Goal: Task Accomplishment & Management: Manage account settings

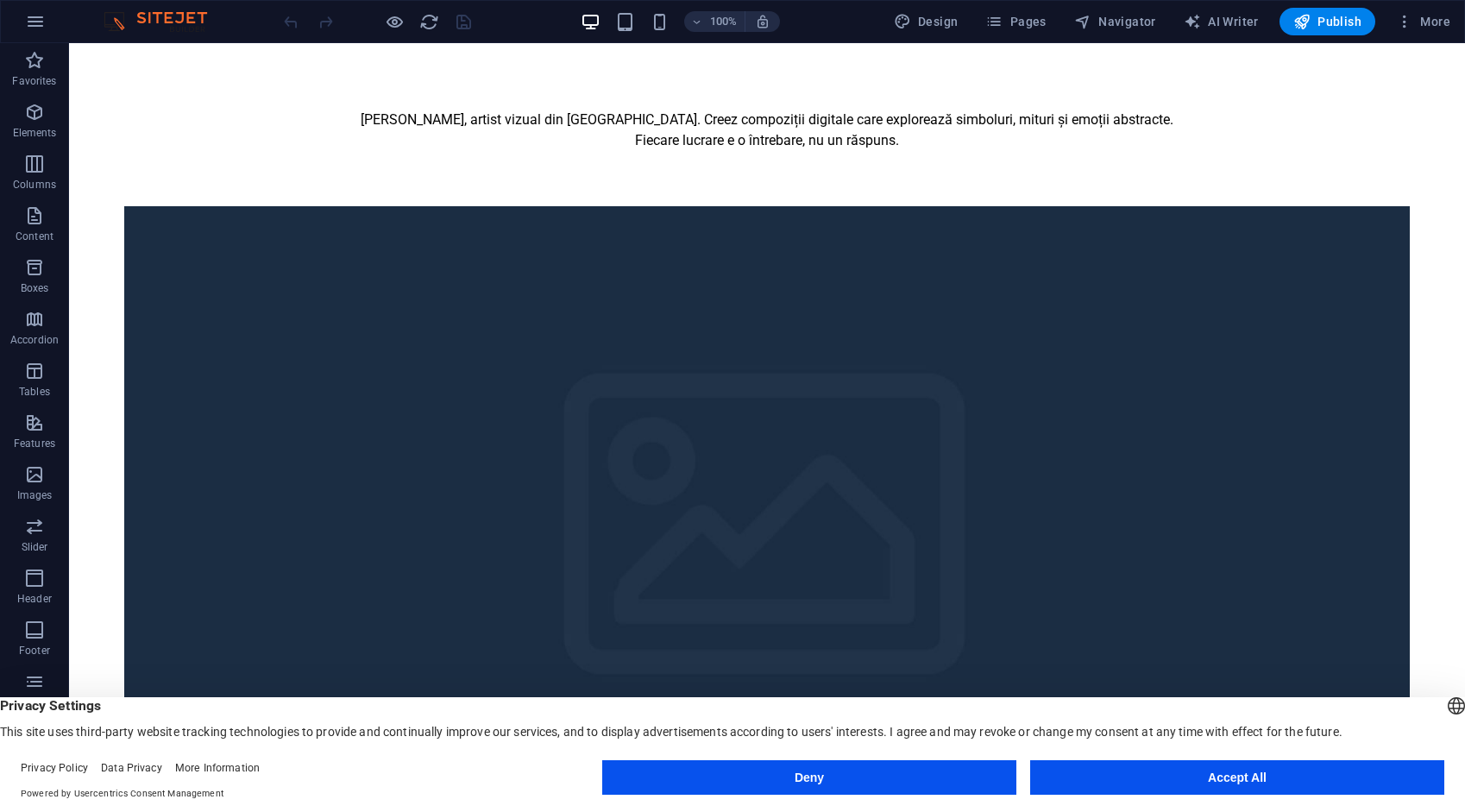
scroll to position [431, 0]
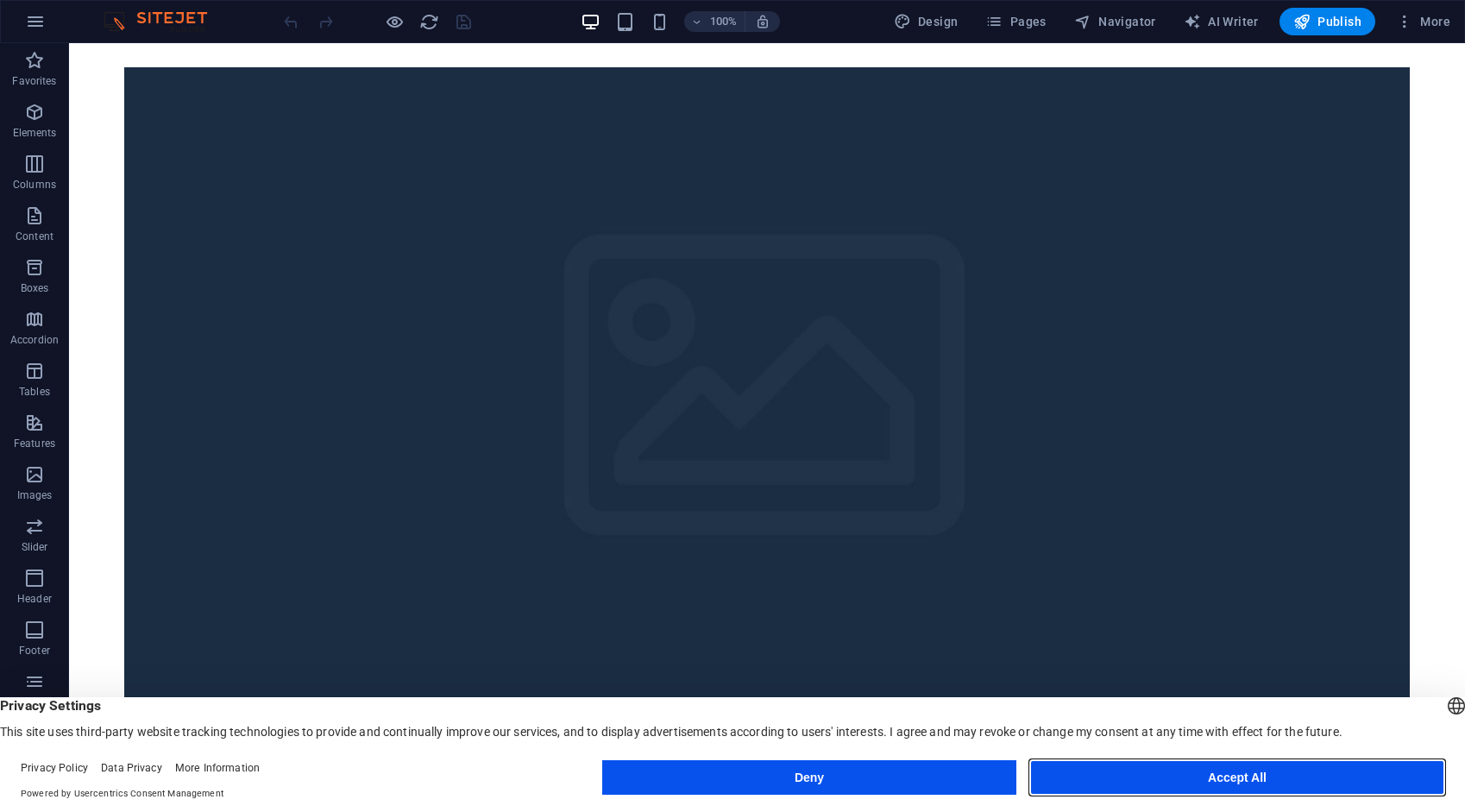
click at [1168, 782] on button "Accept All" at bounding box center [1237, 778] width 414 height 34
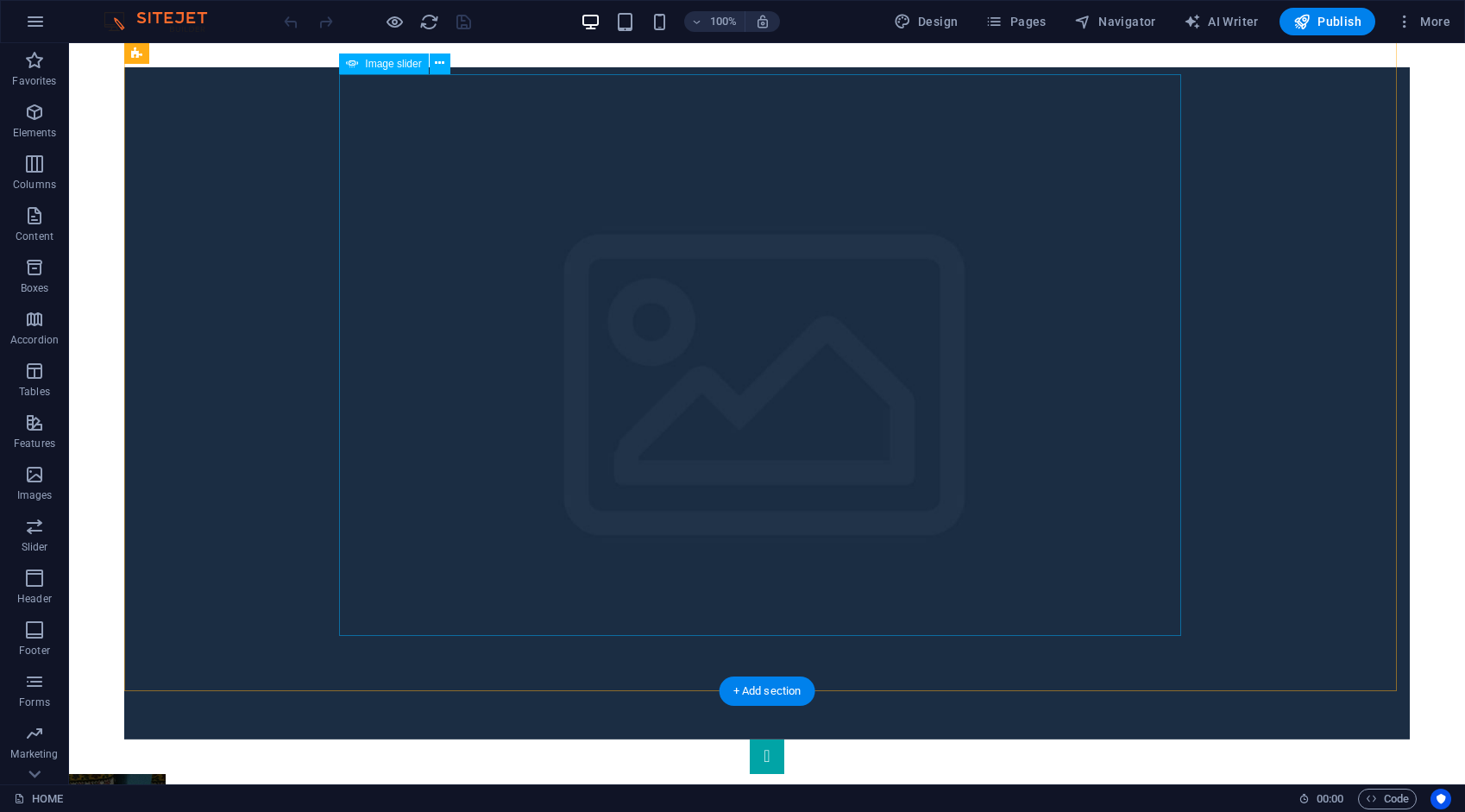
select select "ms"
select select "s"
select select "progressive"
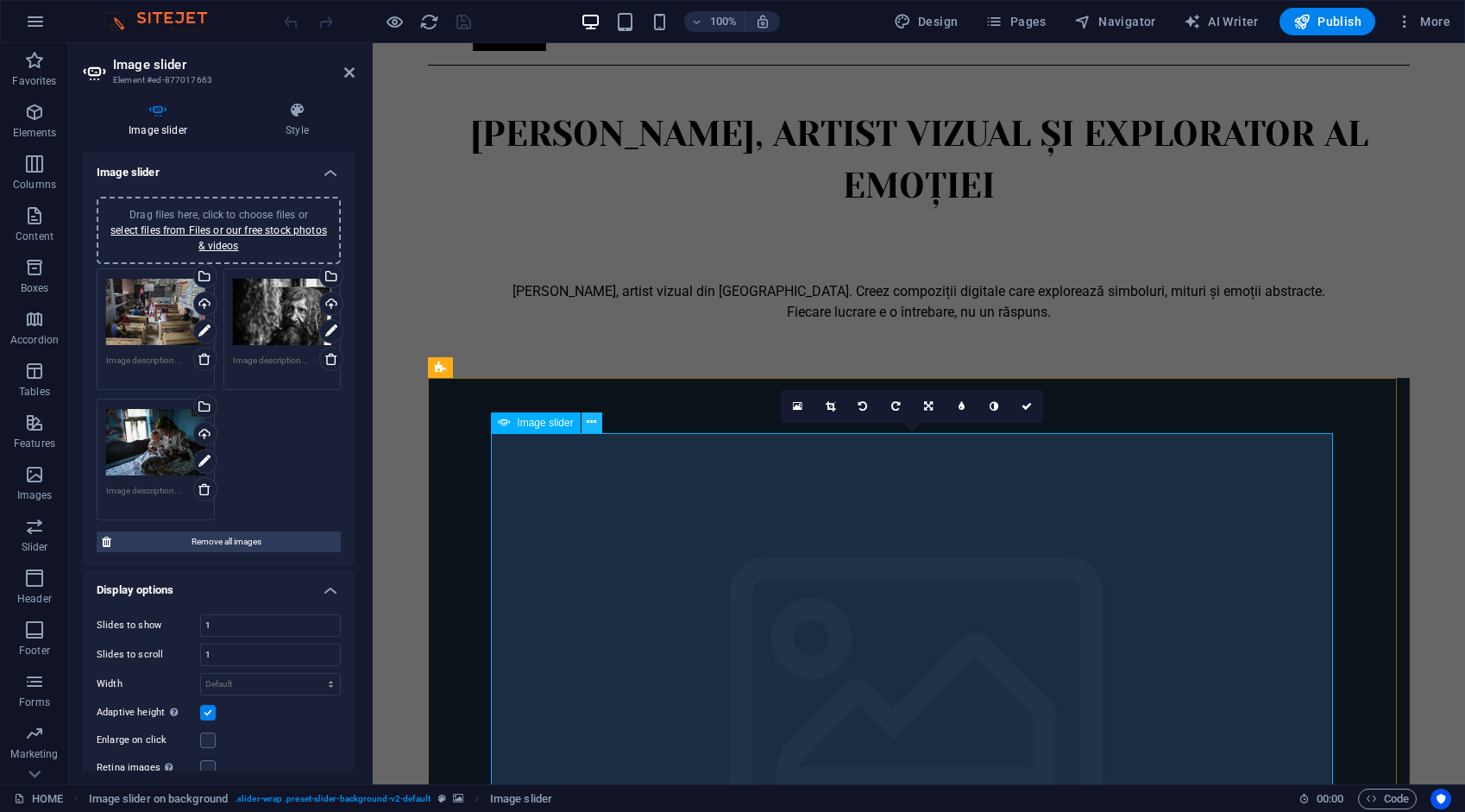
click at [590, 421] on icon at bounding box center [592, 422] width 9 height 18
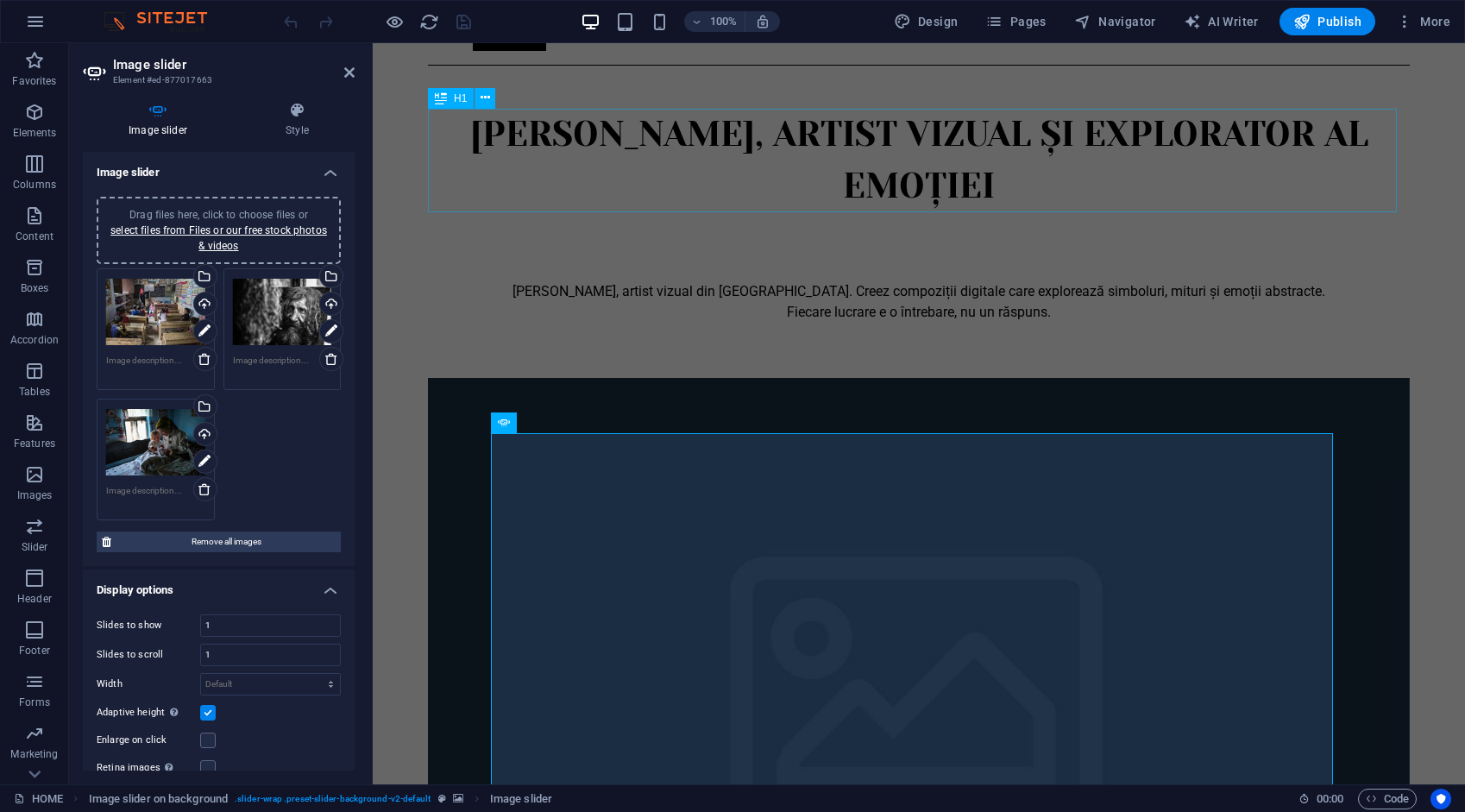
click at [611, 181] on div "[PERSON_NAME], artist vizual și explorator al emoției" at bounding box center [919, 161] width 982 height 103
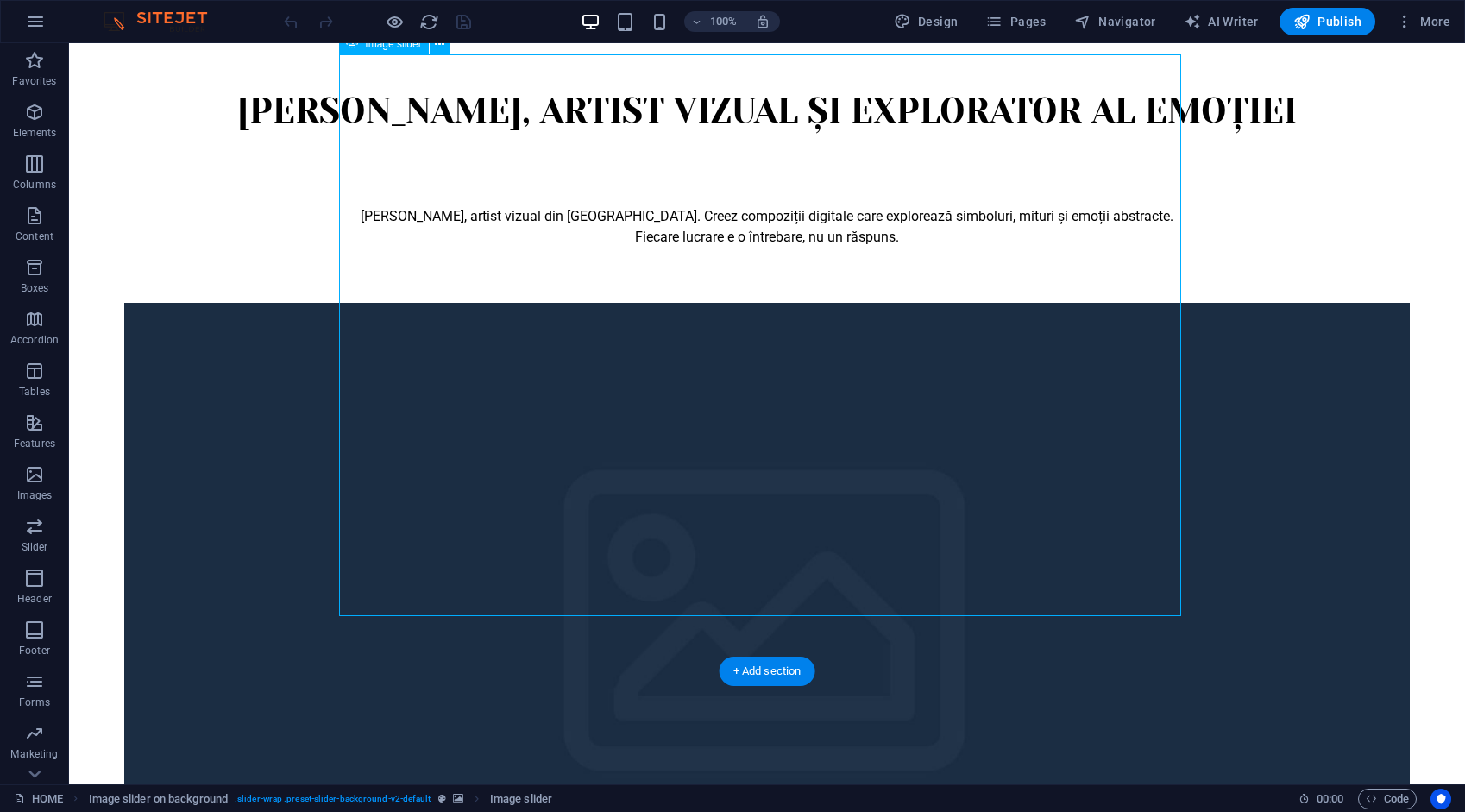
scroll to position [548, 0]
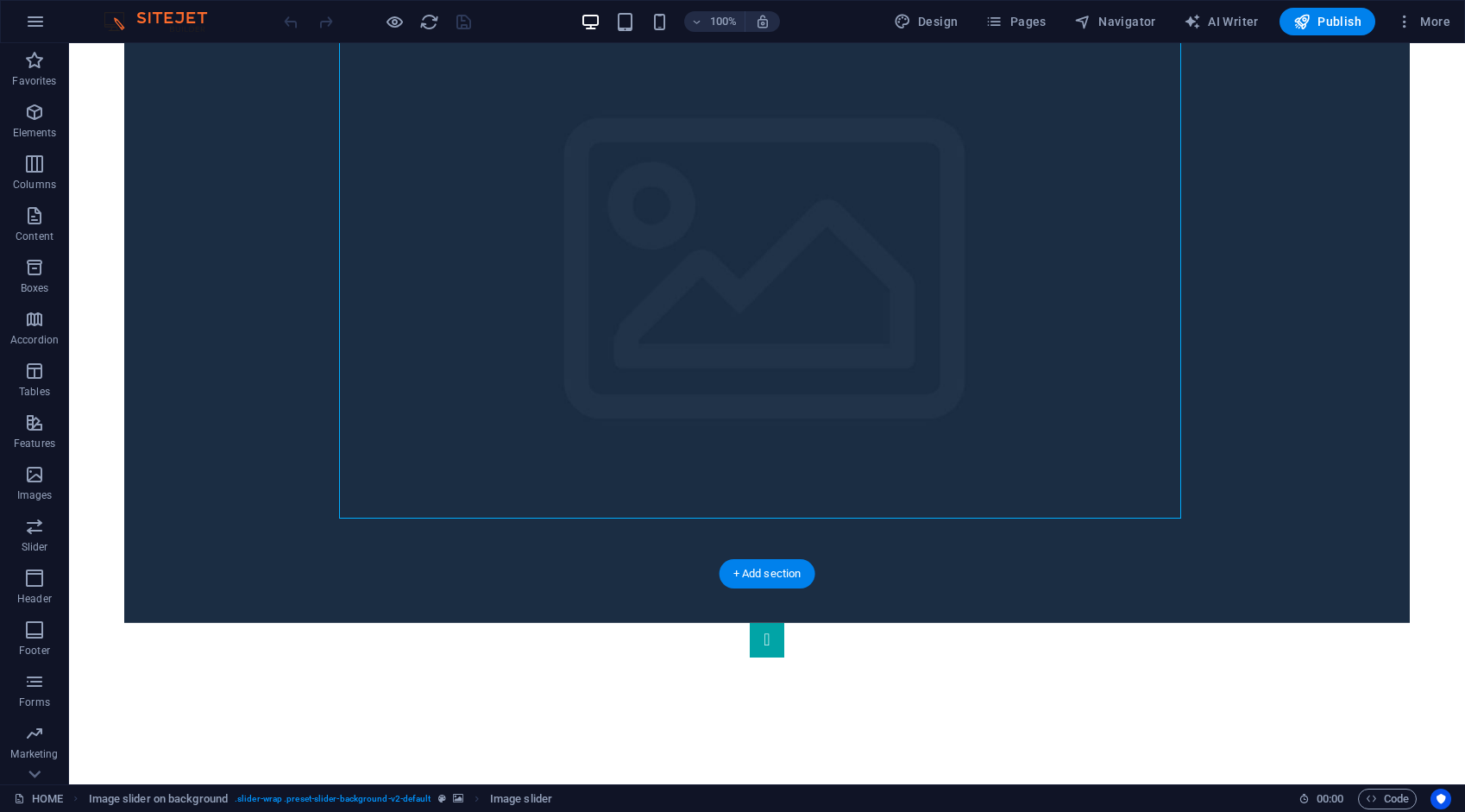
click at [285, 342] on figure at bounding box center [767, 287] width 1286 height 672
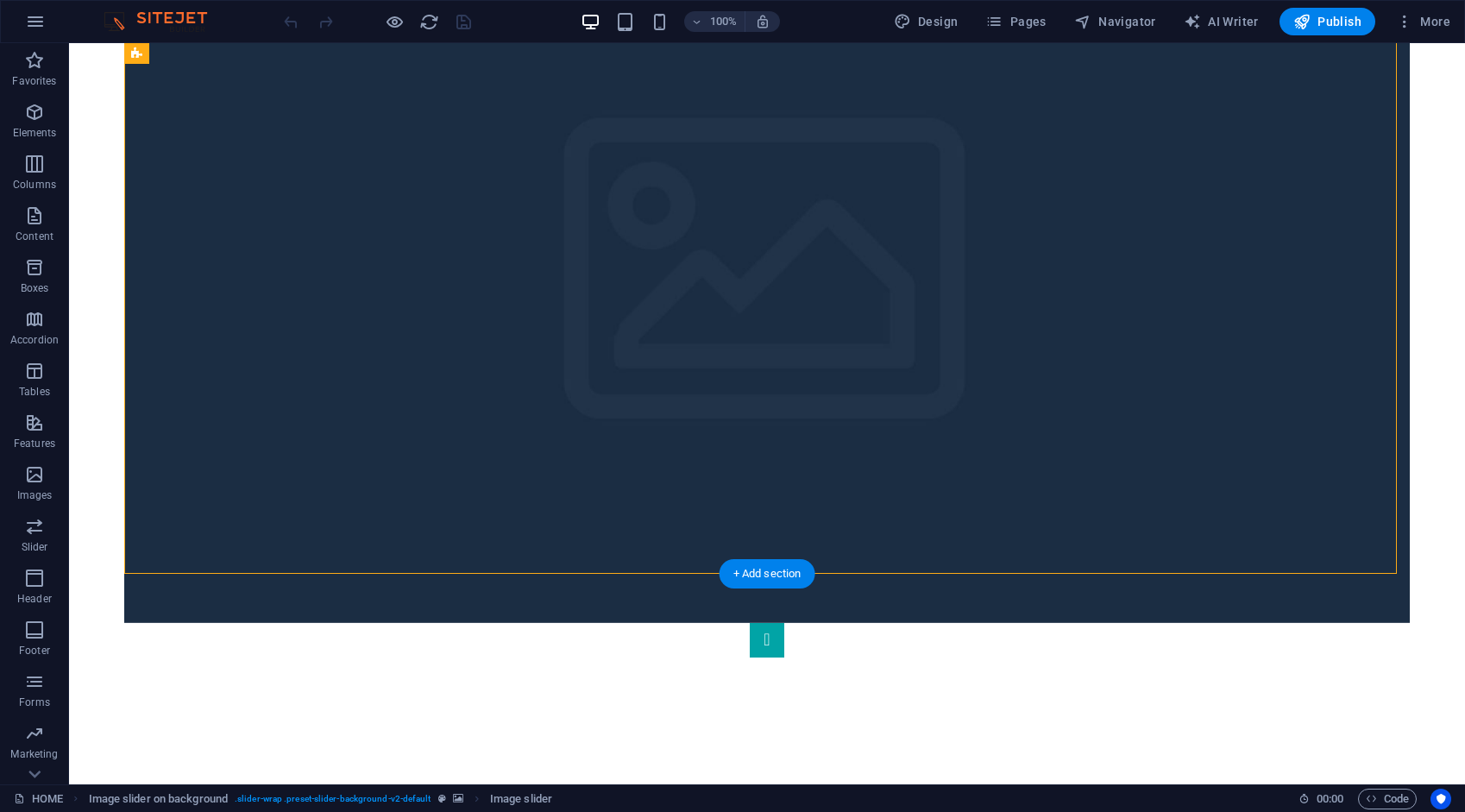
click at [285, 342] on figure at bounding box center [767, 287] width 1286 height 672
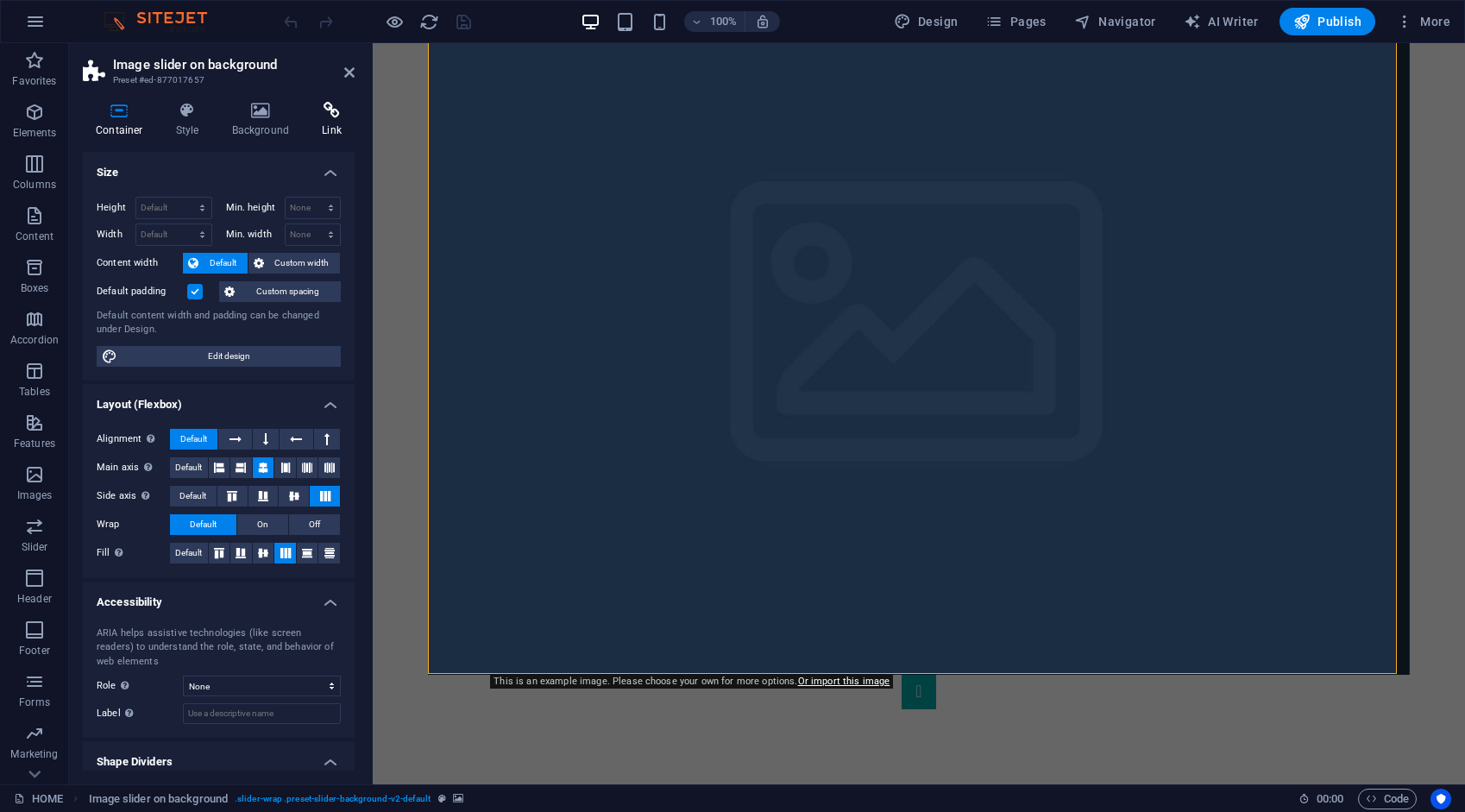
click at [335, 114] on icon at bounding box center [331, 110] width 45 height 17
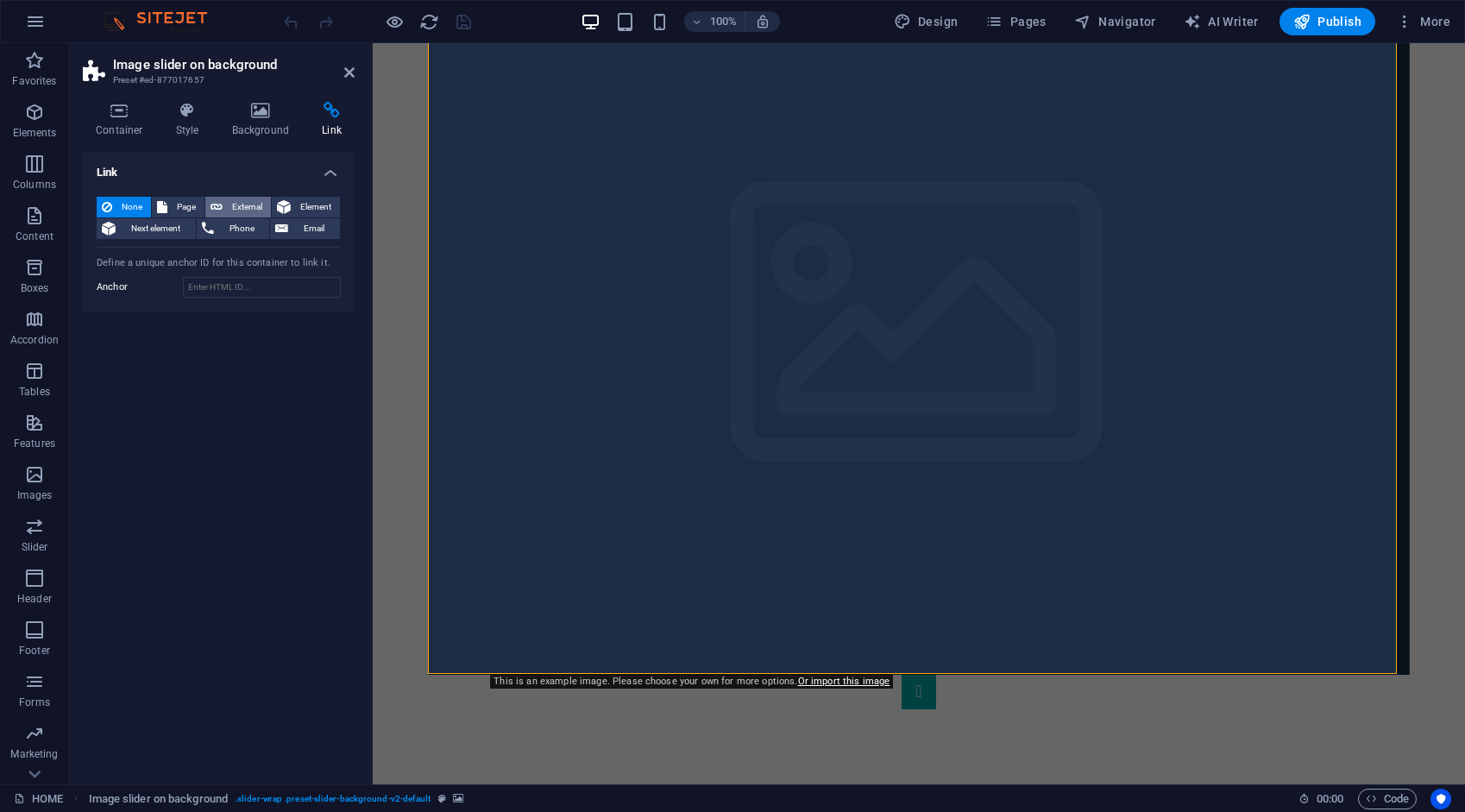
click at [243, 203] on span "External" at bounding box center [247, 207] width 38 height 21
select select "blank"
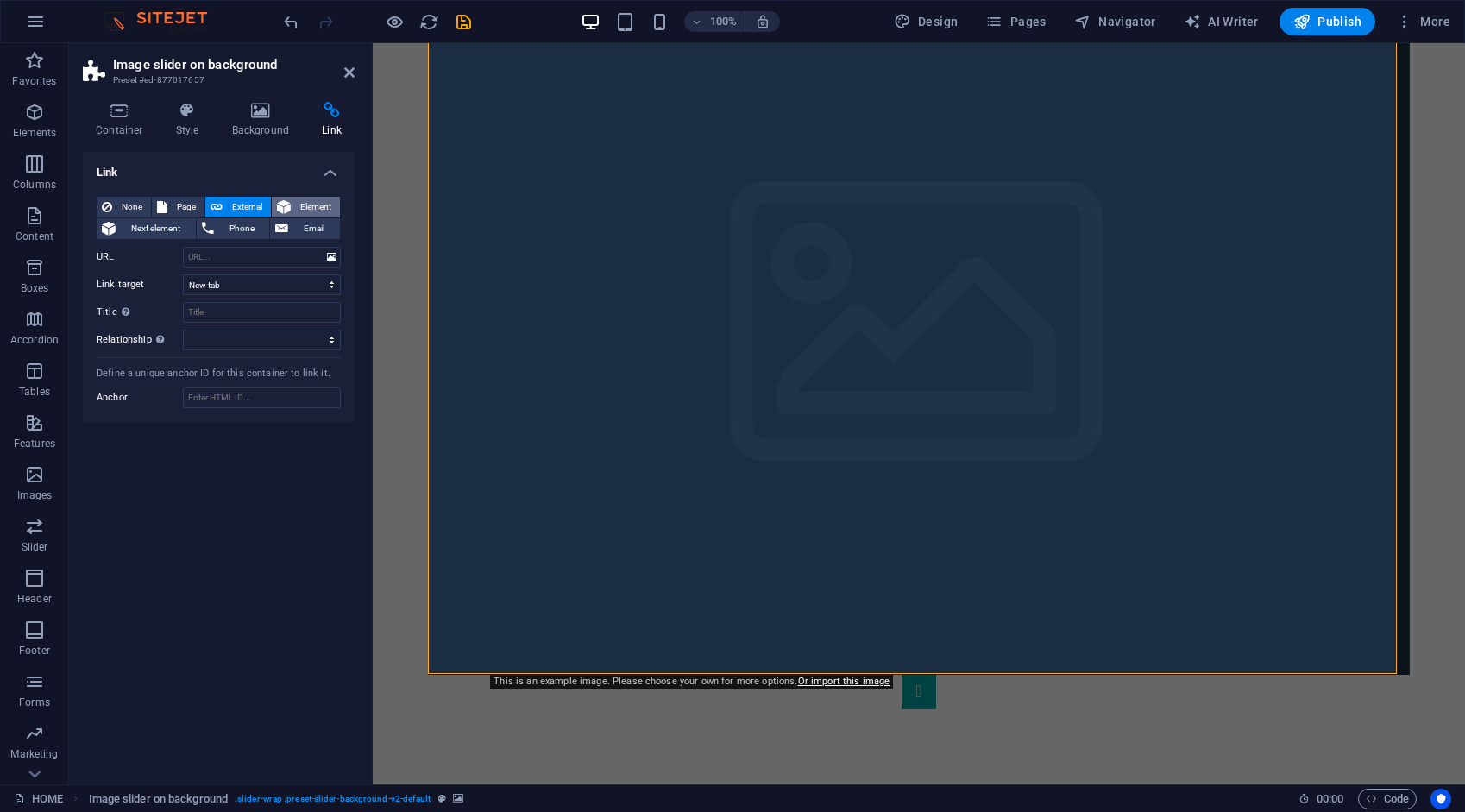
click at [314, 206] on span "Element" at bounding box center [315, 207] width 39 height 21
select select
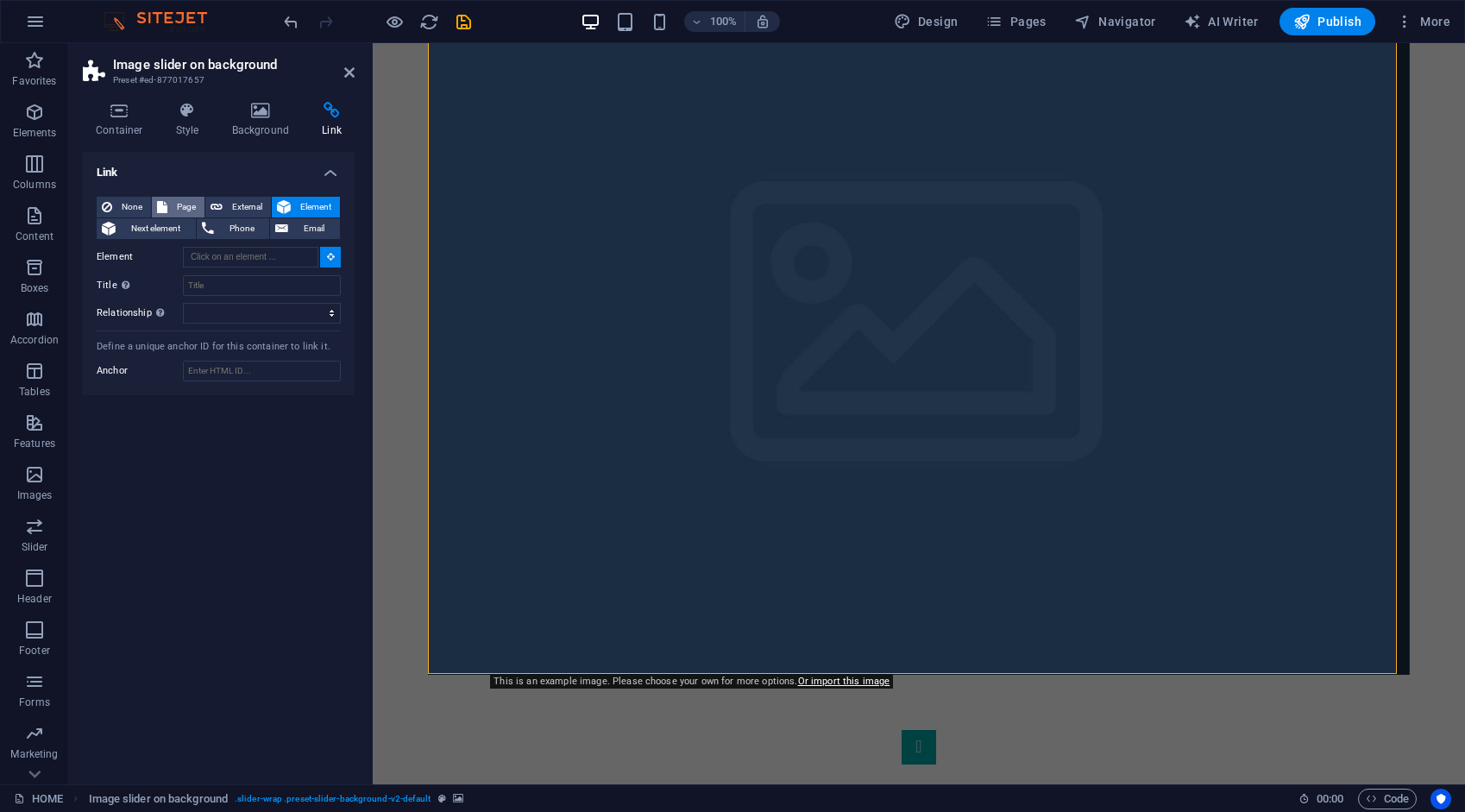
click at [186, 199] on span "Page" at bounding box center [185, 207] width 26 height 21
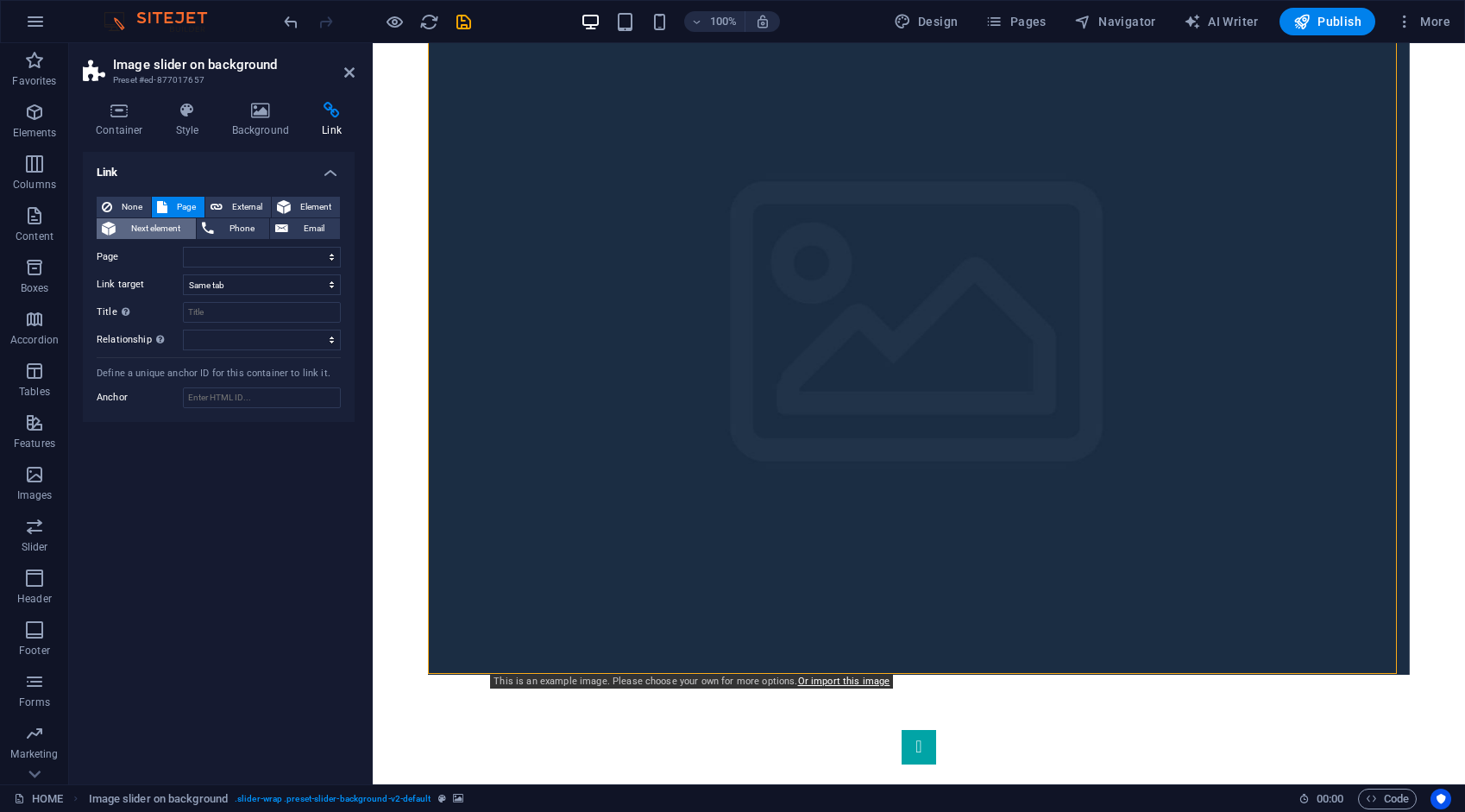
click at [182, 226] on span "Next element" at bounding box center [155, 229] width 70 height 21
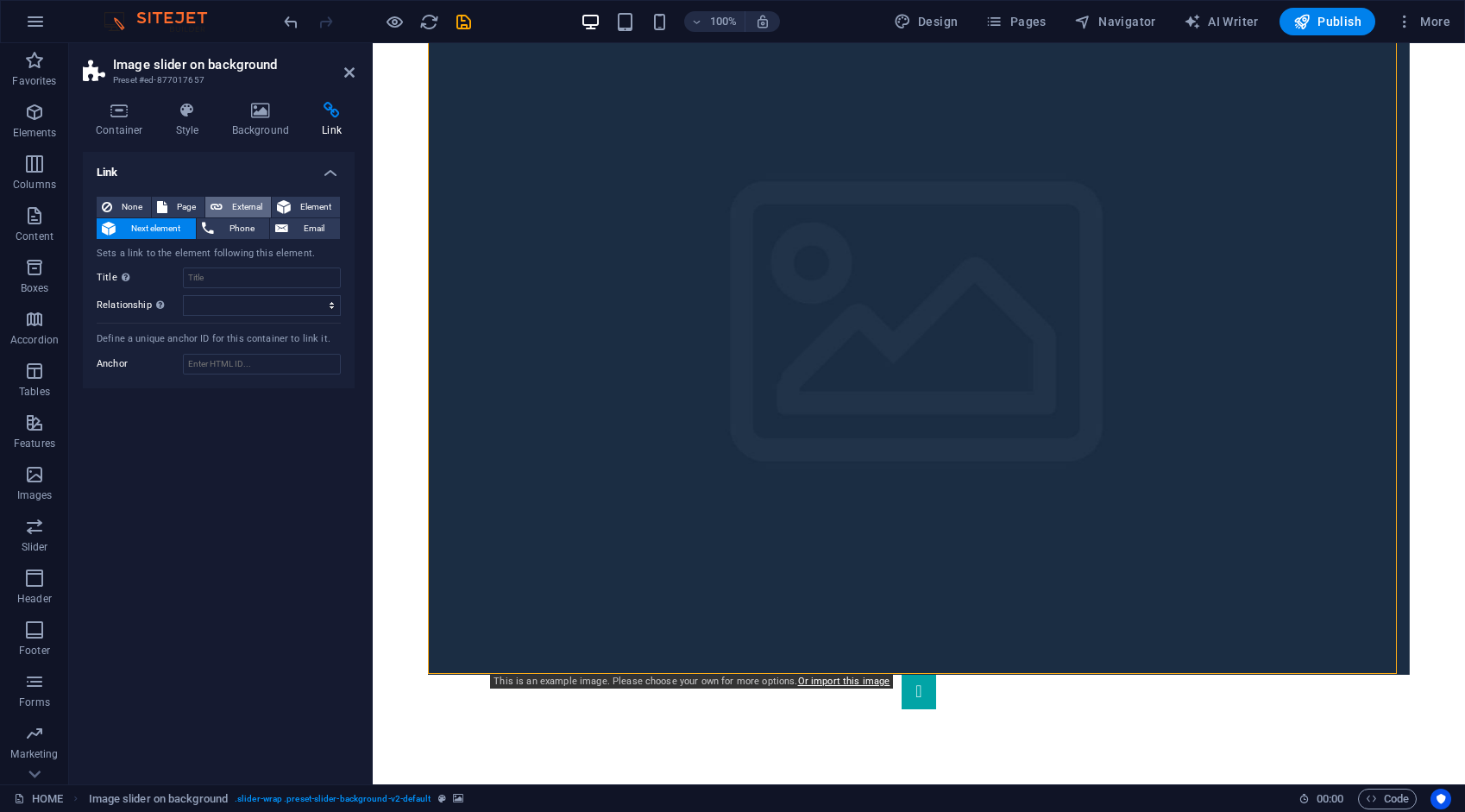
click at [237, 206] on span "External" at bounding box center [247, 207] width 38 height 21
select select
select select "blank"
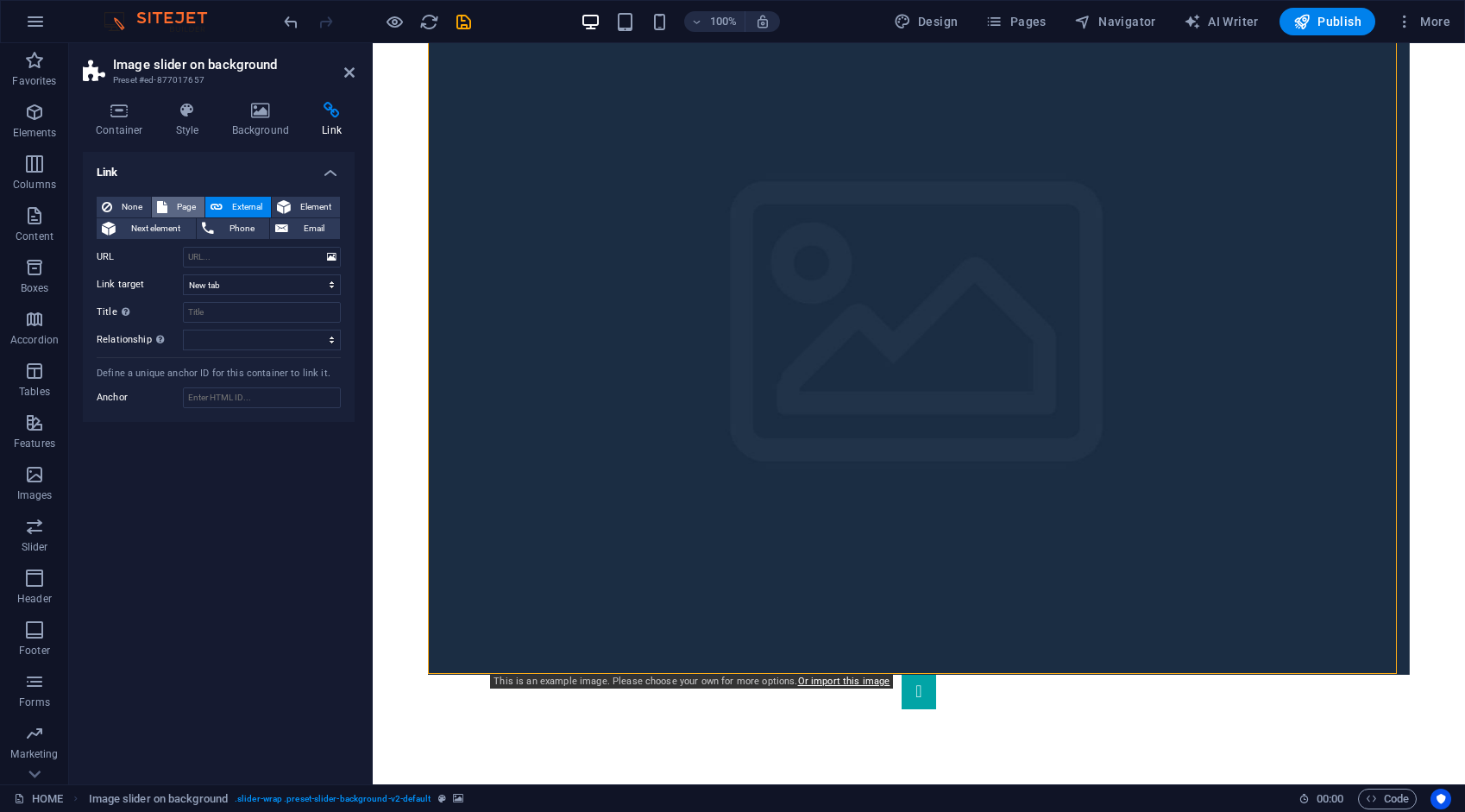
click at [188, 201] on span "Page" at bounding box center [185, 207] width 26 height 21
select select
click at [242, 256] on select "HOME ABOUT WORK DIGITAL ART WORK EDUCATION NEWS Contact Legal Notice Privacy AR…" at bounding box center [262, 257] width 158 height 21
select select "0"
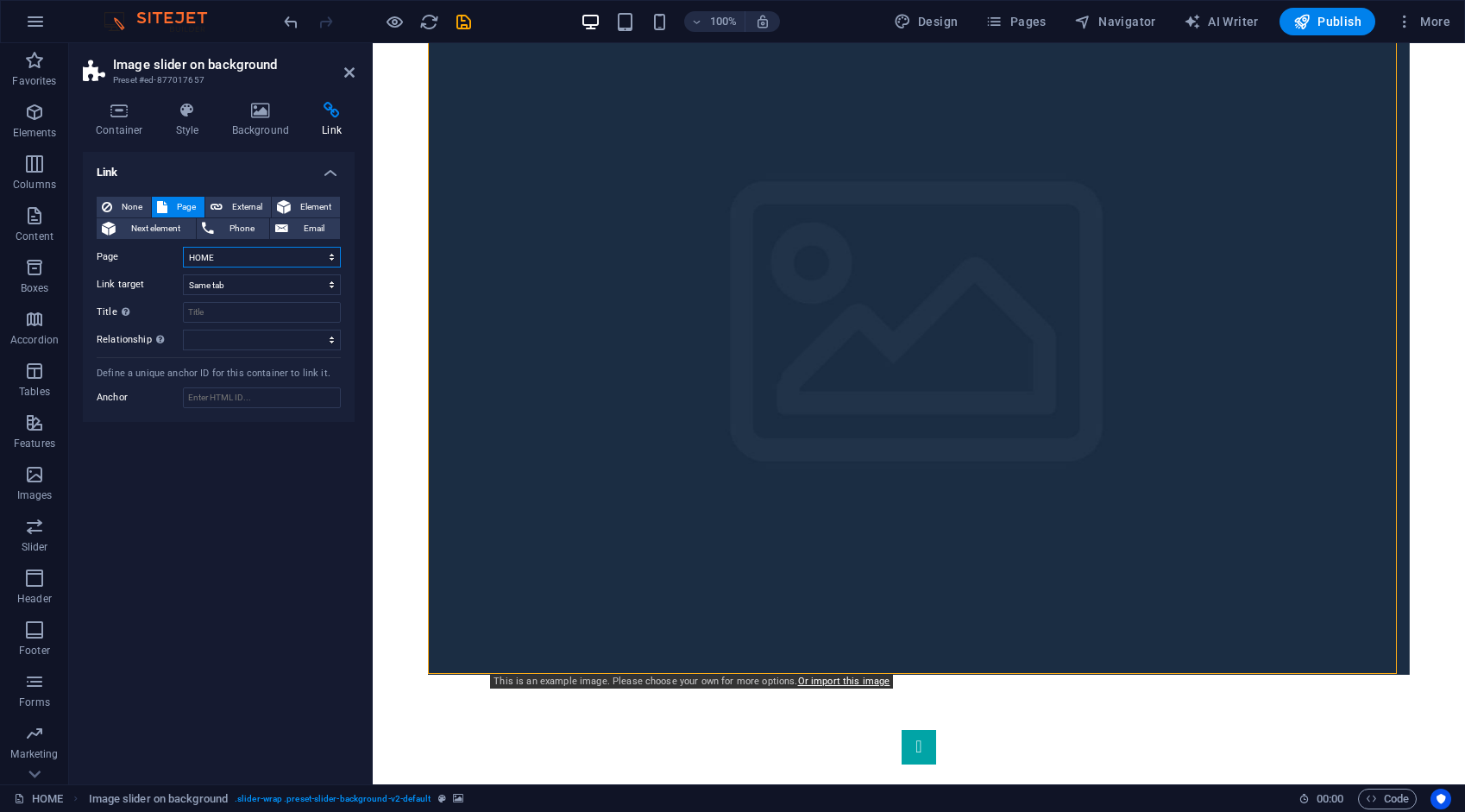
click at [183, 247] on select "HOME ABOUT WORK DIGITAL ART WORK EDUCATION NEWS Contact Legal Notice Privacy AR…" at bounding box center [262, 257] width 158 height 21
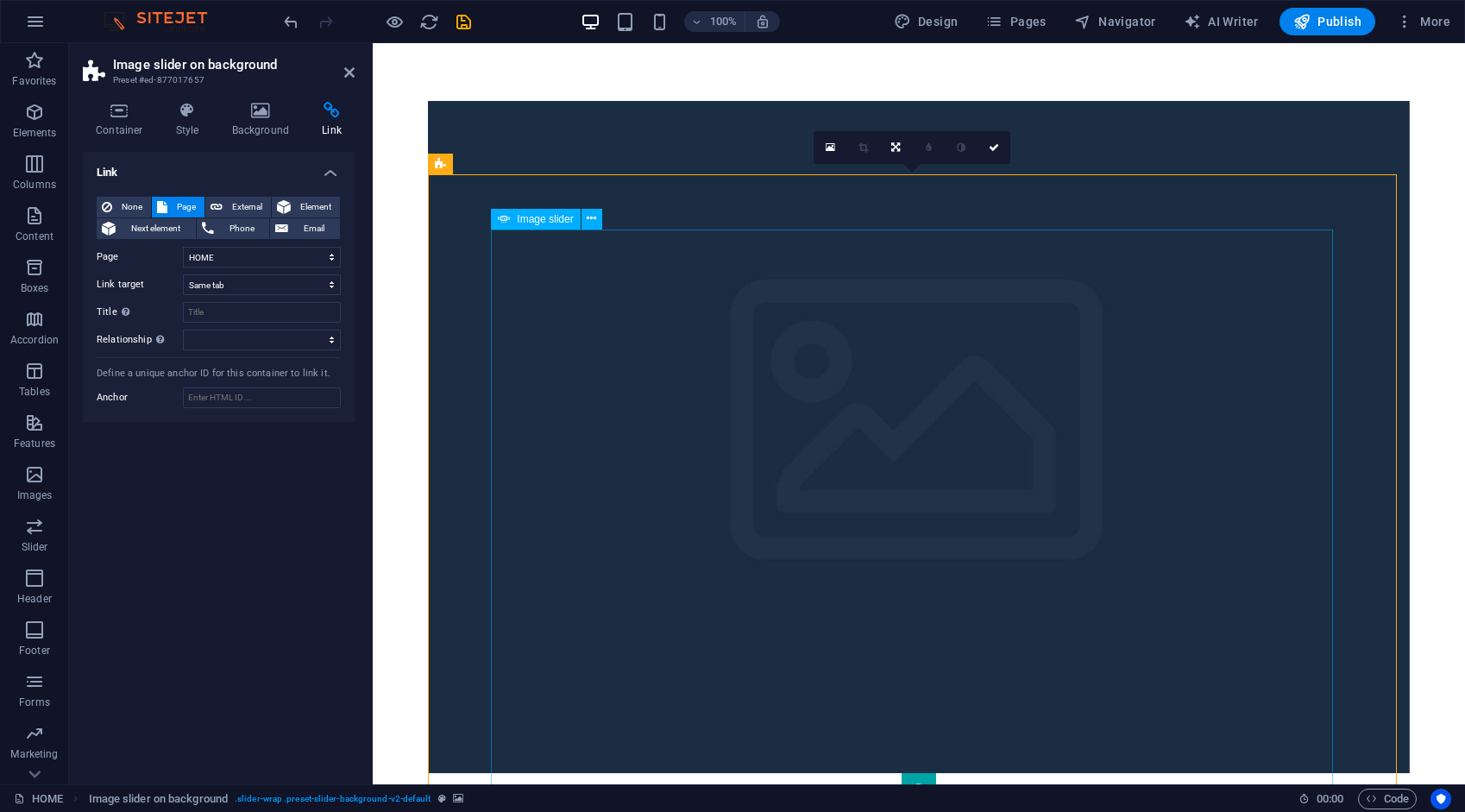
scroll to position [462, 0]
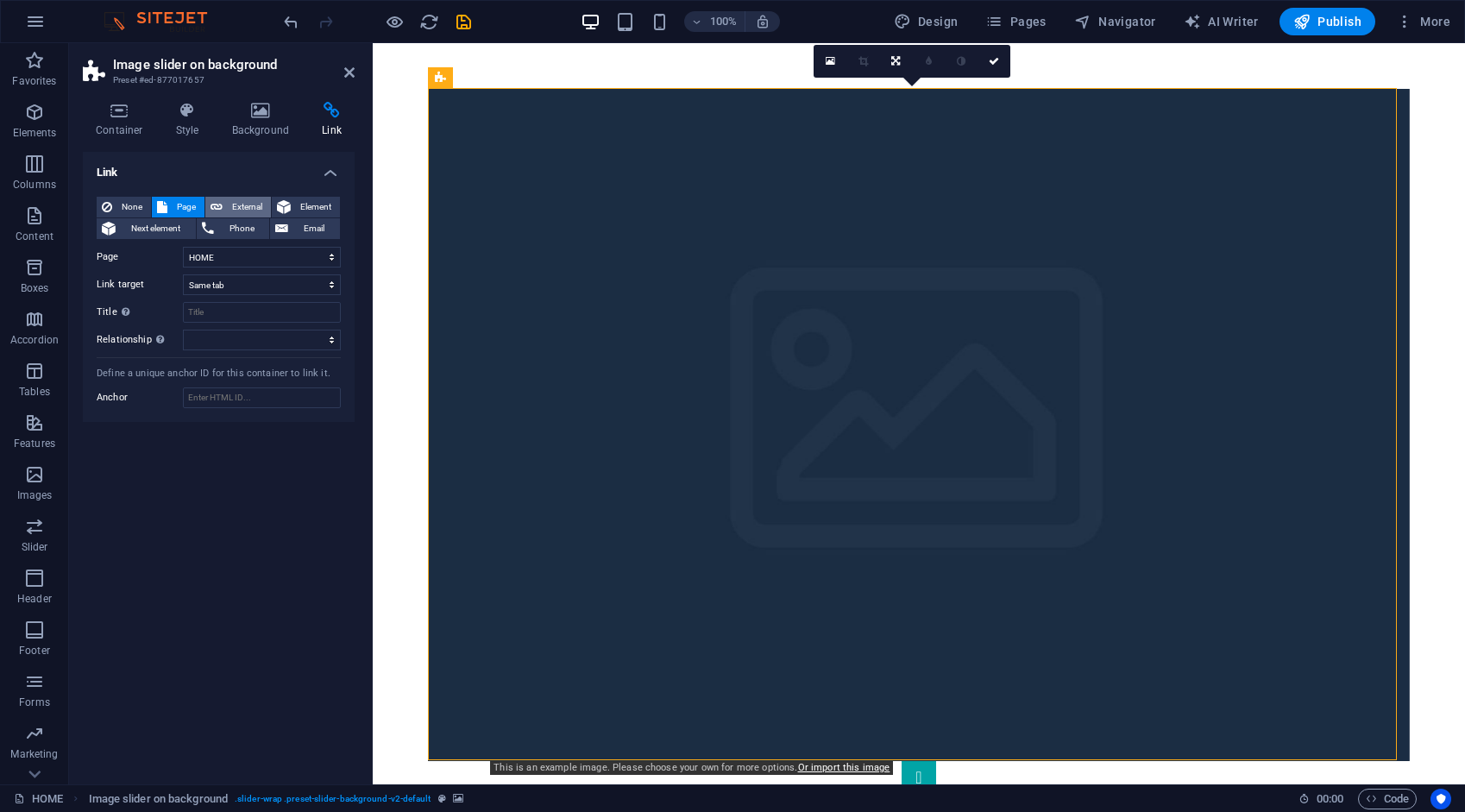
click at [248, 201] on span "External" at bounding box center [247, 207] width 38 height 21
select select "blank"
select select "ms"
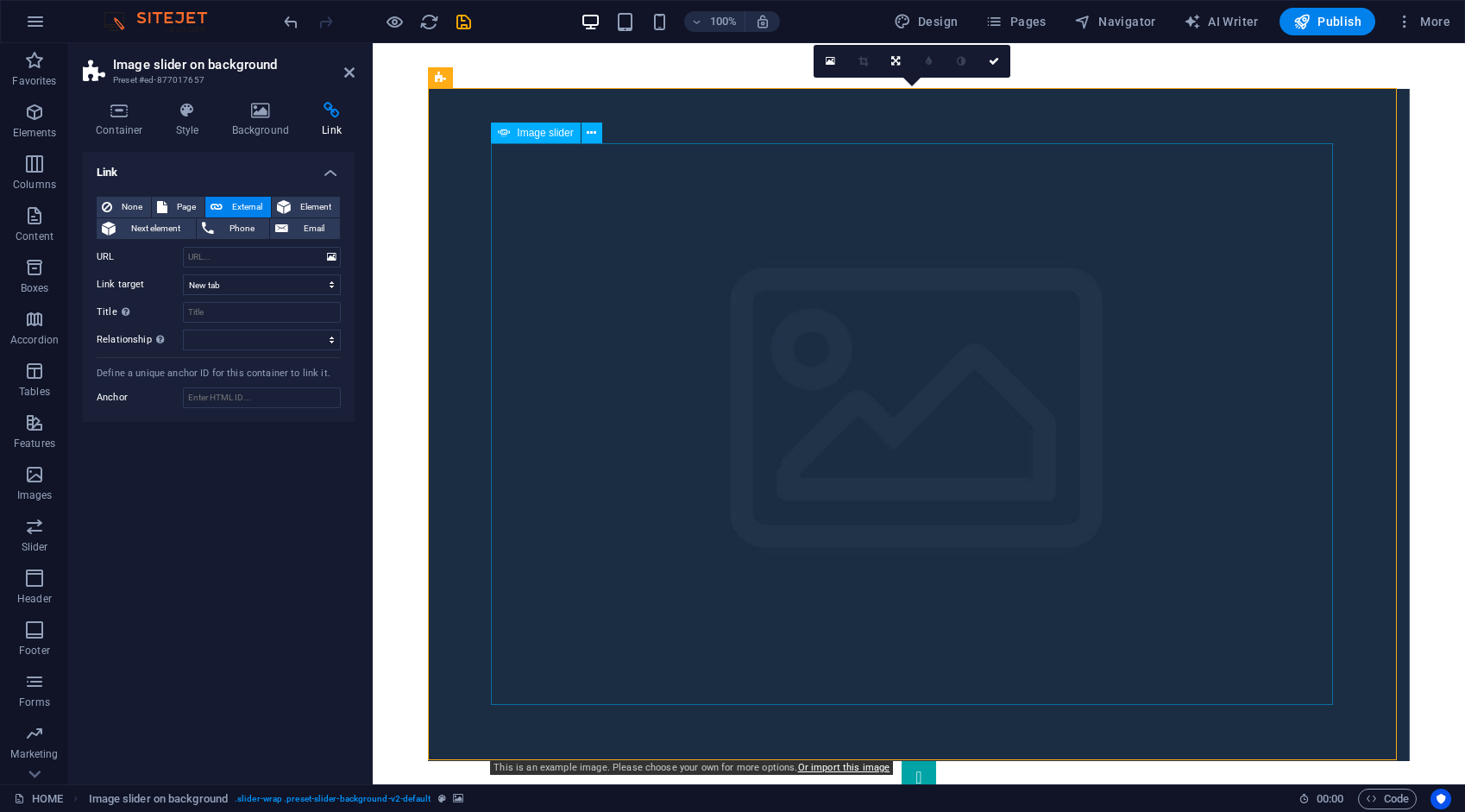
select select "s"
select select "progressive"
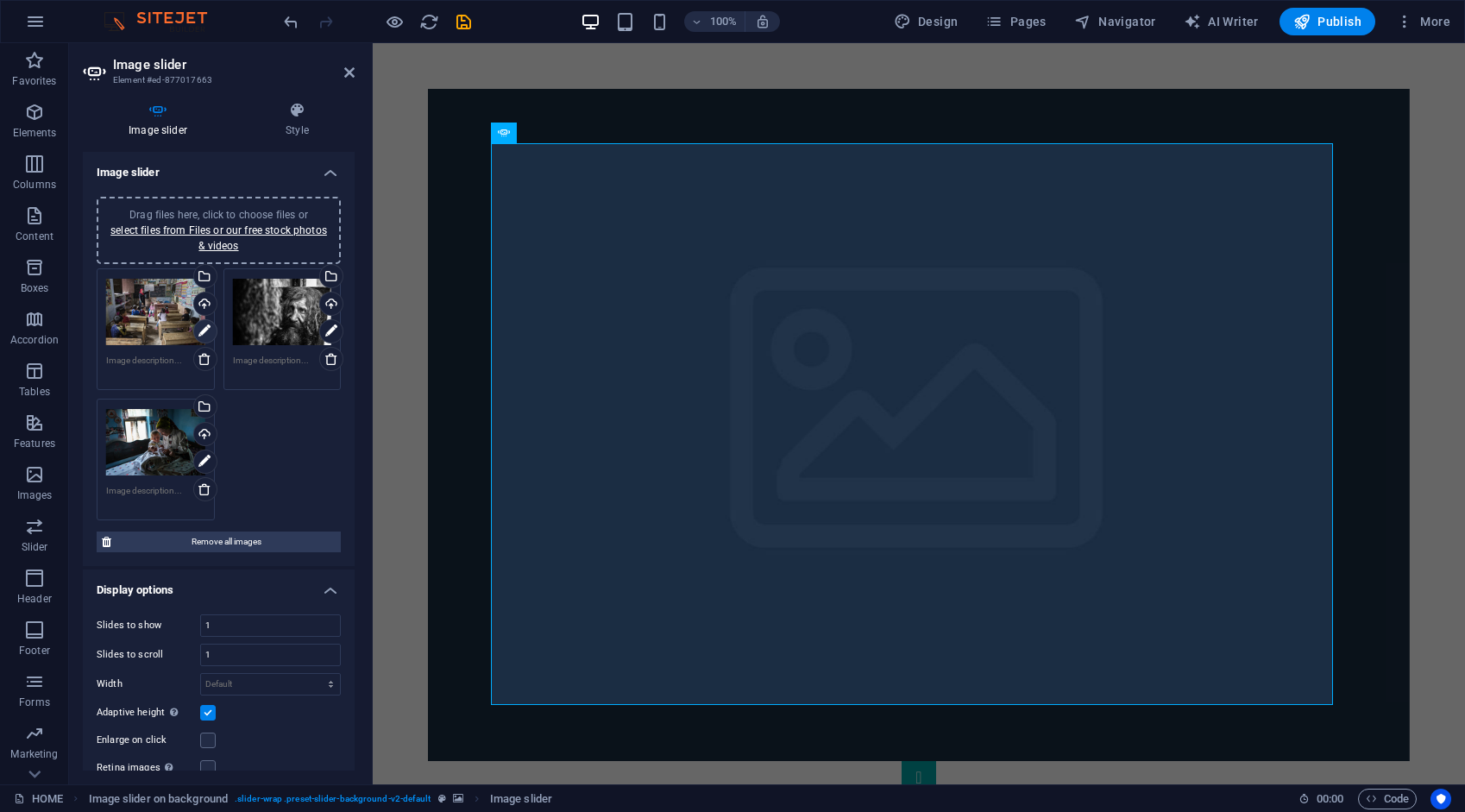
click at [206, 325] on icon at bounding box center [204, 331] width 12 height 21
click at [202, 329] on icon at bounding box center [204, 331] width 12 height 21
click at [448, 303] on figure at bounding box center [919, 425] width 982 height 672
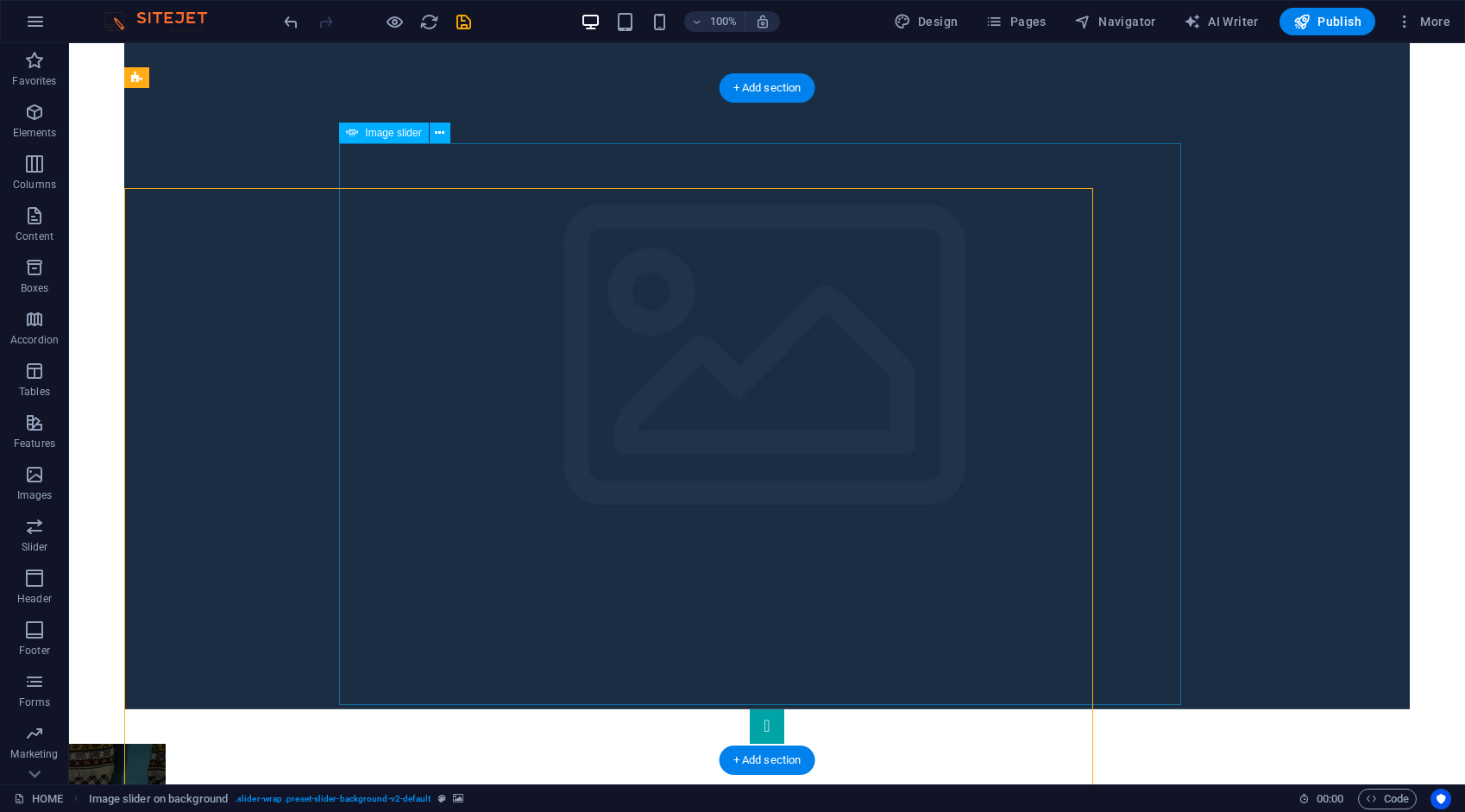
scroll to position [361, 0]
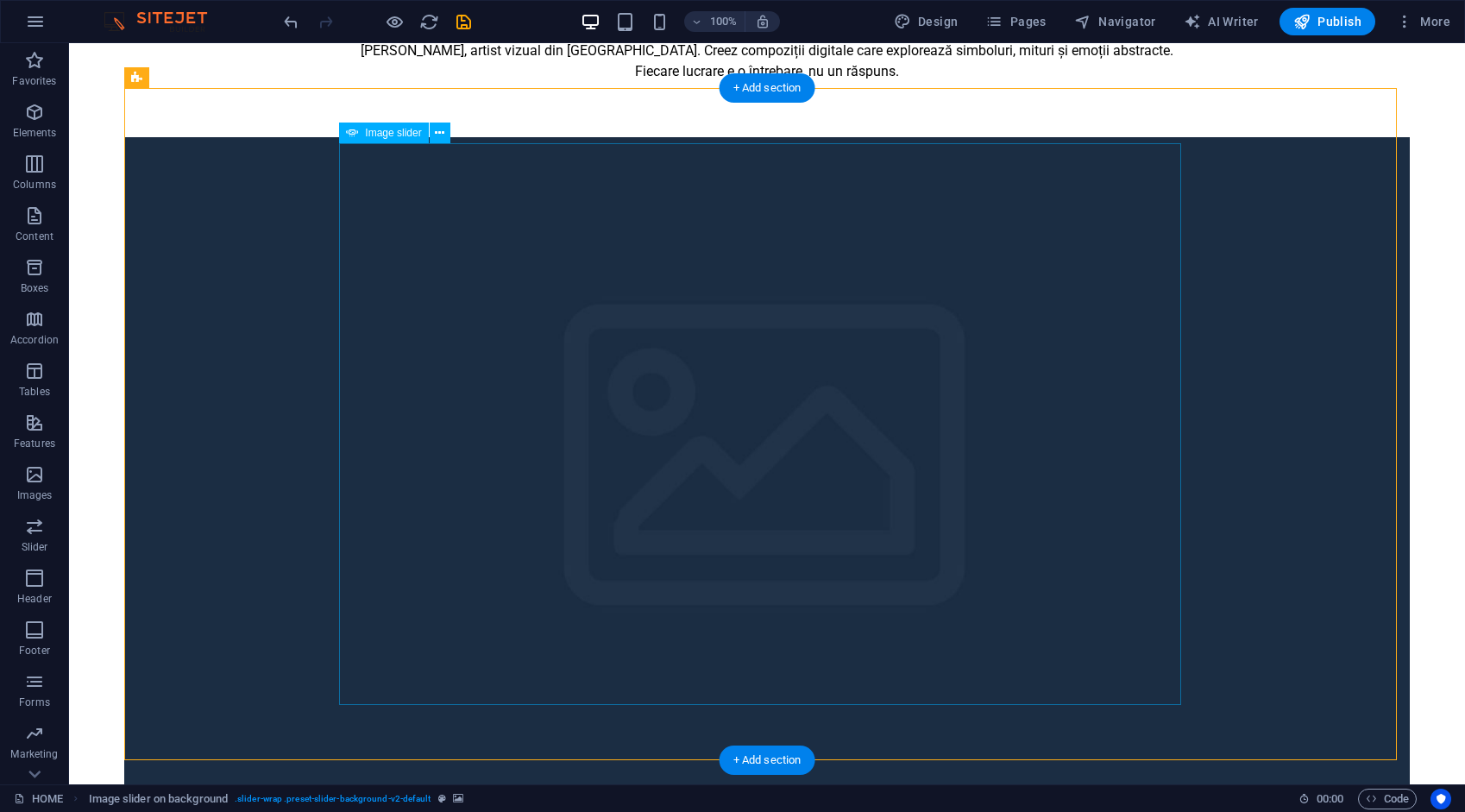
drag, startPoint x: 145, startPoint y: 304, endPoint x: 448, endPoint y: 304, distance: 303.0
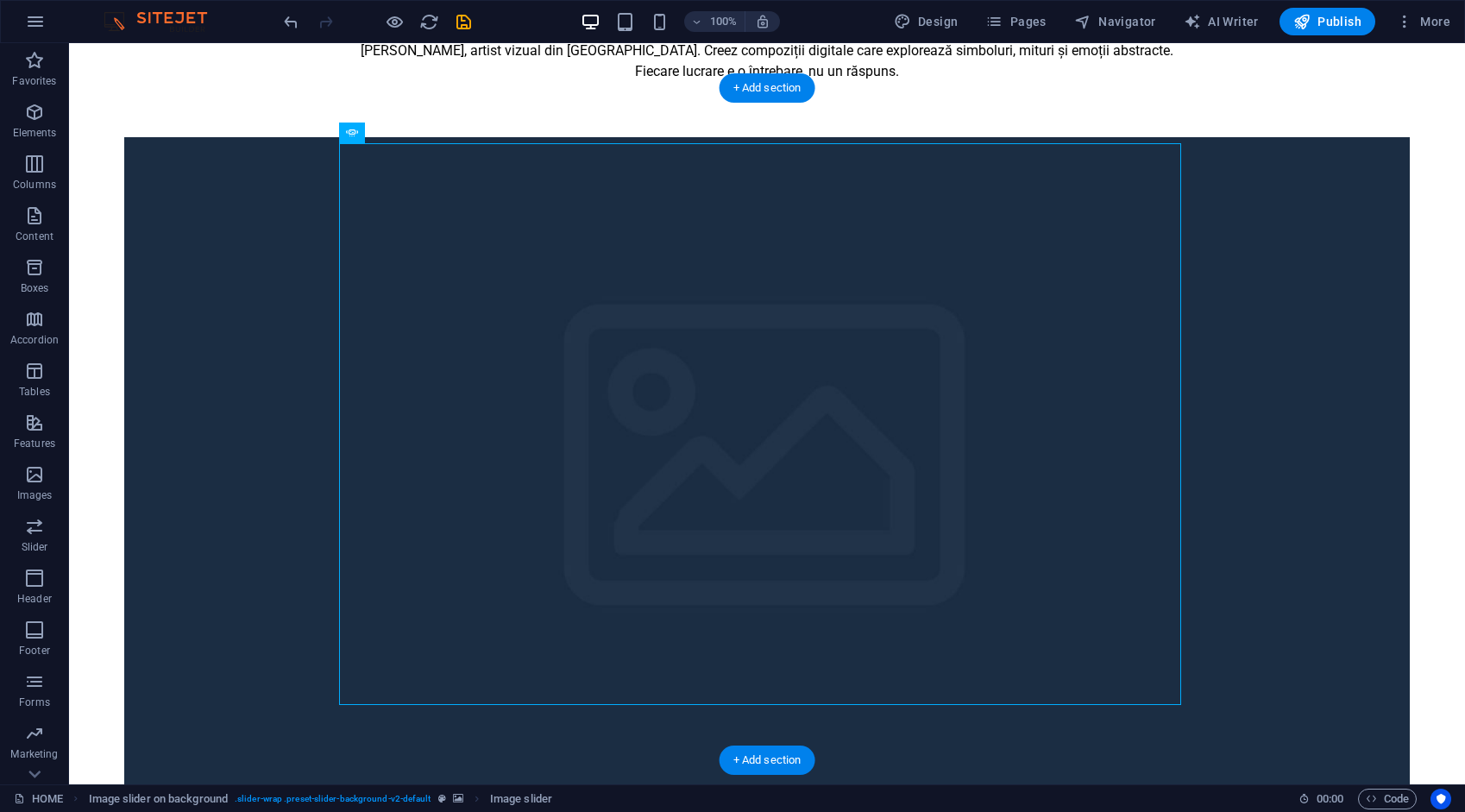
click at [223, 354] on figure at bounding box center [767, 473] width 1286 height 672
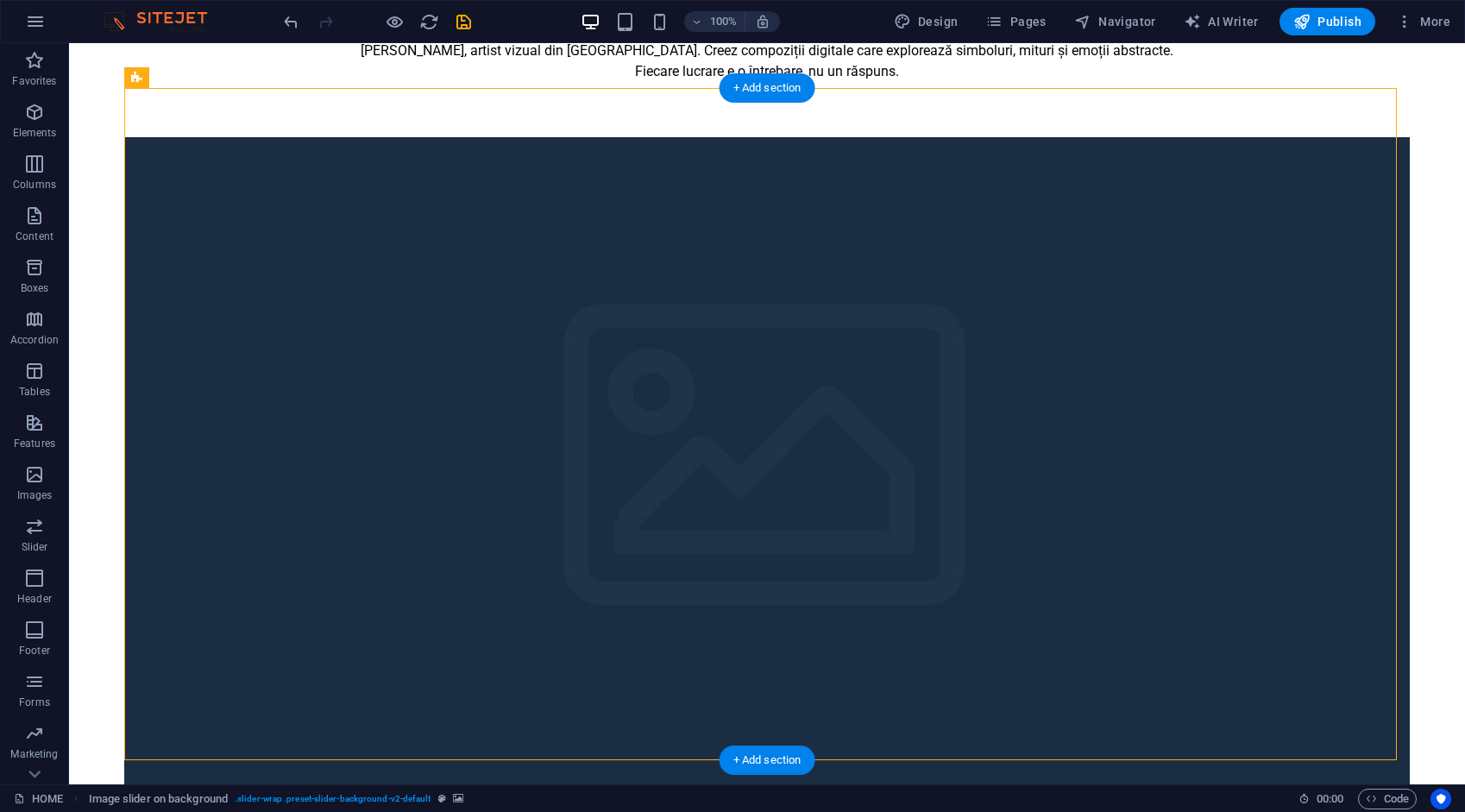
click at [223, 354] on figure at bounding box center [767, 473] width 1286 height 672
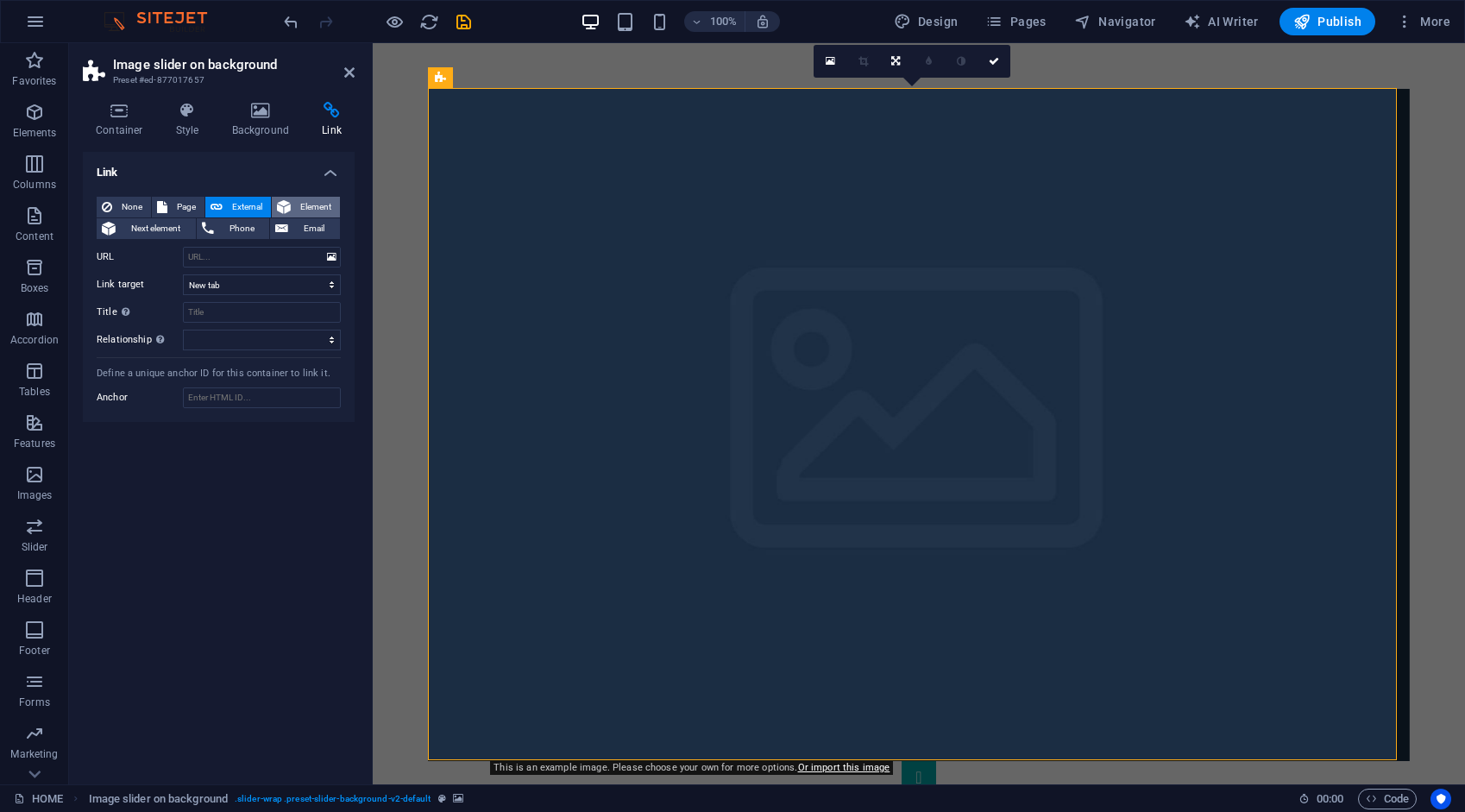
click at [294, 210] on button "Element" at bounding box center [306, 207] width 68 height 21
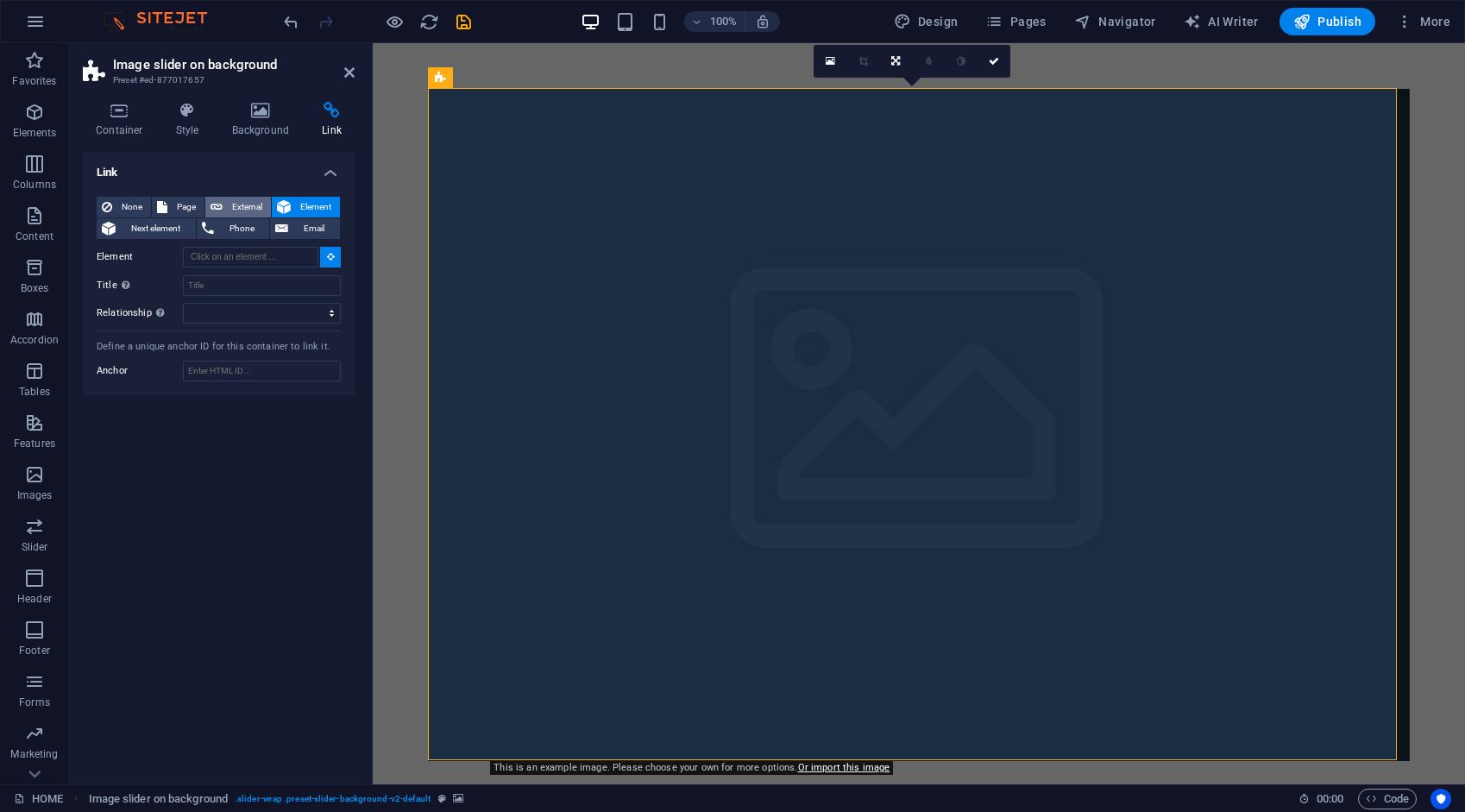
click at [259, 205] on span "External" at bounding box center [247, 207] width 38 height 21
select select "blank"
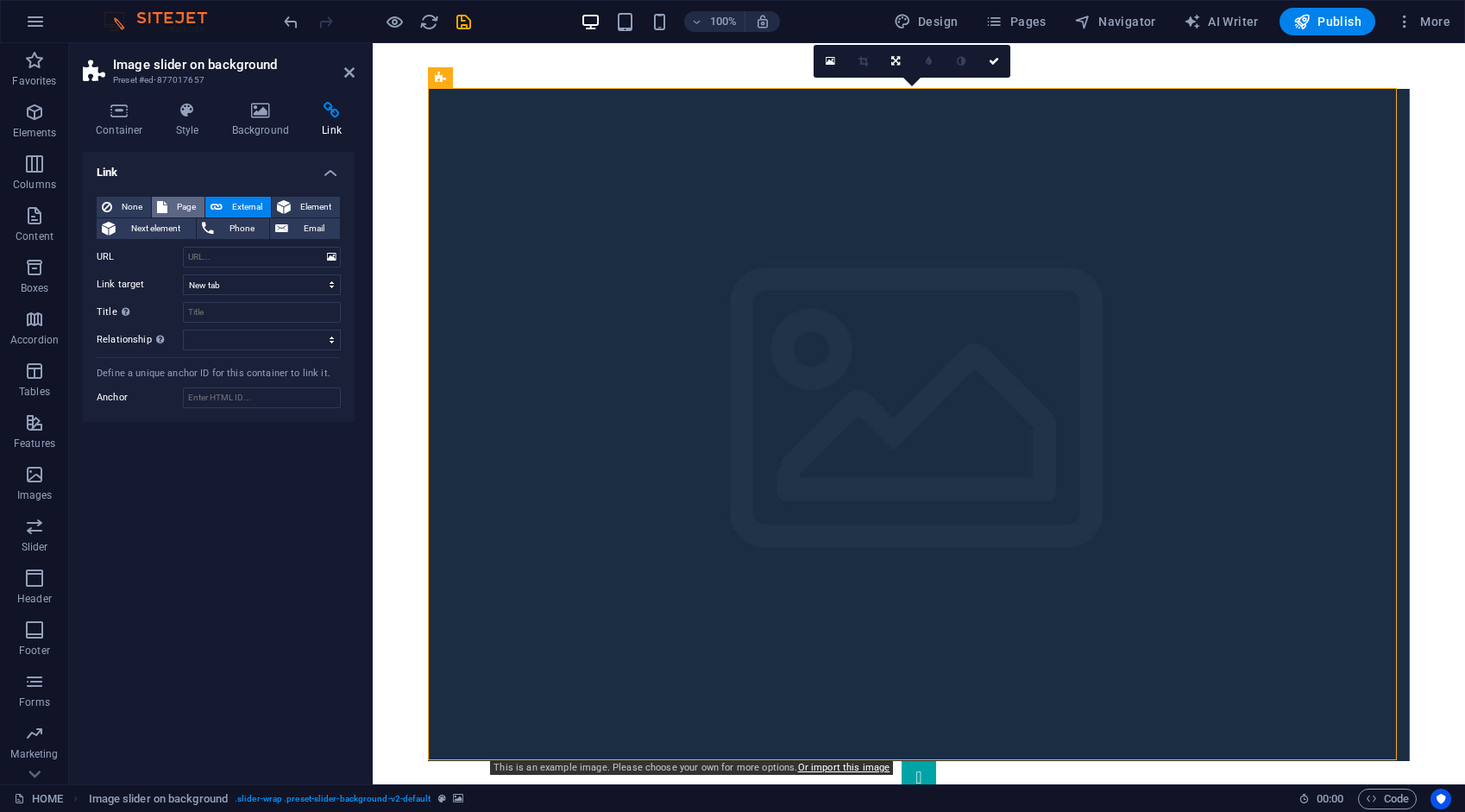
click at [178, 206] on span "Page" at bounding box center [185, 207] width 26 height 21
select select
click at [465, 22] on icon "save" at bounding box center [464, 22] width 20 height 20
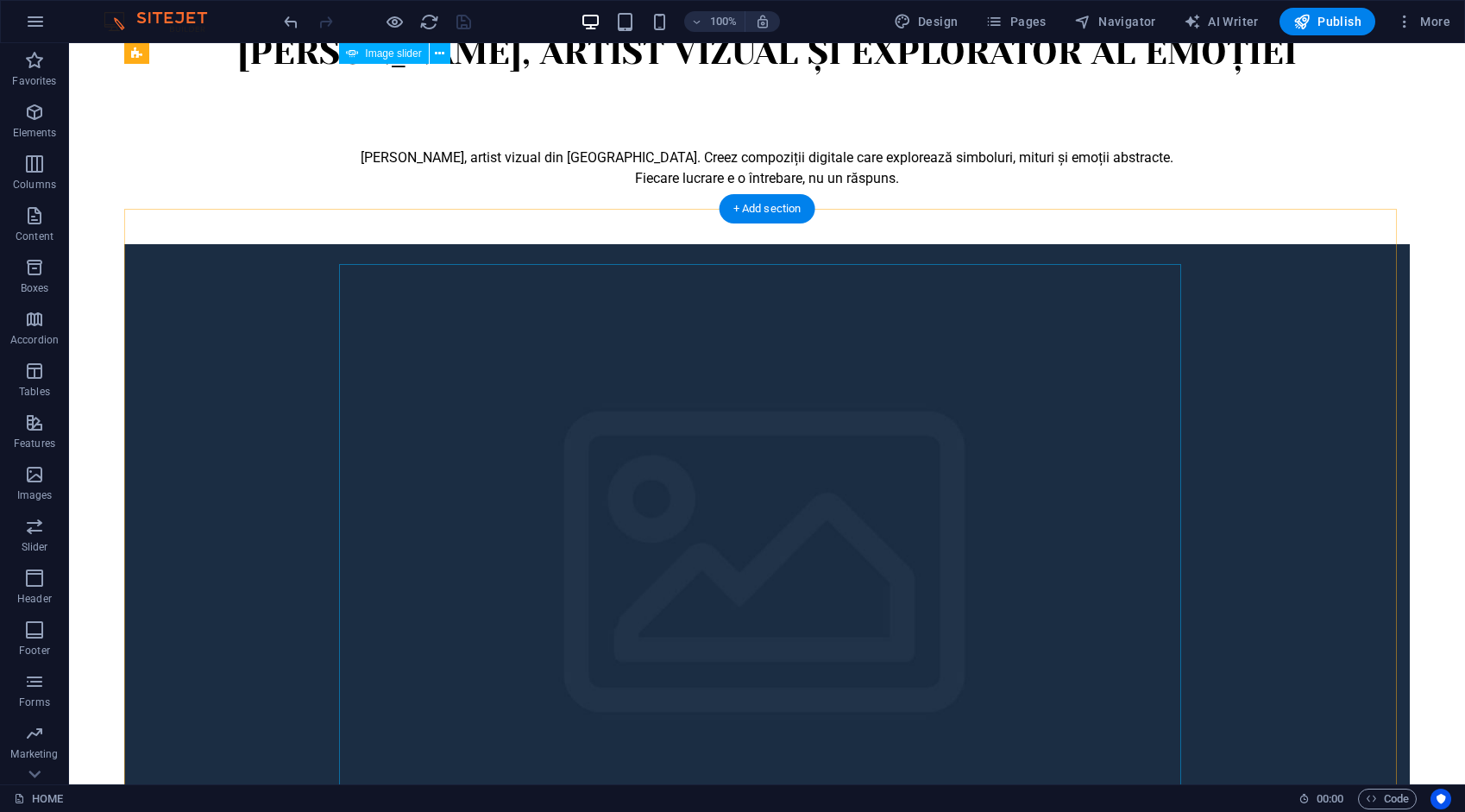
scroll to position [189, 0]
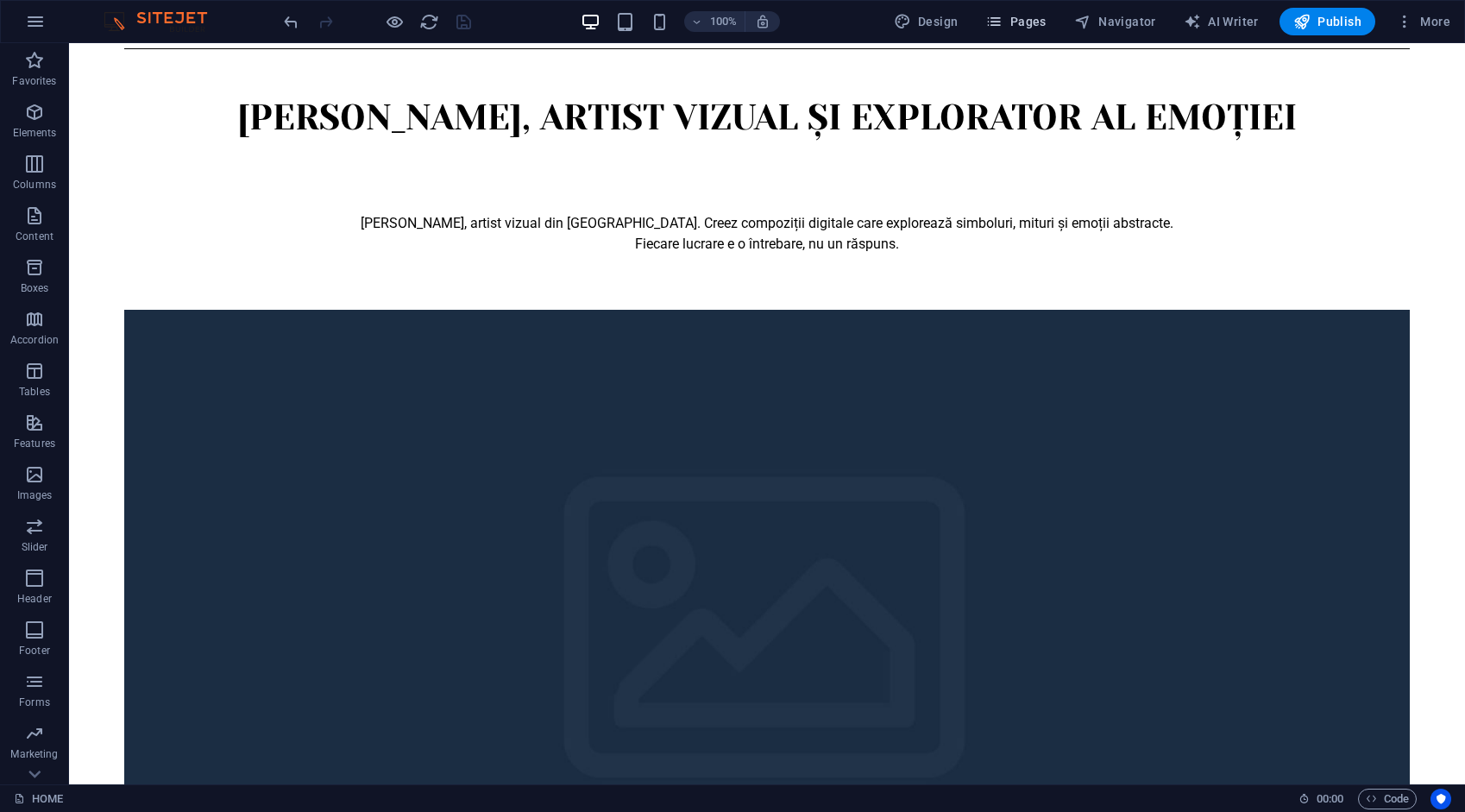
click at [1026, 24] on span "Pages" at bounding box center [1016, 21] width 61 height 17
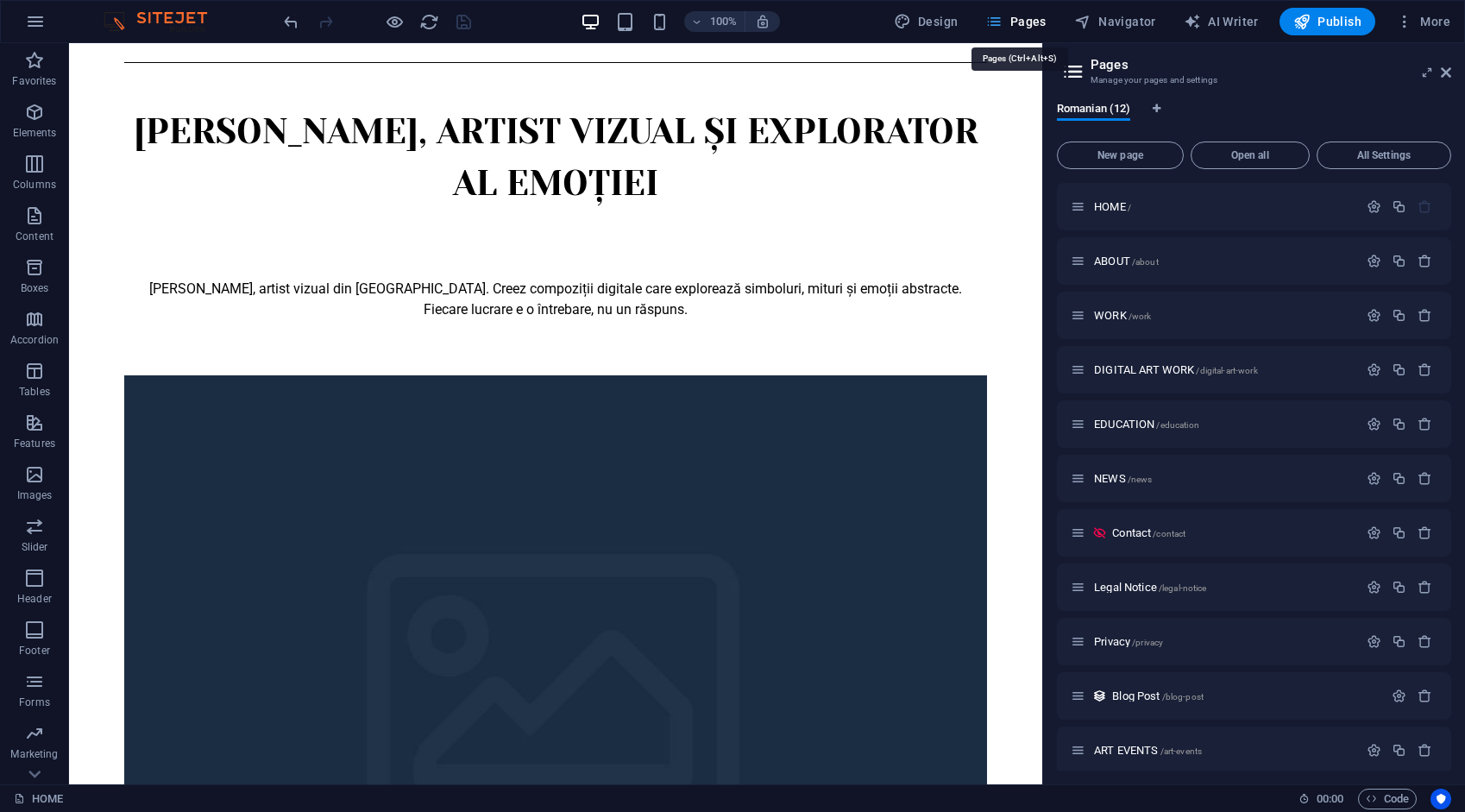
scroll to position [237, 0]
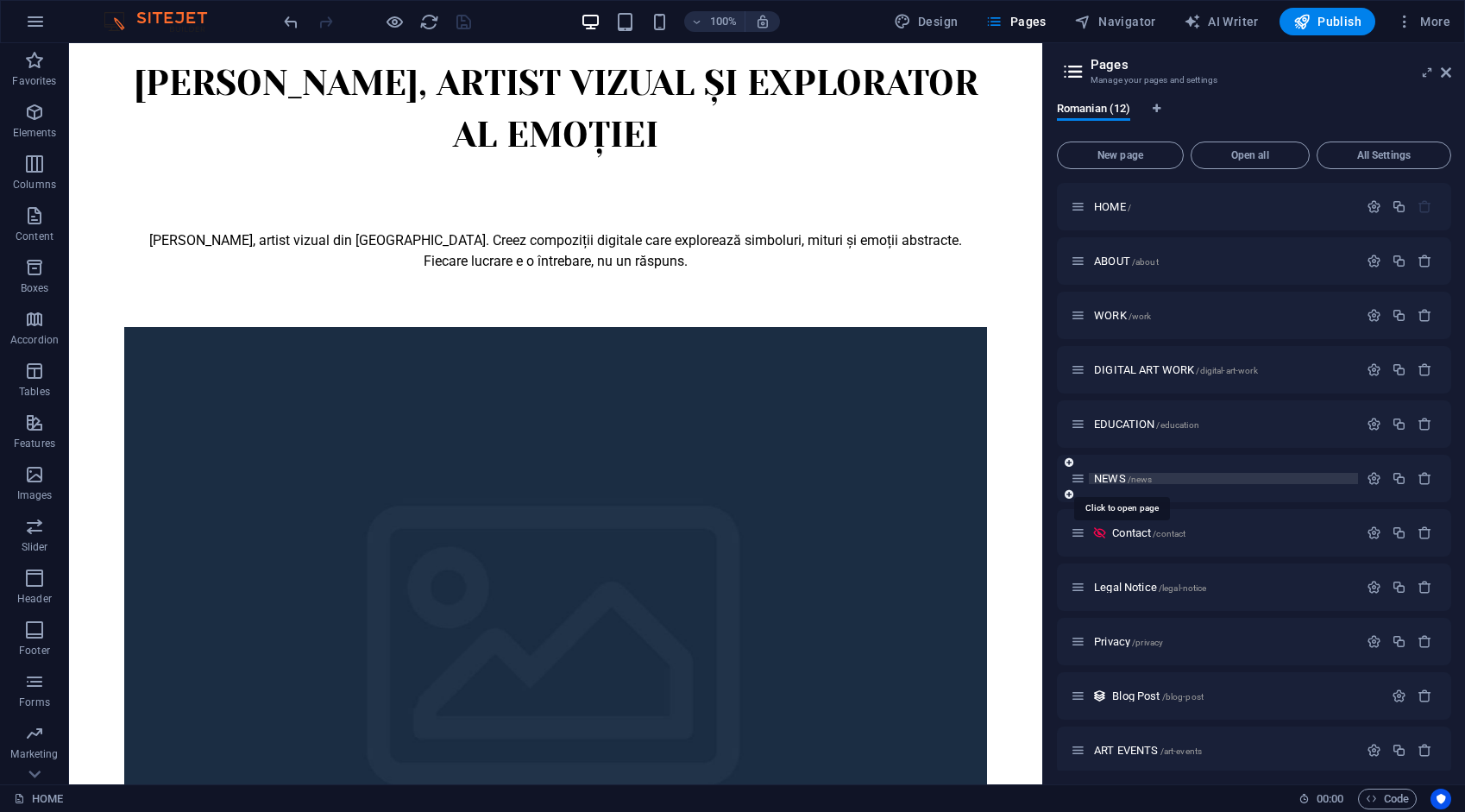
click at [1097, 473] on span "NEWS /news" at bounding box center [1124, 478] width 58 height 13
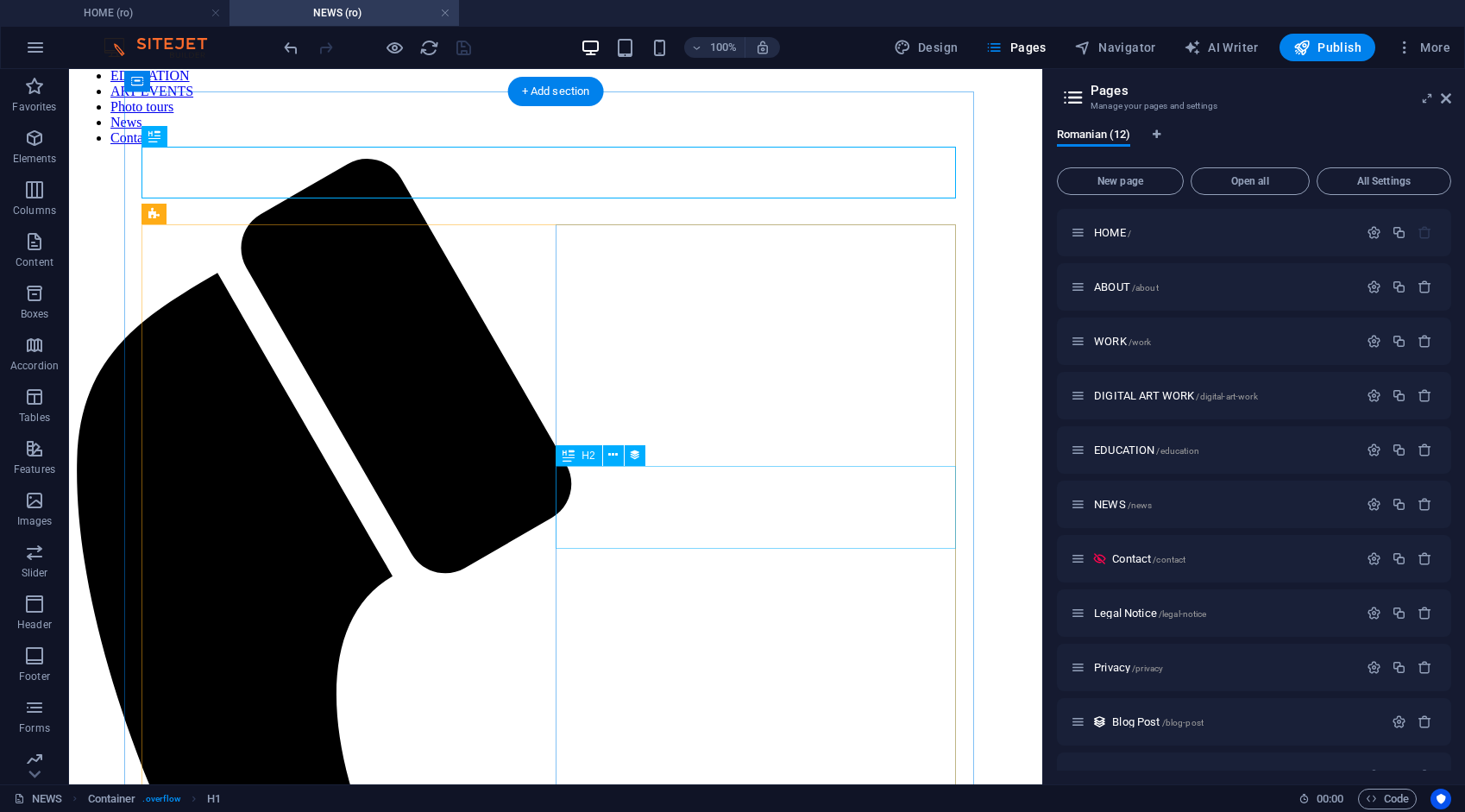
scroll to position [172, 0]
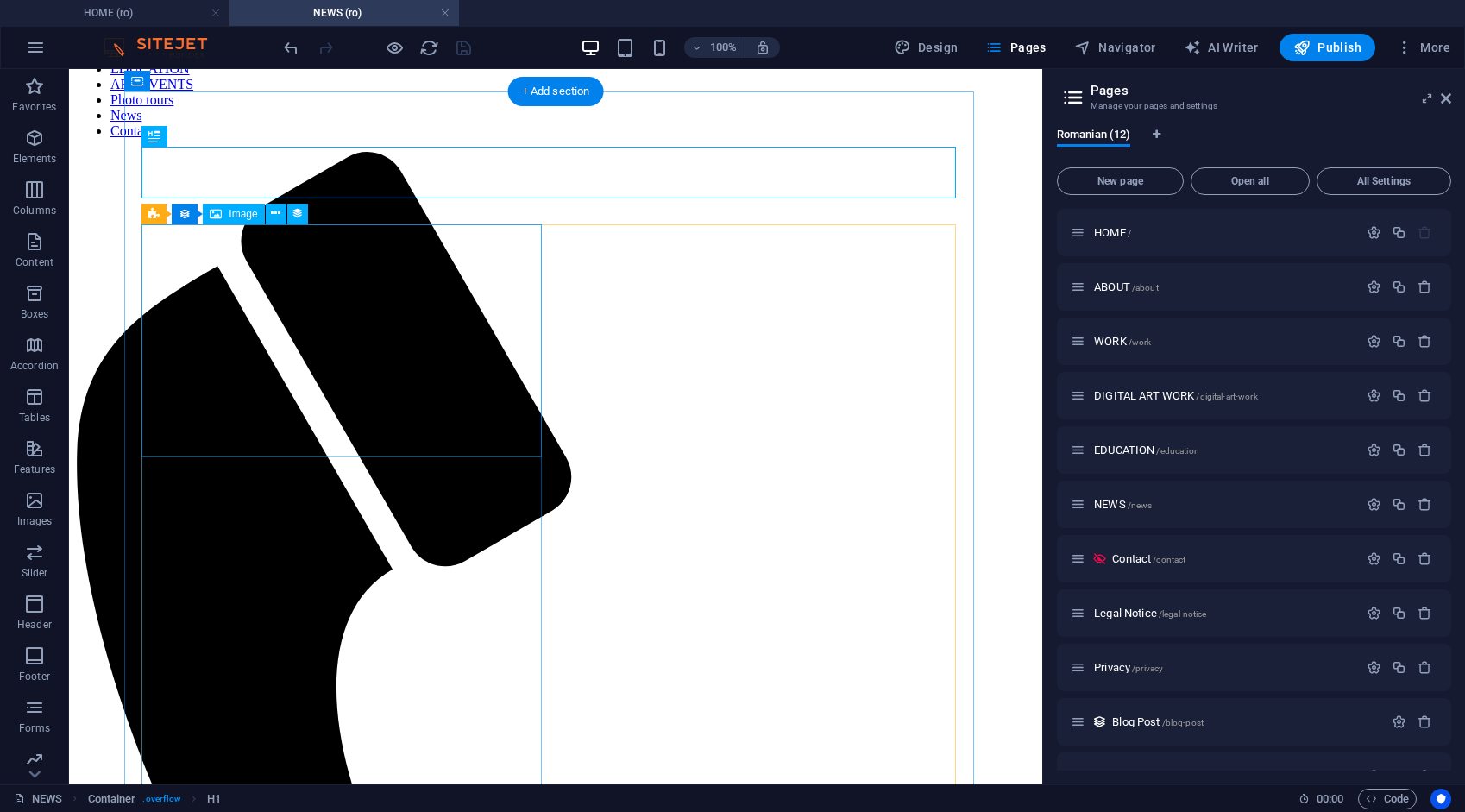
select select "px"
select select
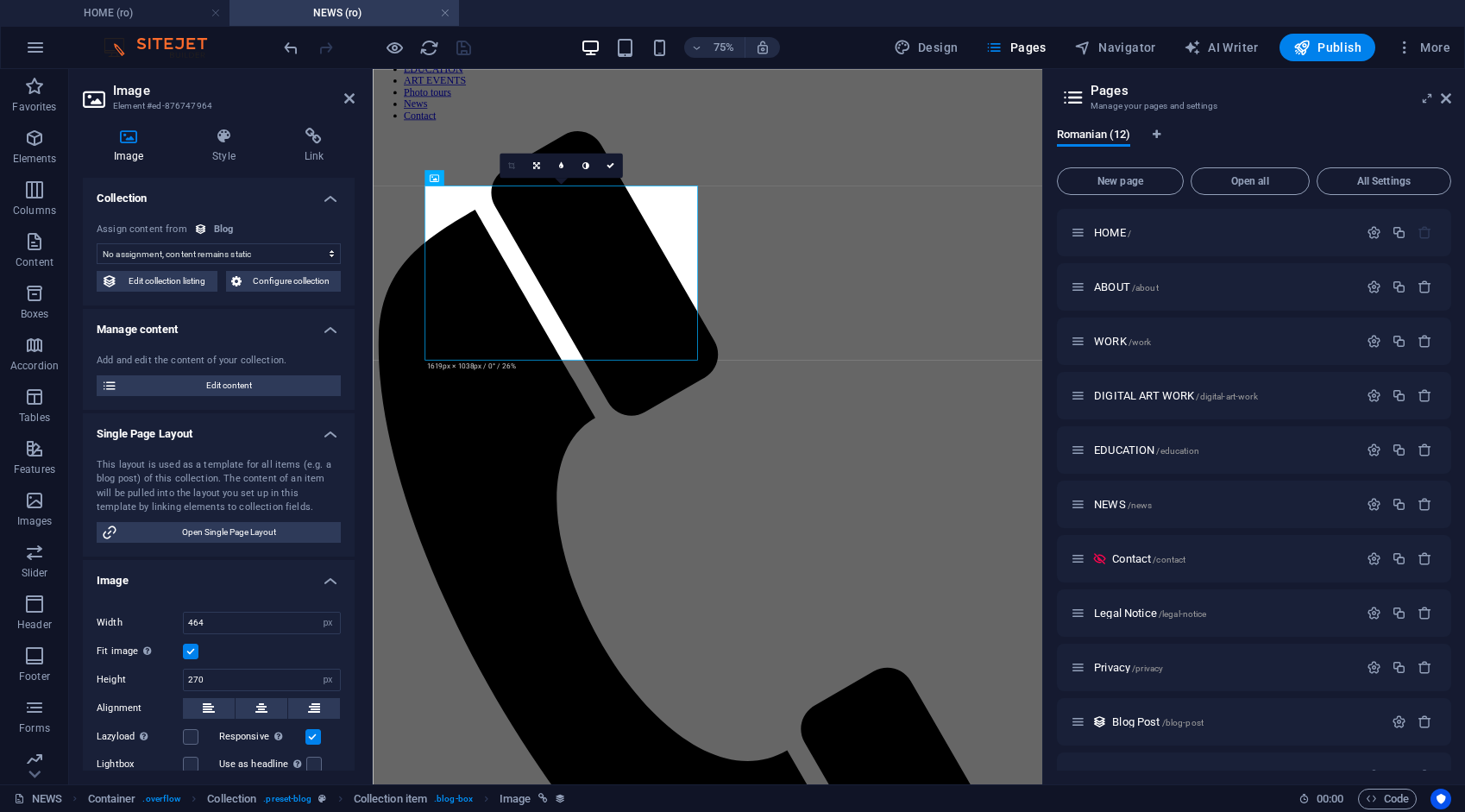
select select "image"
click at [316, 133] on icon at bounding box center [313, 136] width 81 height 17
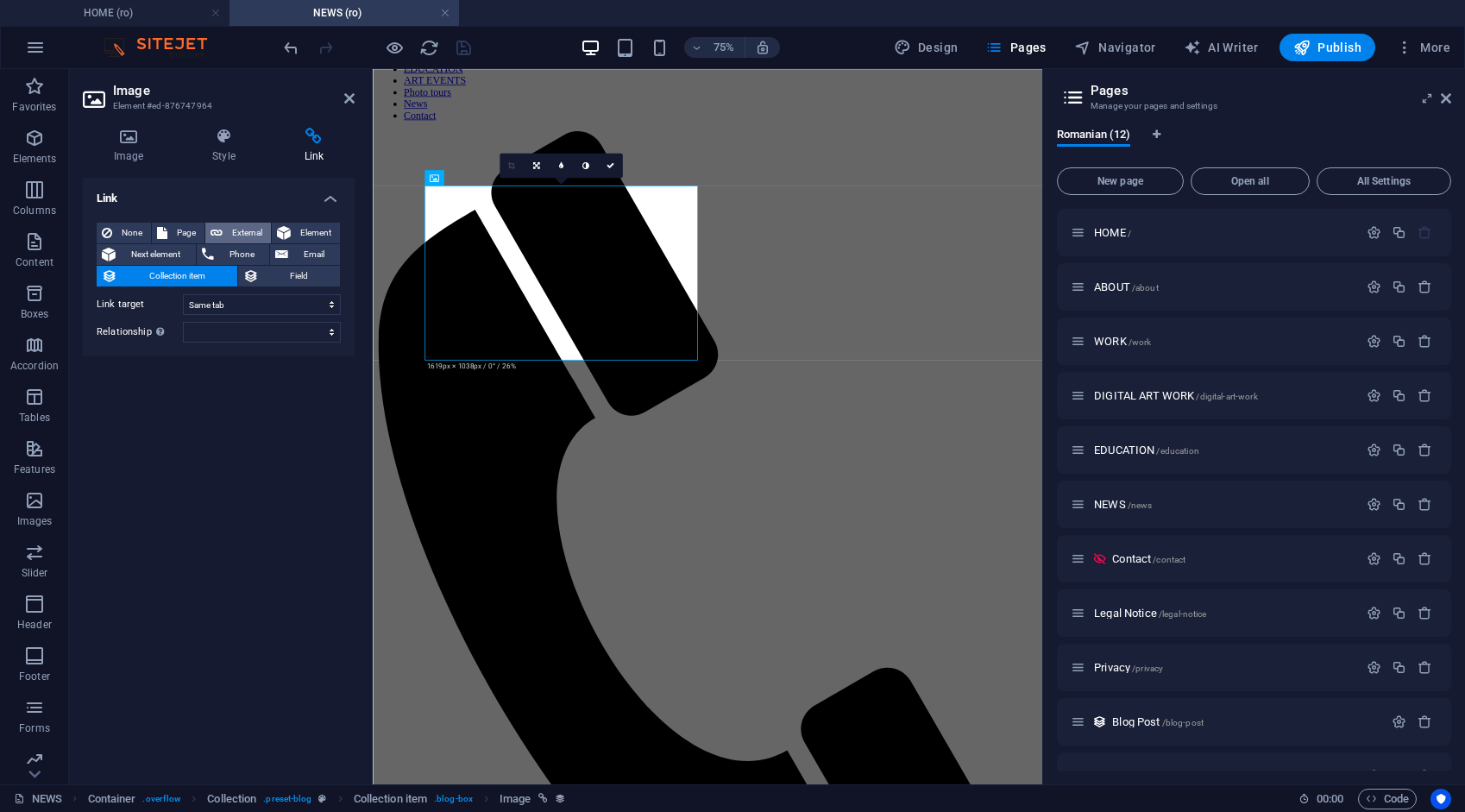
click at [247, 230] on span "External" at bounding box center [247, 232] width 38 height 21
select select "blank"
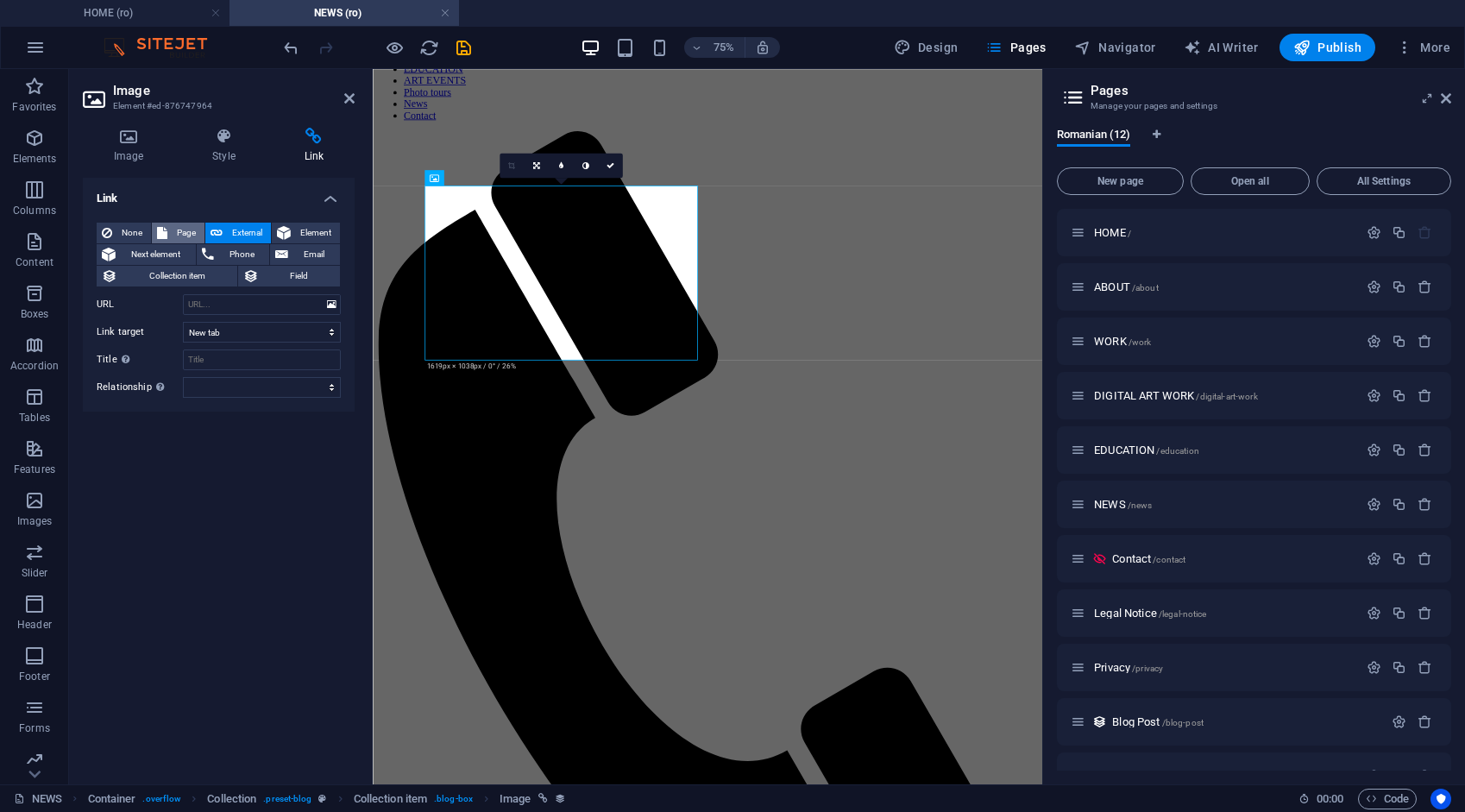
click at [192, 234] on span "Page" at bounding box center [185, 232] width 26 height 21
select select
click at [348, 94] on icon at bounding box center [349, 98] width 10 height 14
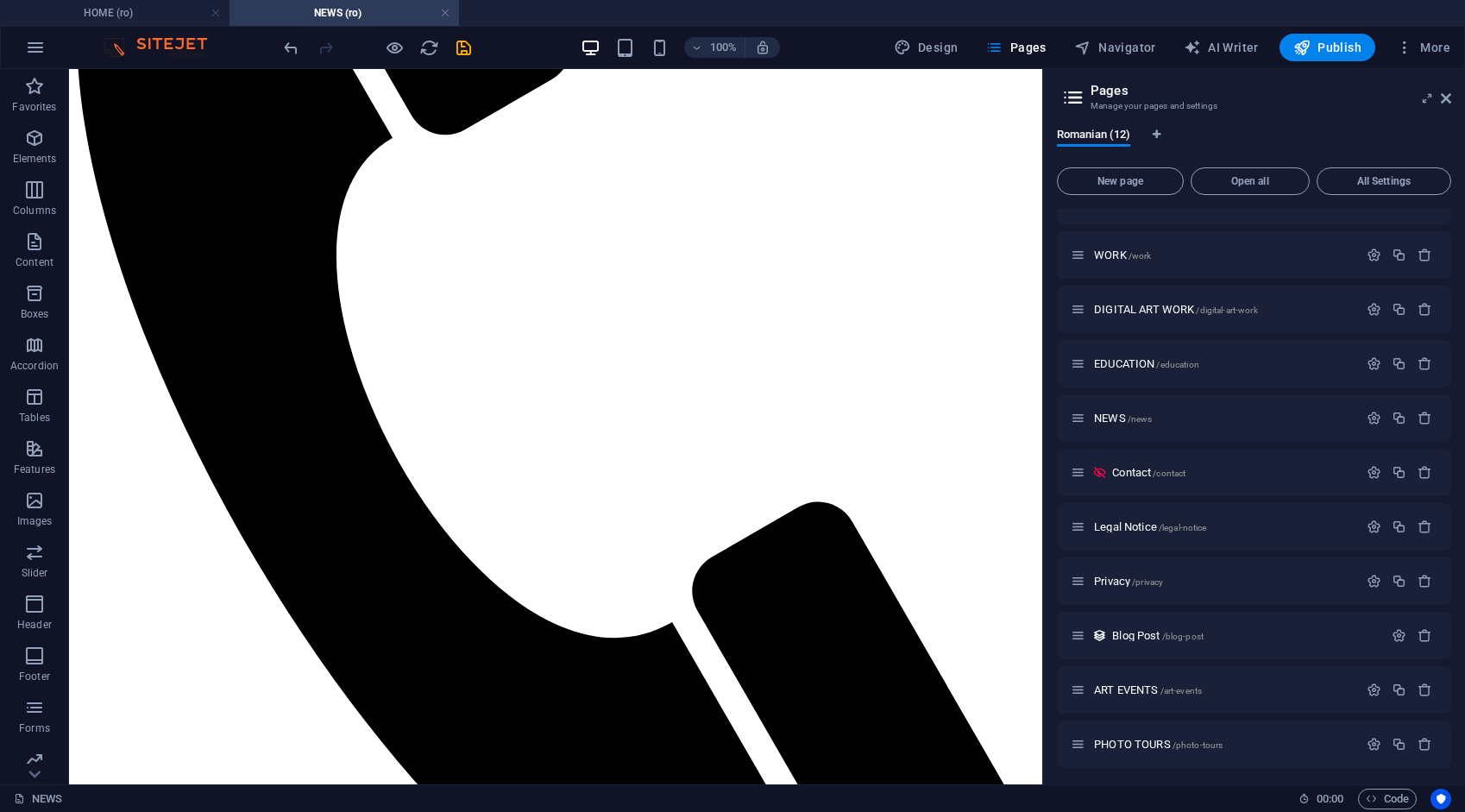
scroll to position [90, 0]
click at [1401, 628] on icon "button" at bounding box center [1400, 631] width 15 height 15
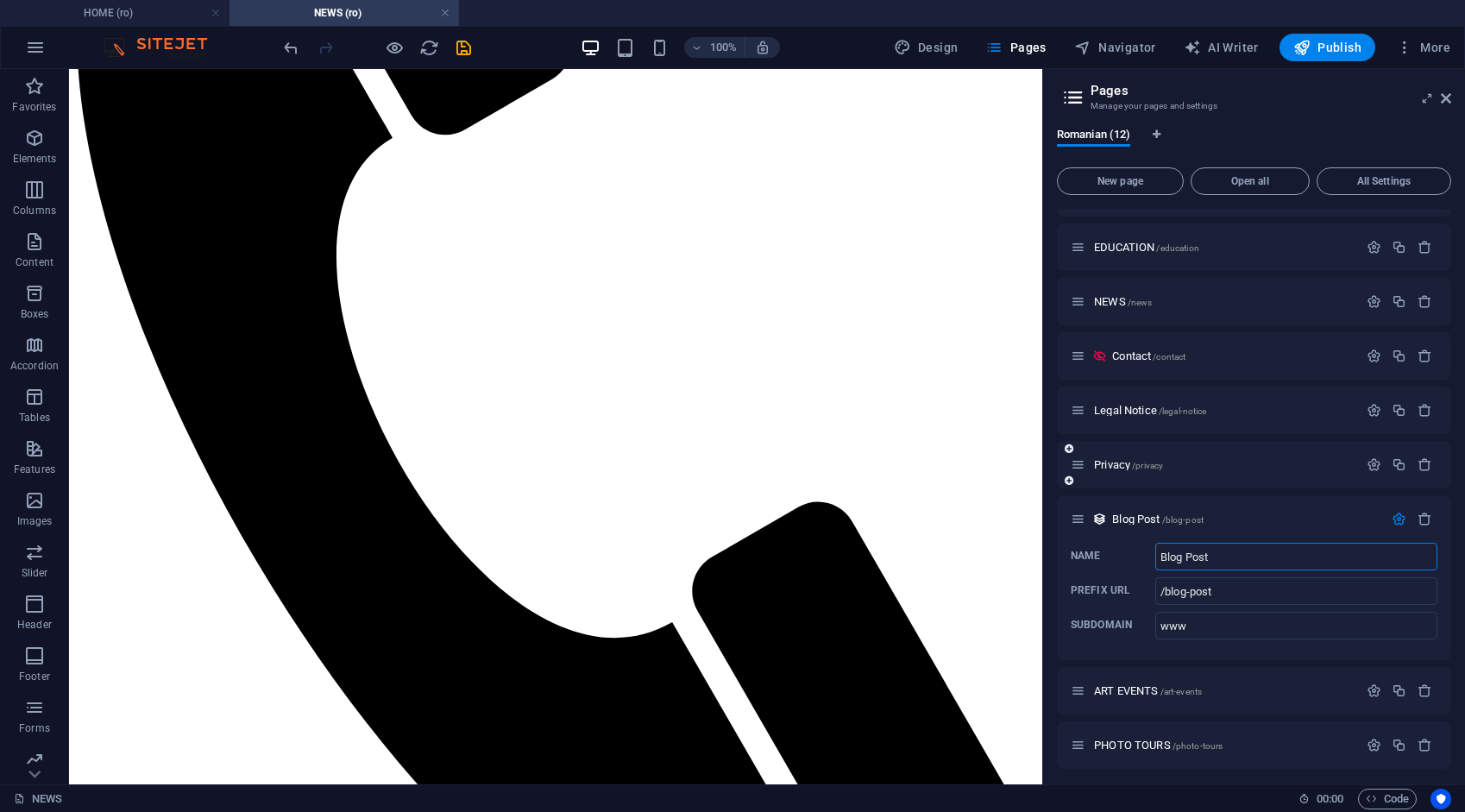
scroll to position [207, 0]
click at [1398, 514] on icon "button" at bounding box center [1400, 514] width 15 height 15
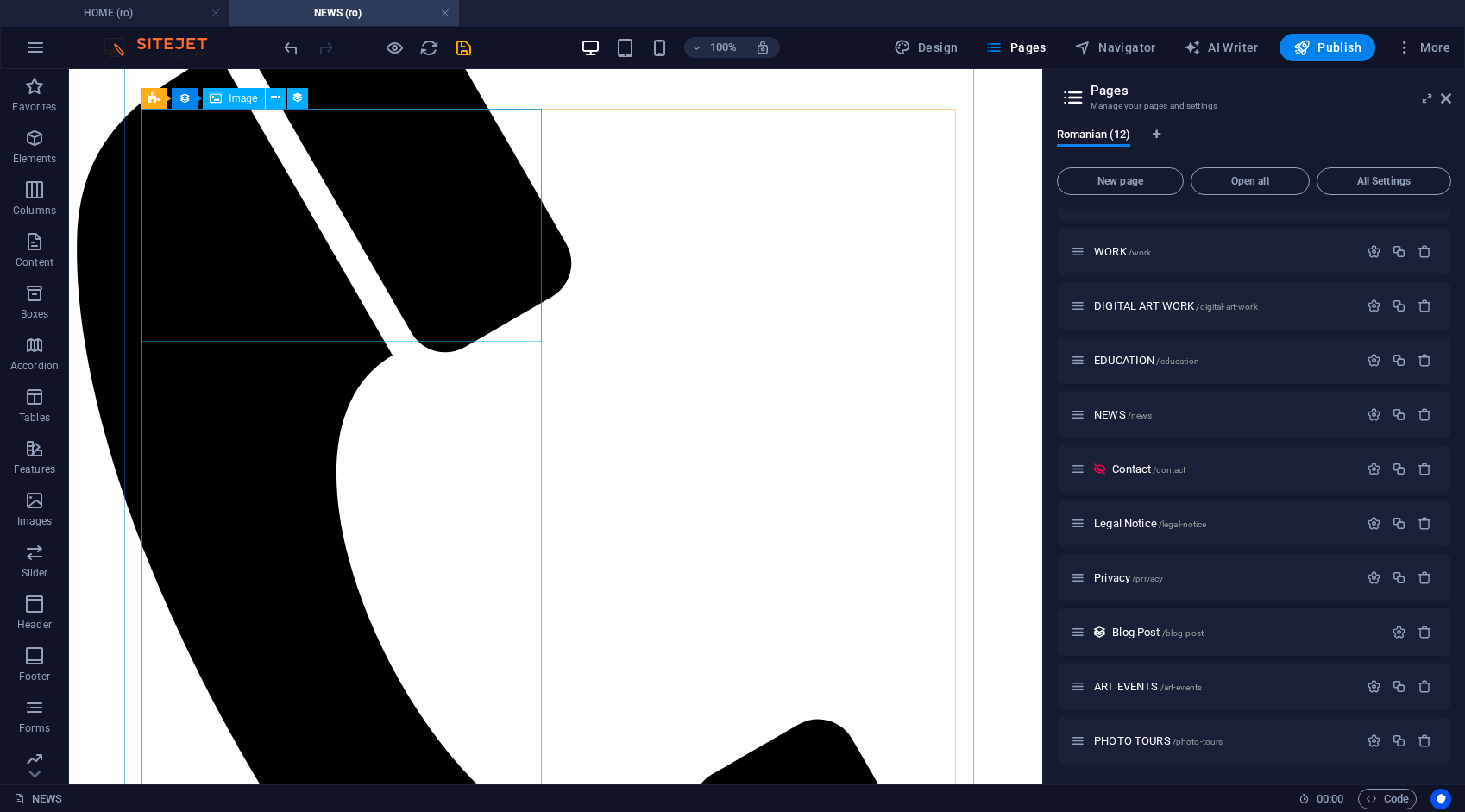
scroll to position [259, 0]
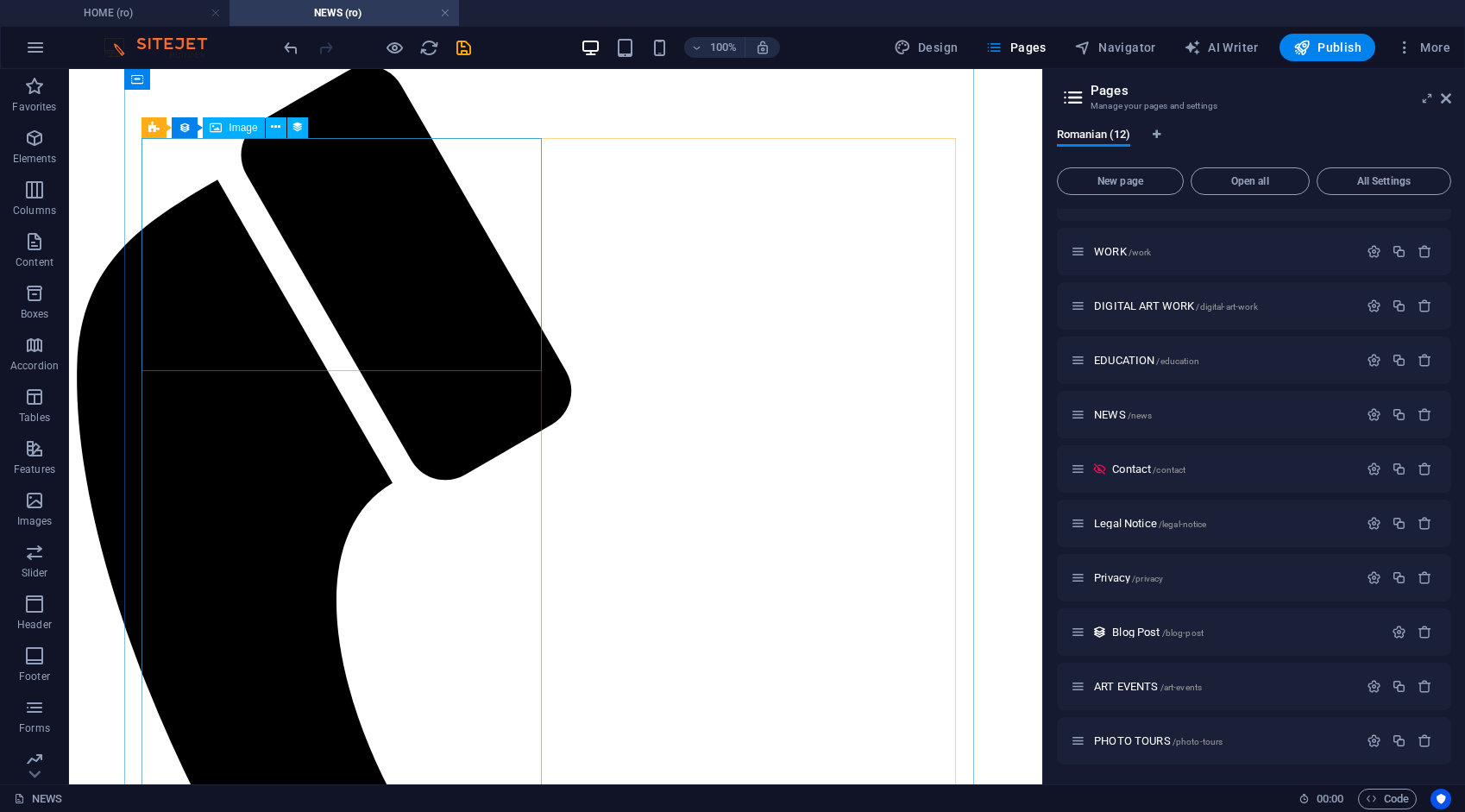
select select
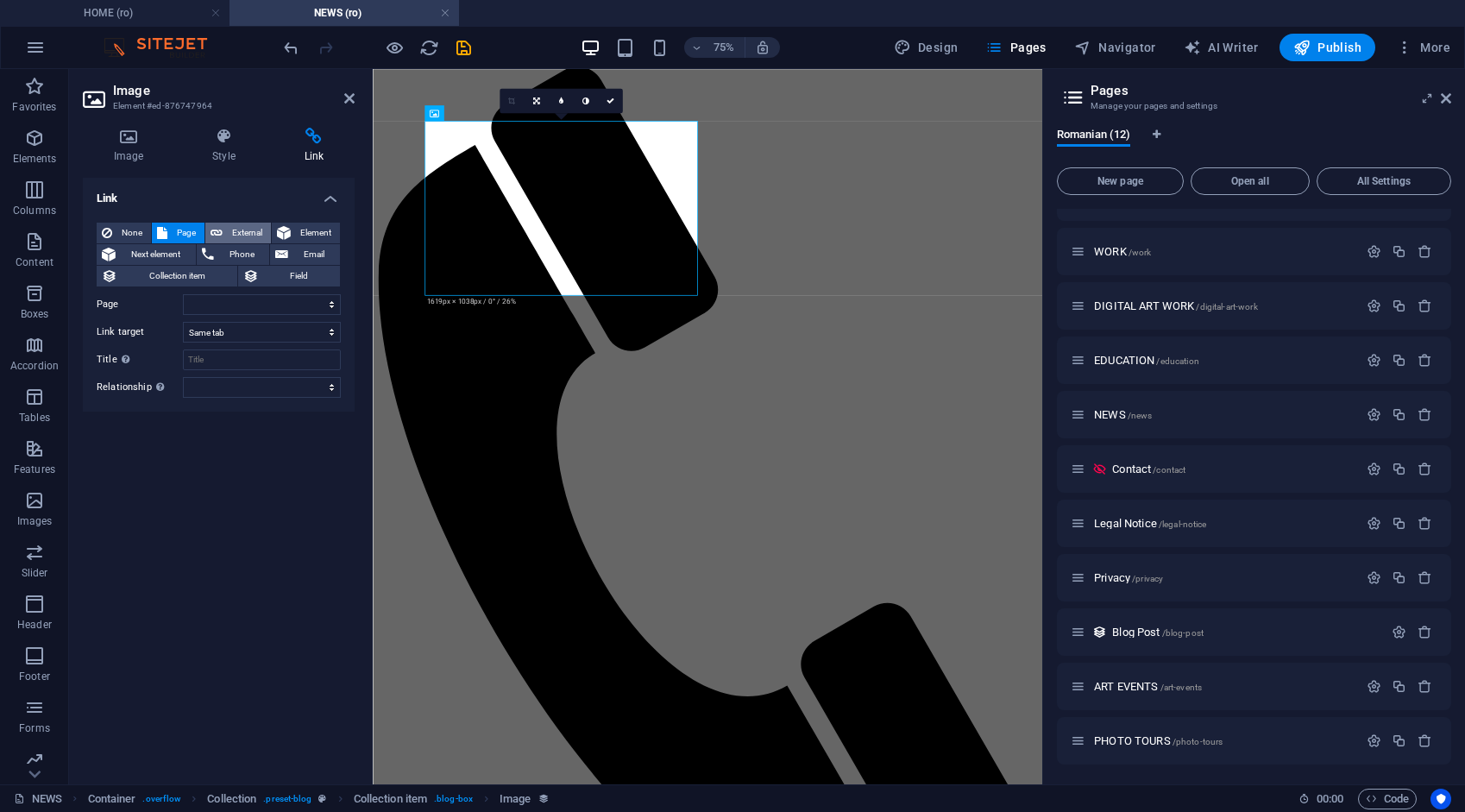
click at [243, 233] on span "External" at bounding box center [247, 232] width 38 height 21
select select "blank"
click at [240, 298] on input "URL" at bounding box center [262, 304] width 158 height 21
type input "/blog-post"
click at [254, 457] on div "Link None Page External Element Next element Phone Email Collection item Field …" at bounding box center [219, 474] width 272 height 592
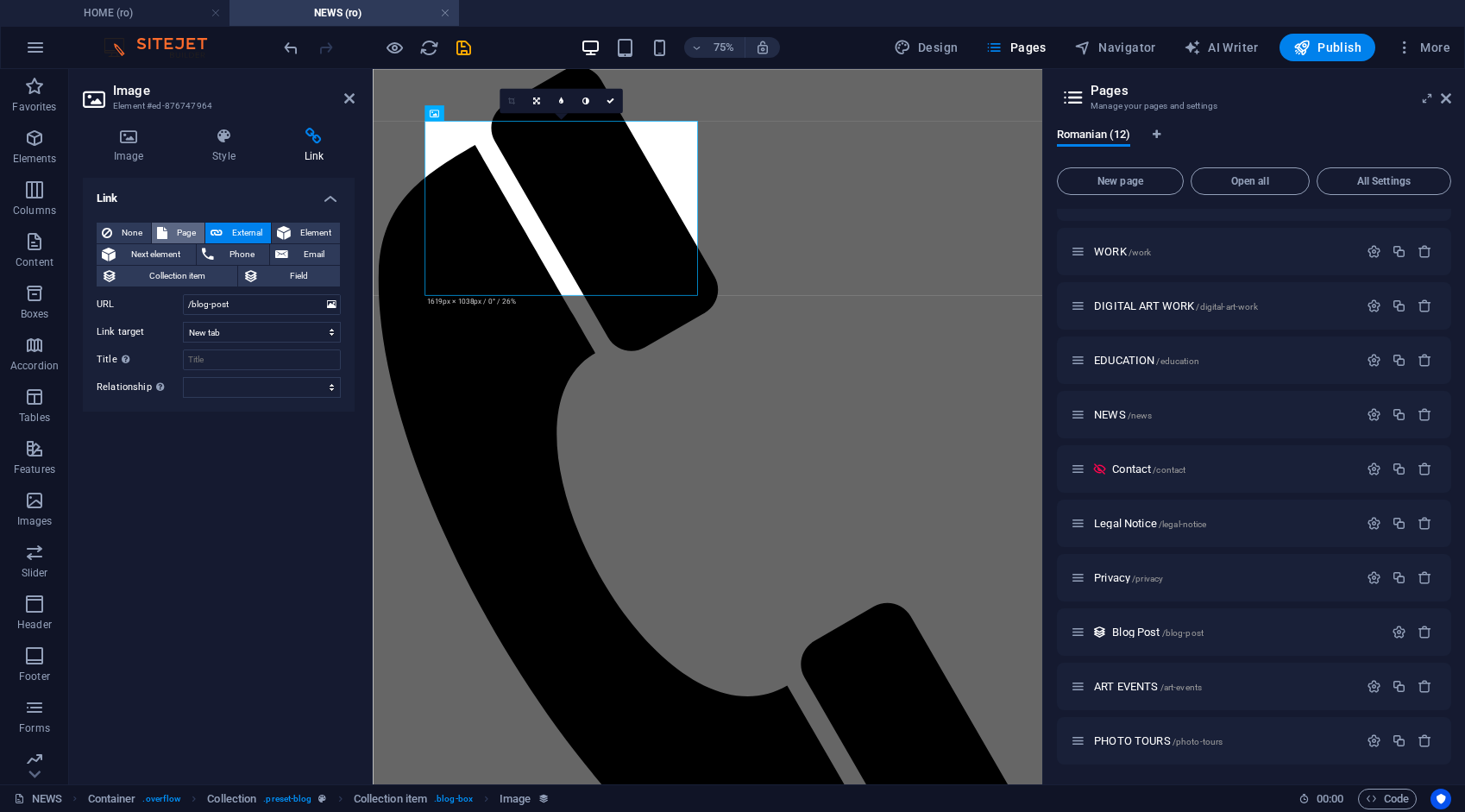
click at [192, 232] on span "Page" at bounding box center [185, 232] width 26 height 21
select select
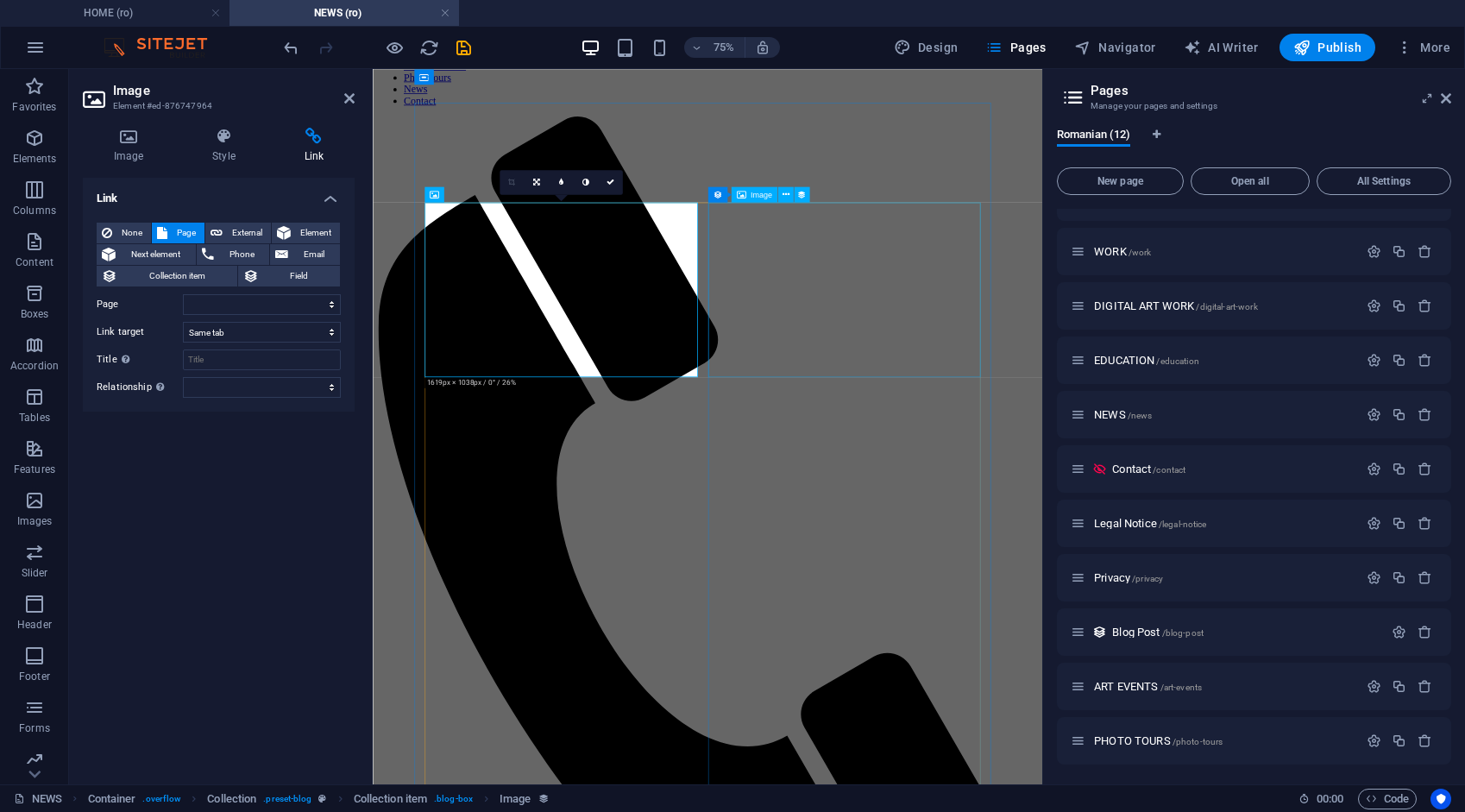
scroll to position [0, 0]
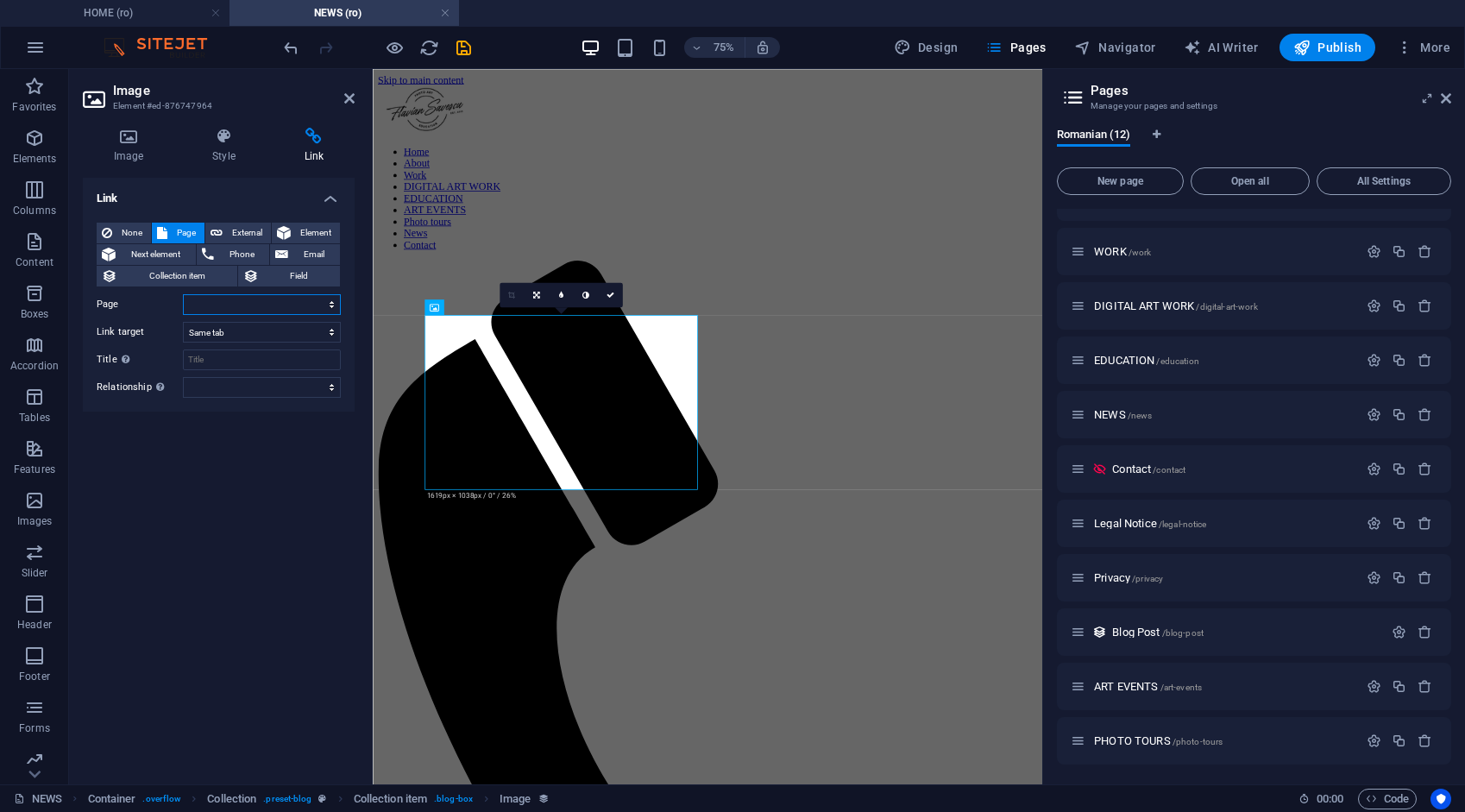
click at [249, 306] on select "HOME ABOUT WORK DIGITAL ART WORK EDUCATION NEWS Contact Legal Notice Privacy AR…" at bounding box center [262, 304] width 158 height 21
select select "5"
click at [183, 294] on select "HOME ABOUT WORK DIGITAL ART WORK EDUCATION NEWS Contact Legal Notice Privacy AR…" at bounding box center [262, 304] width 158 height 21
click at [464, 52] on icon "save" at bounding box center [464, 48] width 20 height 20
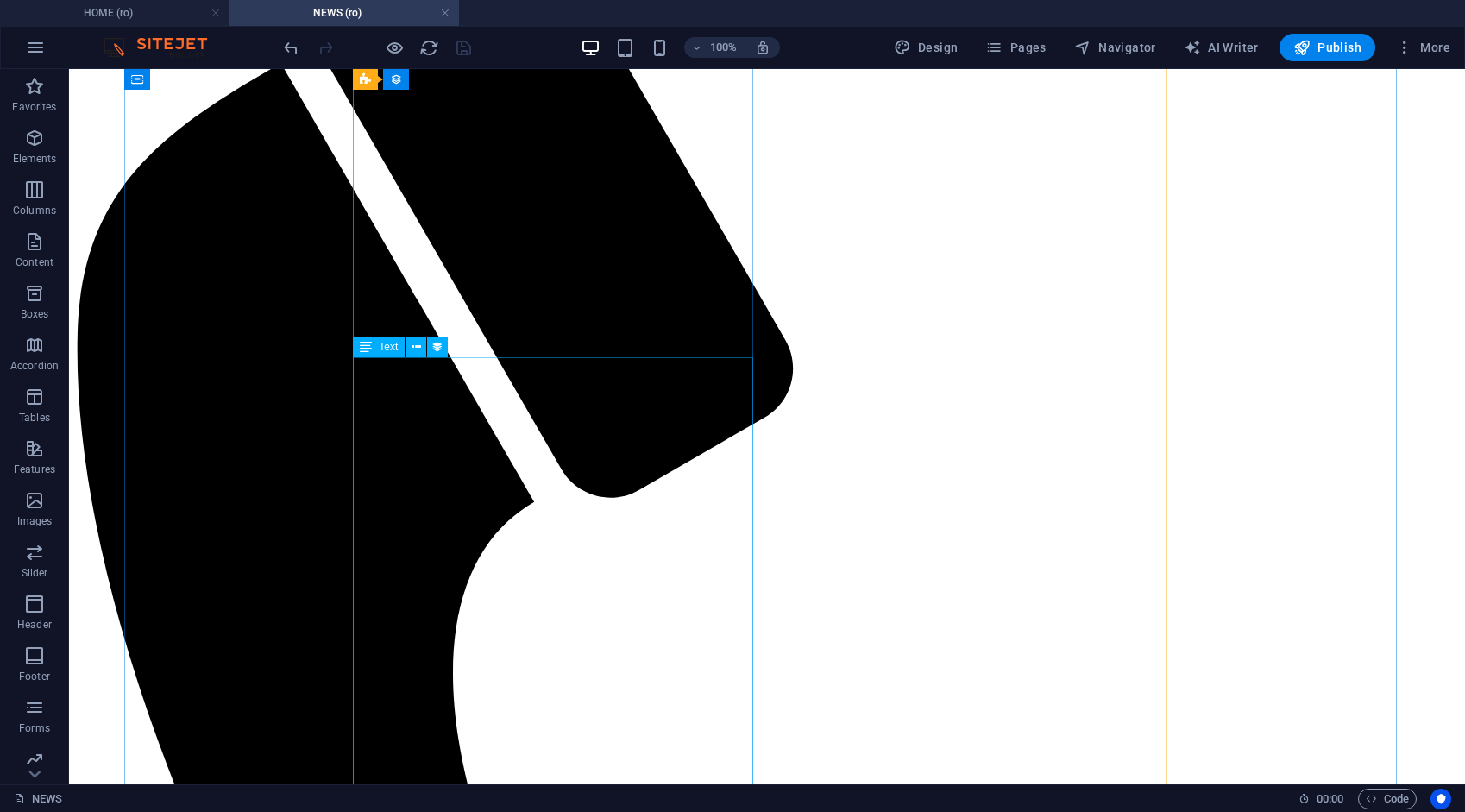
scroll to position [431, 0]
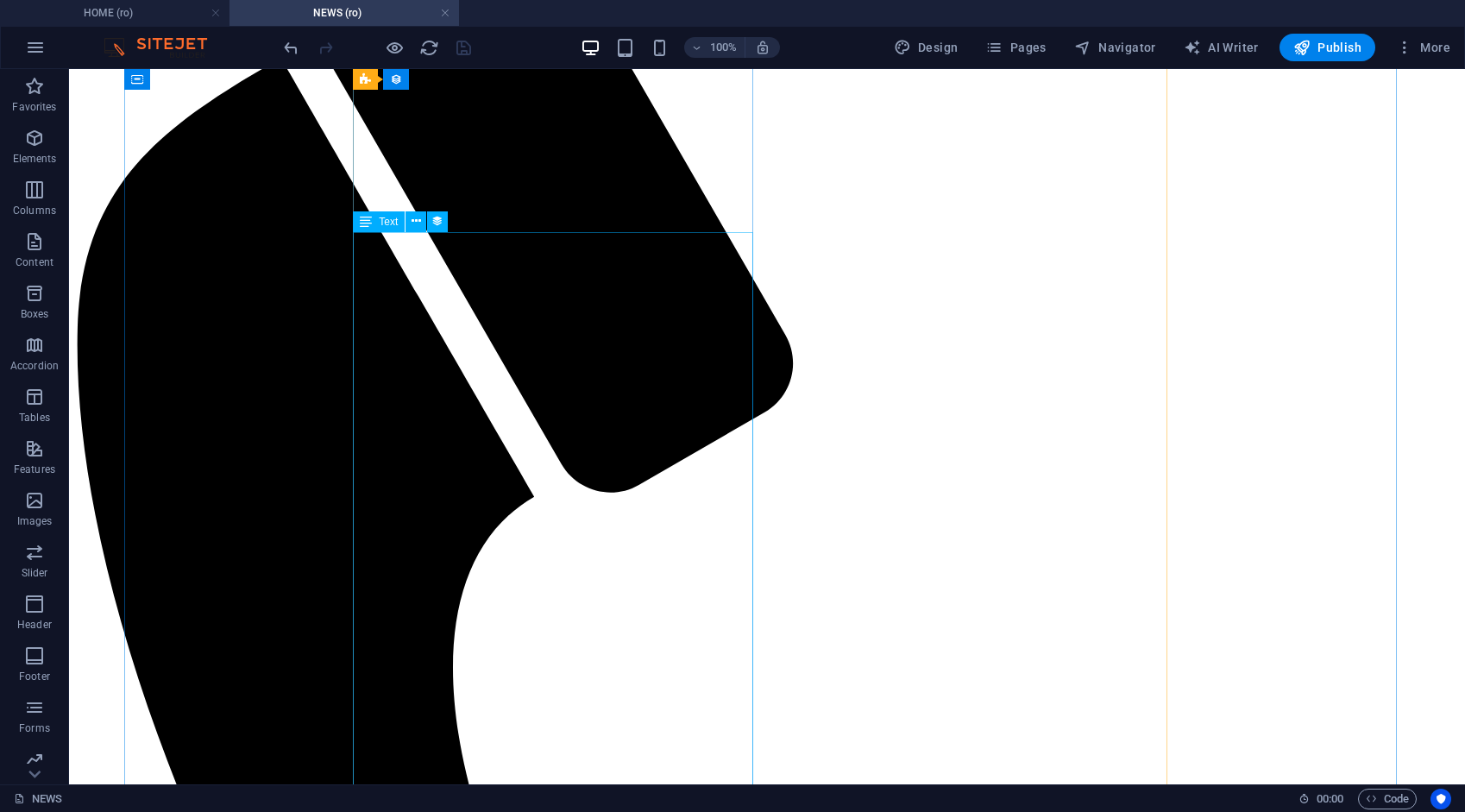
select select "description"
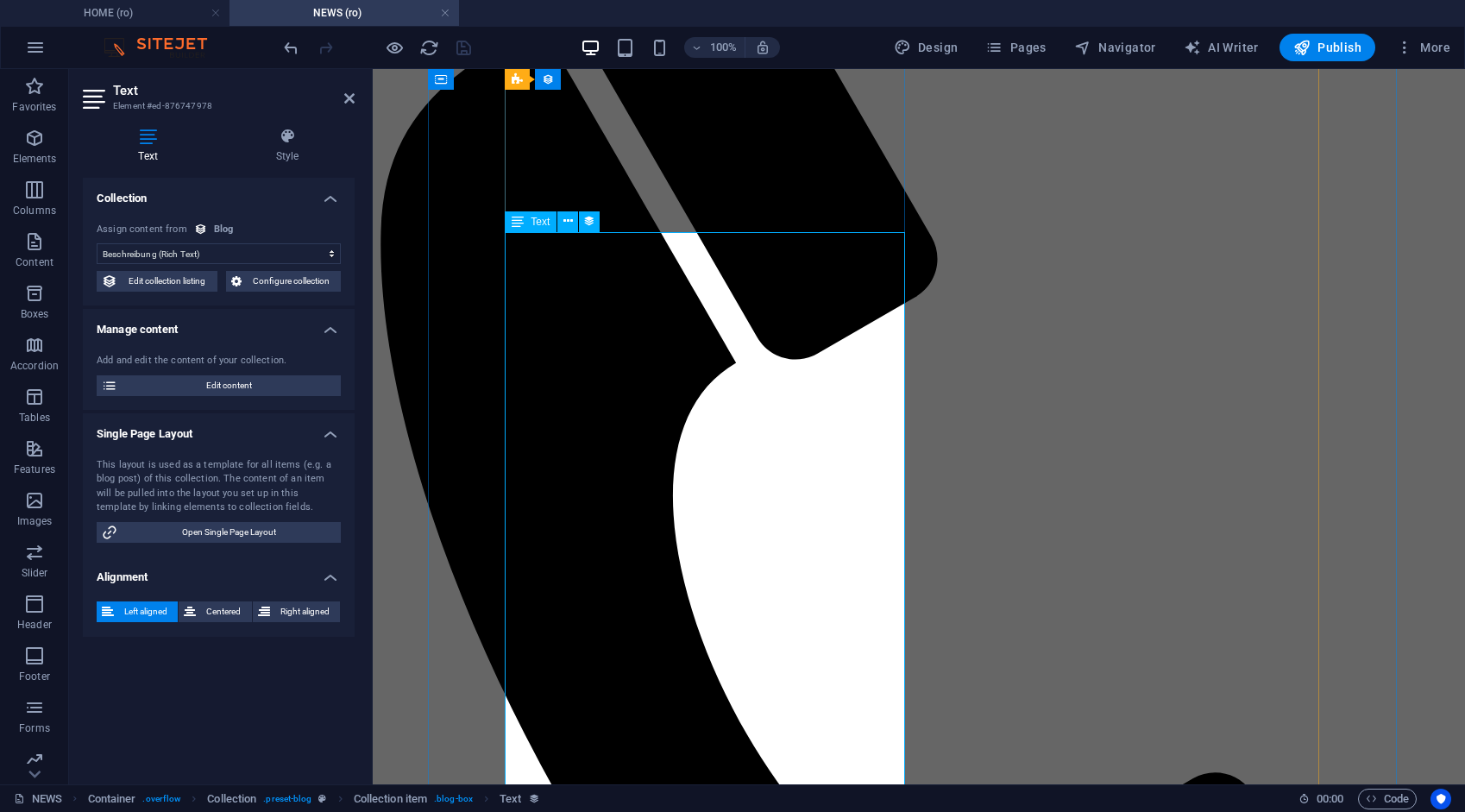
scroll to position [480, 0]
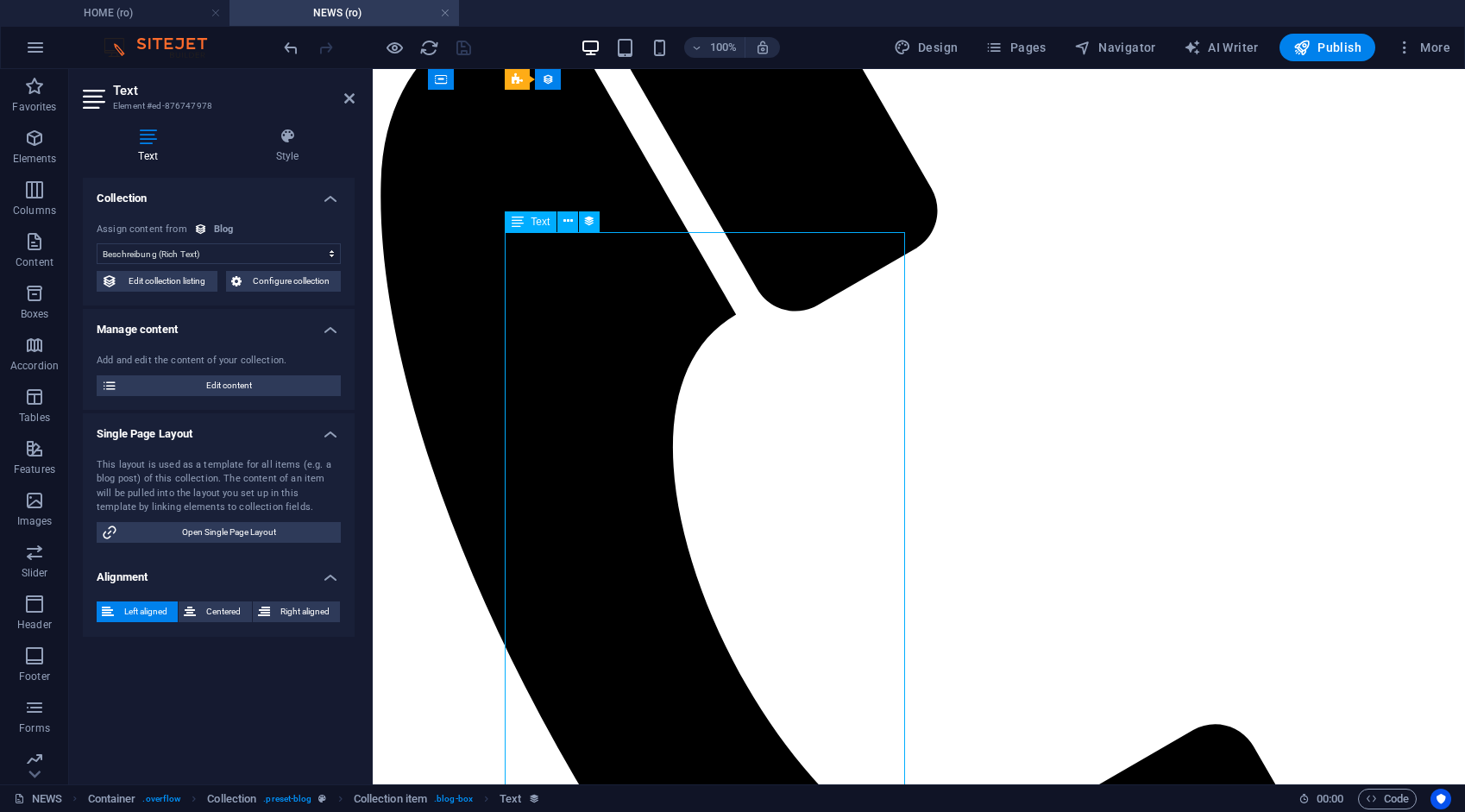
drag, startPoint x: 586, startPoint y: 249, endPoint x: 642, endPoint y: 309, distance: 82.1
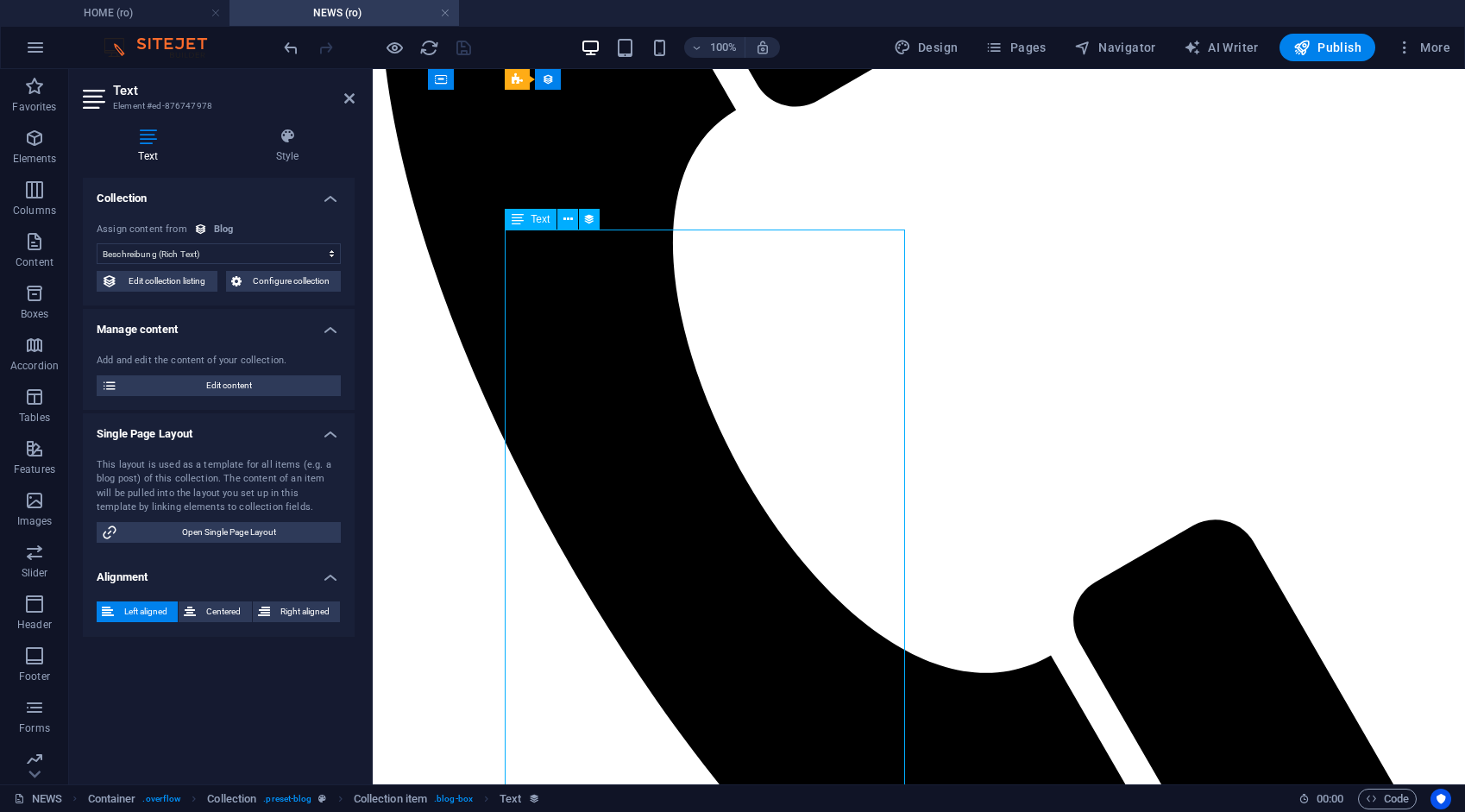
scroll to position [739, 0]
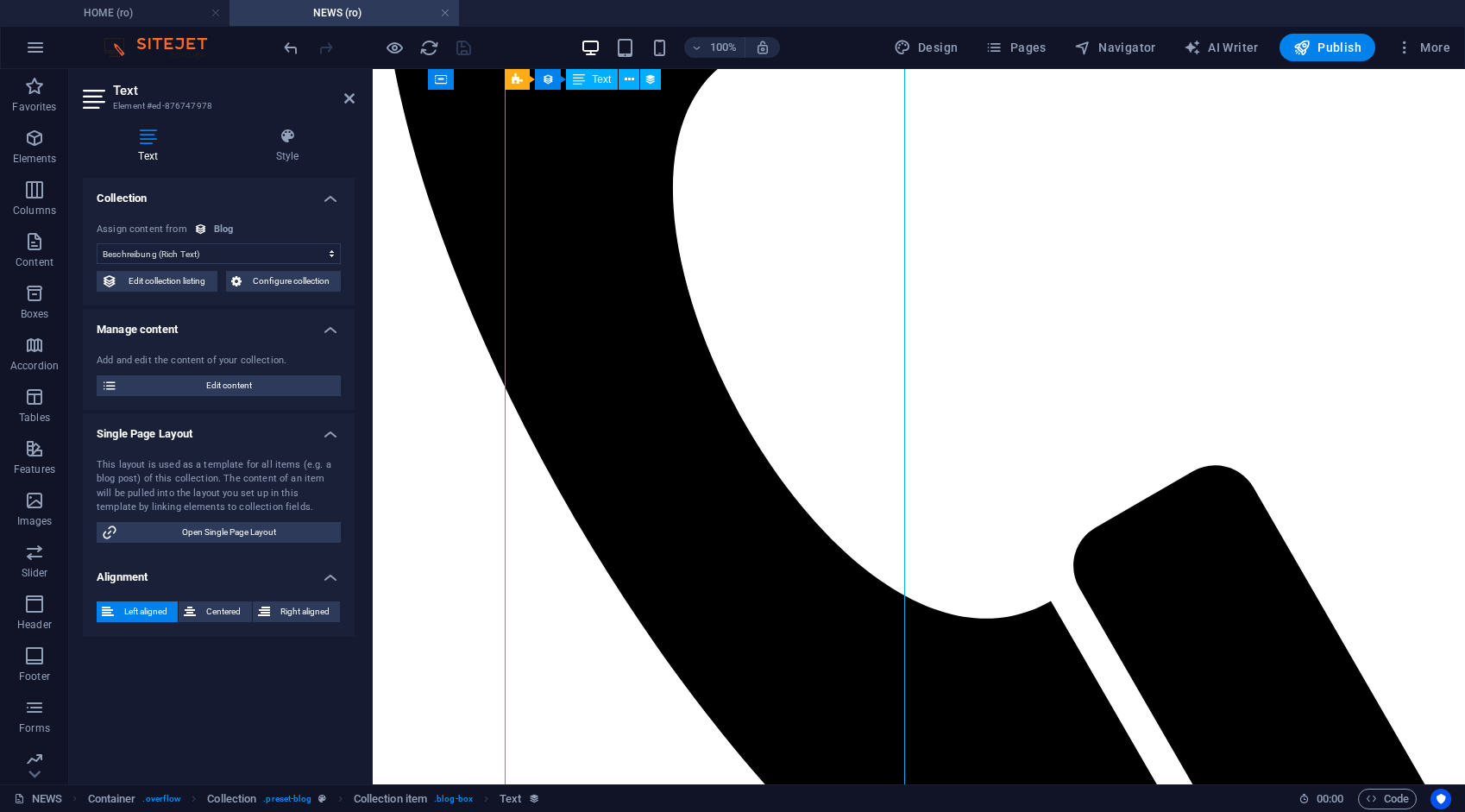
scroll to position [480, 0]
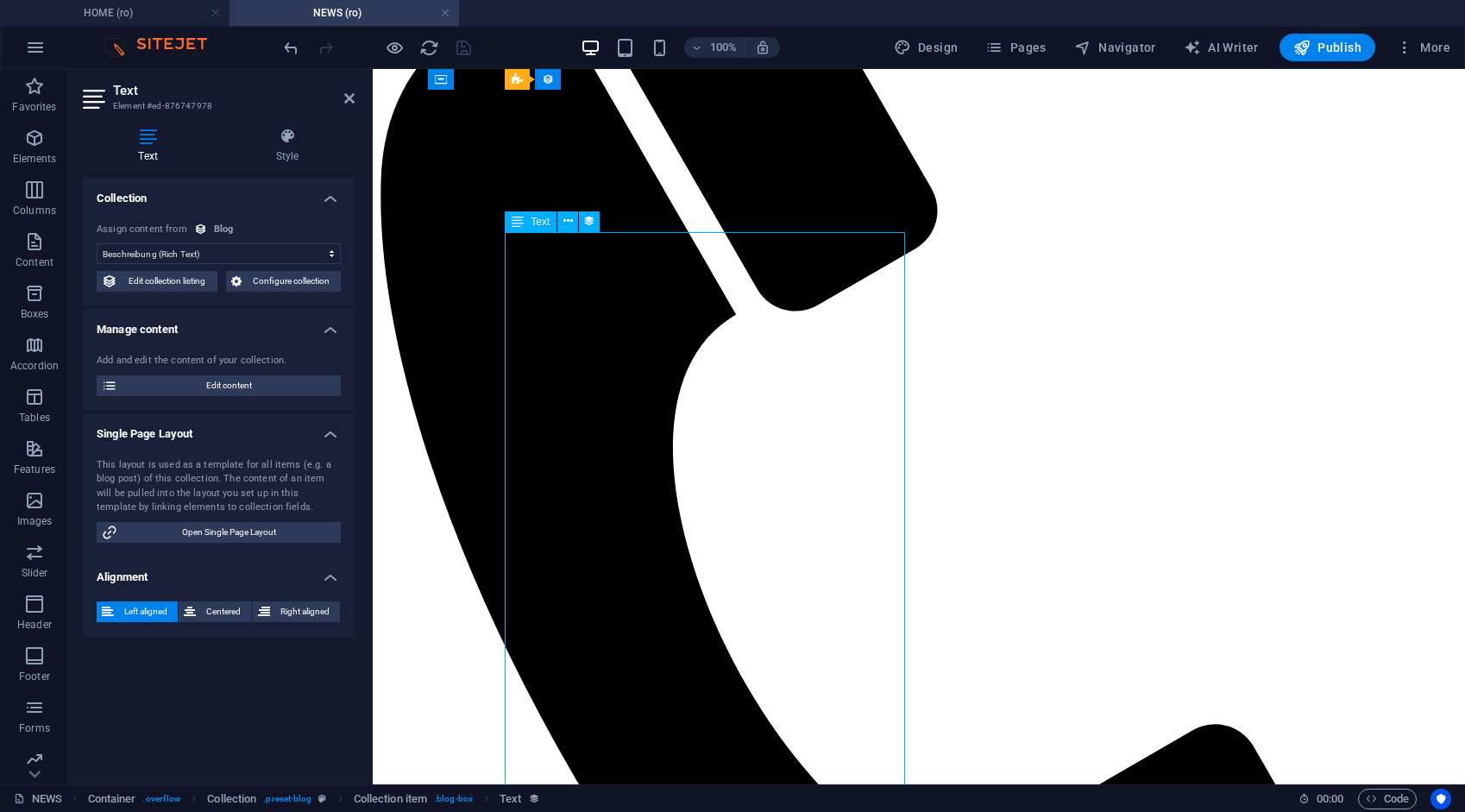
drag, startPoint x: 600, startPoint y: 256, endPoint x: 705, endPoint y: 424, distance: 198.1
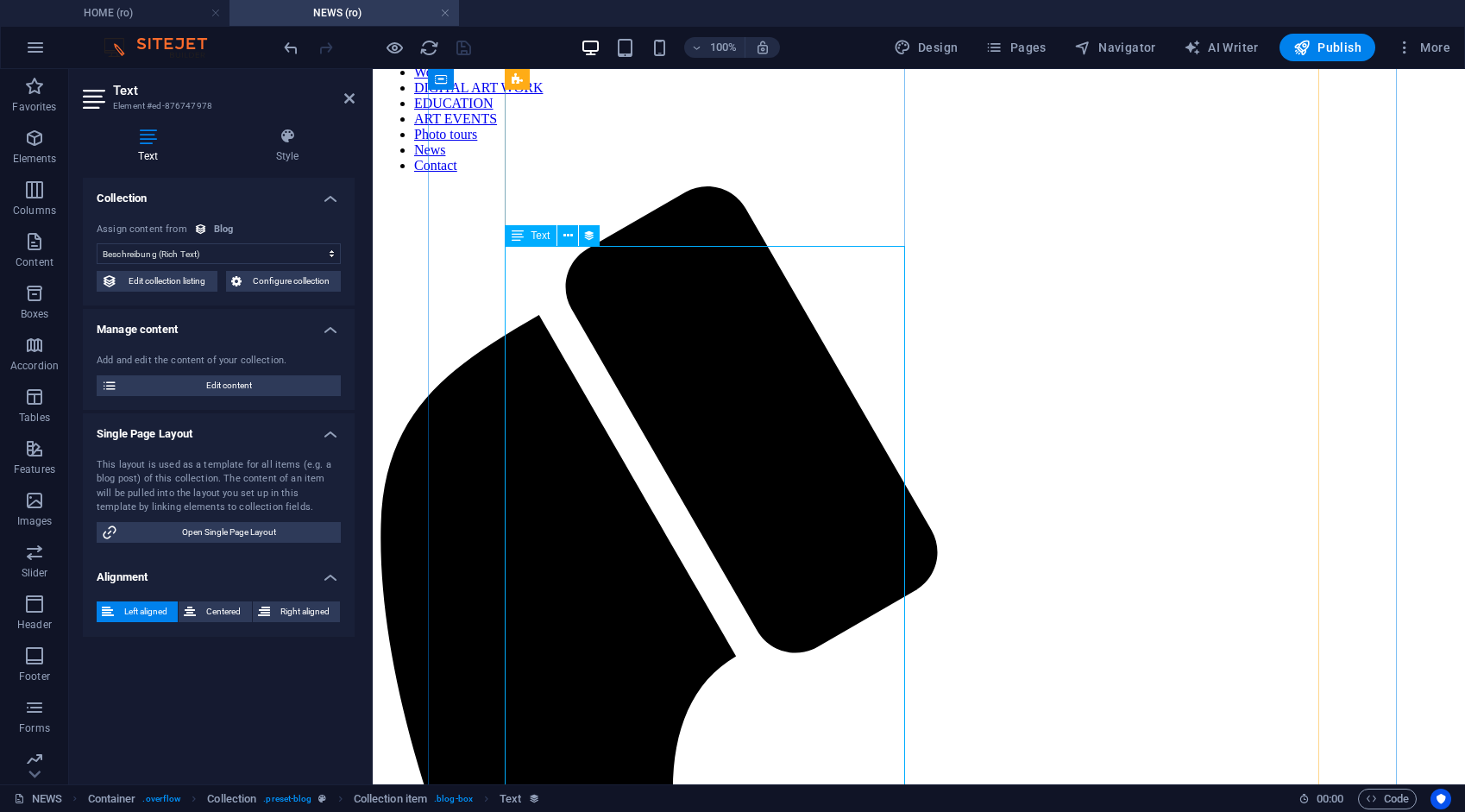
scroll to position [134, 0]
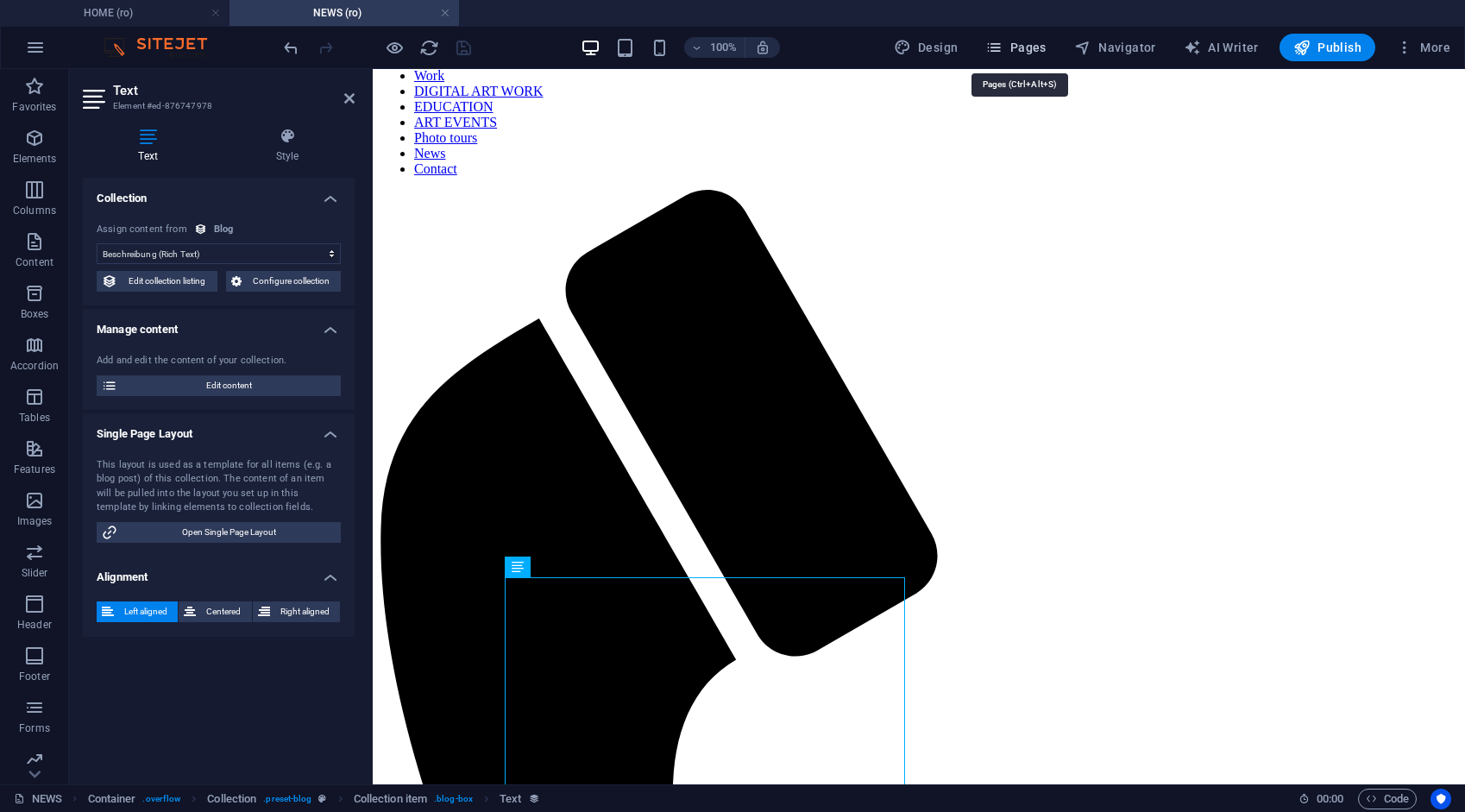
click at [1030, 46] on span "Pages" at bounding box center [1016, 47] width 61 height 17
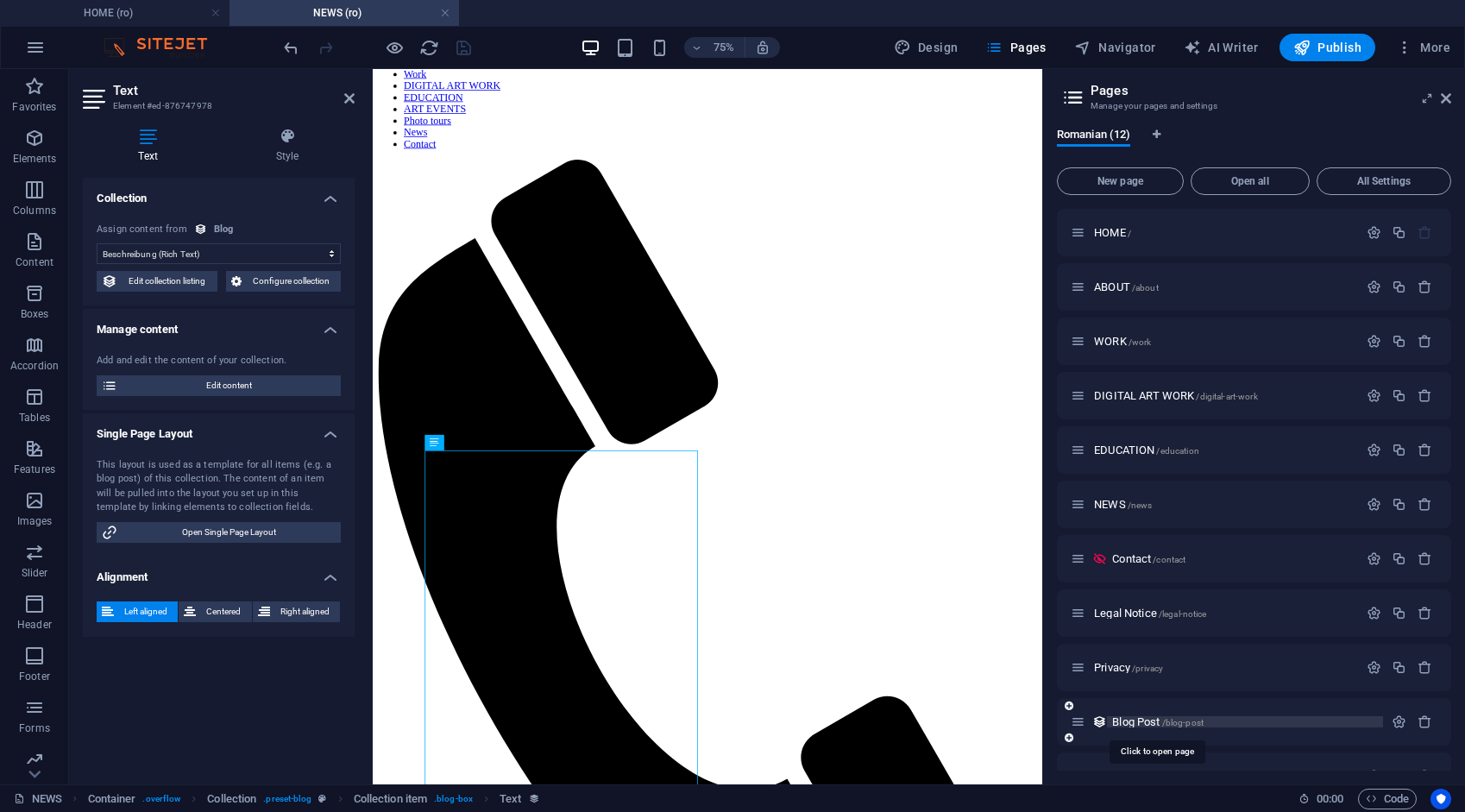
click at [1160, 719] on span "Blog Post /blog-post" at bounding box center [1158, 721] width 92 height 13
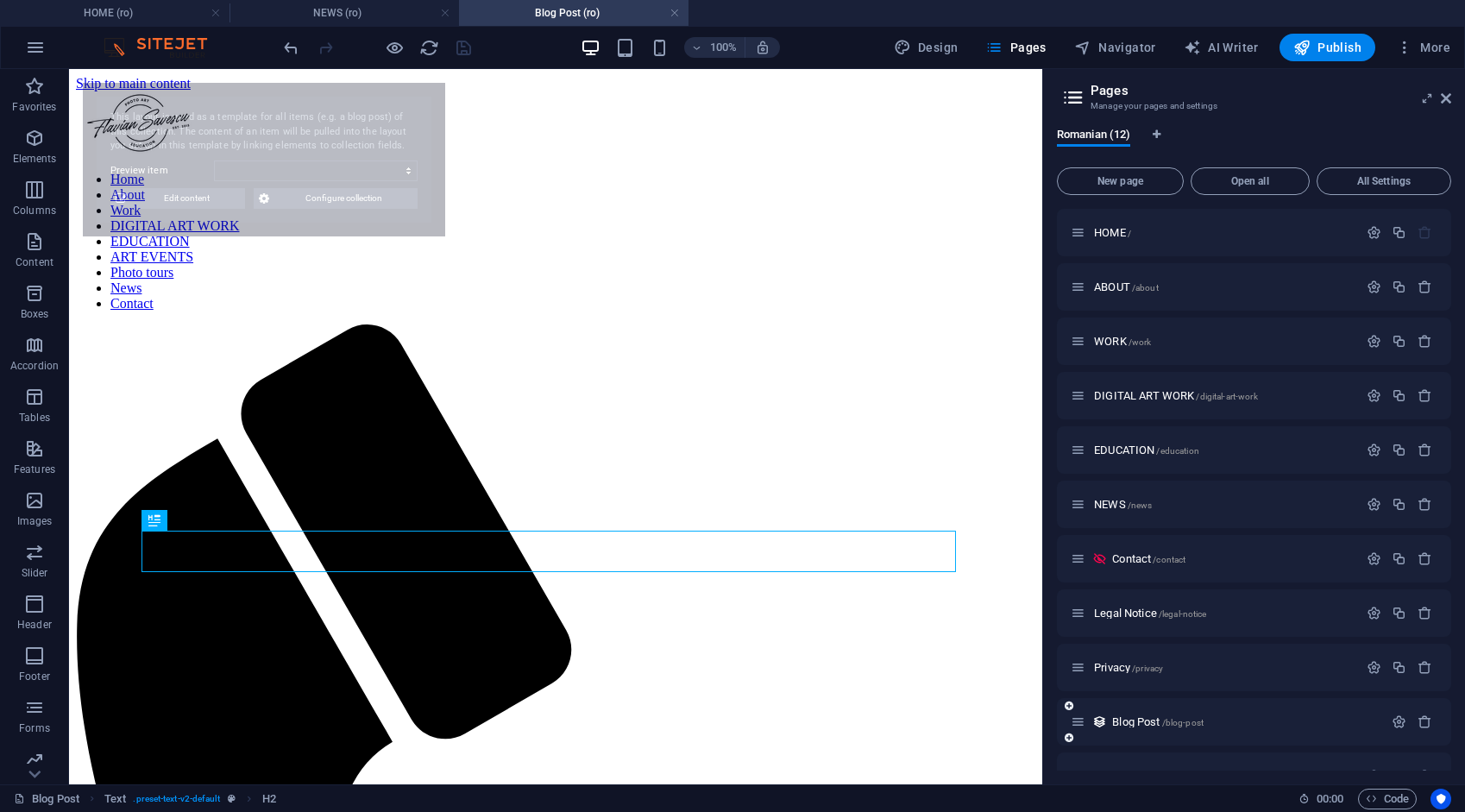
scroll to position [0, 0]
select select "68add9266490e581e2019722"
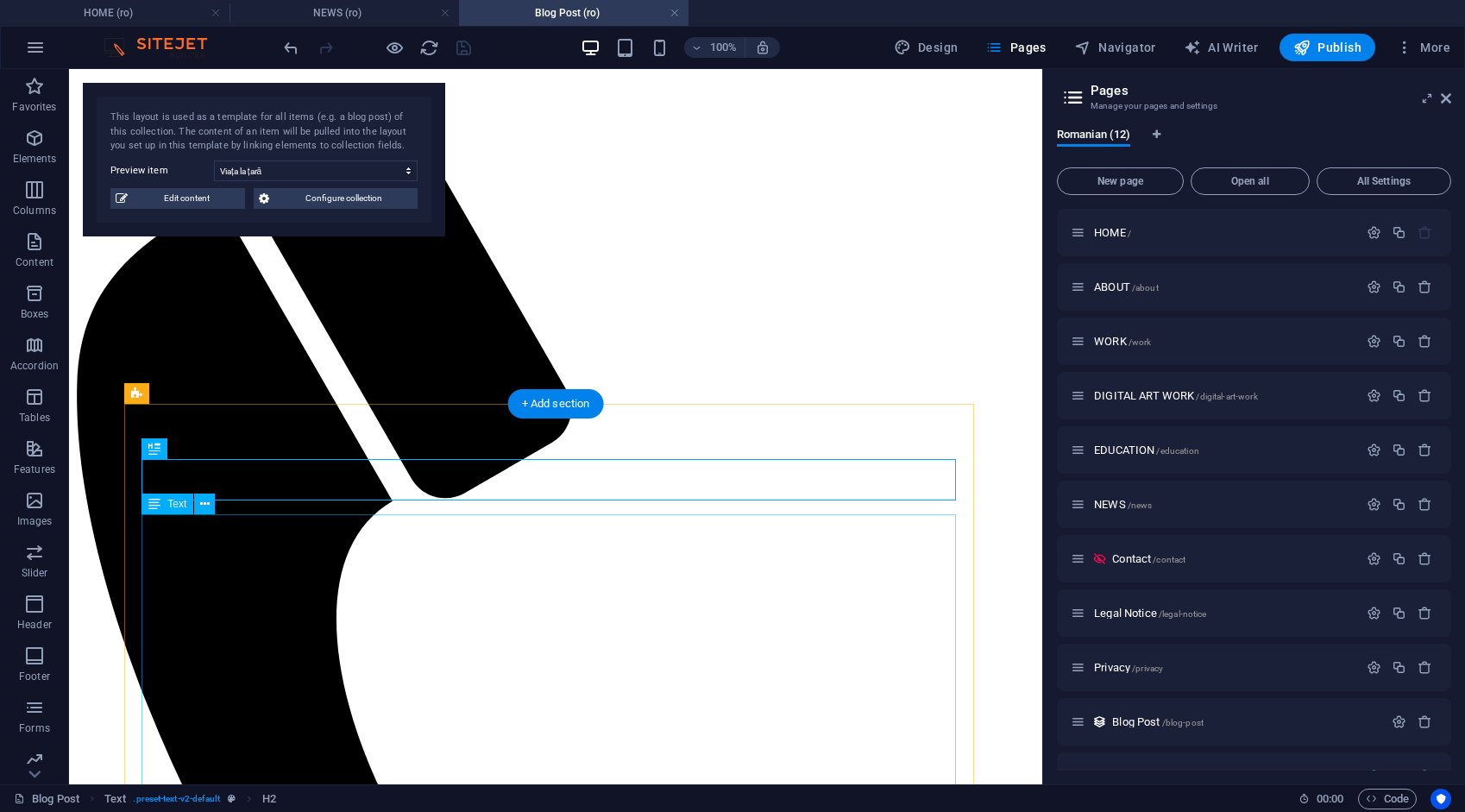
scroll to position [345, 0]
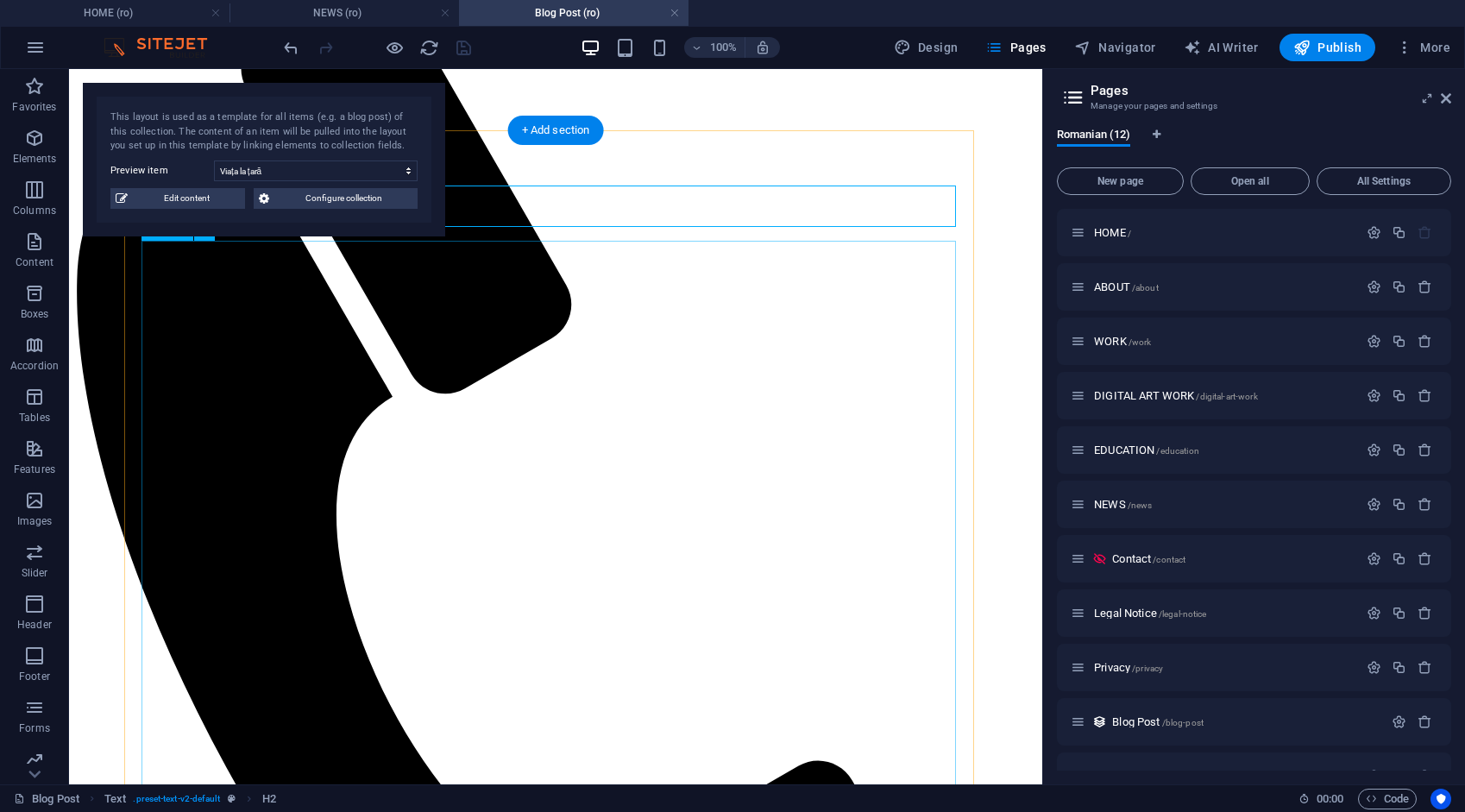
drag, startPoint x: 556, startPoint y: 340, endPoint x: 312, endPoint y: 429, distance: 259.7
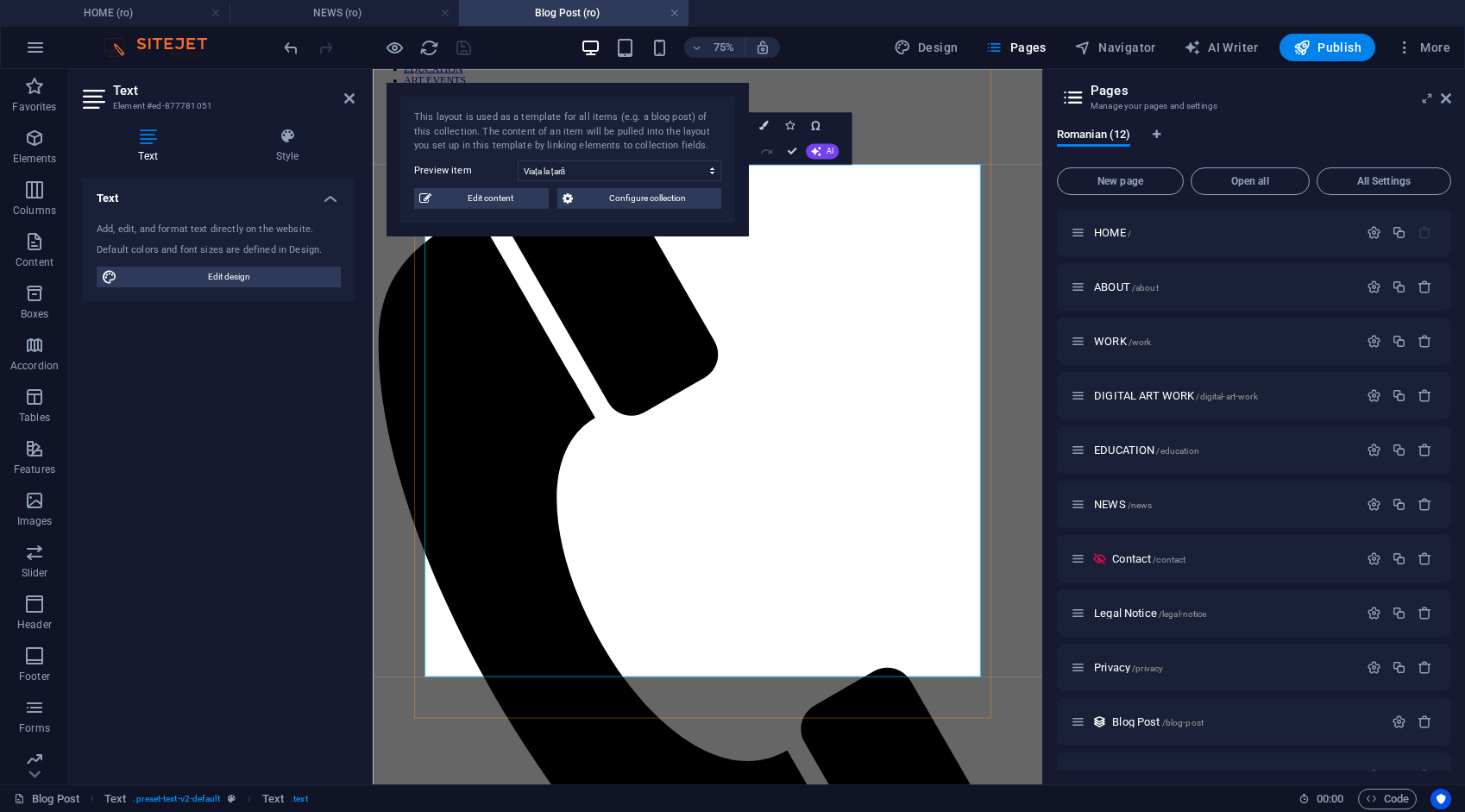
scroll to position [431, 0]
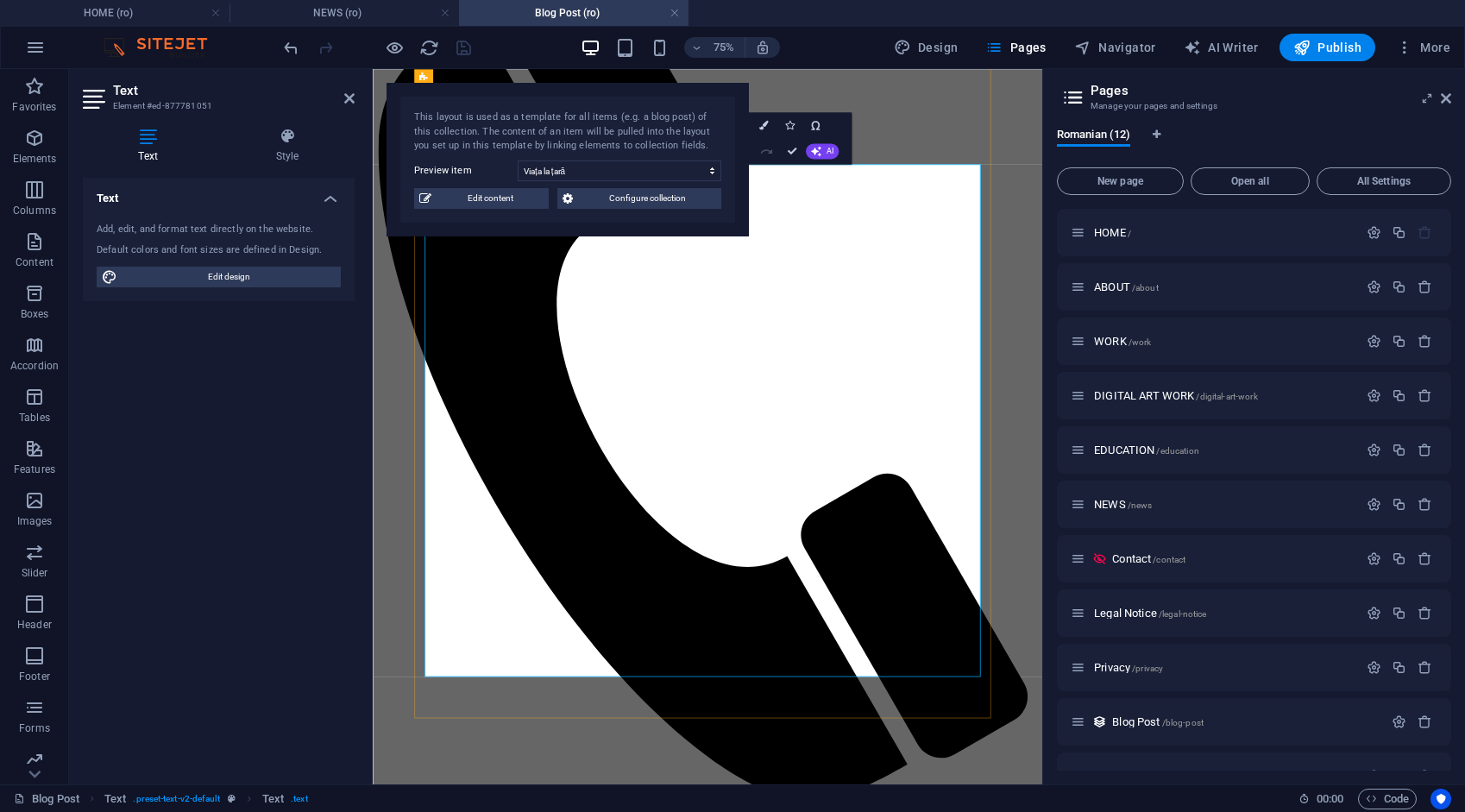
drag, startPoint x: 628, startPoint y: 463, endPoint x: 1047, endPoint y: 869, distance: 583.4
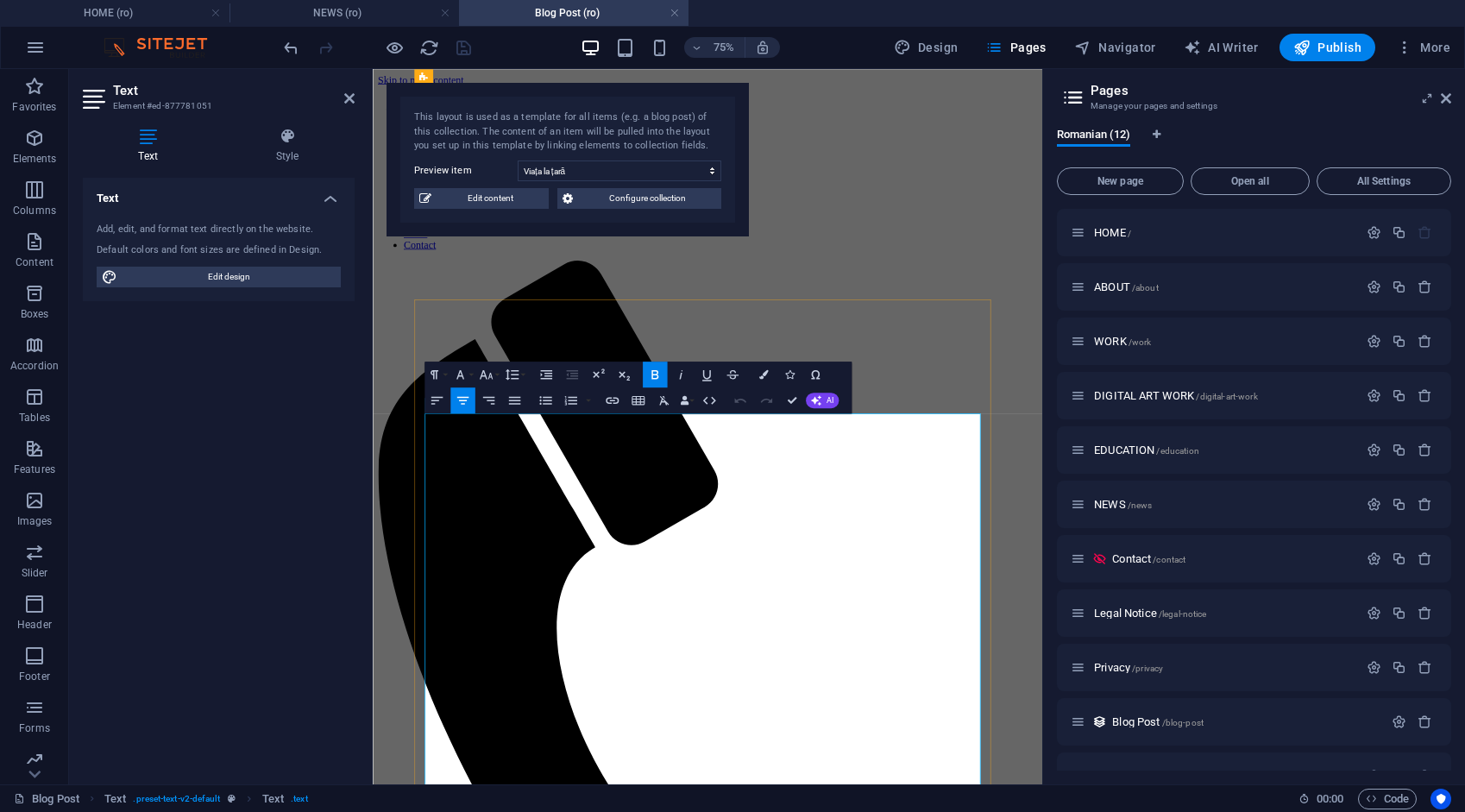
scroll to position [0, 0]
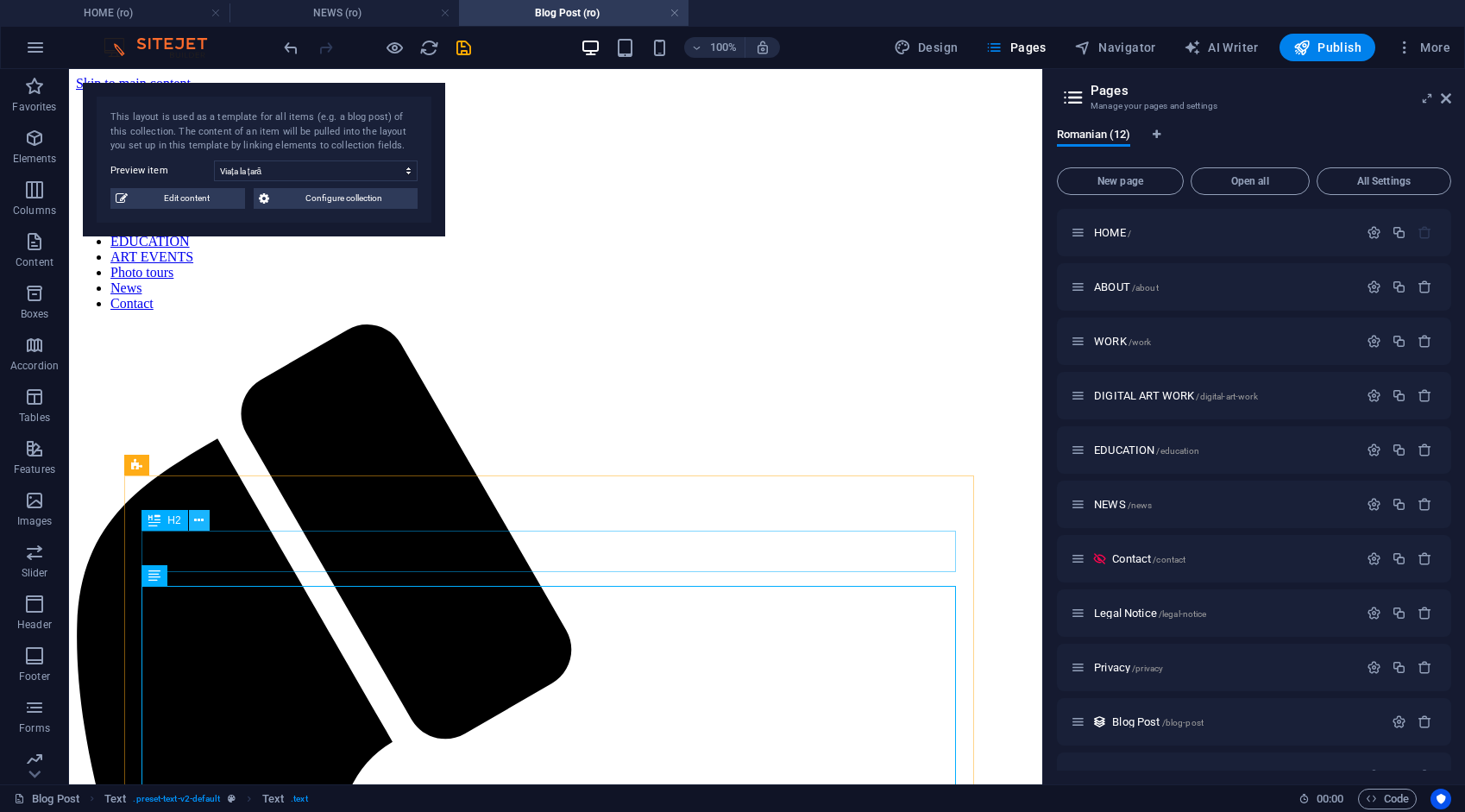
click at [199, 522] on icon at bounding box center [199, 521] width 9 height 18
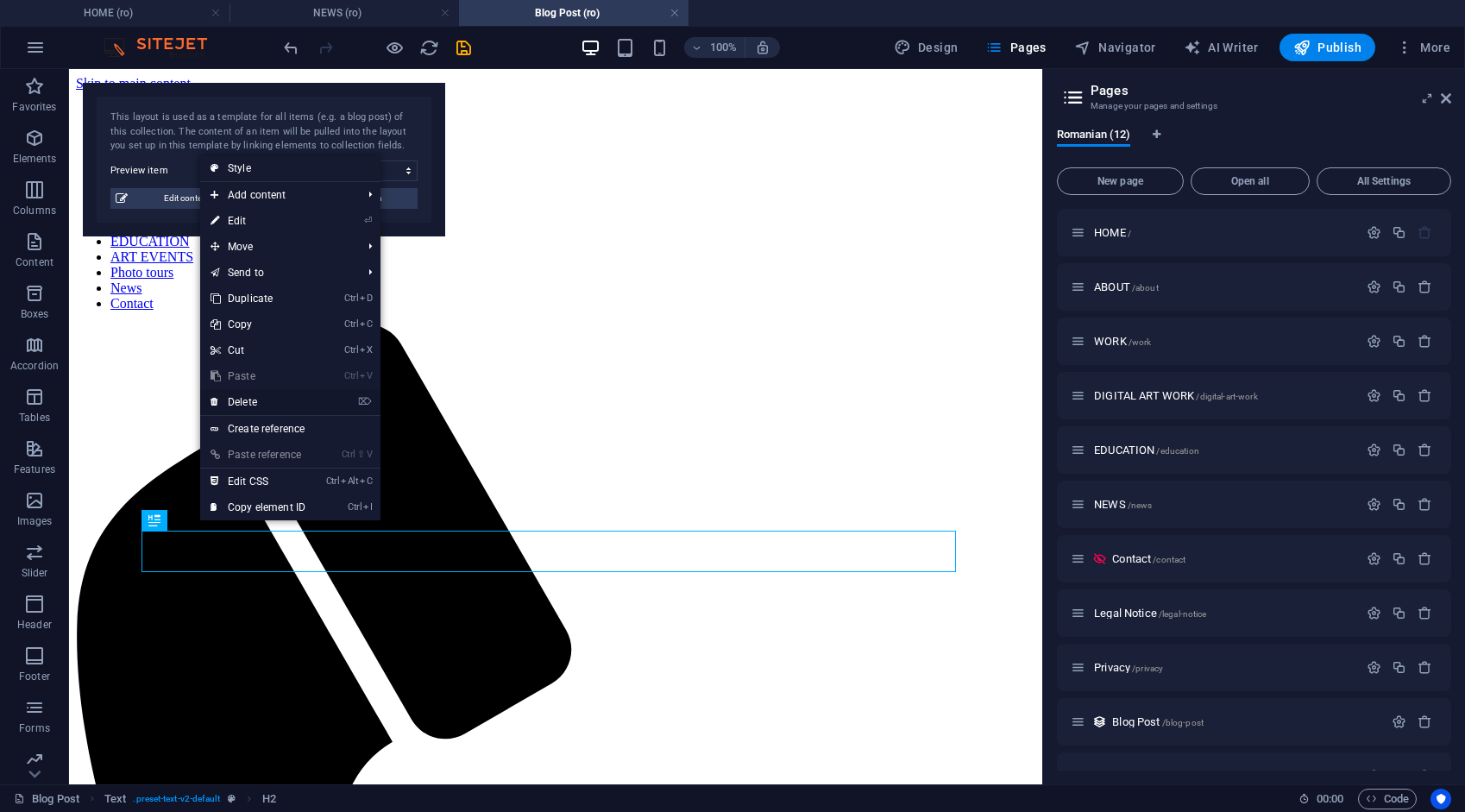
click at [252, 402] on link "⌦ Delete" at bounding box center [258, 402] width 115 height 26
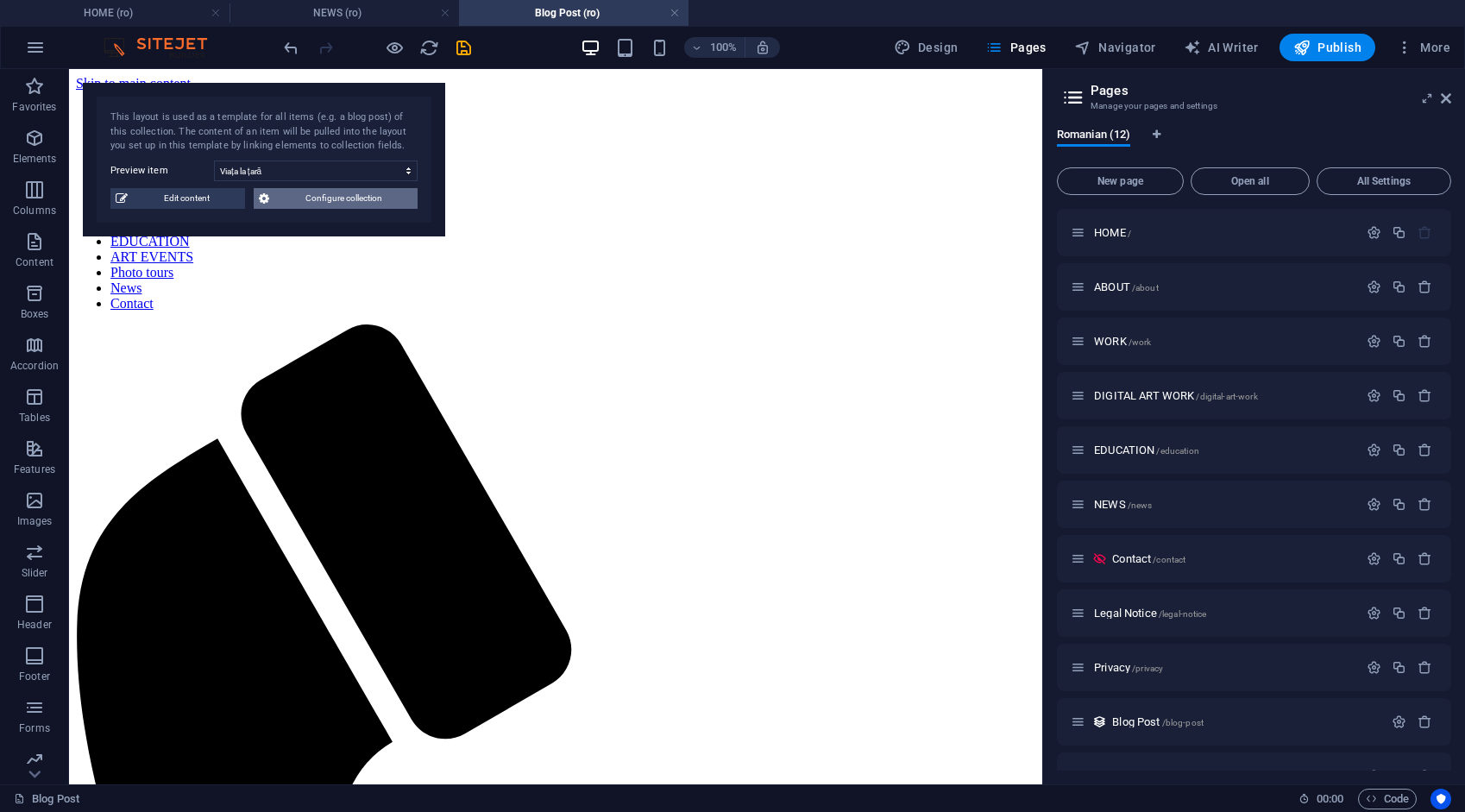
click at [364, 197] on span "Configure collection" at bounding box center [343, 198] width 138 height 21
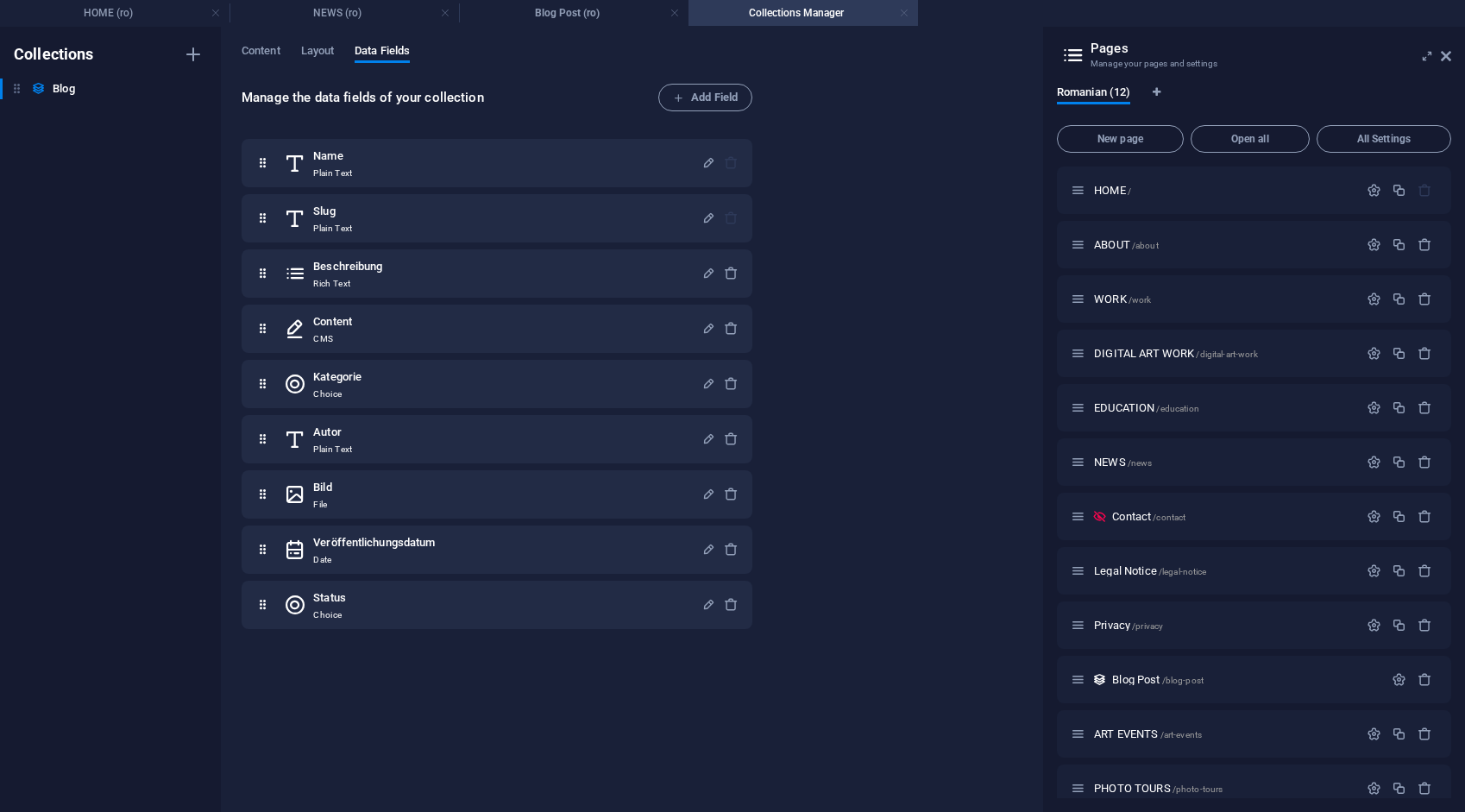
click at [908, 15] on link at bounding box center [904, 14] width 10 height 16
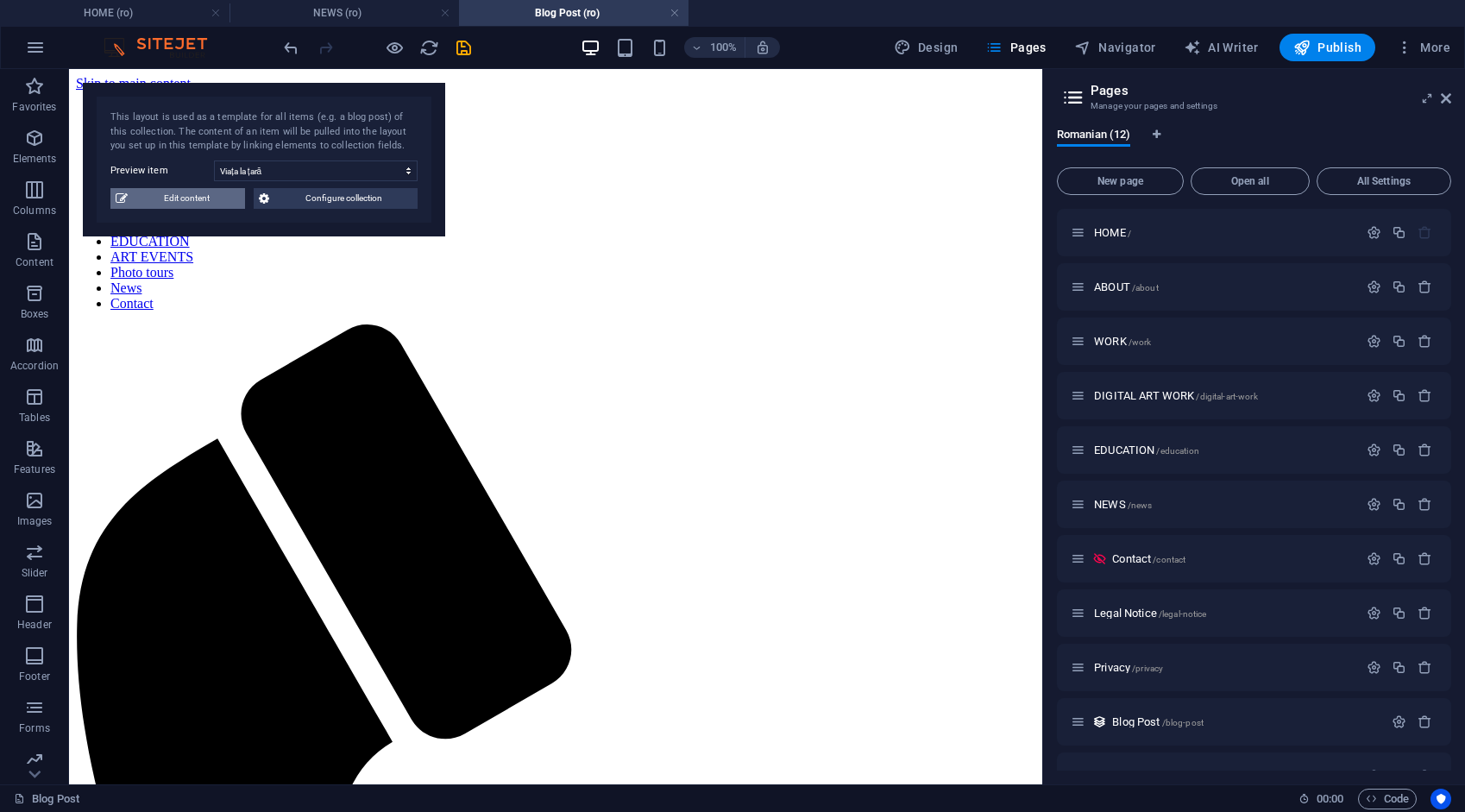
click at [199, 195] on span "Edit content" at bounding box center [186, 198] width 107 height 21
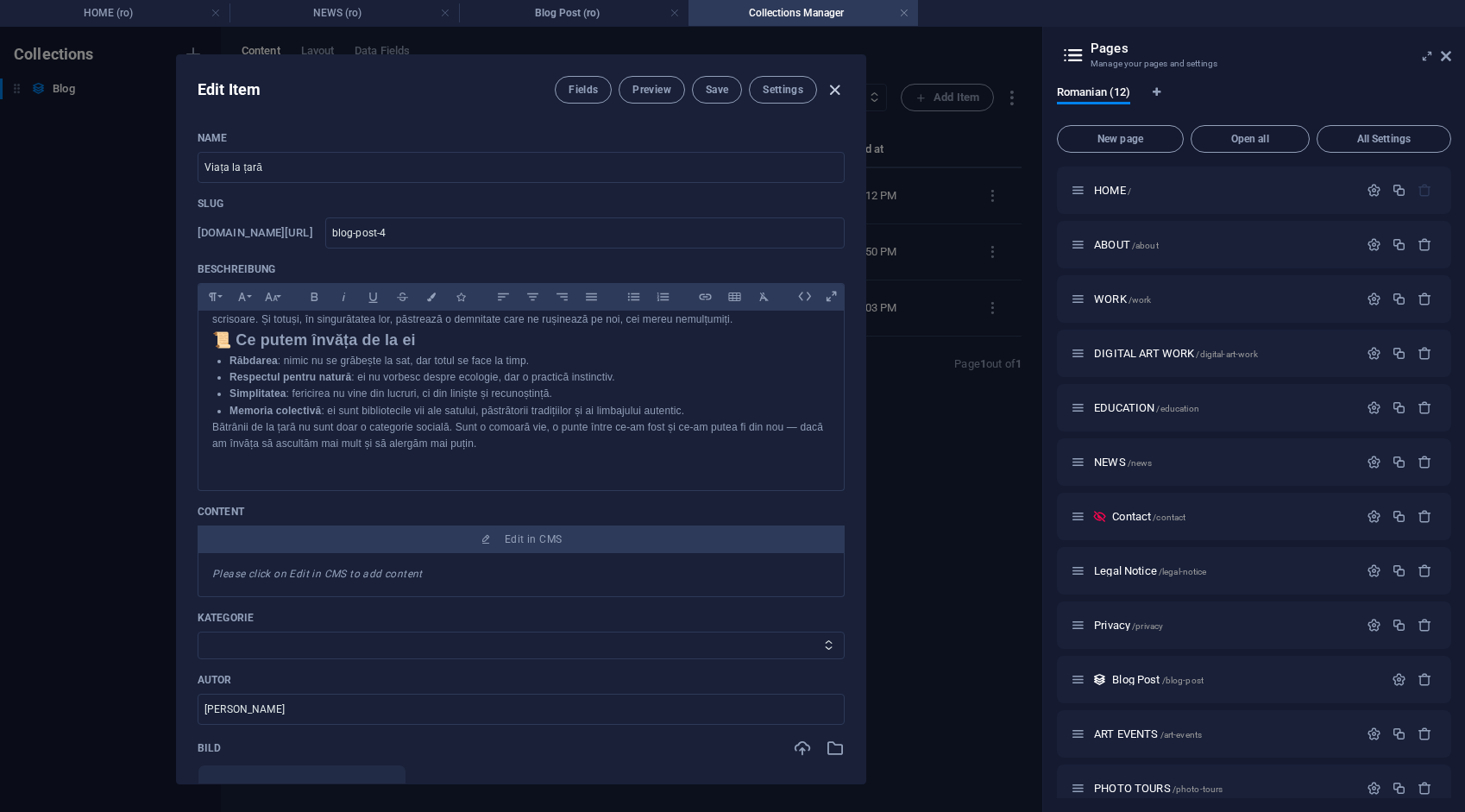
click at [834, 92] on icon "button" at bounding box center [835, 90] width 20 height 20
type input "2025-09-02"
type input "blog-post-4"
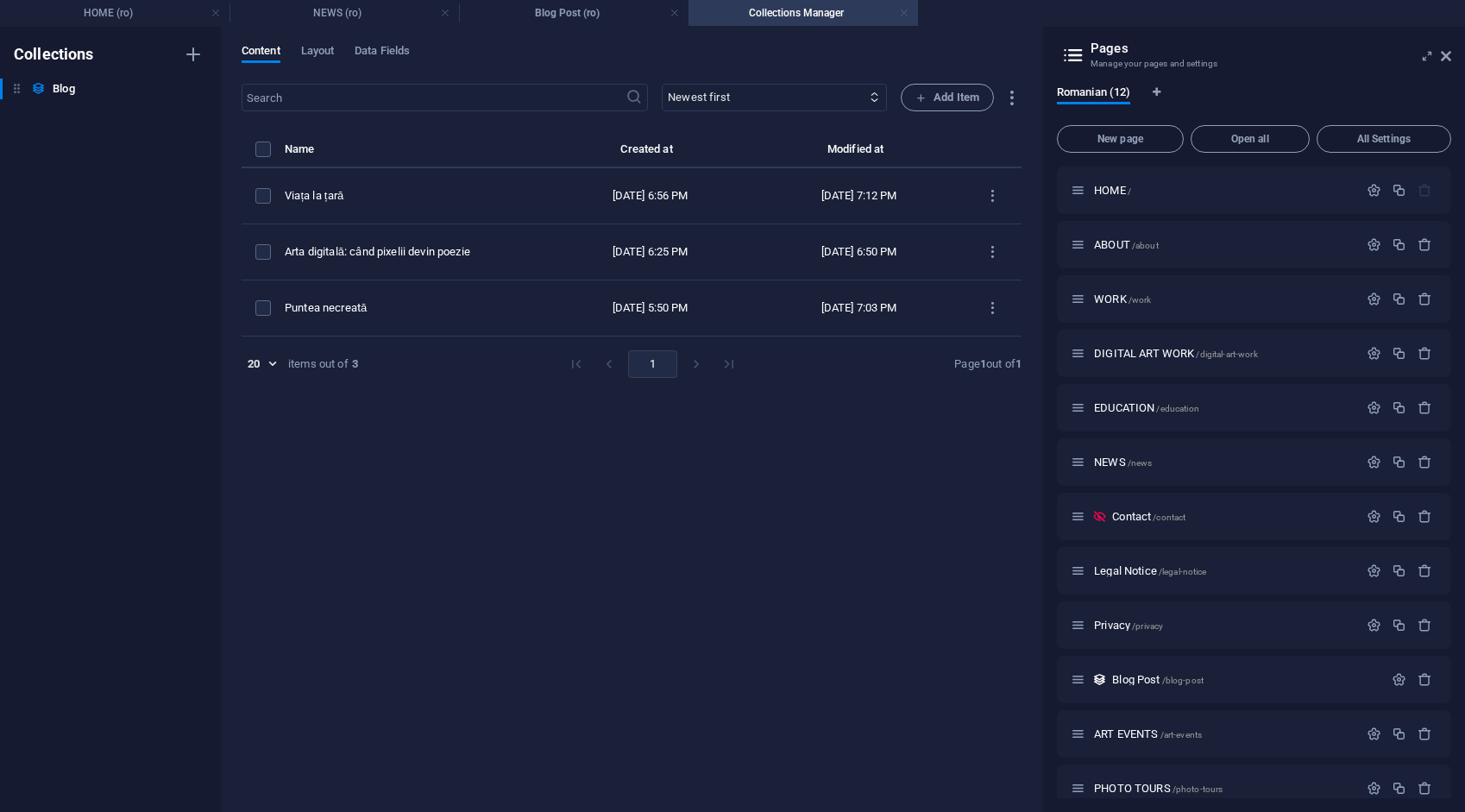
click at [903, 15] on link at bounding box center [904, 14] width 10 height 16
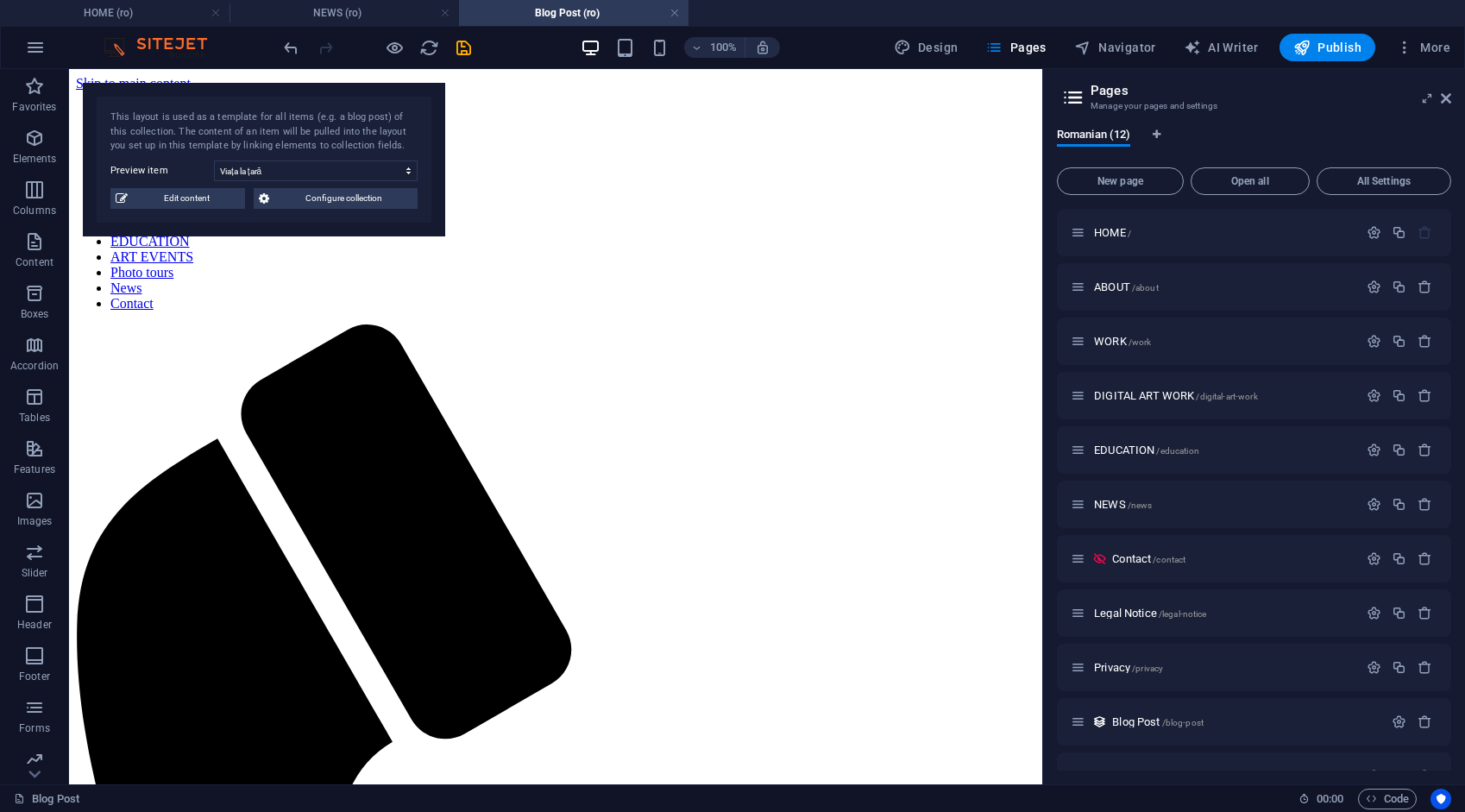
click at [457, 45] on icon "save" at bounding box center [464, 48] width 20 height 20
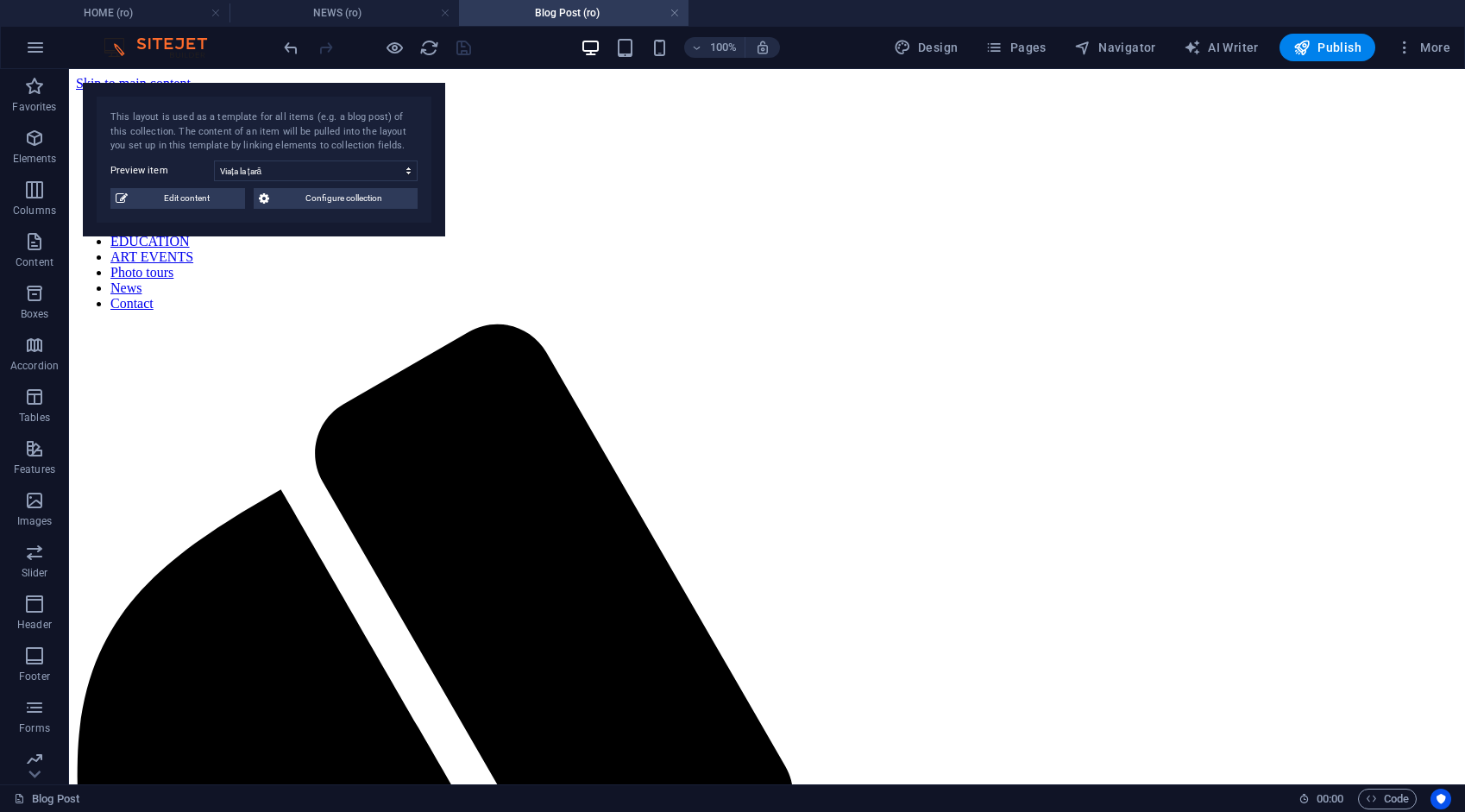
click at [672, 10] on link at bounding box center [674, 14] width 10 height 16
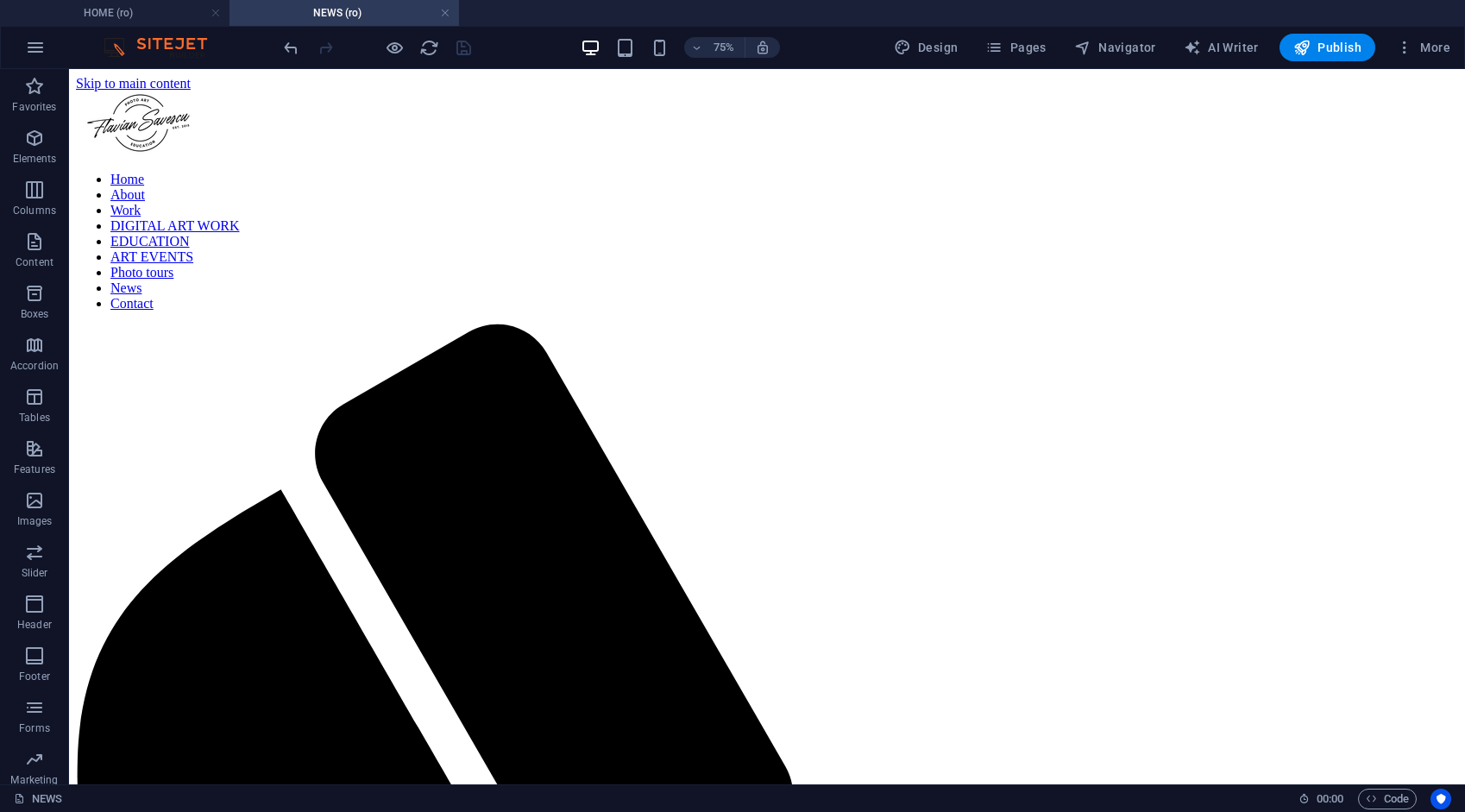
scroll to position [134, 0]
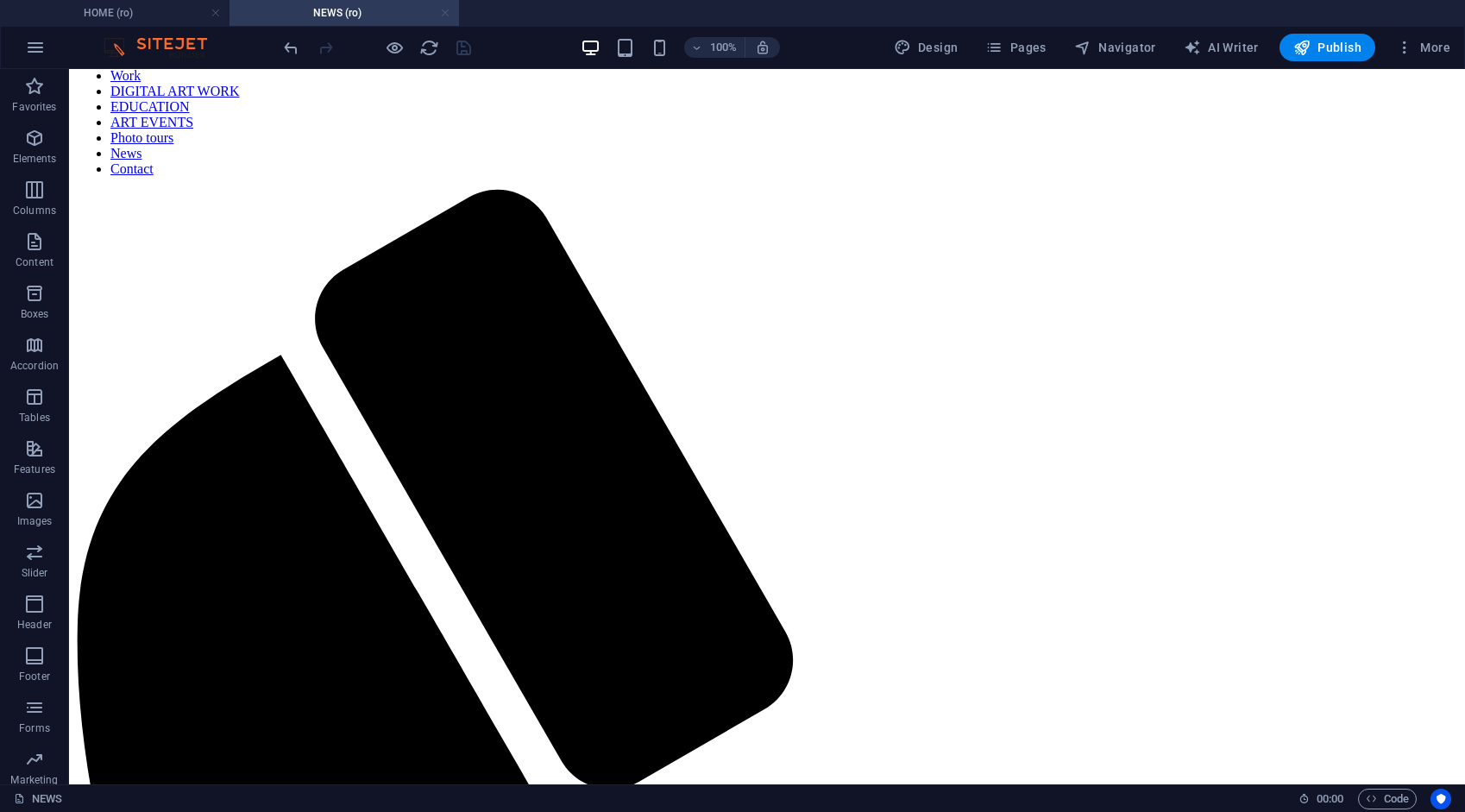
click at [446, 13] on link at bounding box center [445, 14] width 10 height 16
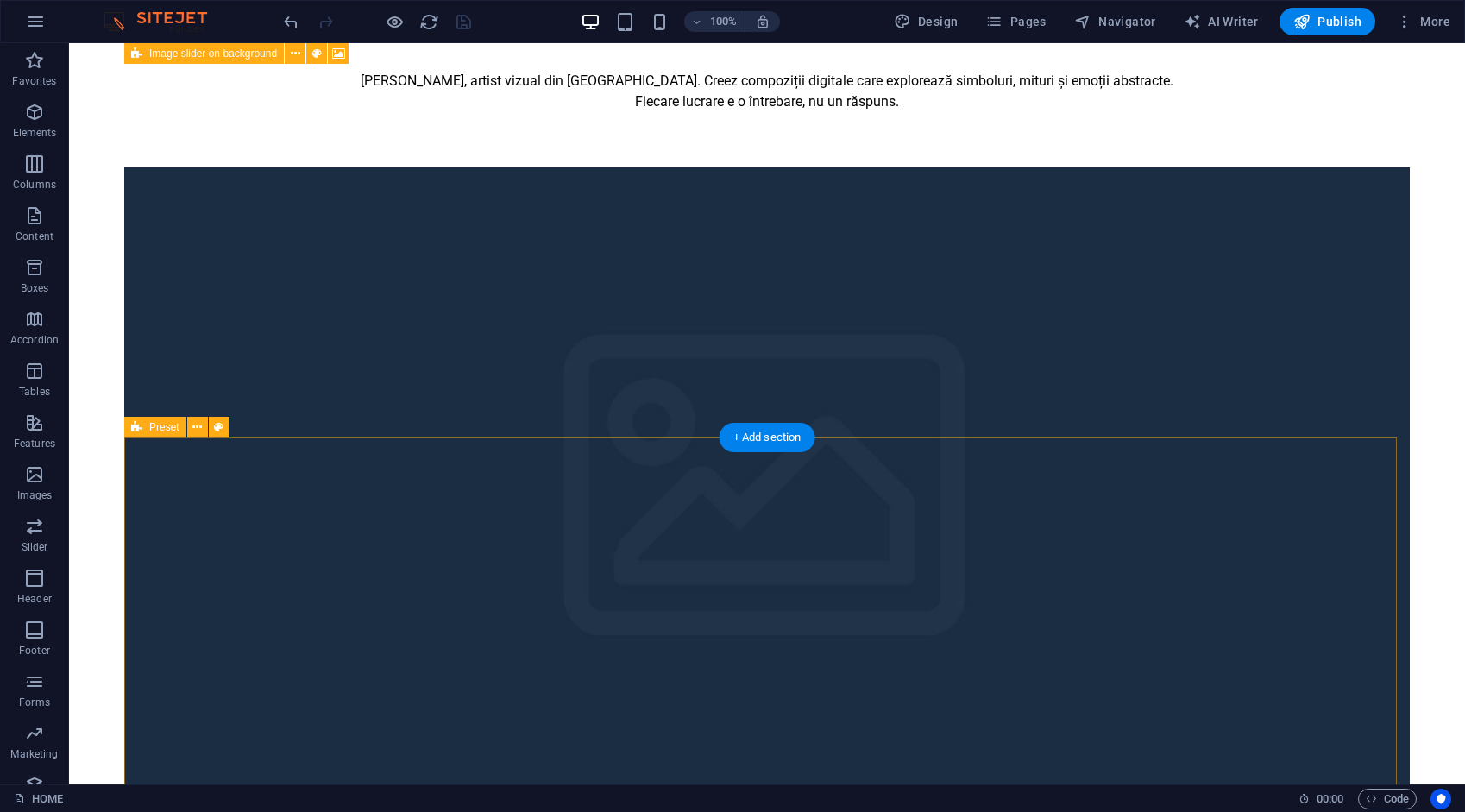
scroll to position [259, 0]
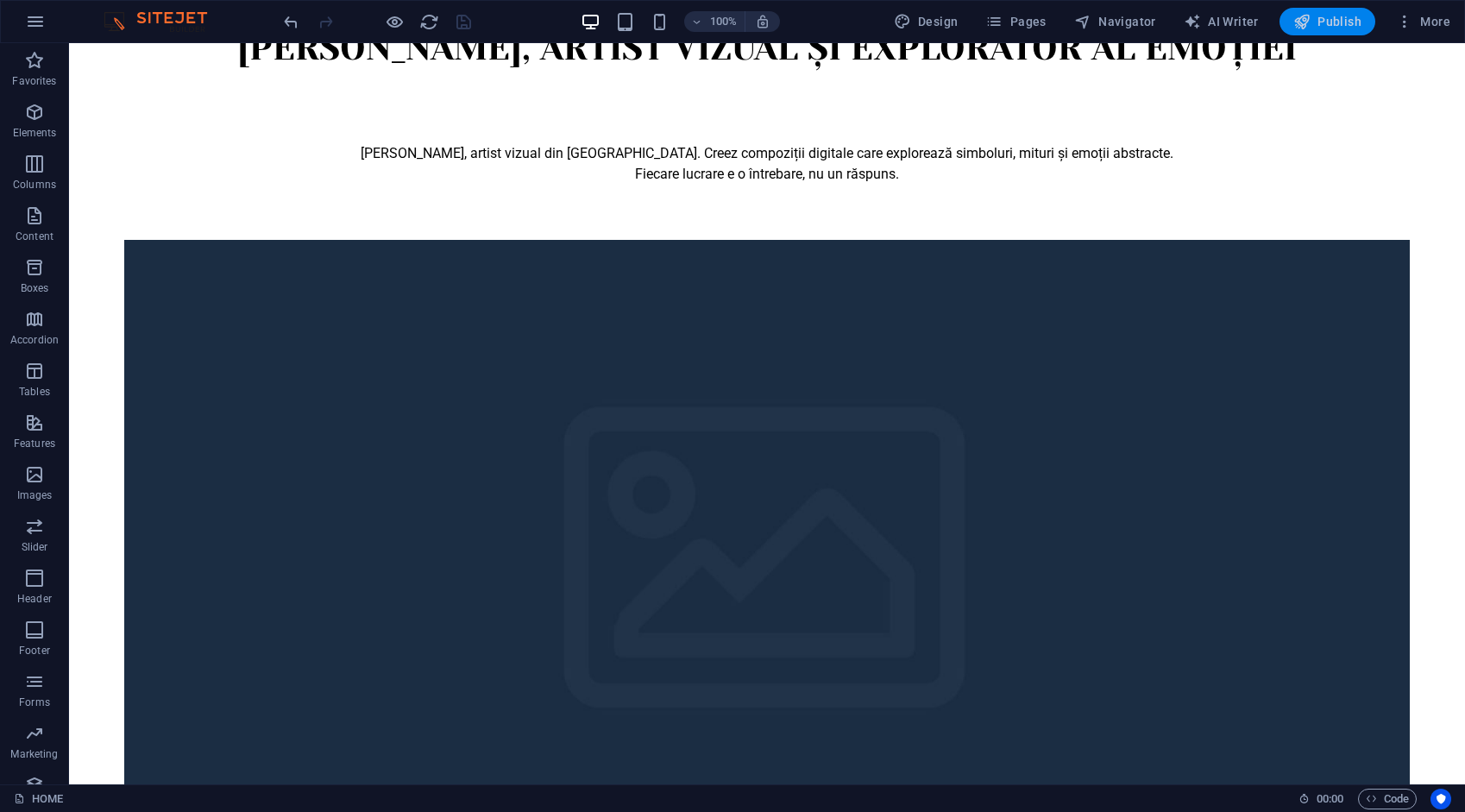
click at [1344, 17] on span "Publish" at bounding box center [1327, 21] width 68 height 17
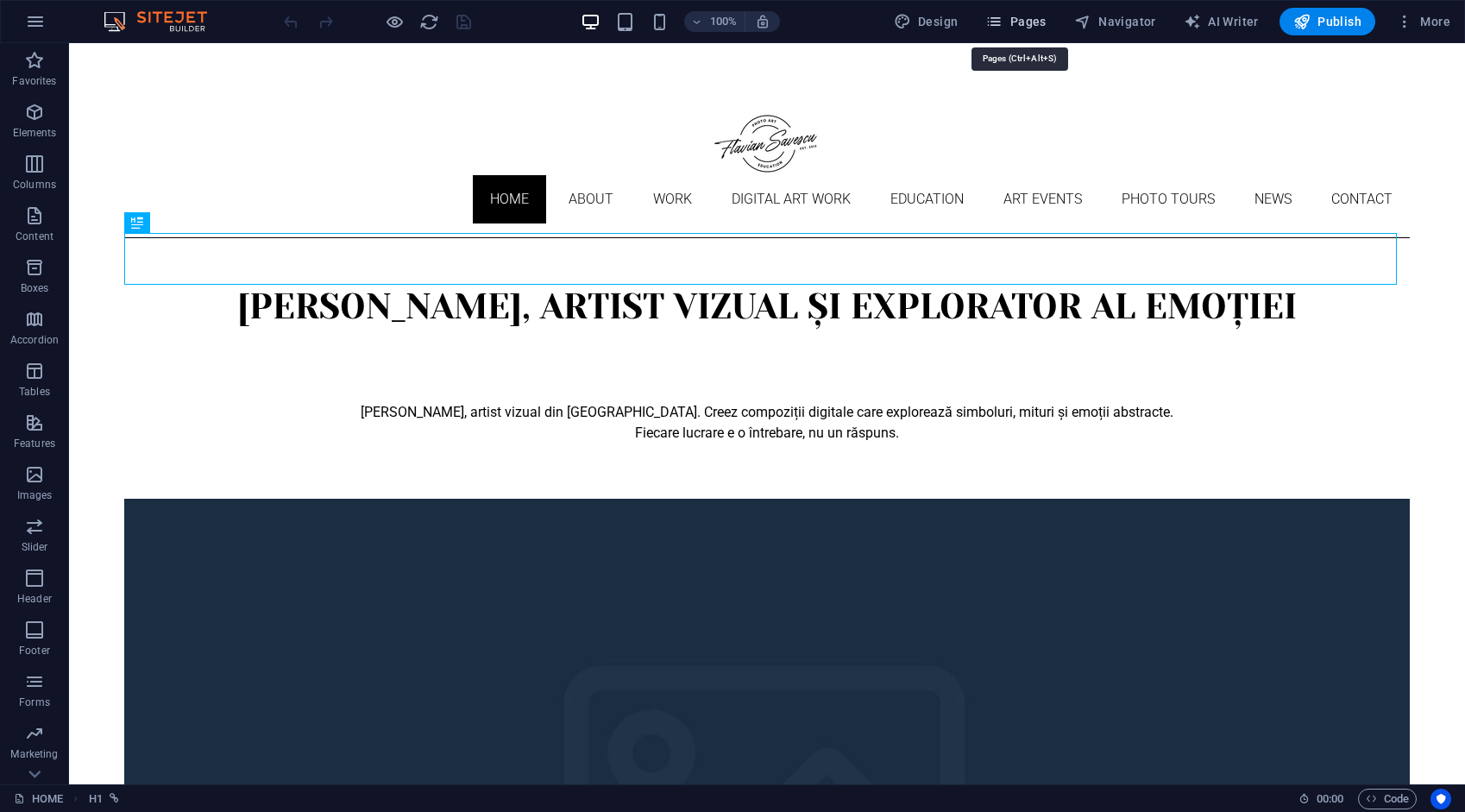
click at [1039, 23] on span "Pages" at bounding box center [1016, 21] width 61 height 17
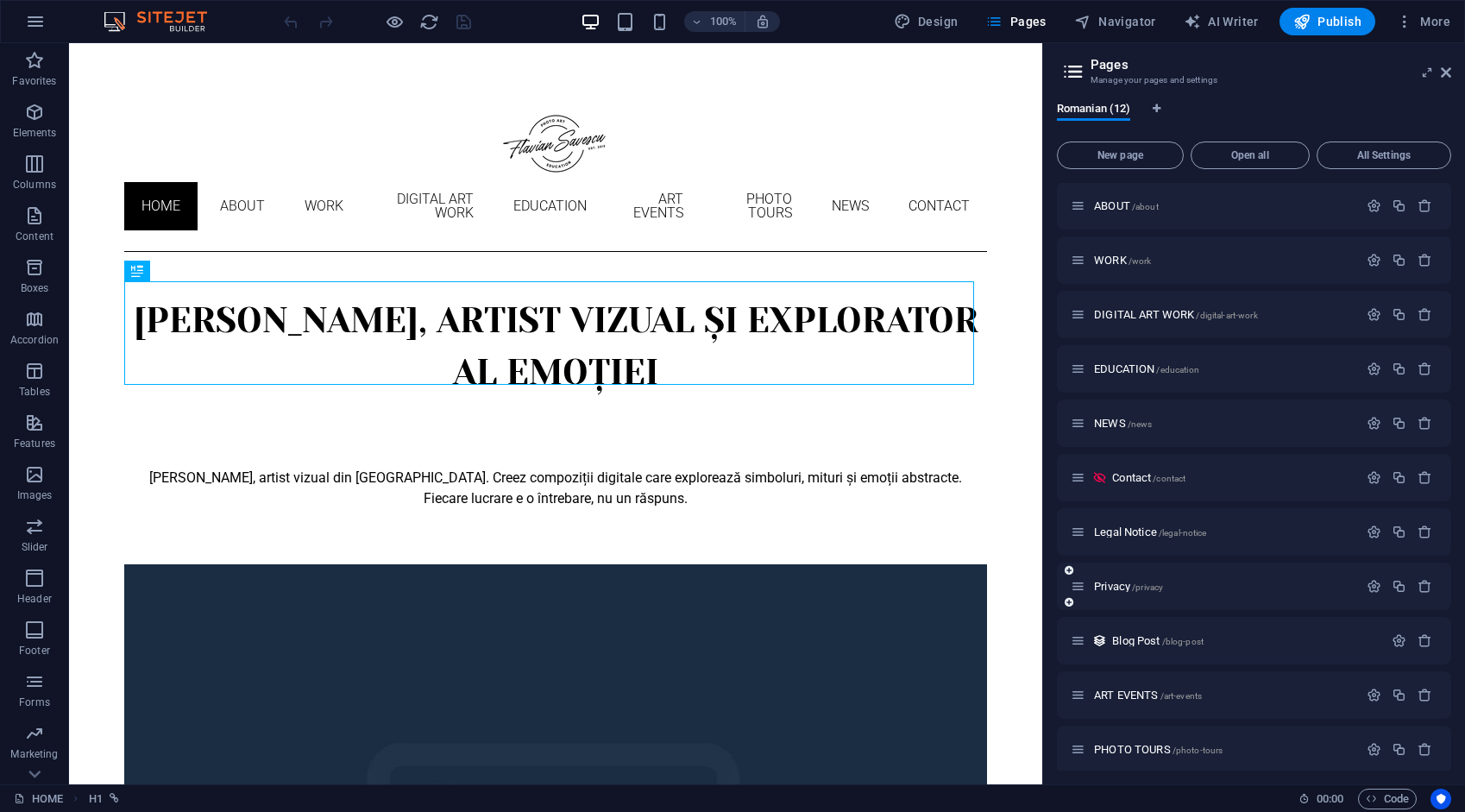
scroll to position [64, 0]
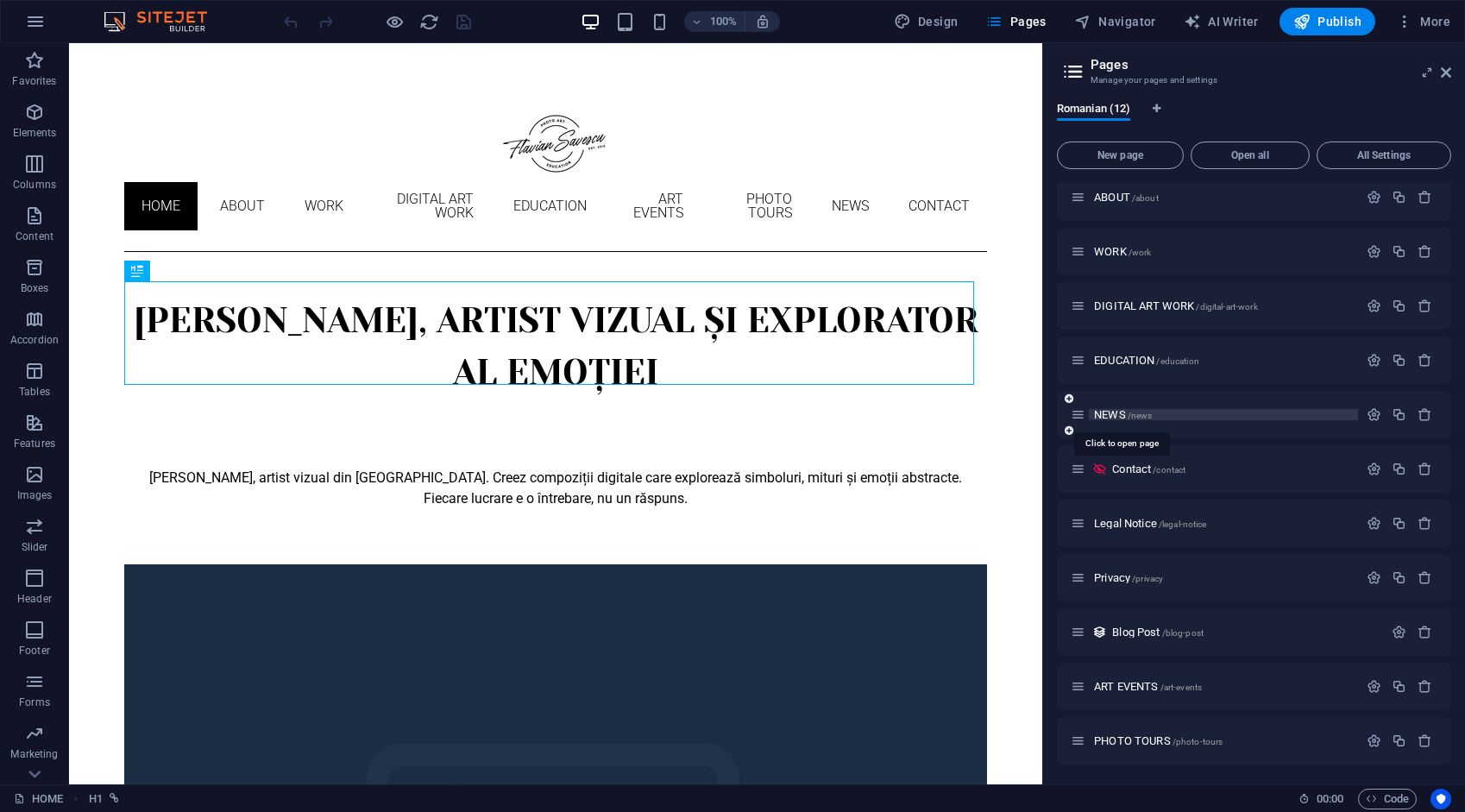
click at [1117, 414] on span "NEWS /news" at bounding box center [1124, 415] width 58 height 13
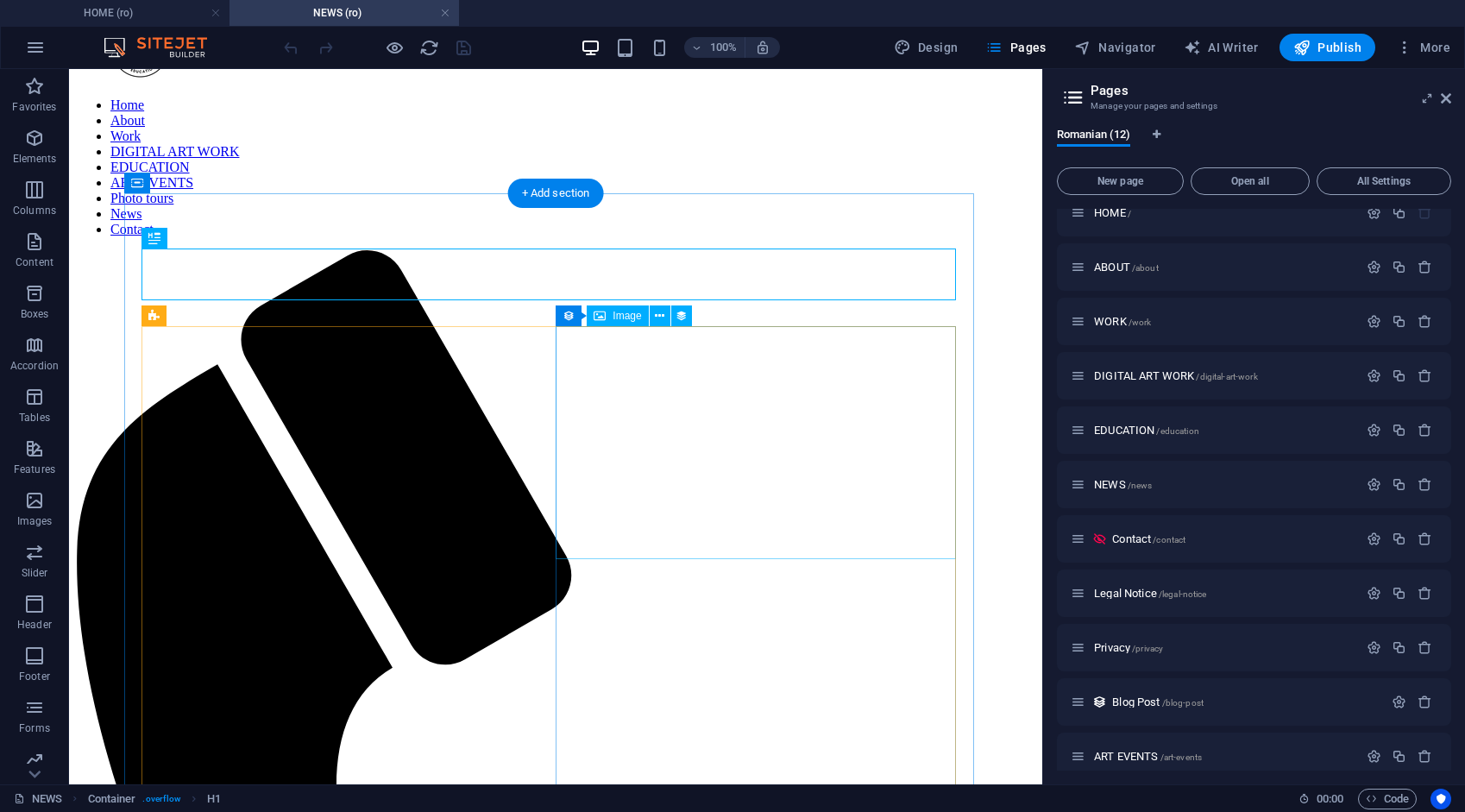
scroll to position [86, 0]
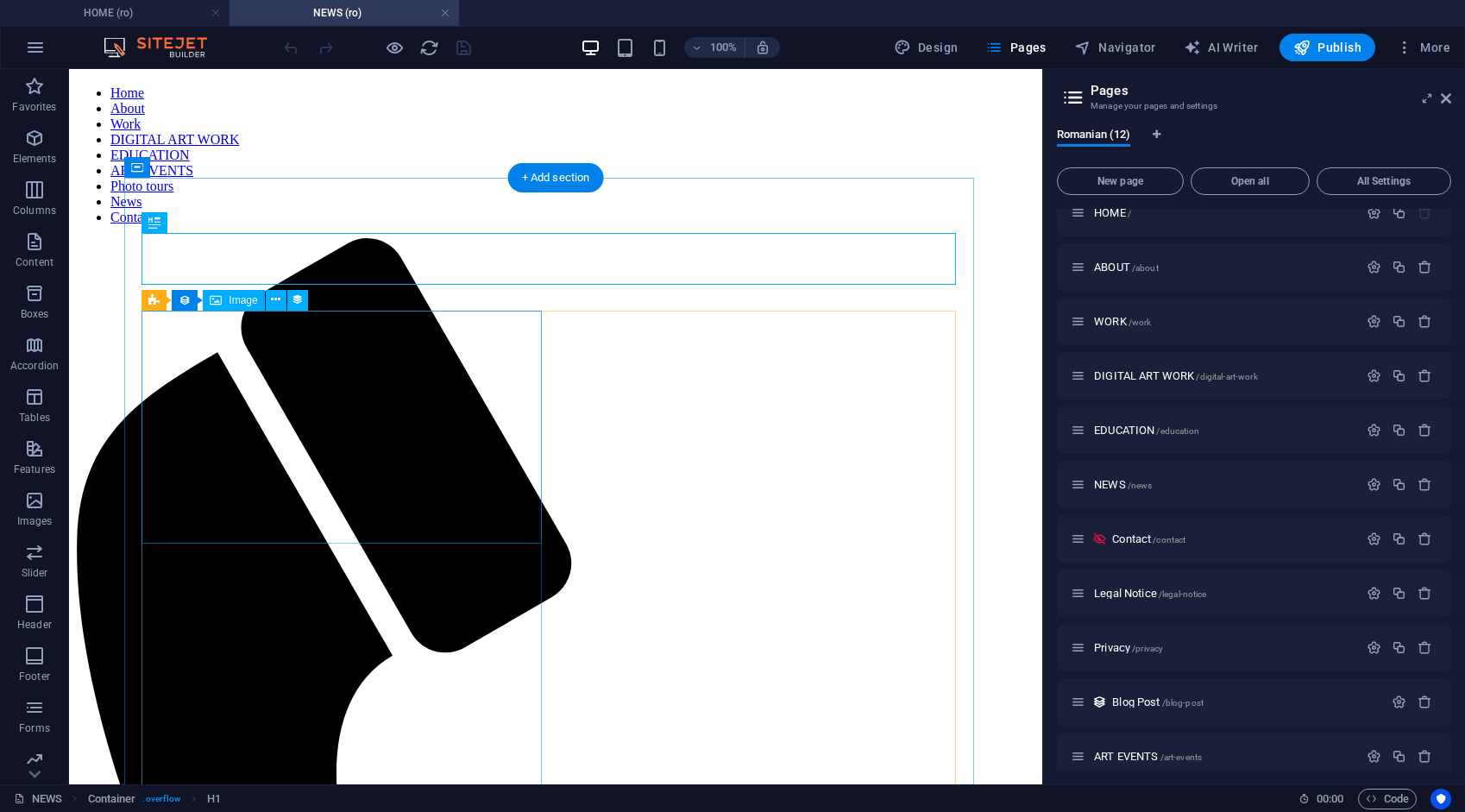
select select "px"
select select "5"
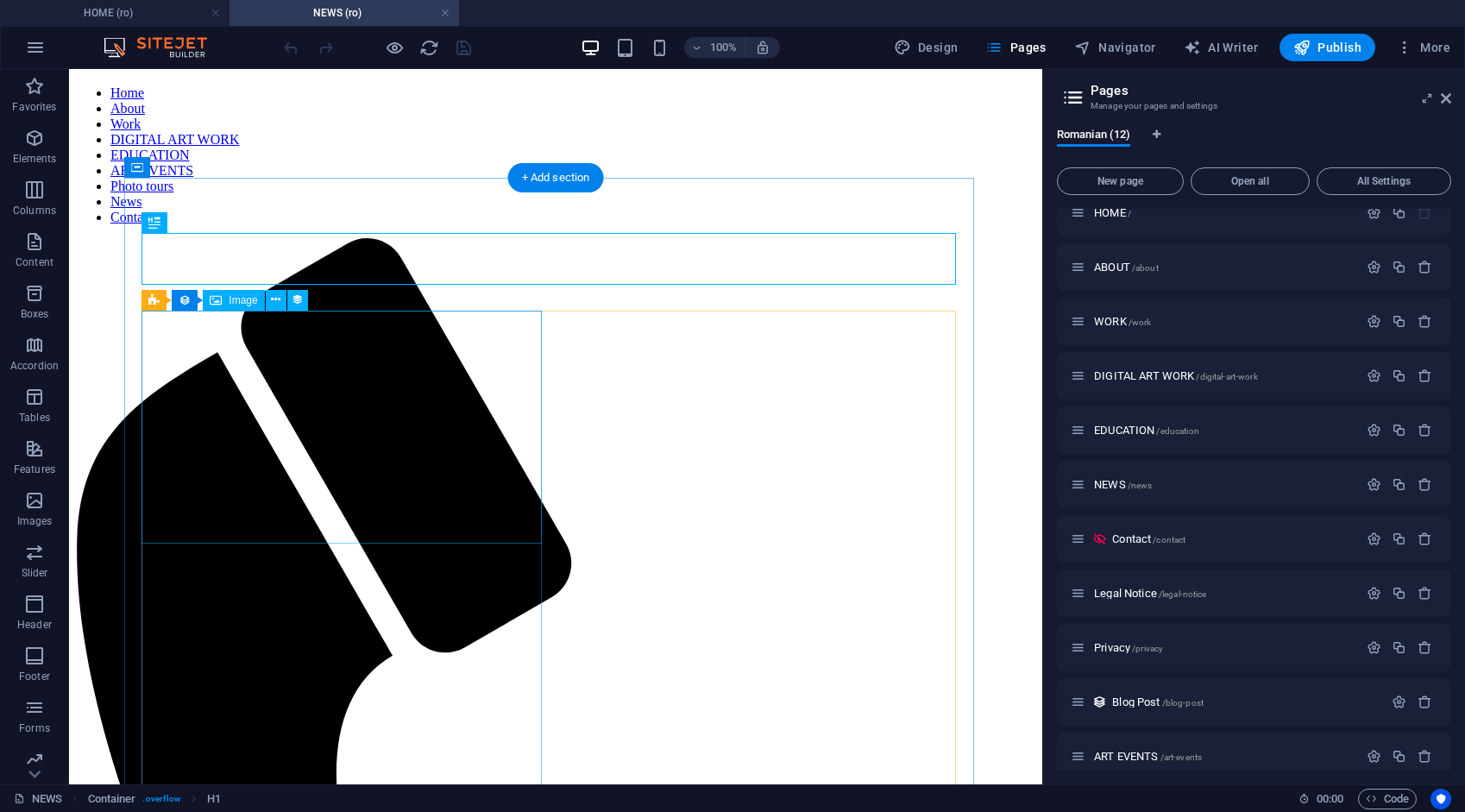
select select
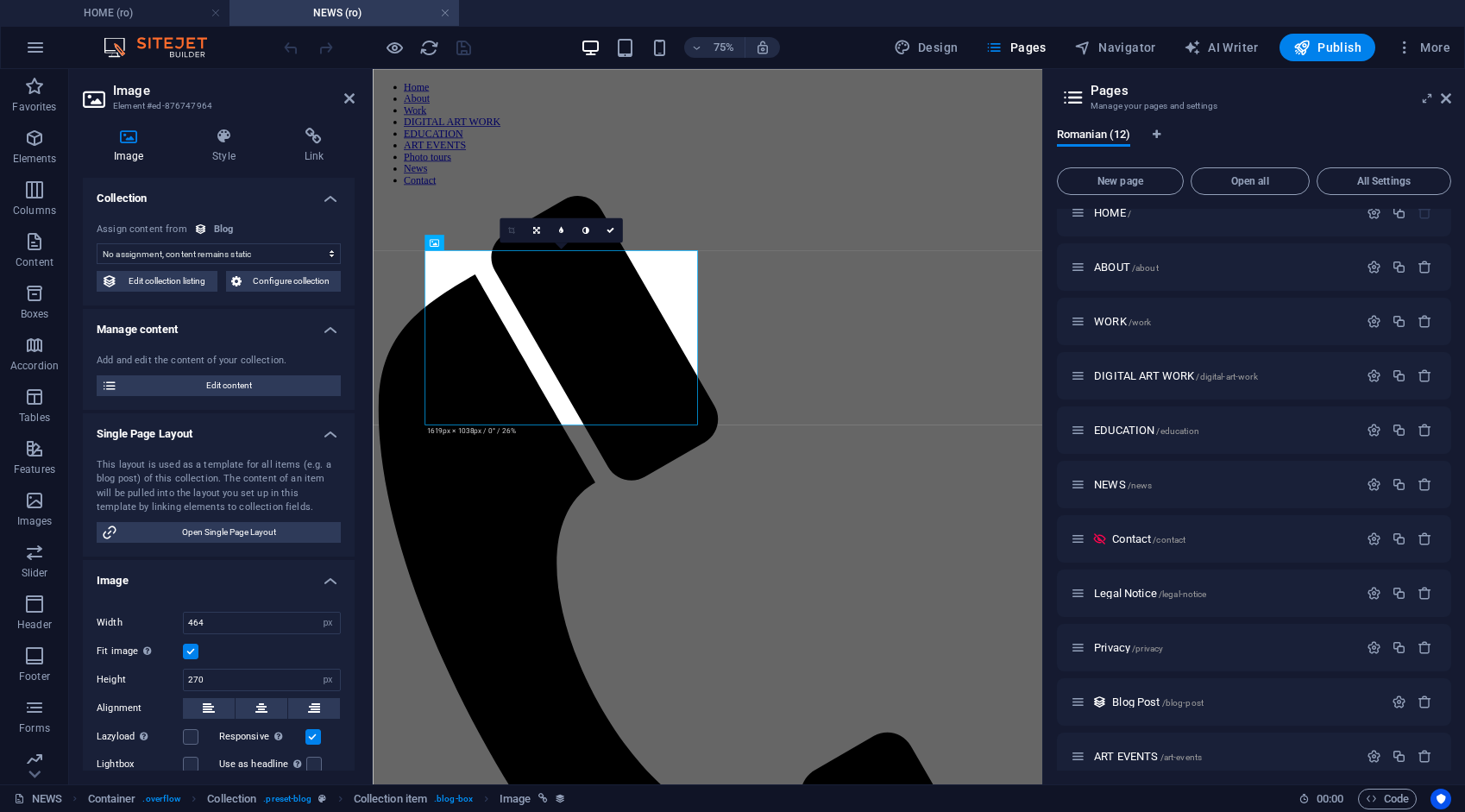
select select "image"
click at [311, 139] on icon at bounding box center [313, 136] width 81 height 17
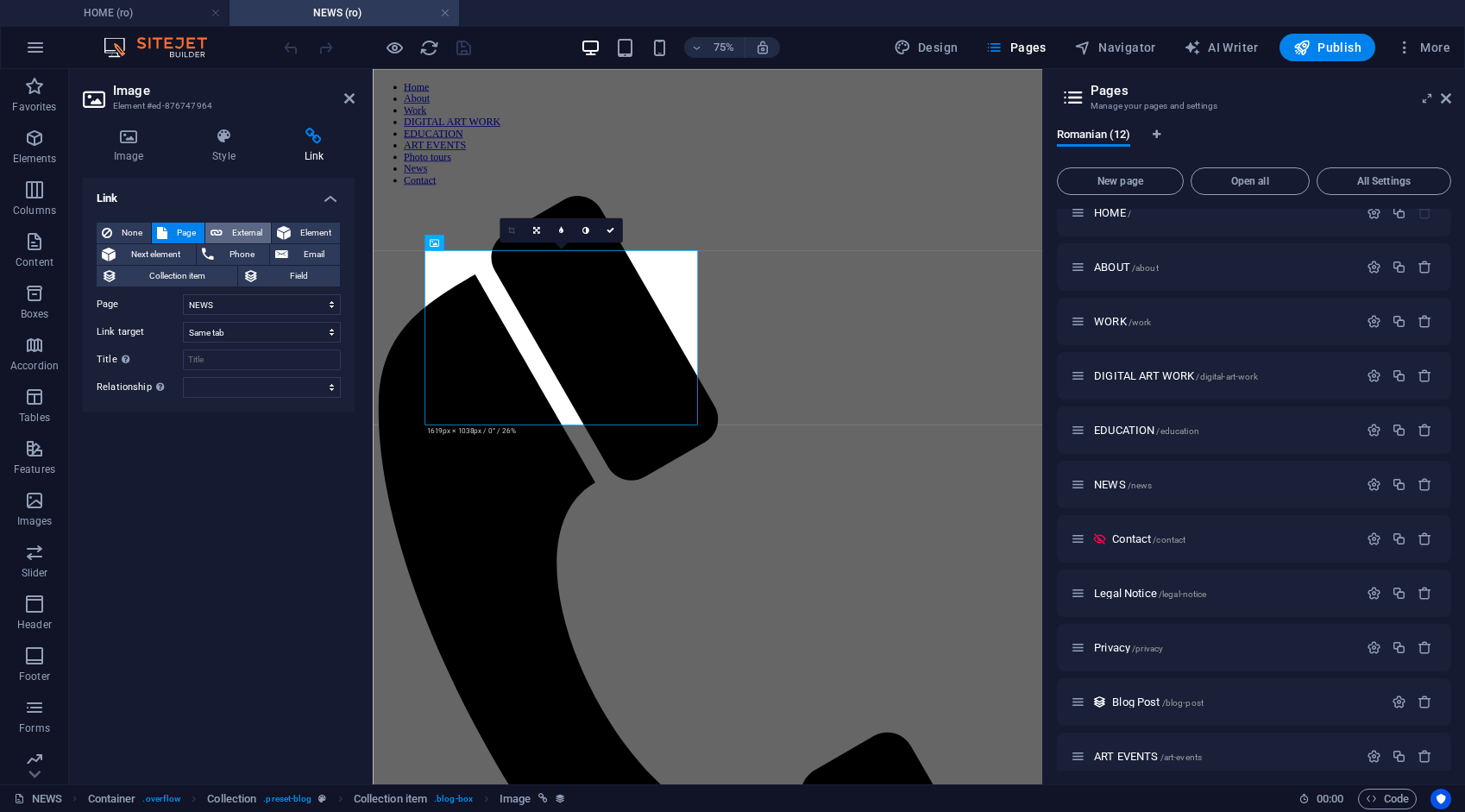
click at [238, 230] on span "External" at bounding box center [247, 232] width 38 height 21
select select "blank"
drag, startPoint x: 249, startPoint y: 306, endPoint x: 154, endPoint y: 315, distance: 95.4
click at [154, 315] on div "None Page External Element Next element Phone Email Collection item Field Page …" at bounding box center [218, 309] width 244 height 175
type input "/blog-spot"
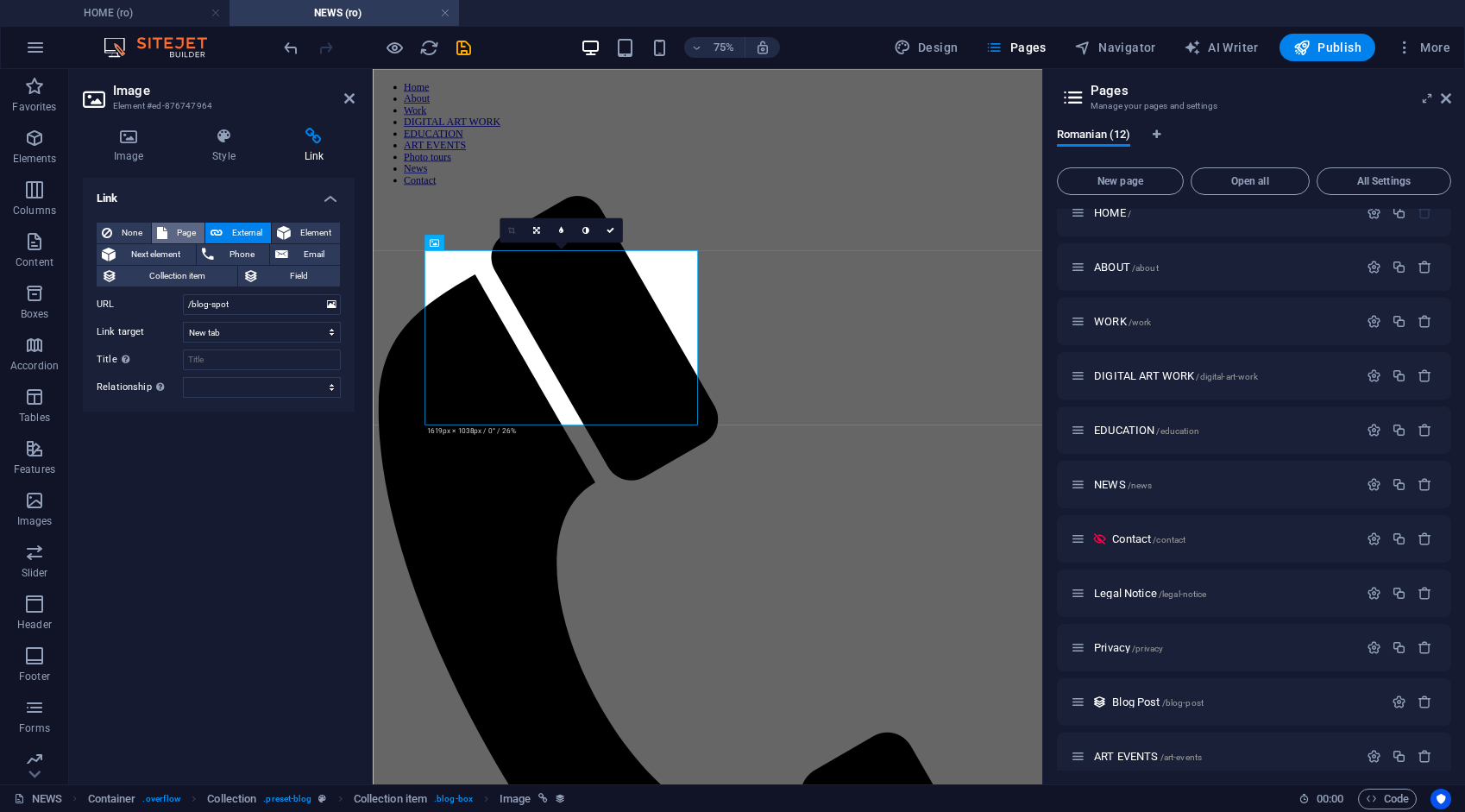
click at [194, 228] on span "Page" at bounding box center [185, 232] width 26 height 21
select select
click at [461, 44] on icon "save" at bounding box center [464, 48] width 20 height 20
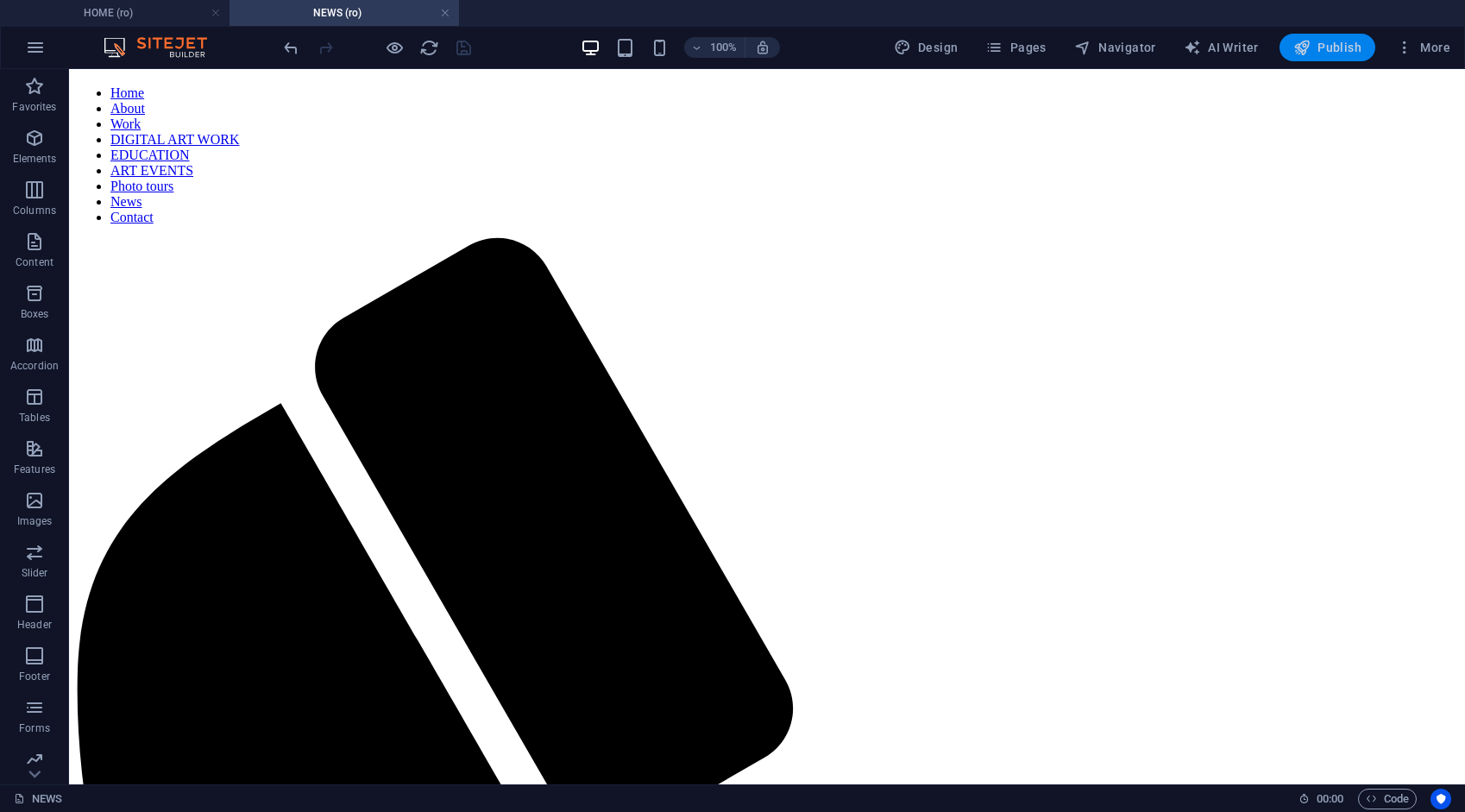
click at [1321, 46] on span "Publish" at bounding box center [1327, 47] width 68 height 17
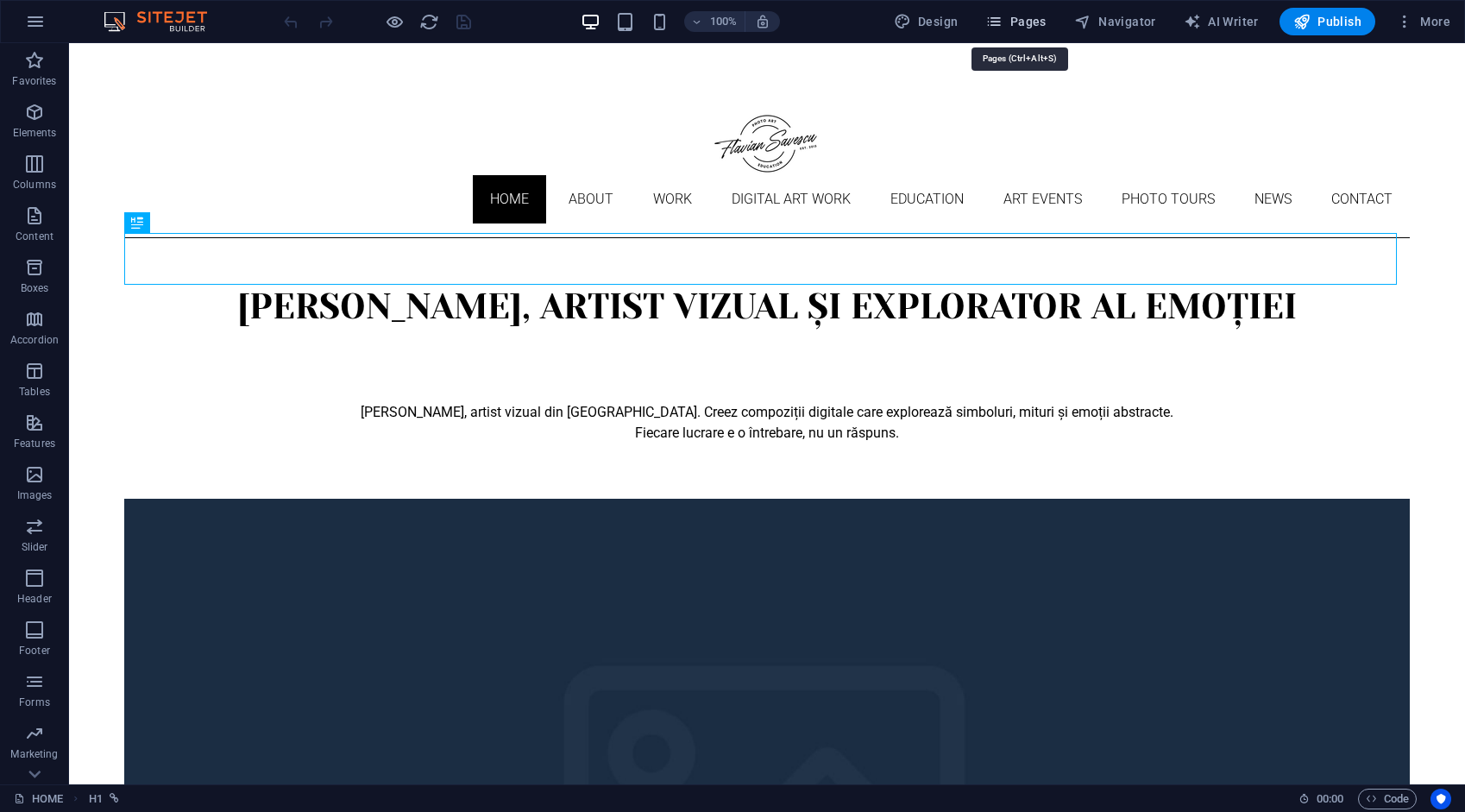
click at [1041, 19] on span "Pages" at bounding box center [1016, 21] width 61 height 17
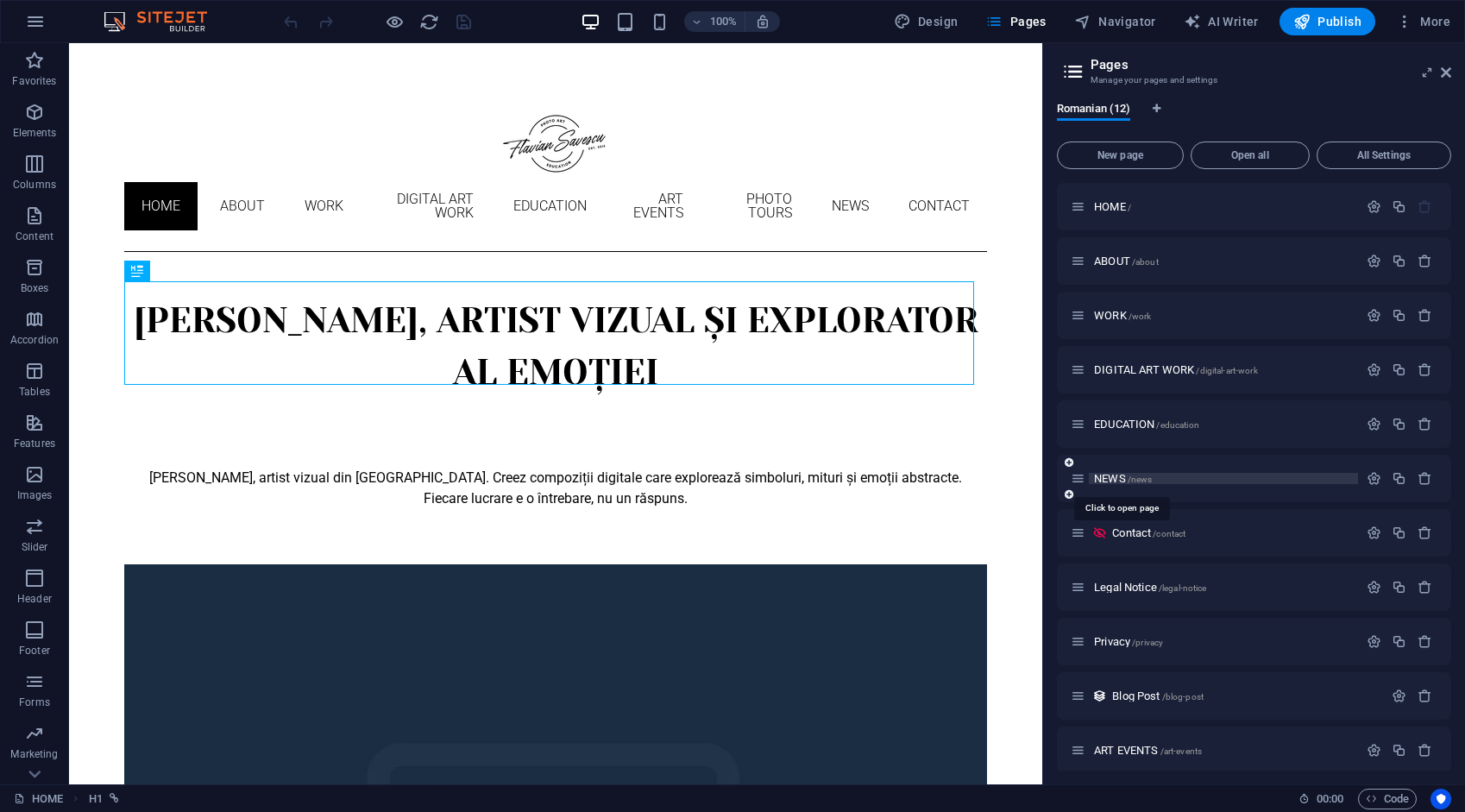
click at [1132, 477] on span "/news" at bounding box center [1141, 479] width 25 height 9
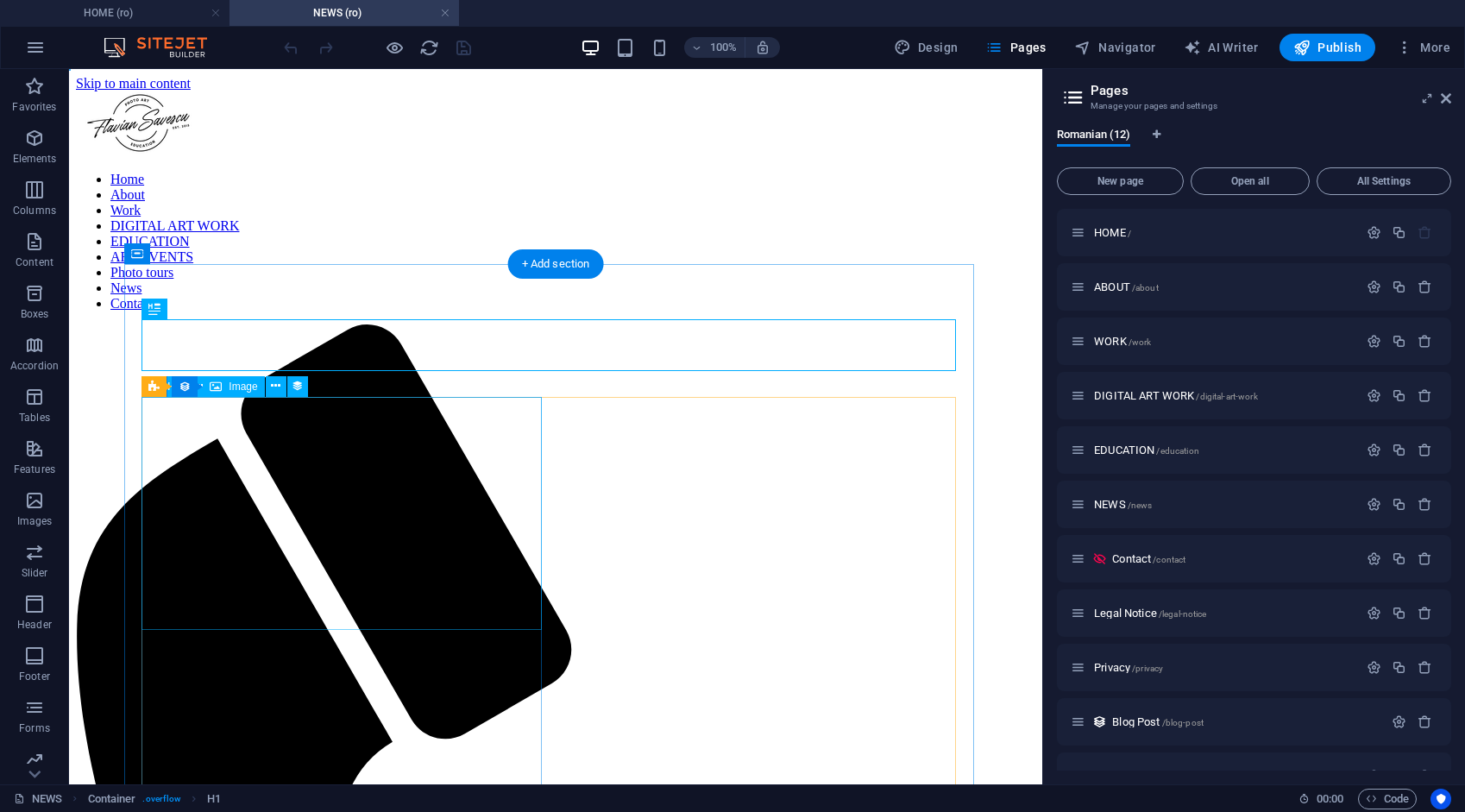
select select "px"
select select
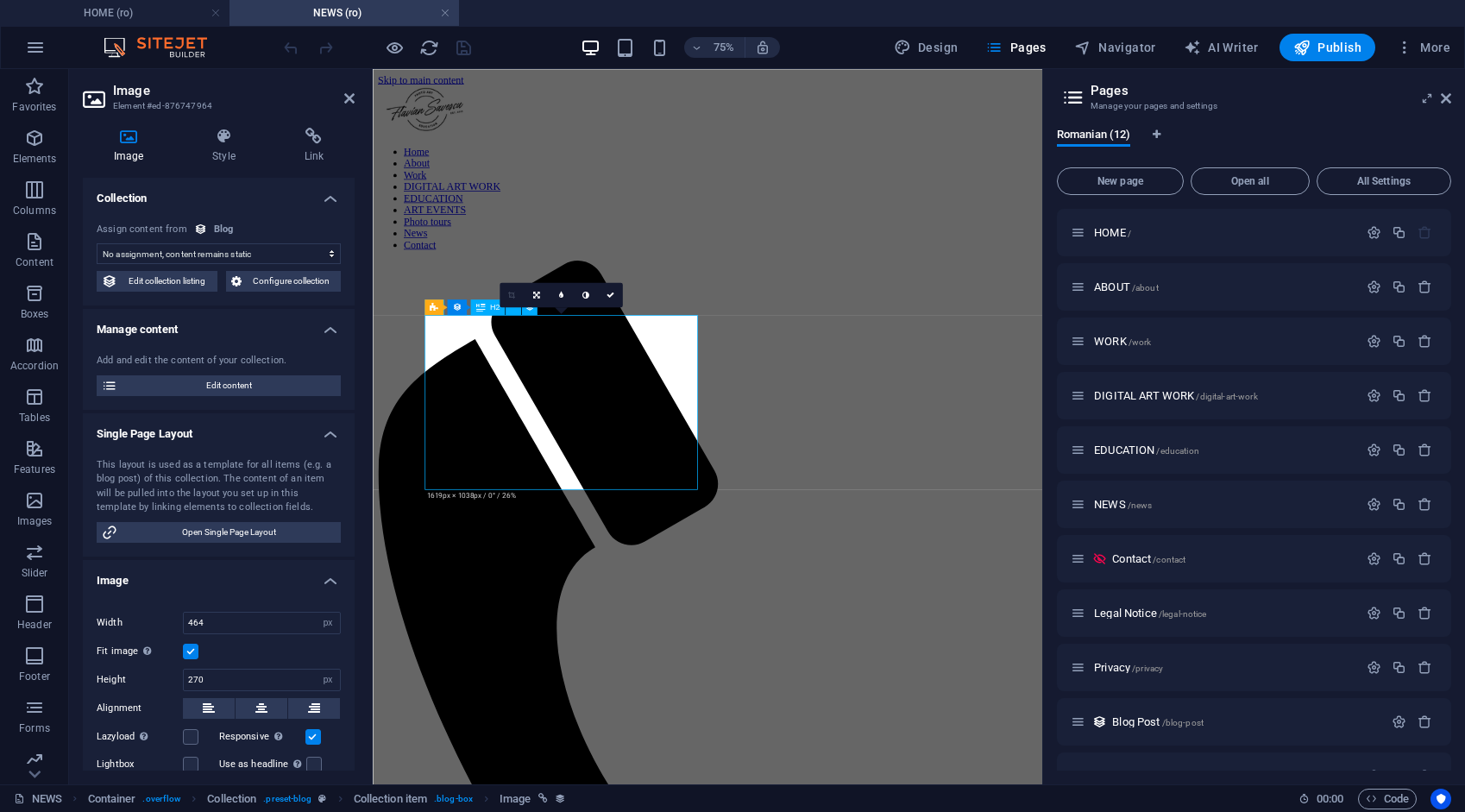
select select "image"
click at [318, 149] on h4 "Link" at bounding box center [313, 146] width 81 height 36
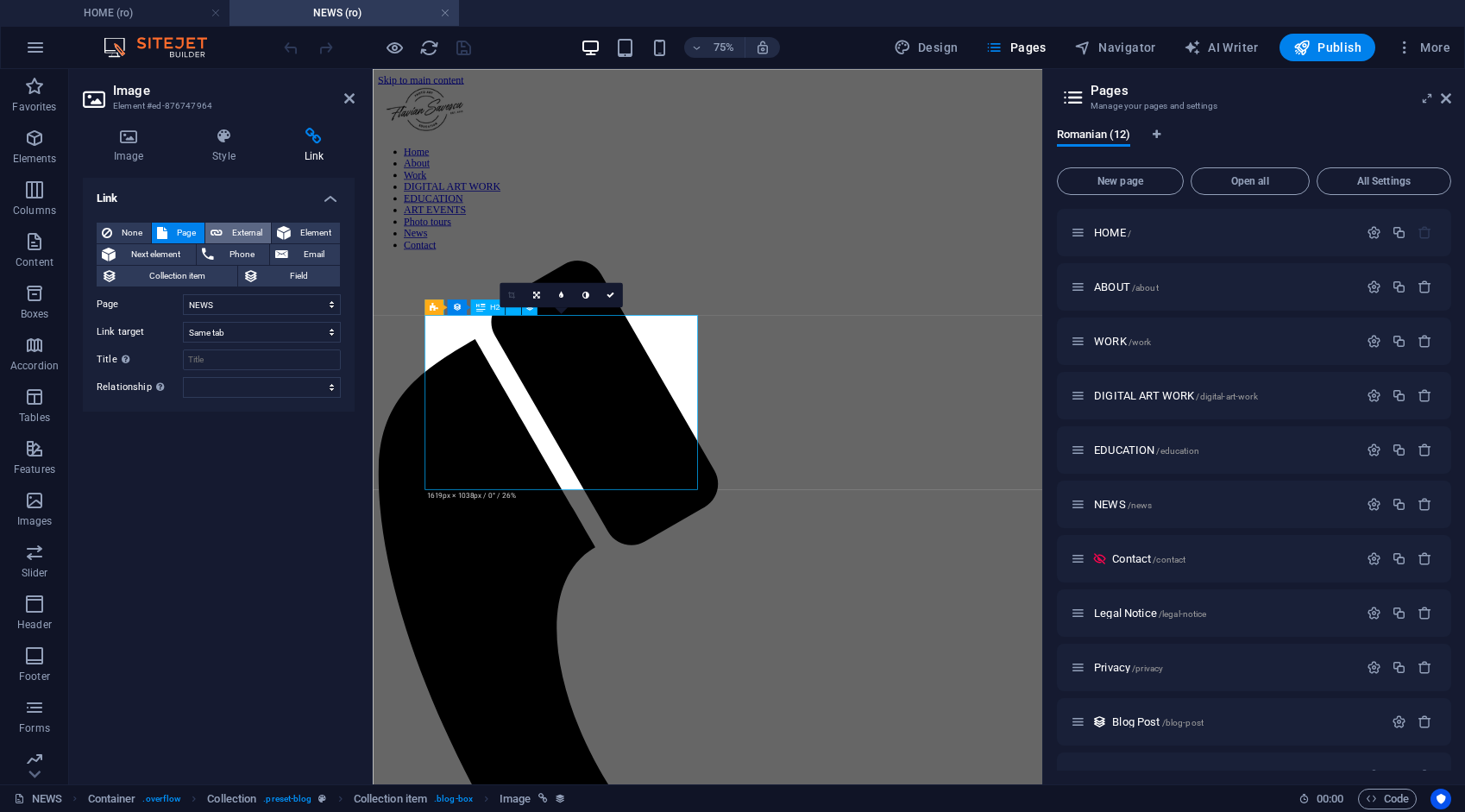
click at [261, 229] on span "External" at bounding box center [247, 232] width 38 height 21
select select "blank"
drag, startPoint x: 266, startPoint y: 308, endPoint x: 121, endPoint y: 326, distance: 146.1
click at [121, 326] on div "None Page External Element Next element Phone Email Collection item Field Page …" at bounding box center [218, 309] width 244 height 175
type input "/blog-spot"
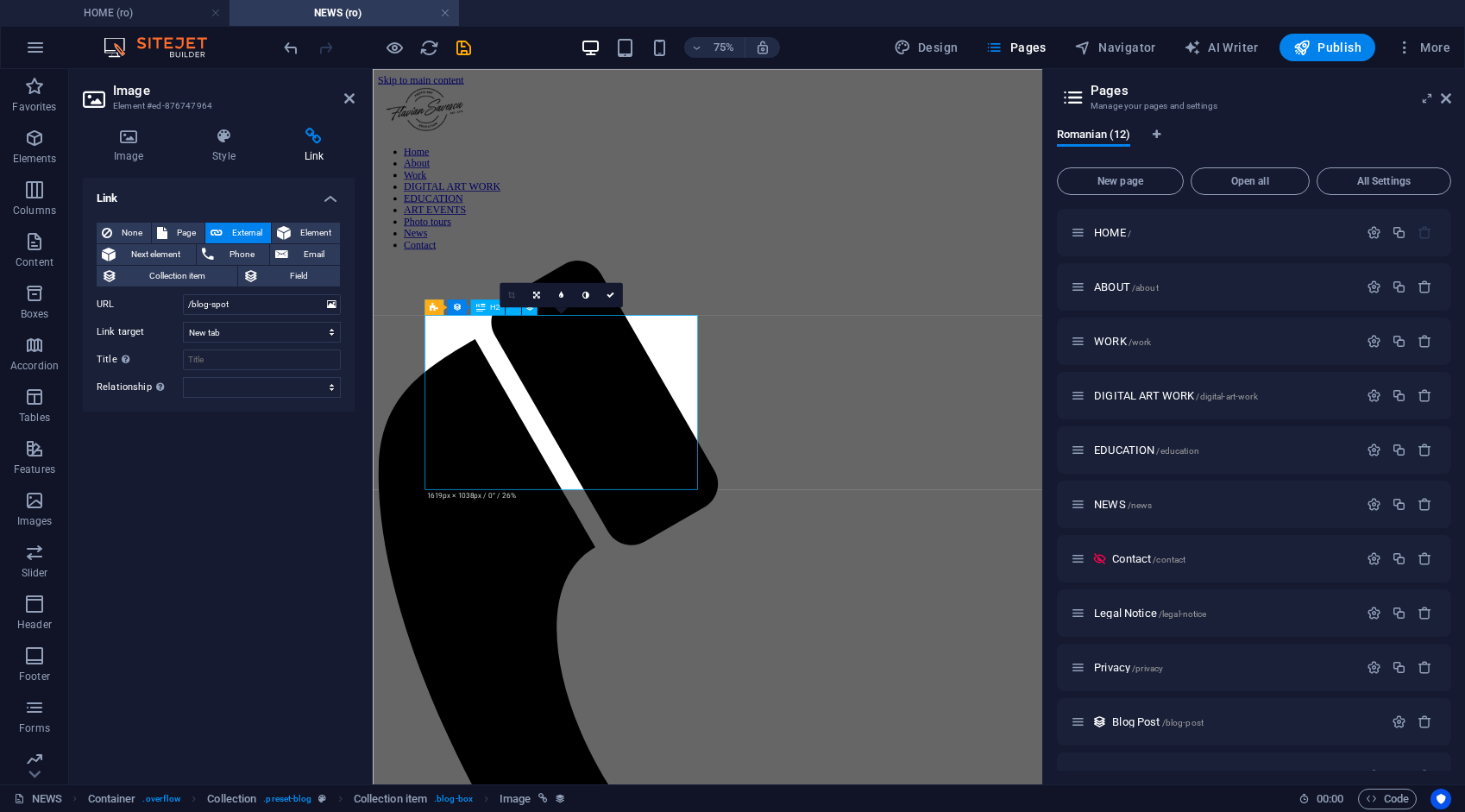
click at [463, 46] on icon "save" at bounding box center [464, 48] width 20 height 20
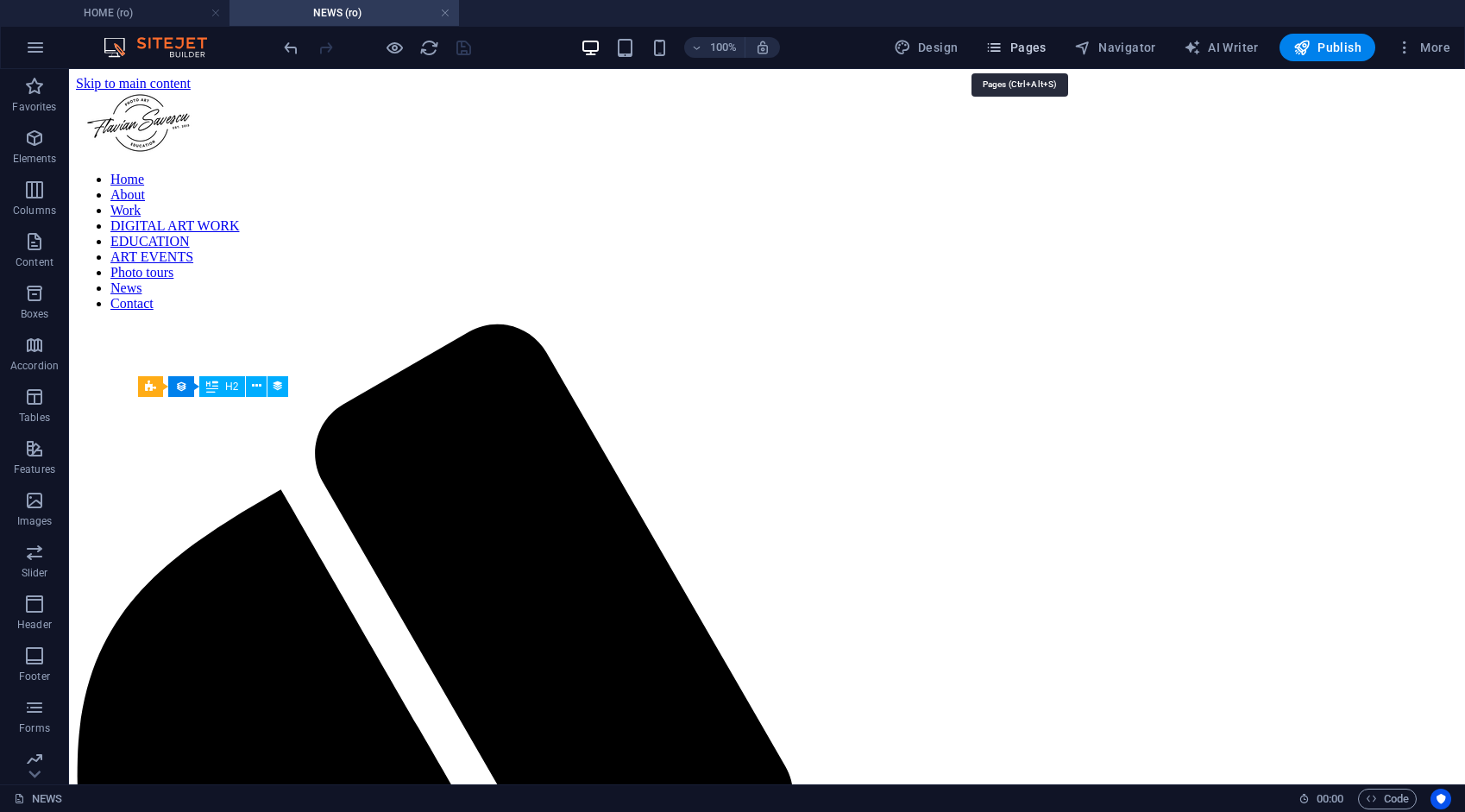
click at [1028, 44] on span "Pages" at bounding box center [1016, 47] width 61 height 17
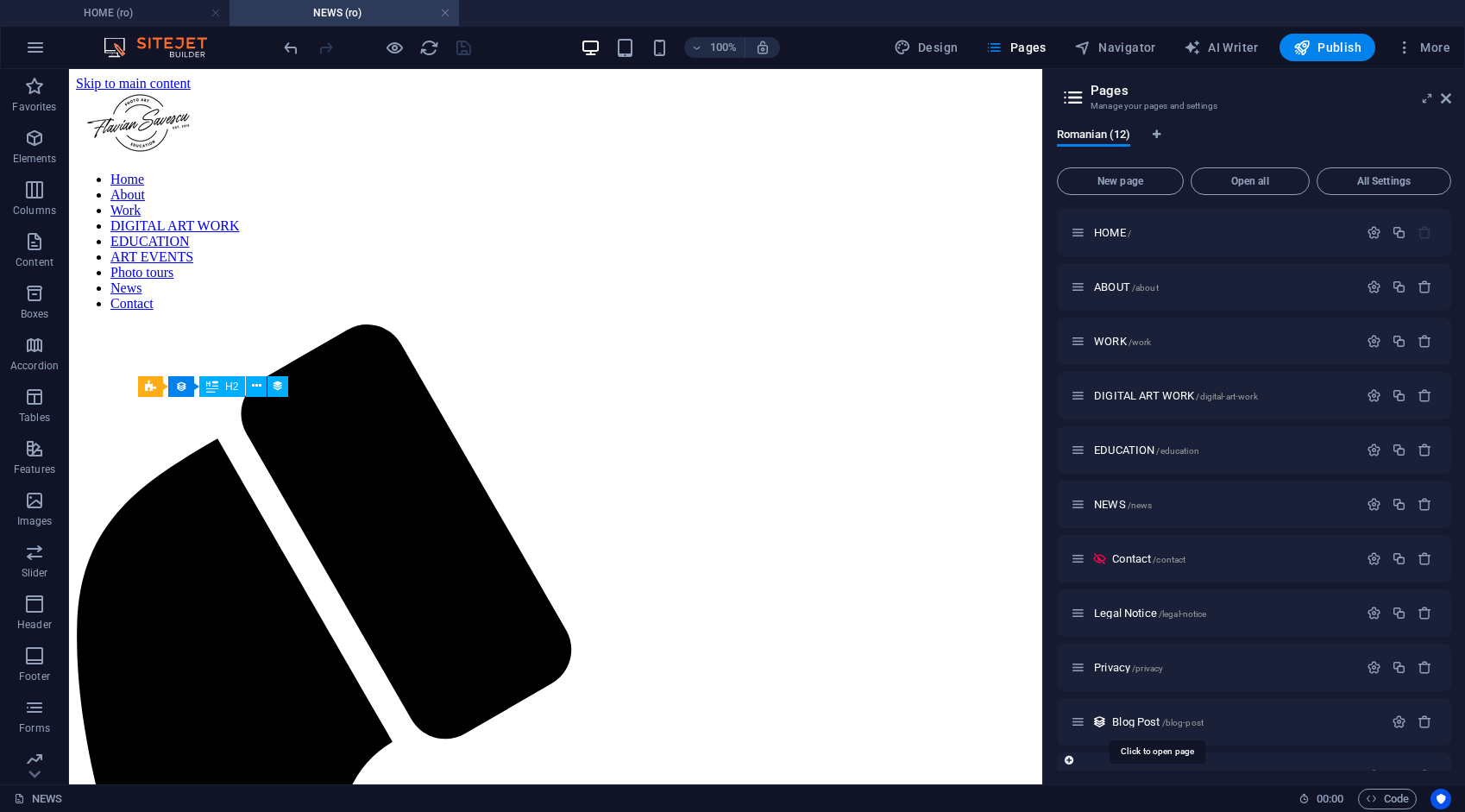
click at [1156, 724] on span "Blog Post /blog-post" at bounding box center [1158, 721] width 92 height 13
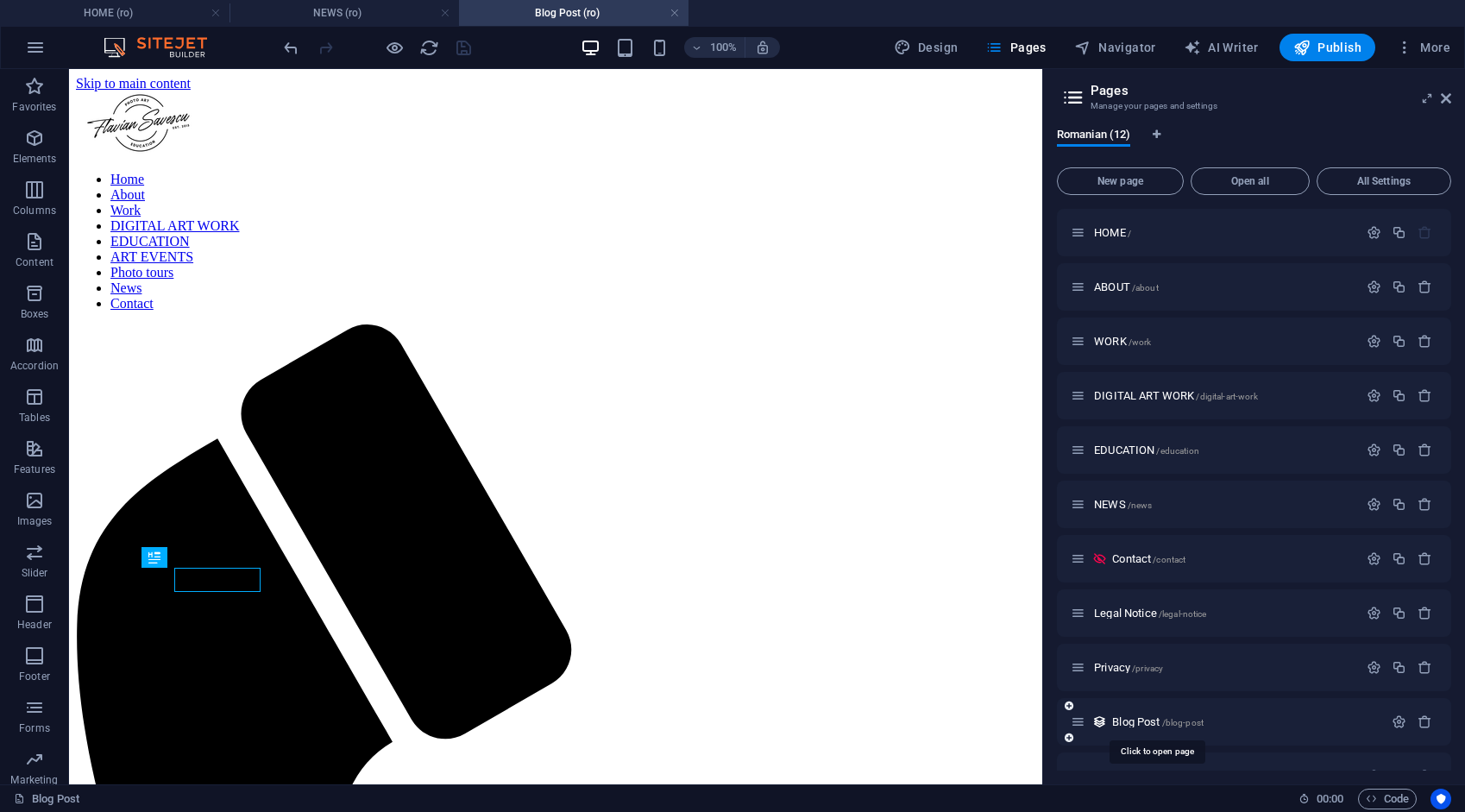
scroll to position [794, 0]
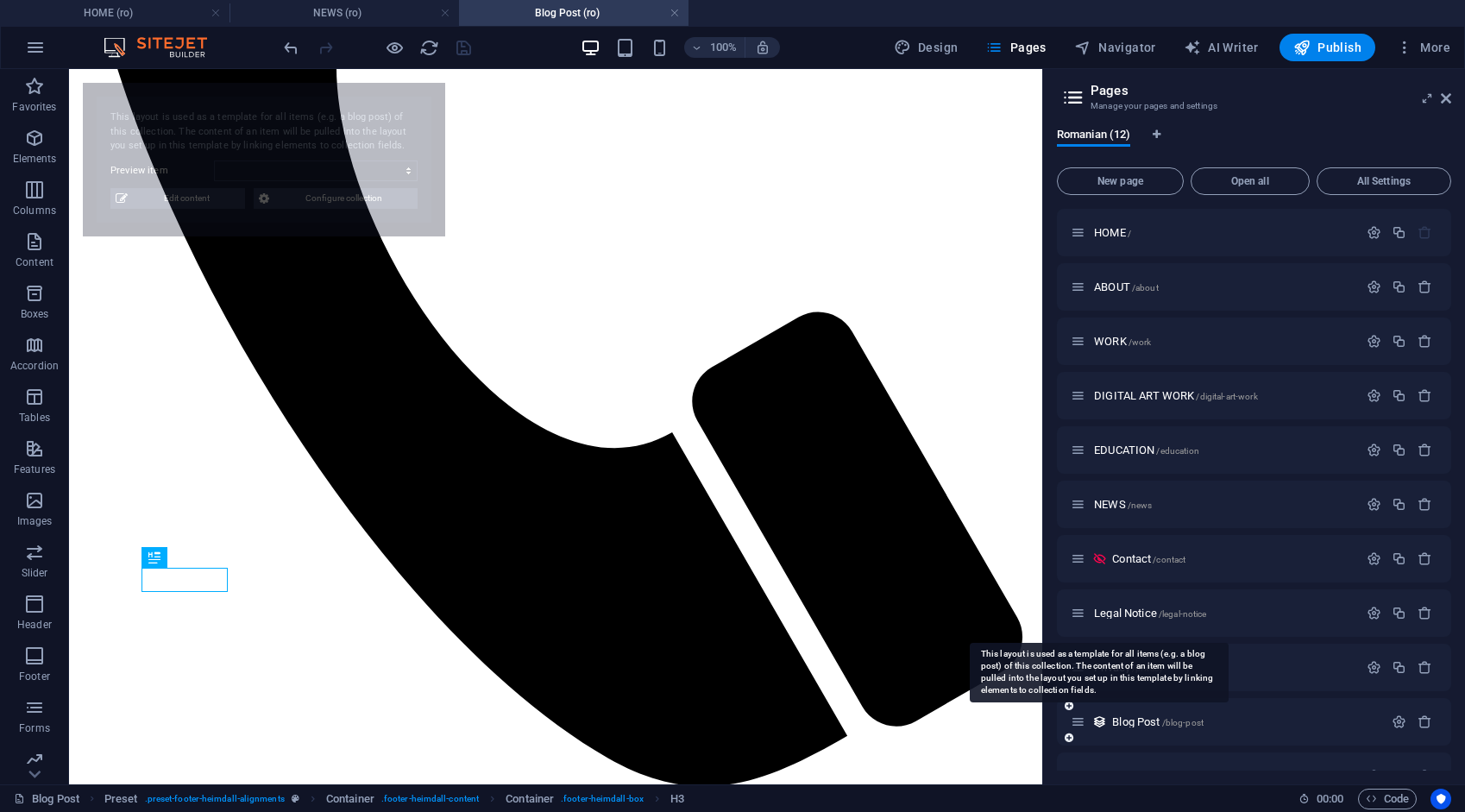
select select "68add9266490e581e2019722"
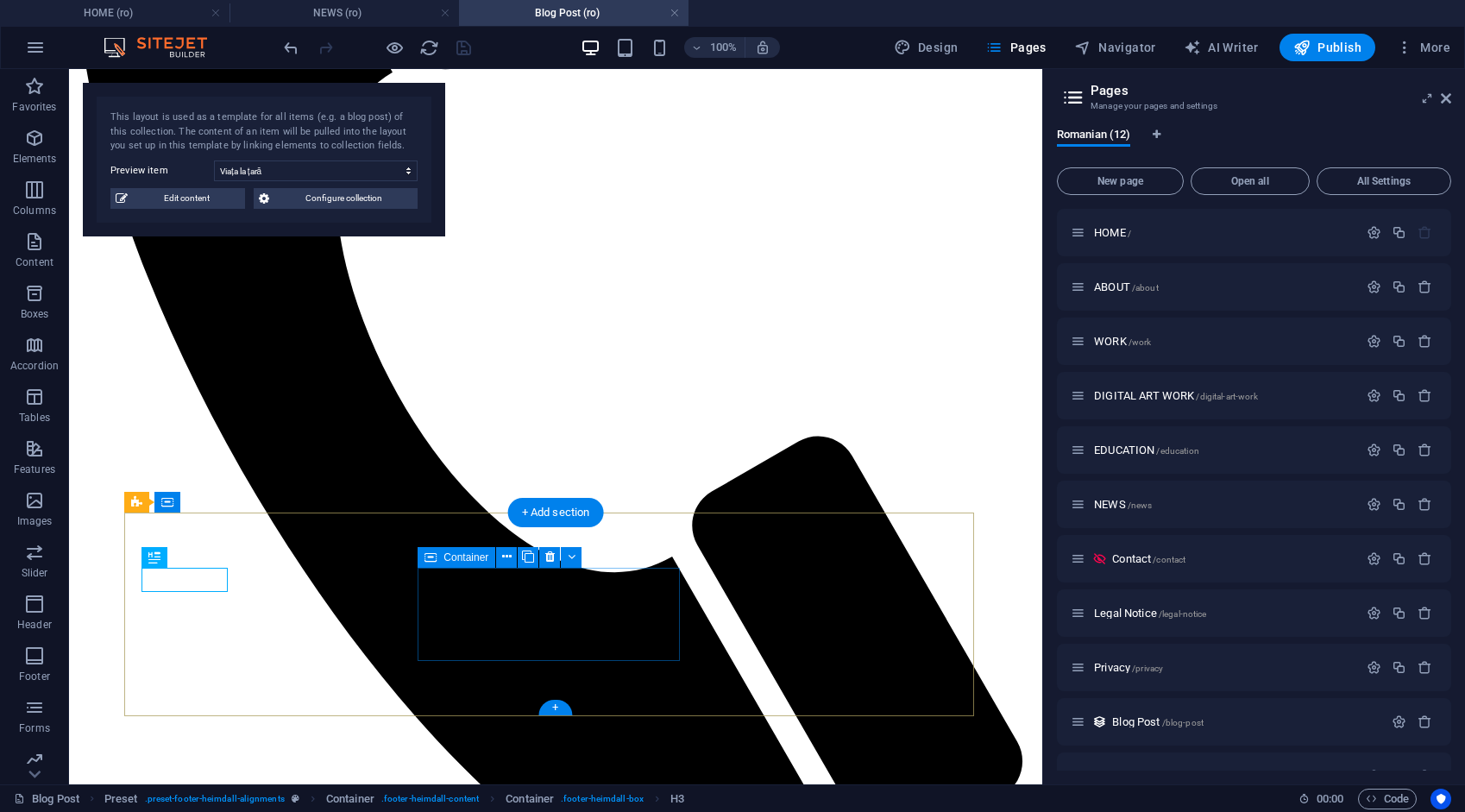
scroll to position [276, 0]
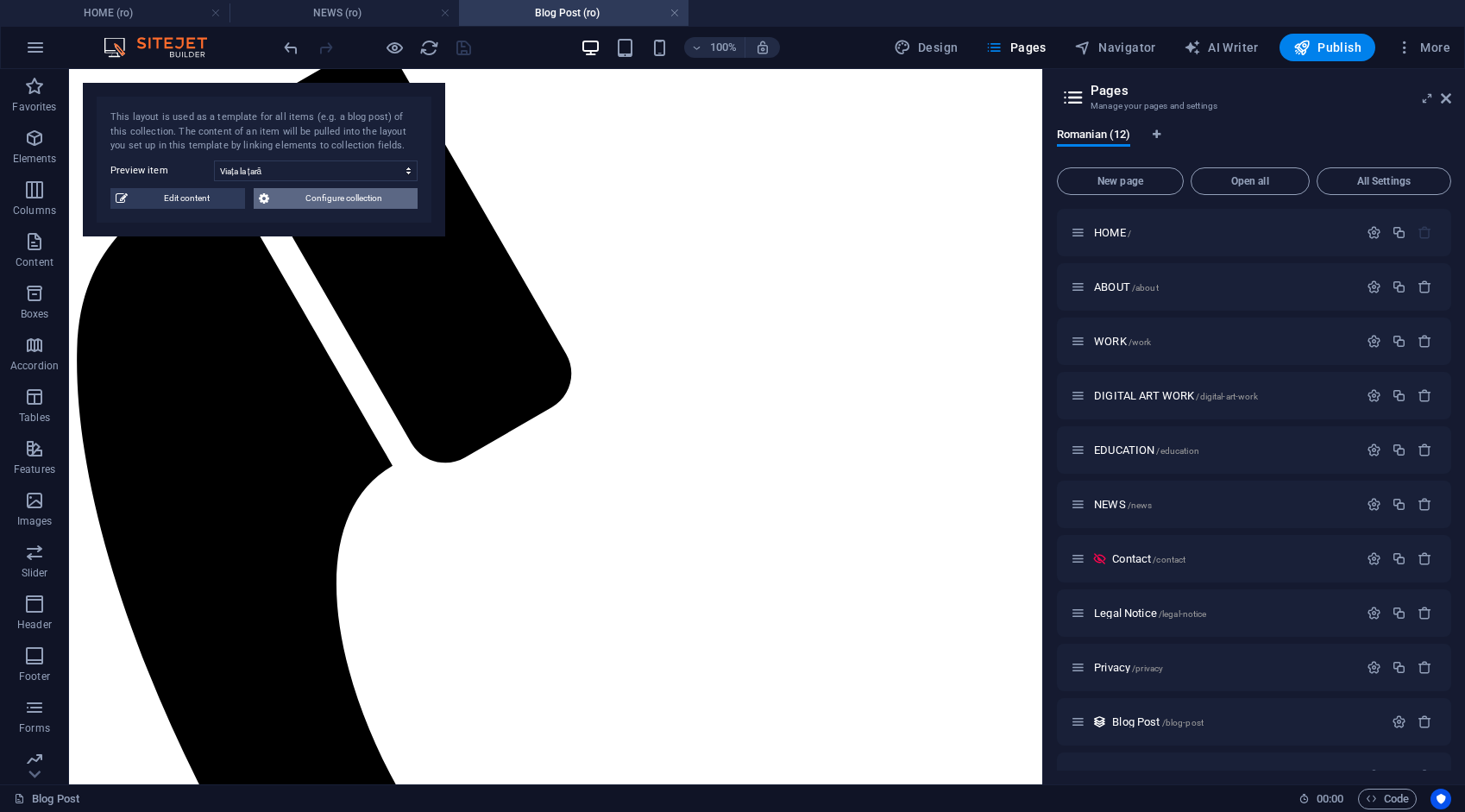
click at [369, 201] on span "Configure collection" at bounding box center [343, 198] width 138 height 21
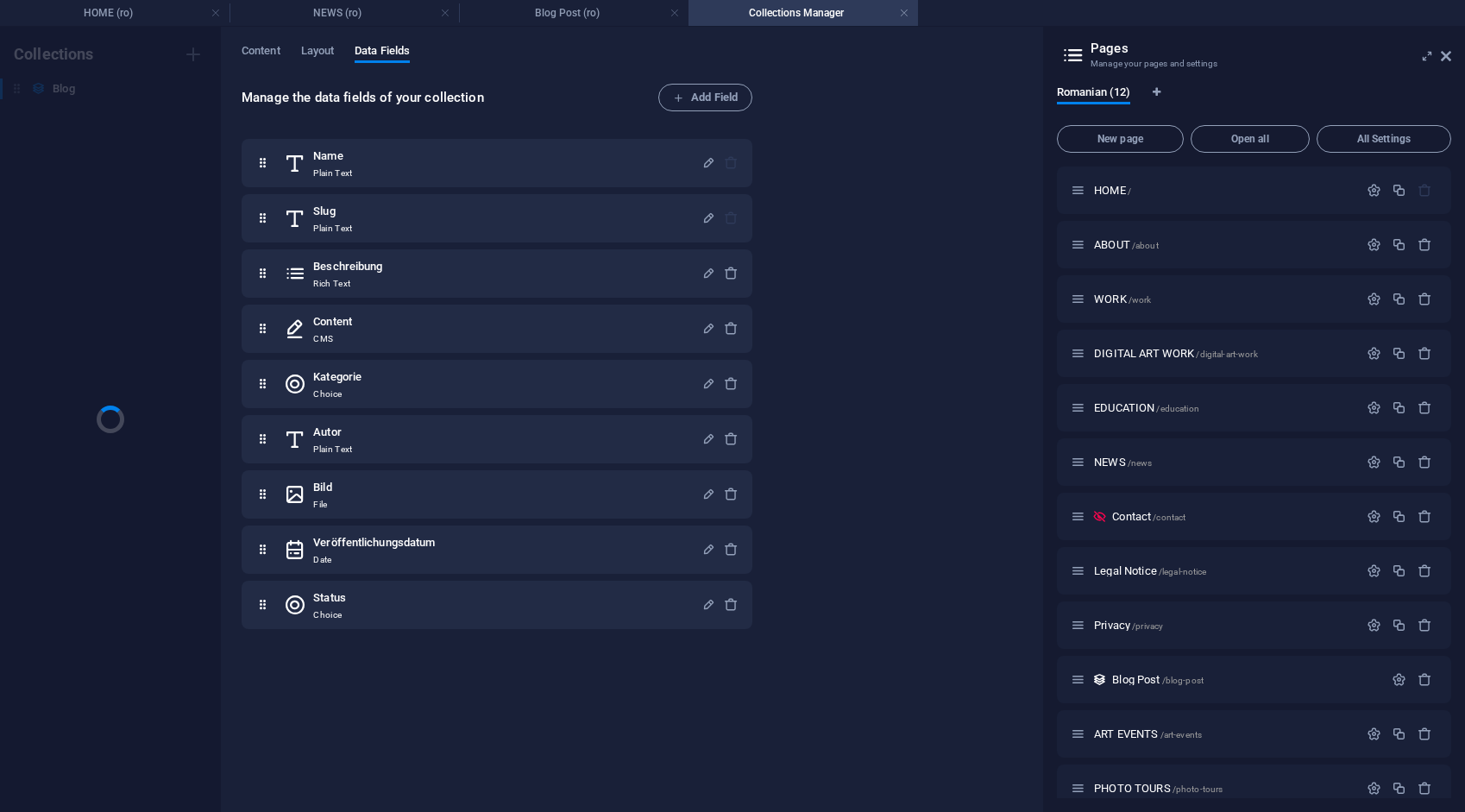
scroll to position [0, 0]
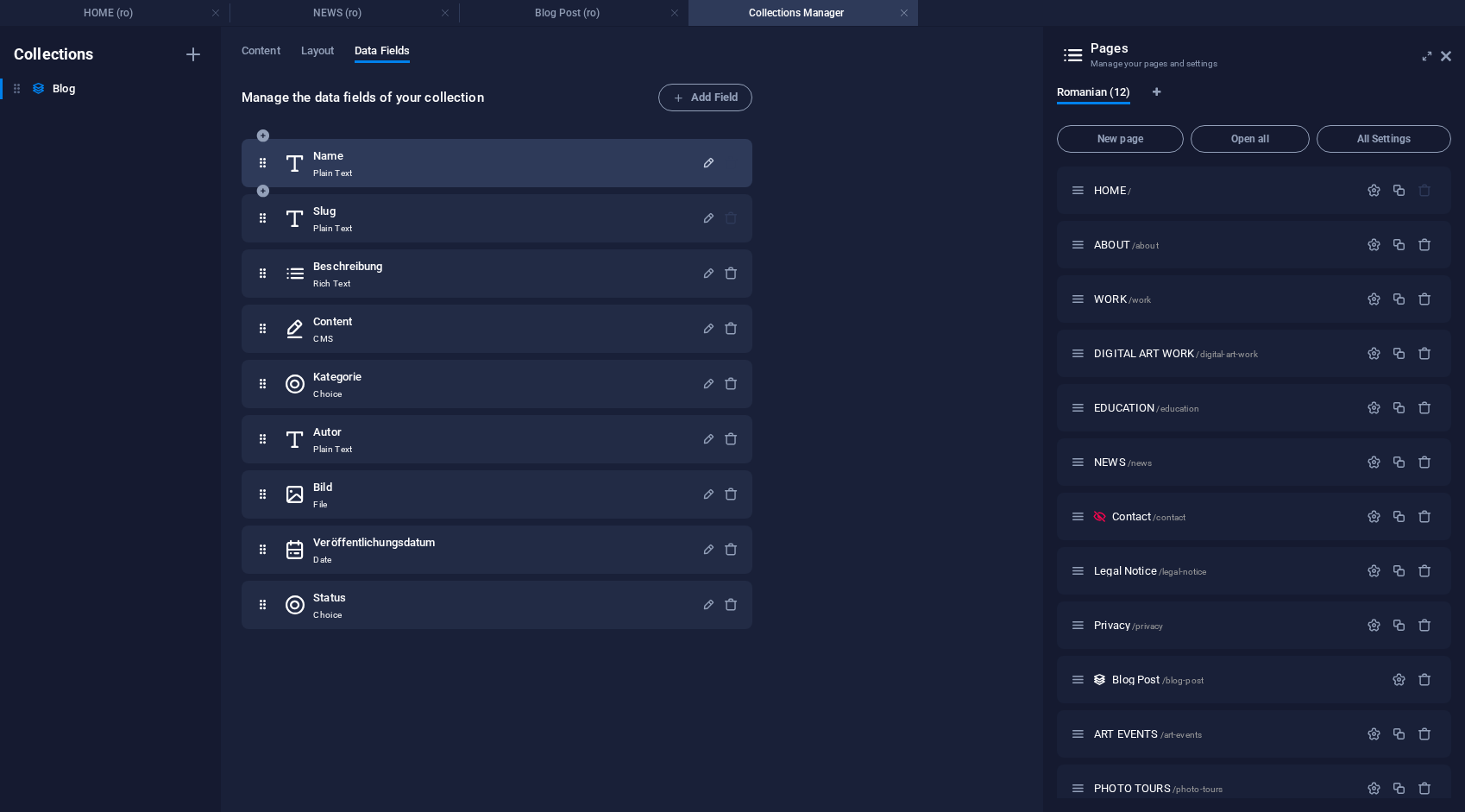
click at [706, 164] on icon "button" at bounding box center [709, 162] width 15 height 15
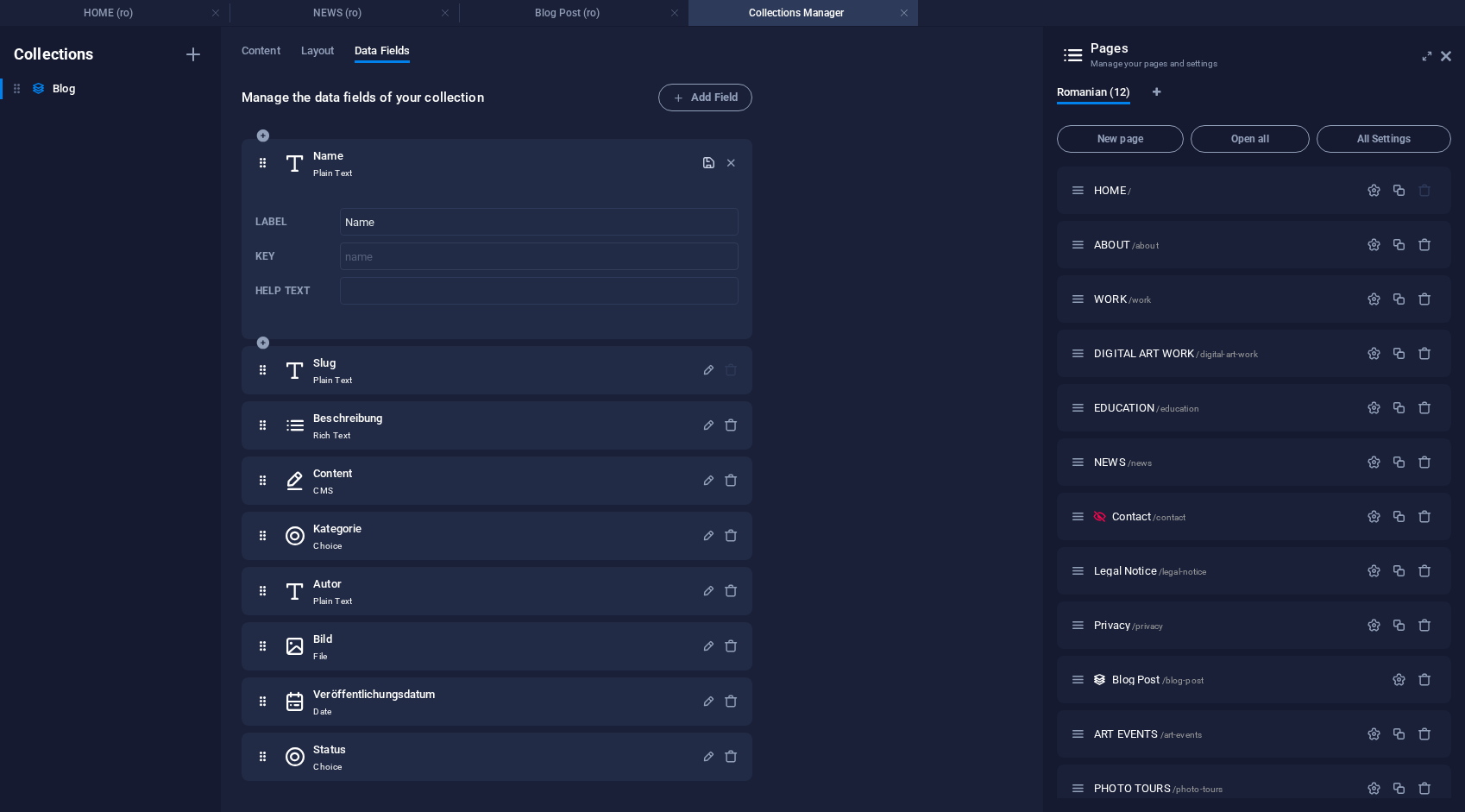
click at [706, 164] on icon "button" at bounding box center [709, 162] width 15 height 15
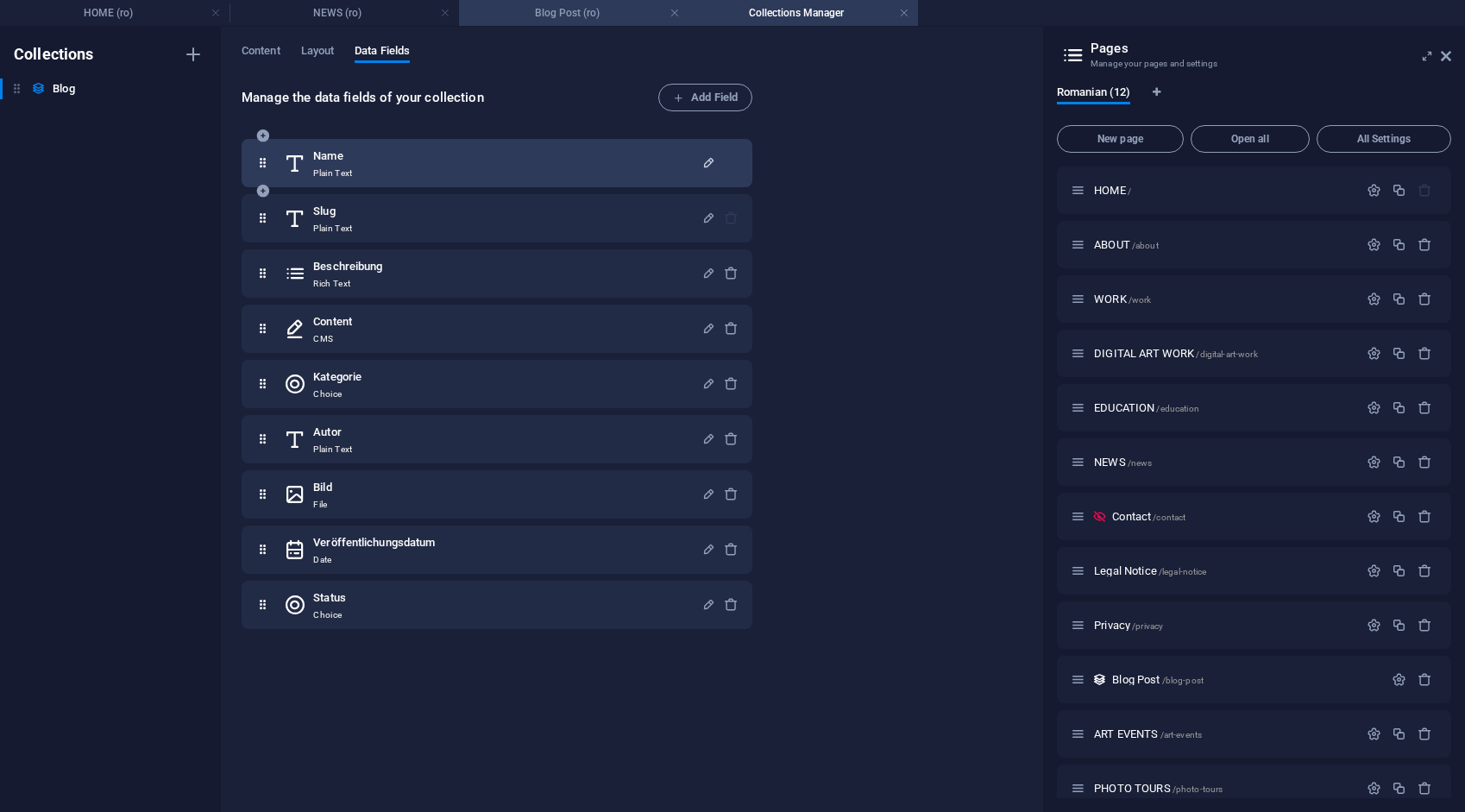
click at [542, 15] on h4 "Blog Post (ro)" at bounding box center [574, 13] width 230 height 19
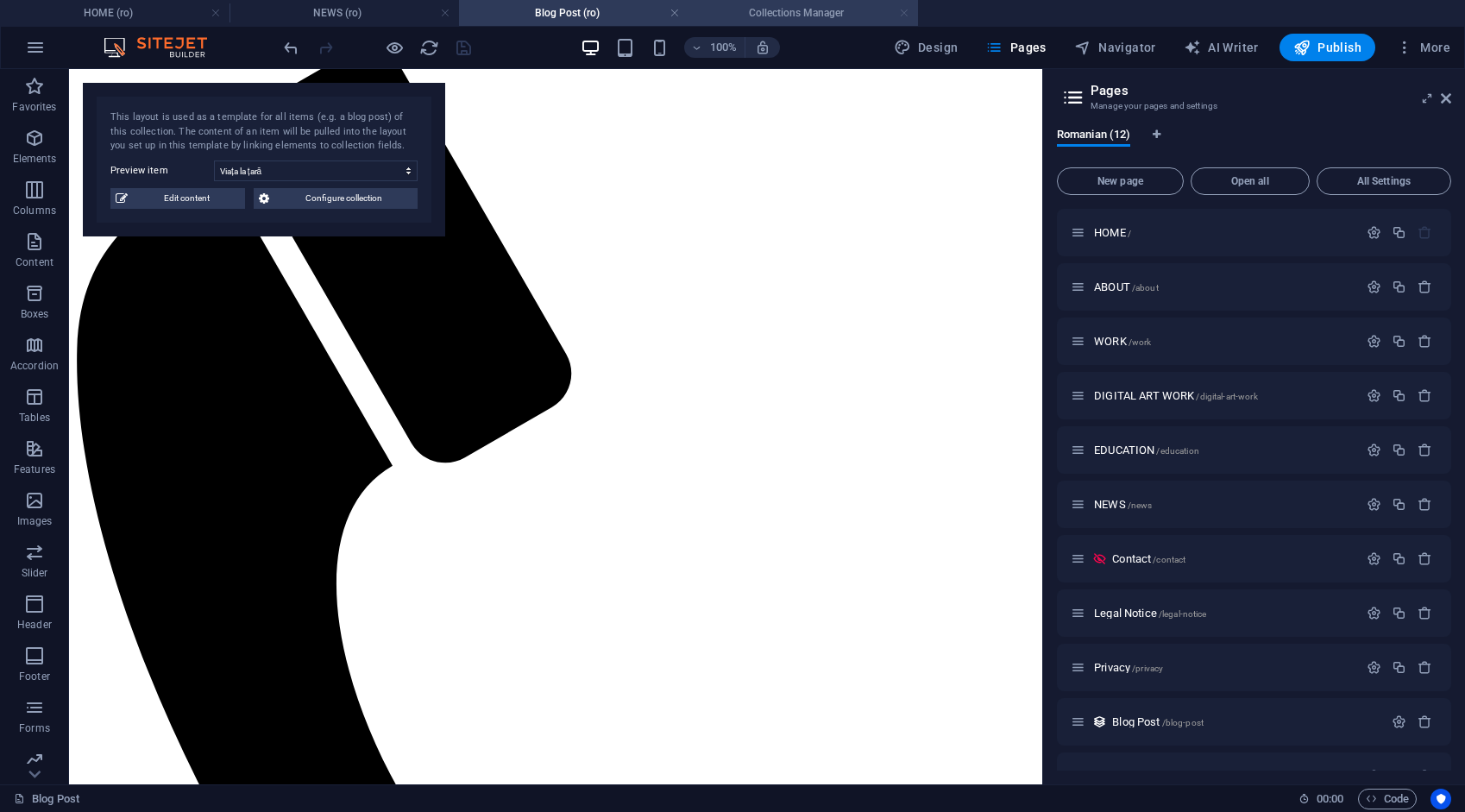
click at [908, 10] on link at bounding box center [904, 14] width 10 height 16
click at [679, 8] on link at bounding box center [674, 14] width 10 height 16
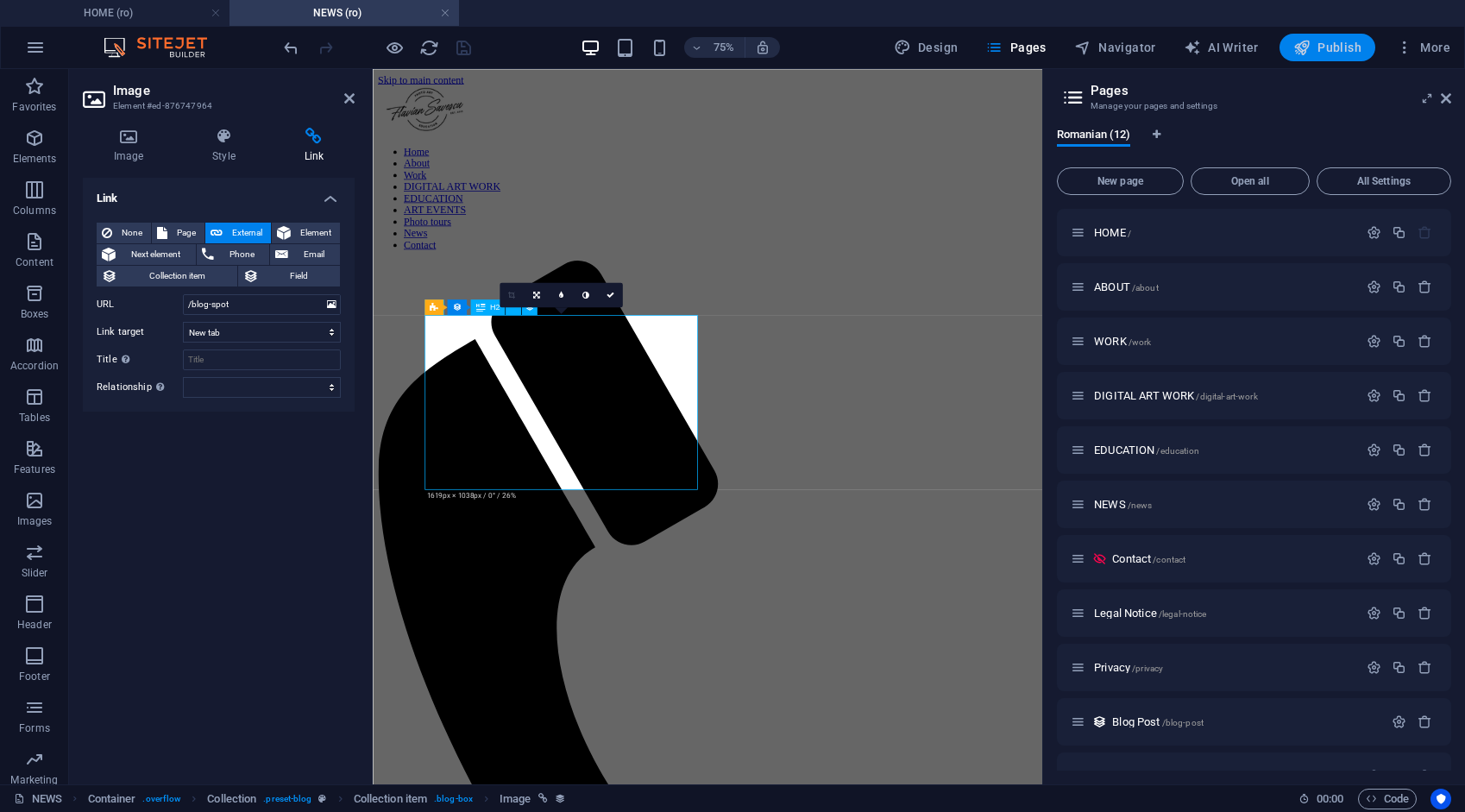
click at [1310, 46] on icon "button" at bounding box center [1302, 47] width 17 height 17
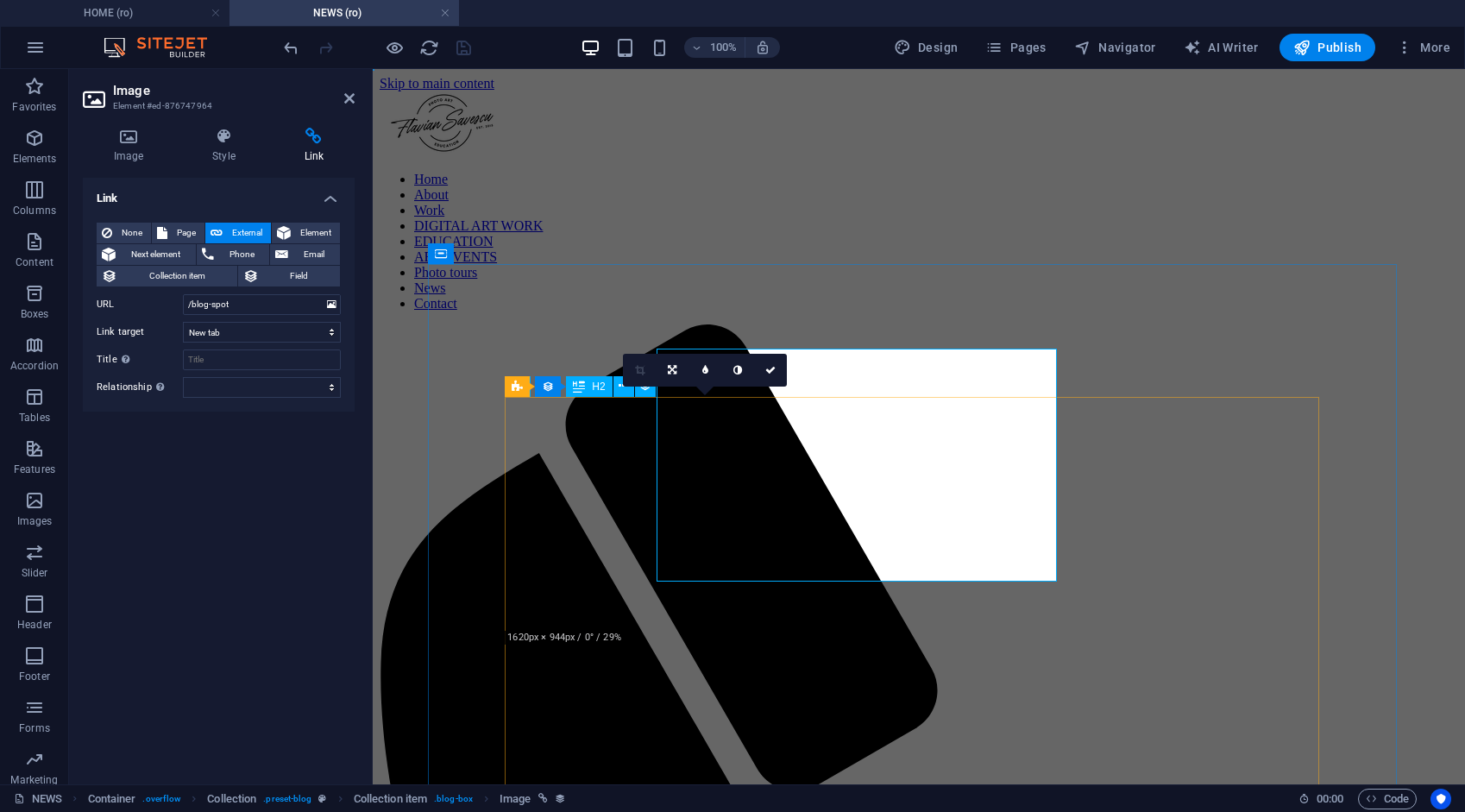
click at [603, 395] on div "Drag here to replace the existing content. Press “Ctrl” if you want to create a…" at bounding box center [919, 426] width 1093 height 715
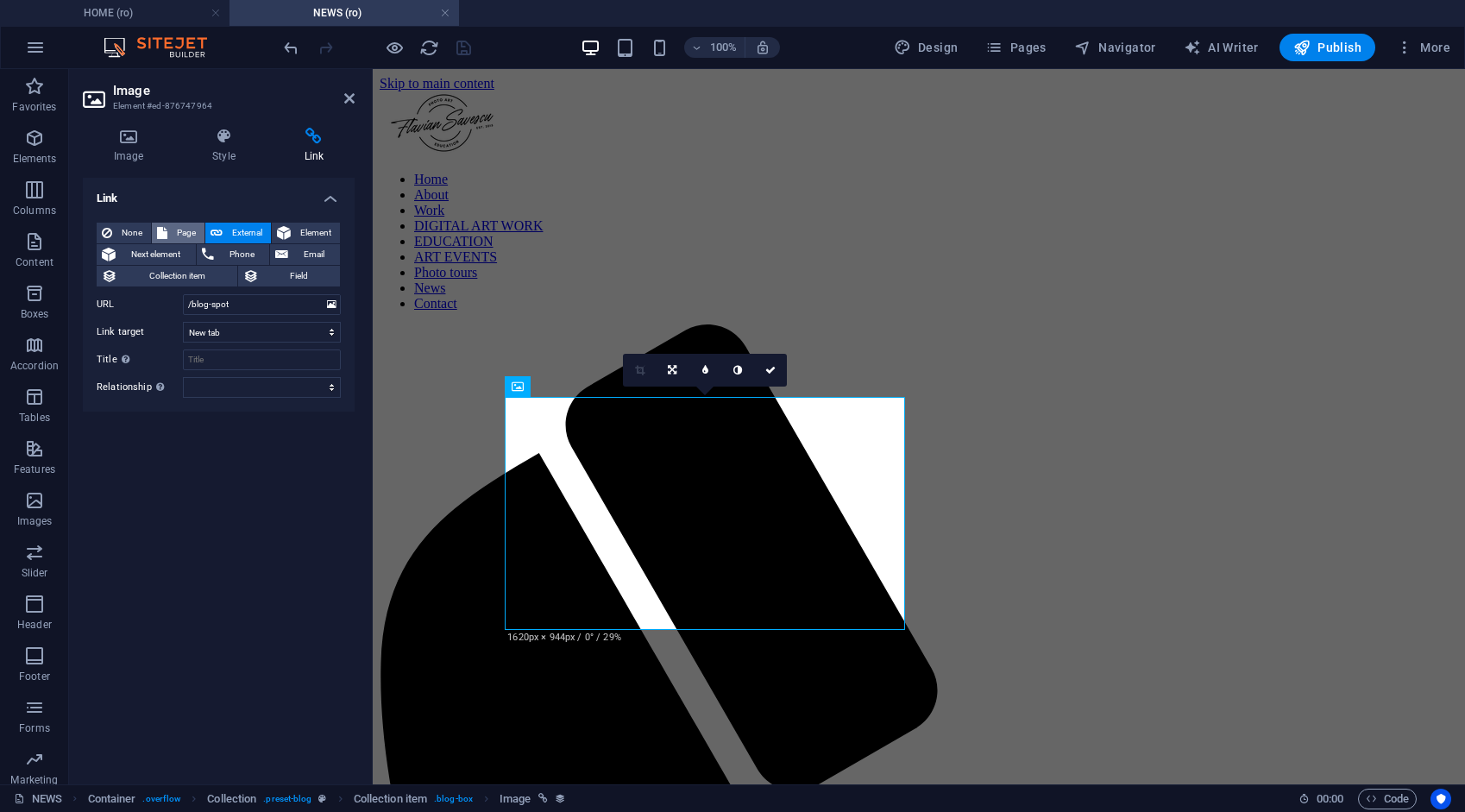
click at [186, 229] on span "Page" at bounding box center [185, 232] width 26 height 21
select select
click at [461, 44] on icon "save" at bounding box center [464, 48] width 20 height 20
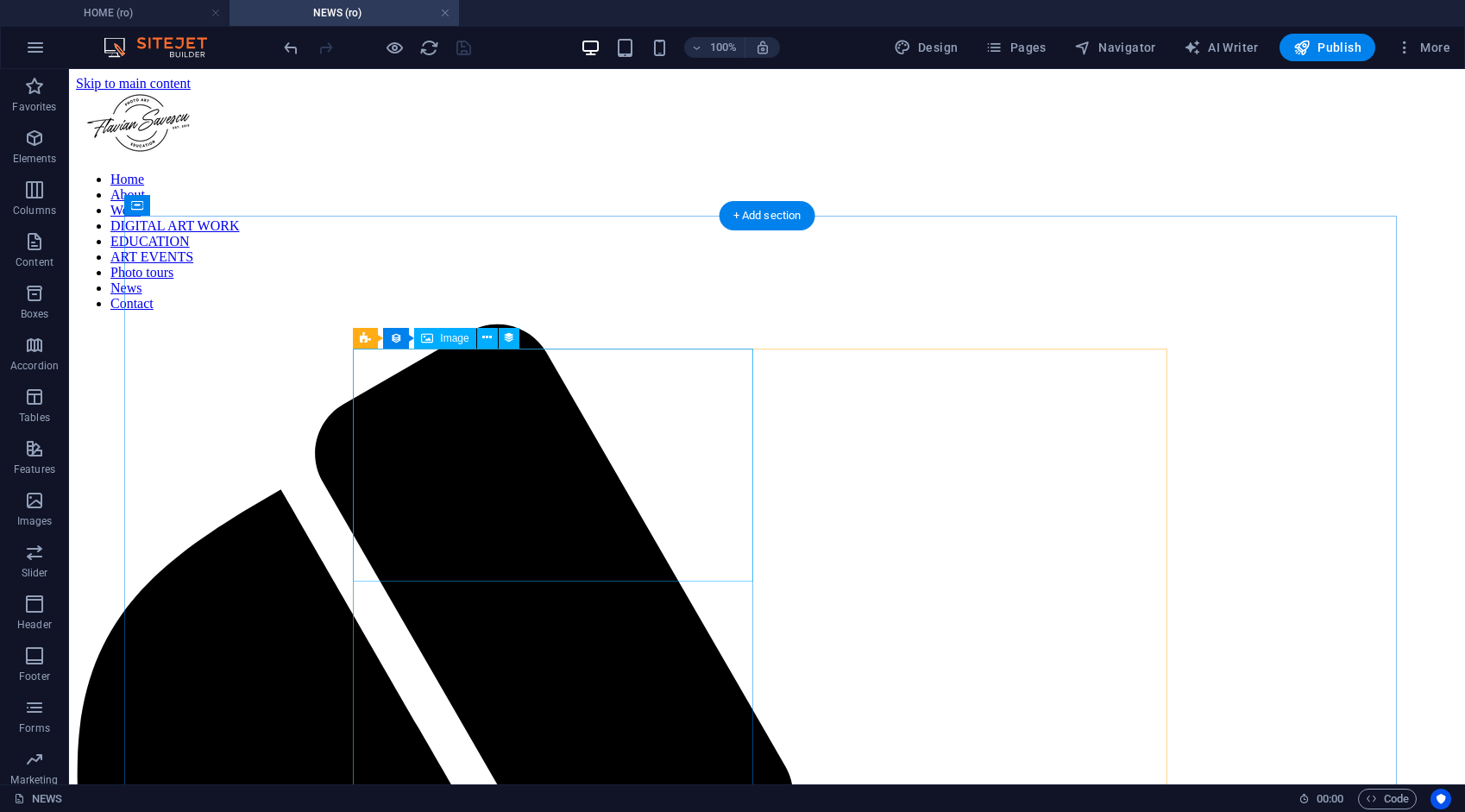
select select "5"
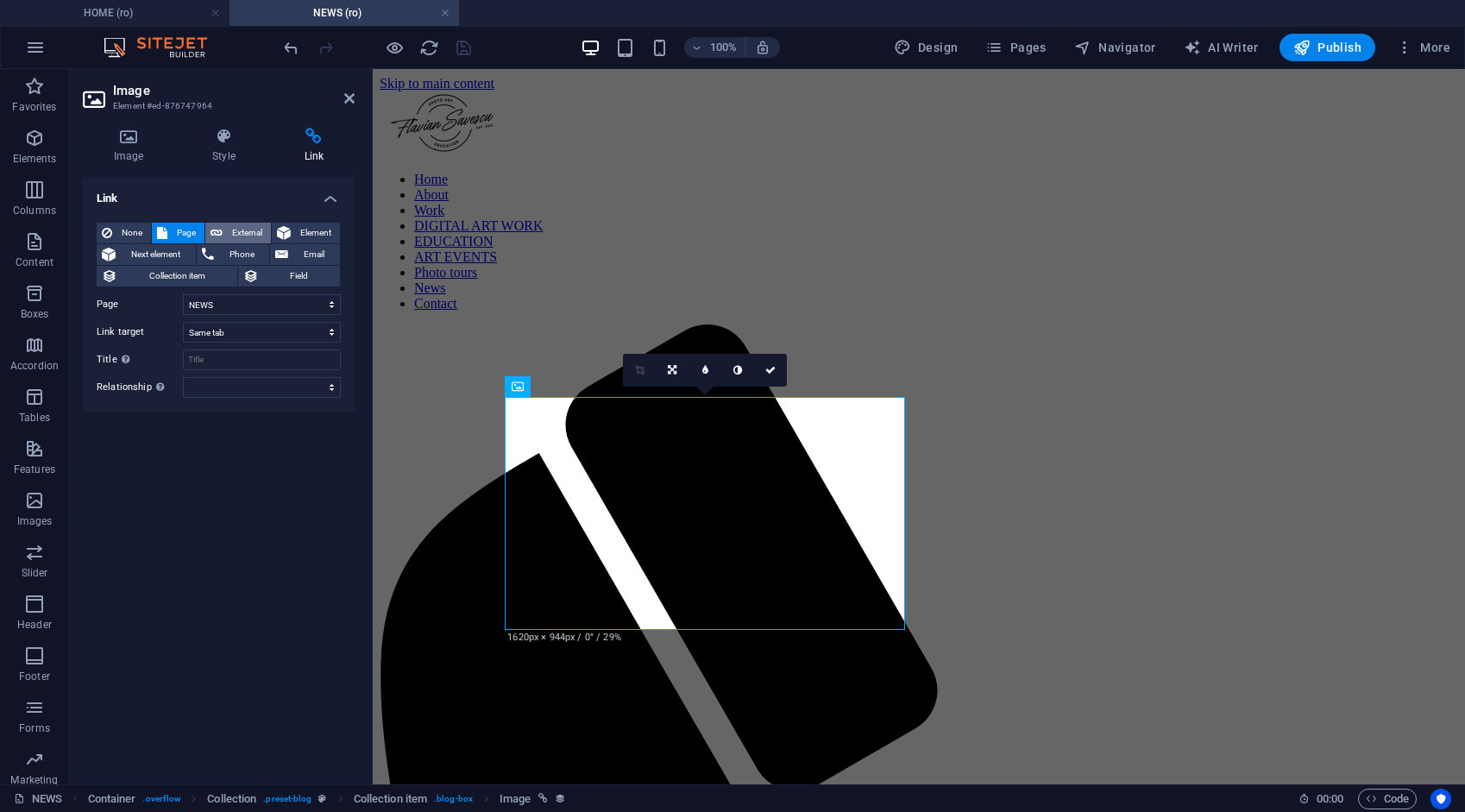
click at [252, 230] on span "External" at bounding box center [247, 232] width 38 height 21
select select "blank"
click at [473, 40] on div "100% Design Pages Navigator AI Writer Publish More" at bounding box center [869, 47] width 1177 height 27
click at [465, 42] on icon "save" at bounding box center [464, 48] width 20 height 20
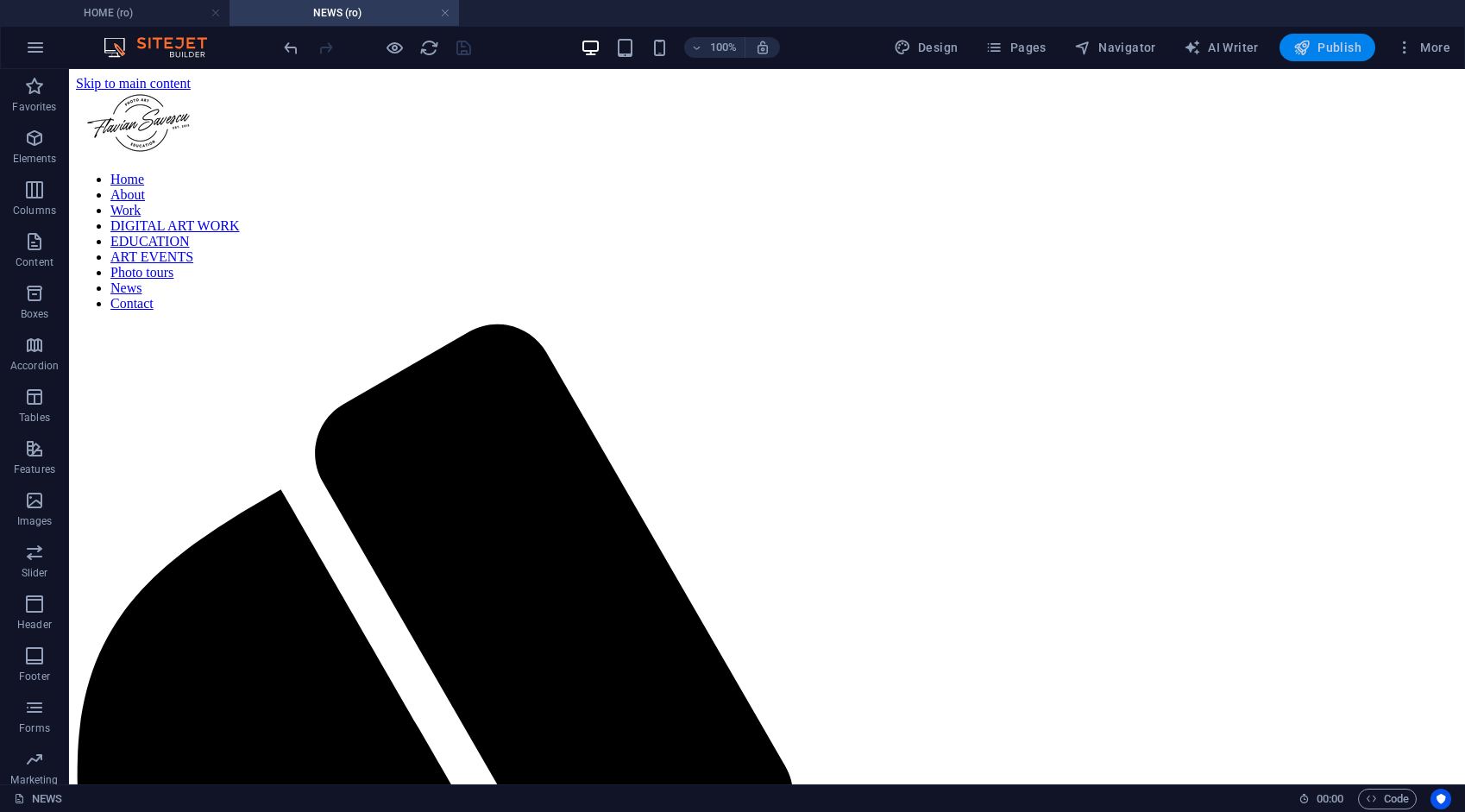
click at [1336, 42] on span "Publish" at bounding box center [1327, 47] width 68 height 17
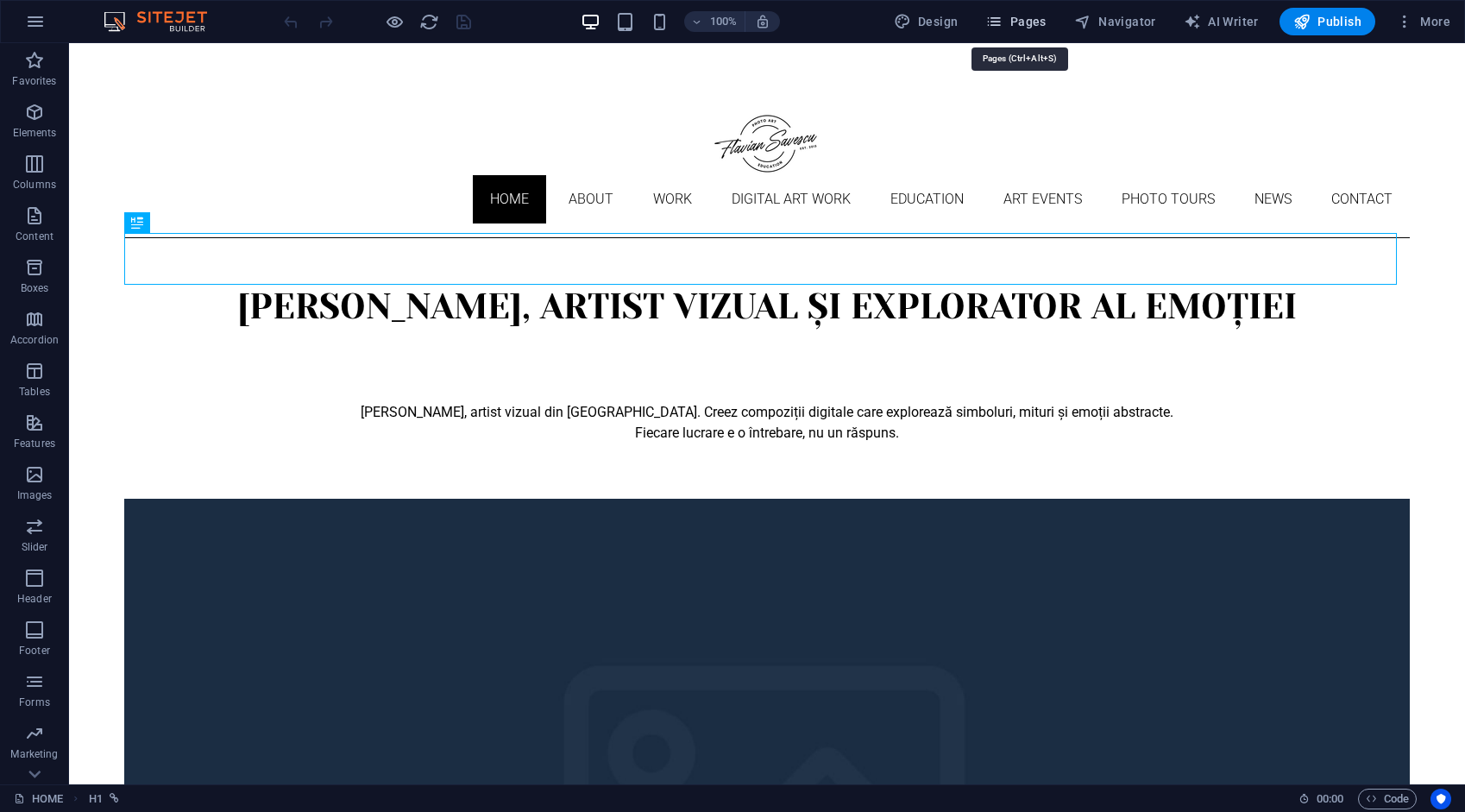
click at [1032, 21] on span "Pages" at bounding box center [1016, 21] width 61 height 17
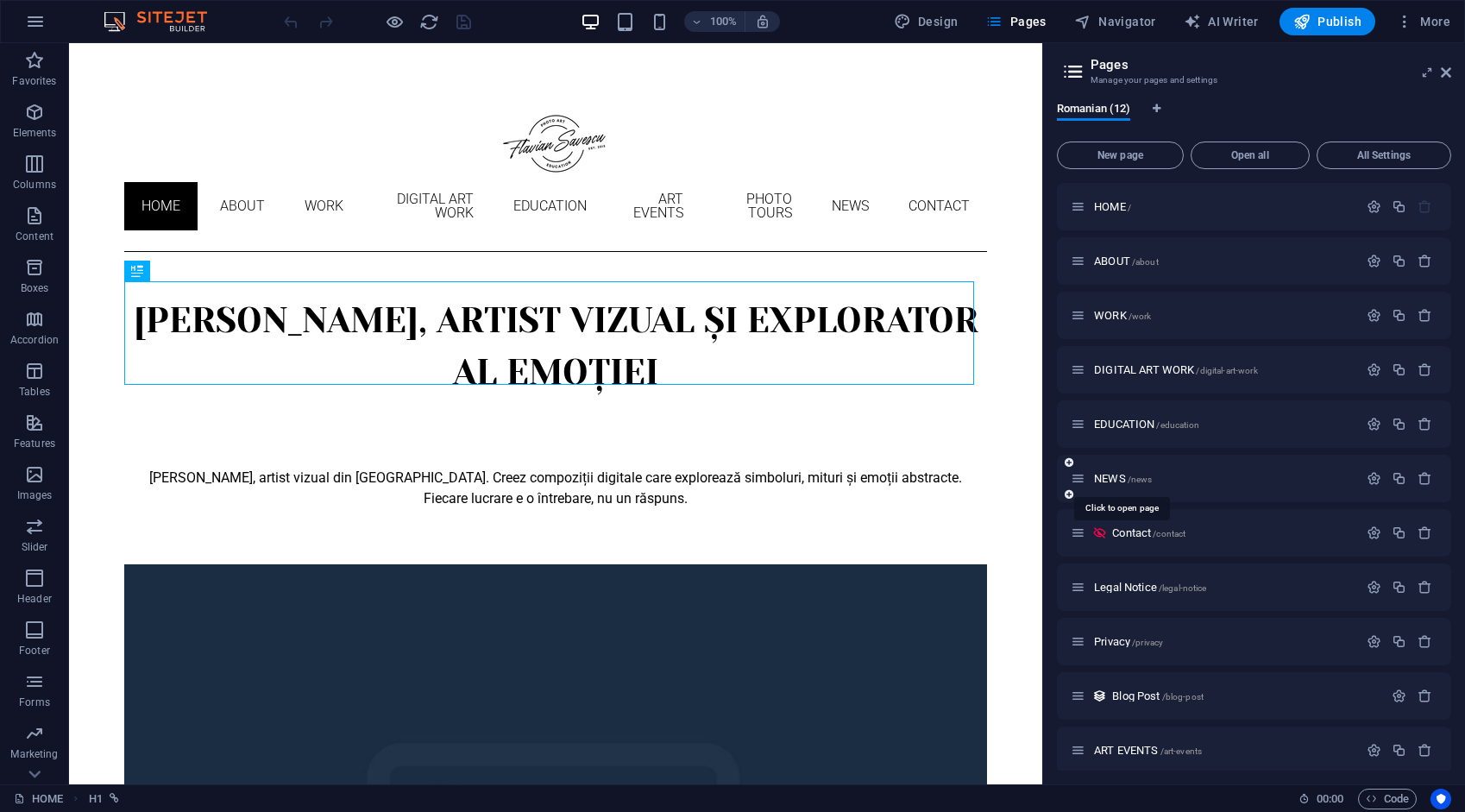
click at [1110, 474] on span "NEWS /news" at bounding box center [1124, 478] width 58 height 13
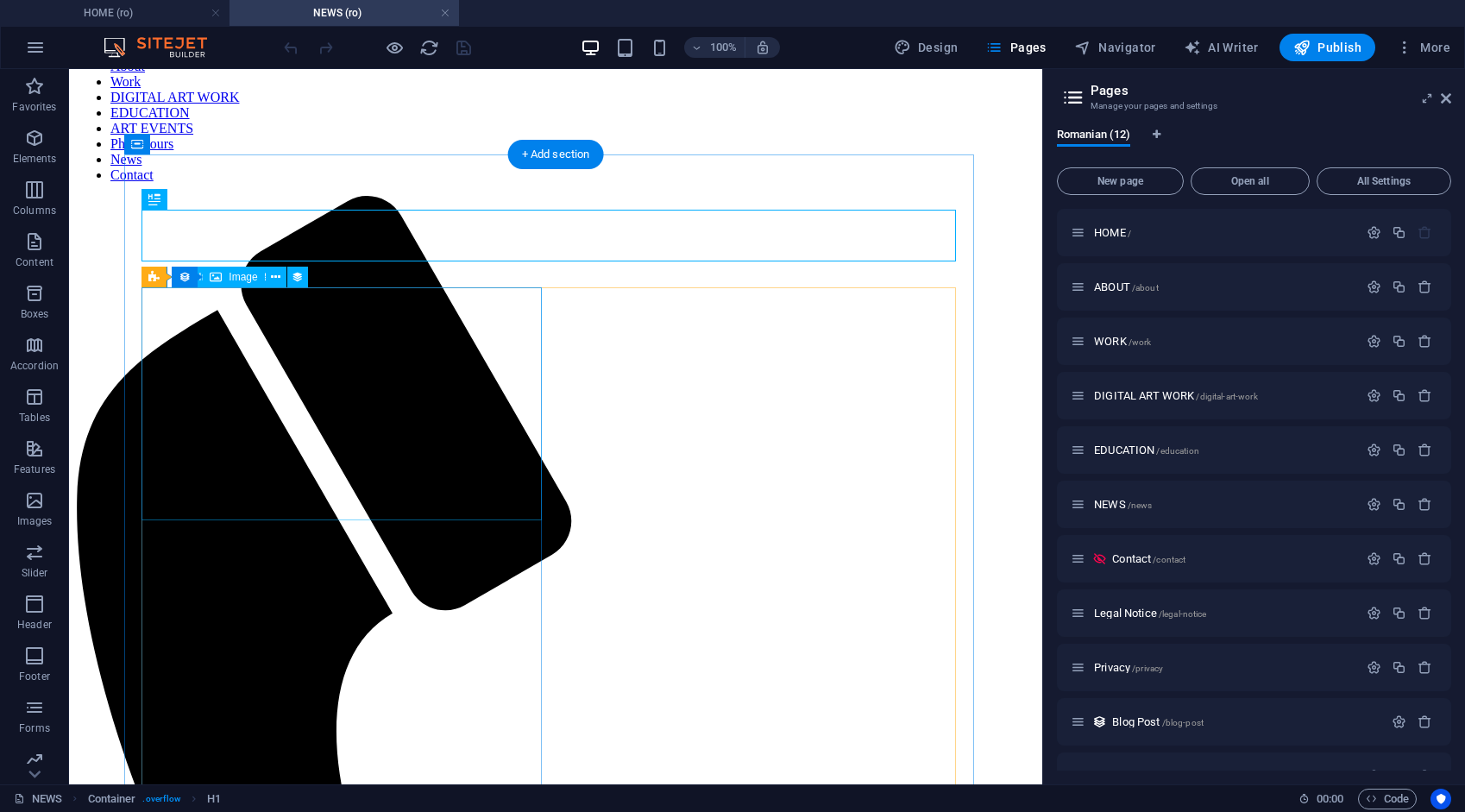
scroll to position [172, 0]
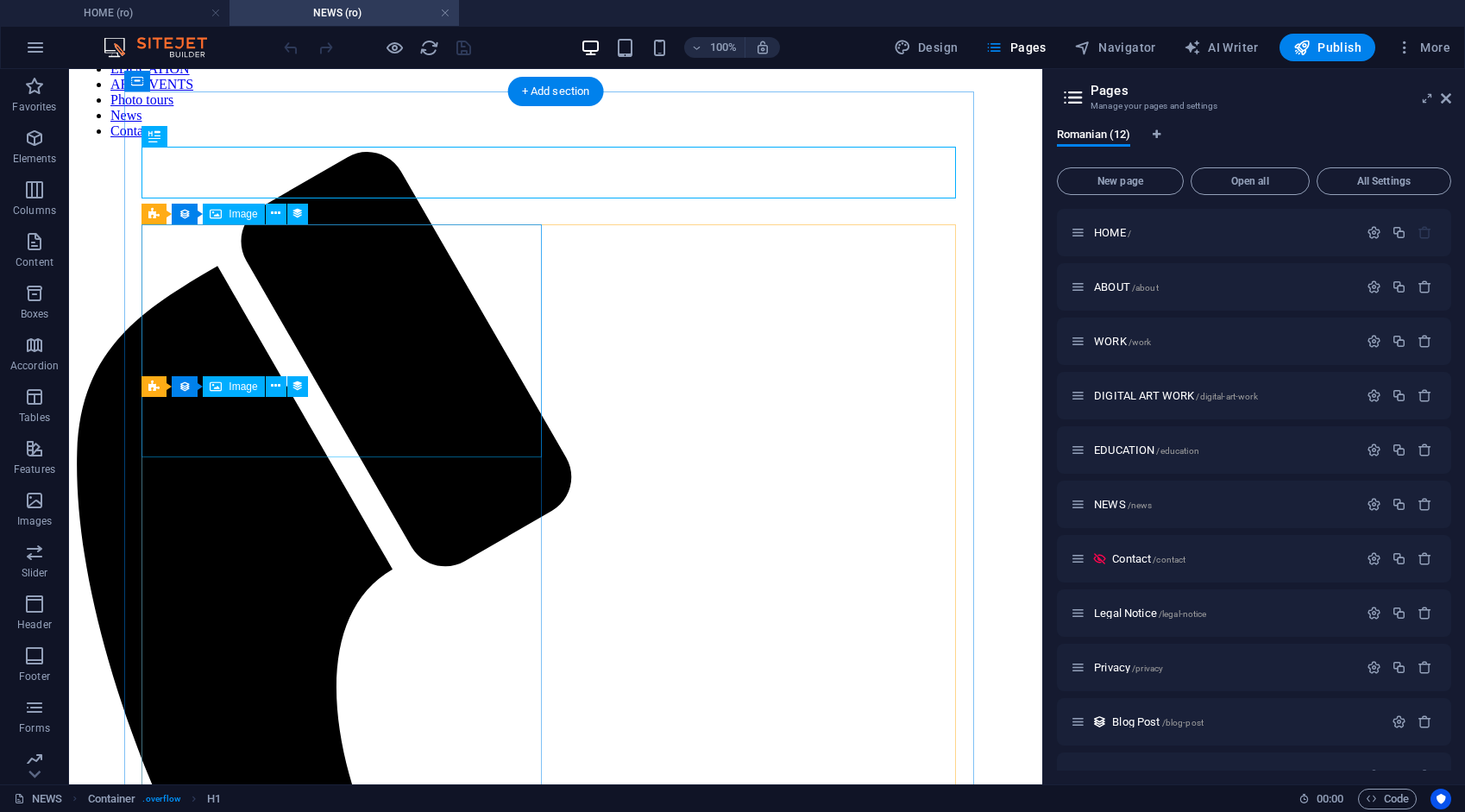
select select "px"
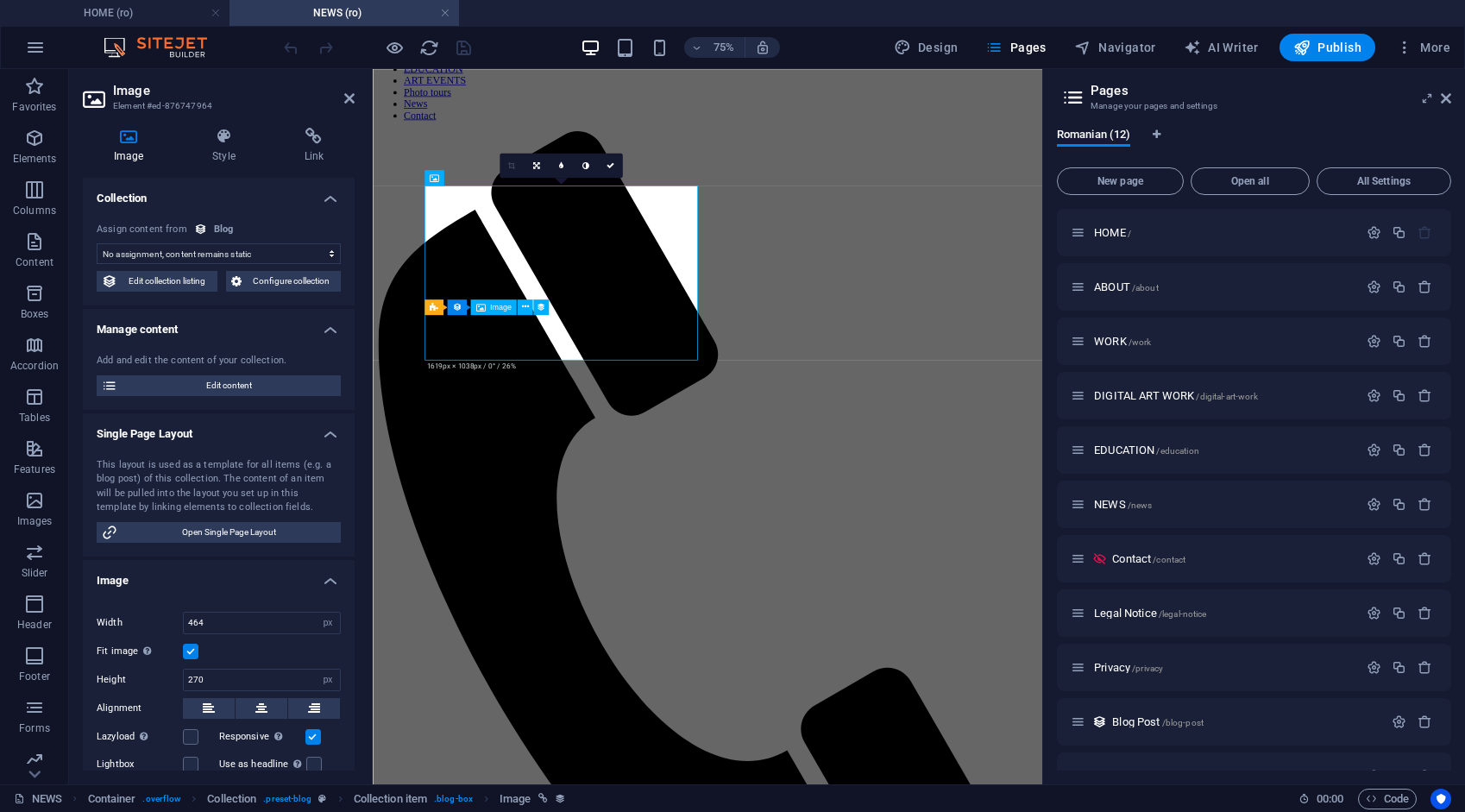
select select "image"
click at [310, 138] on icon at bounding box center [313, 136] width 81 height 17
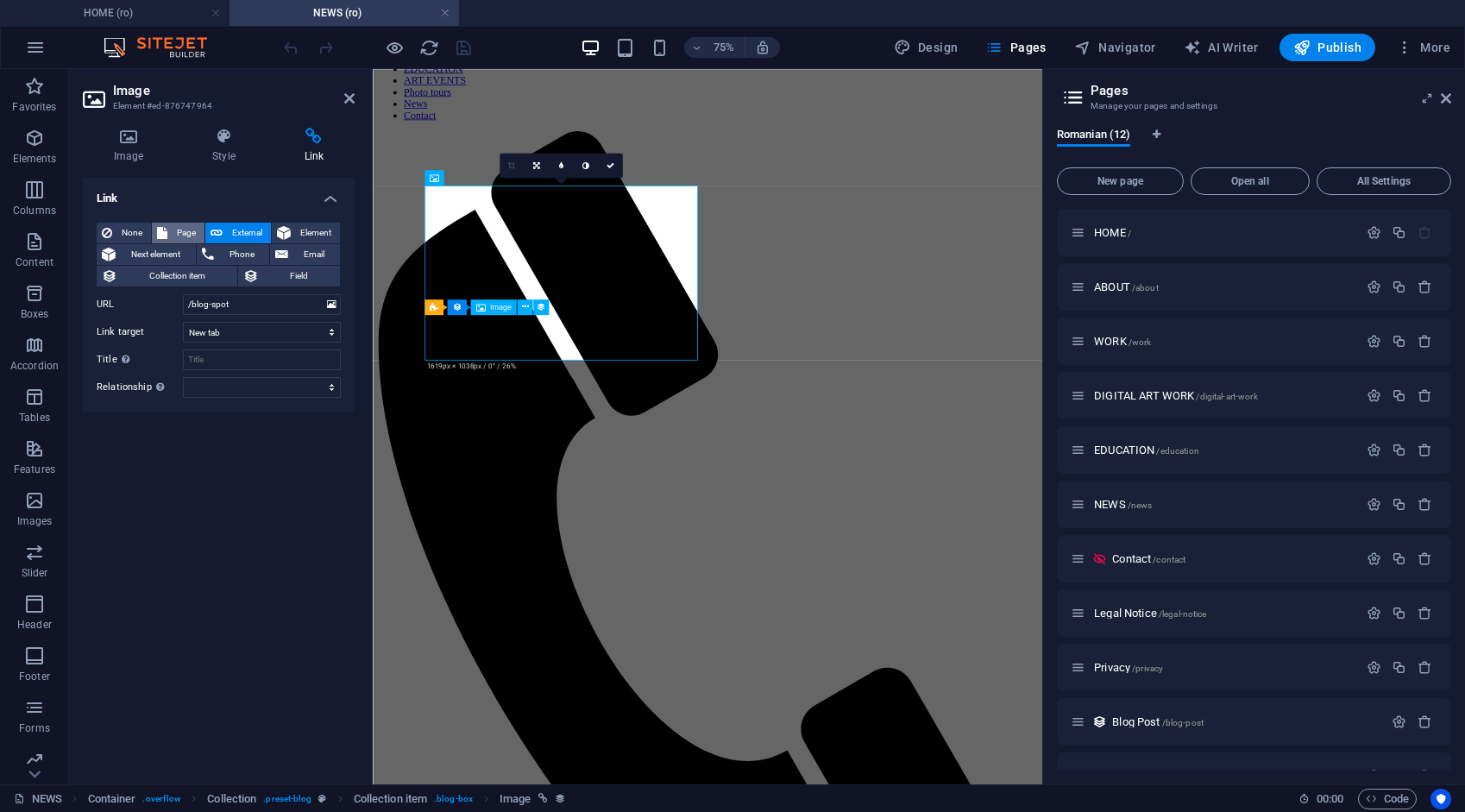
click at [192, 233] on span "Page" at bounding box center [185, 232] width 26 height 21
select select
click at [241, 303] on select "HOME ABOUT WORK DIGITAL ART WORK EDUCATION NEWS Contact Legal Notice Privacy AR…" at bounding box center [262, 304] width 158 height 21
select select "5"
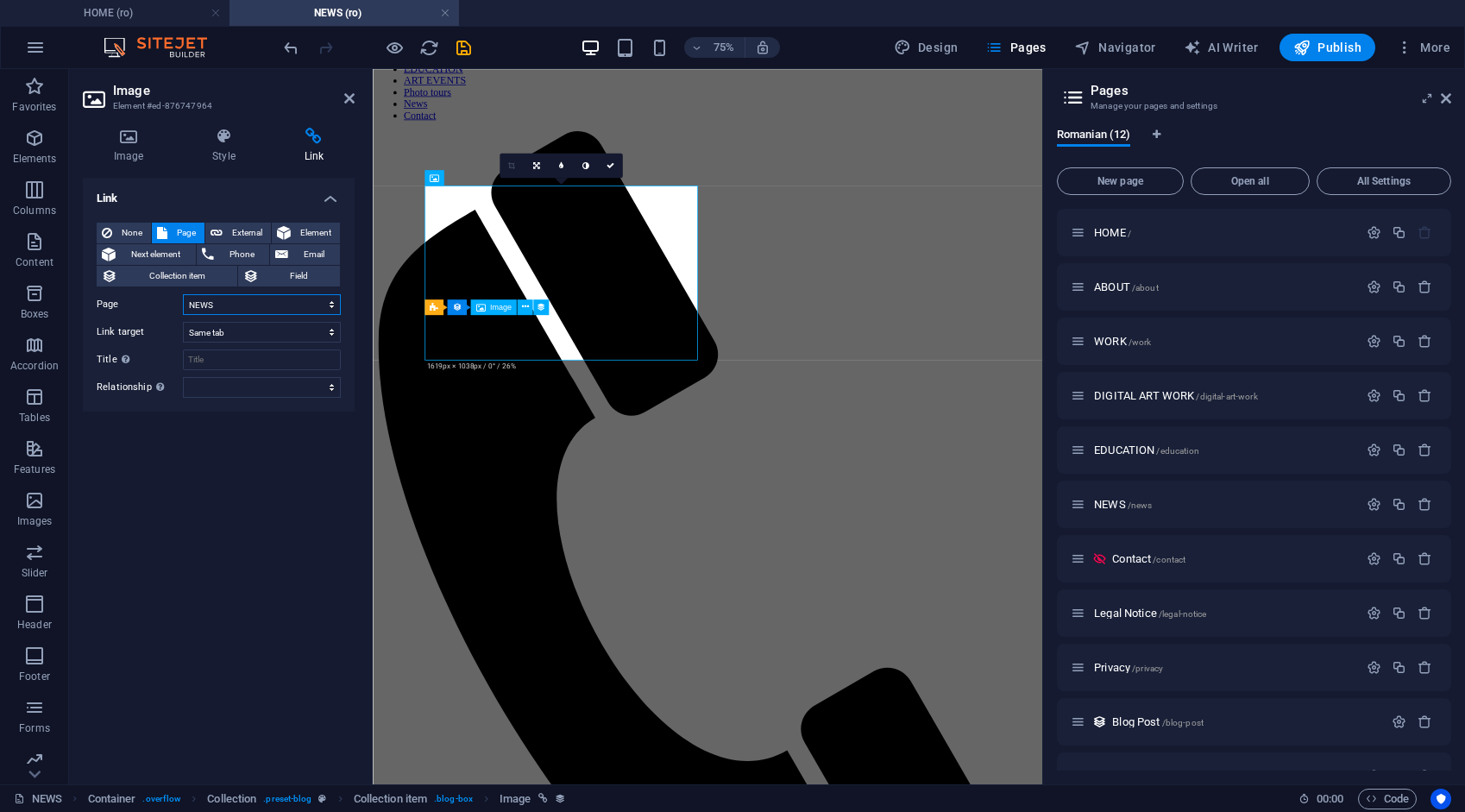
click at [183, 294] on select "HOME ABOUT WORK DIGITAL ART WORK EDUCATION NEWS Contact Legal Notice Privacy AR…" at bounding box center [262, 304] width 158 height 21
click at [463, 47] on icon "save" at bounding box center [464, 48] width 20 height 20
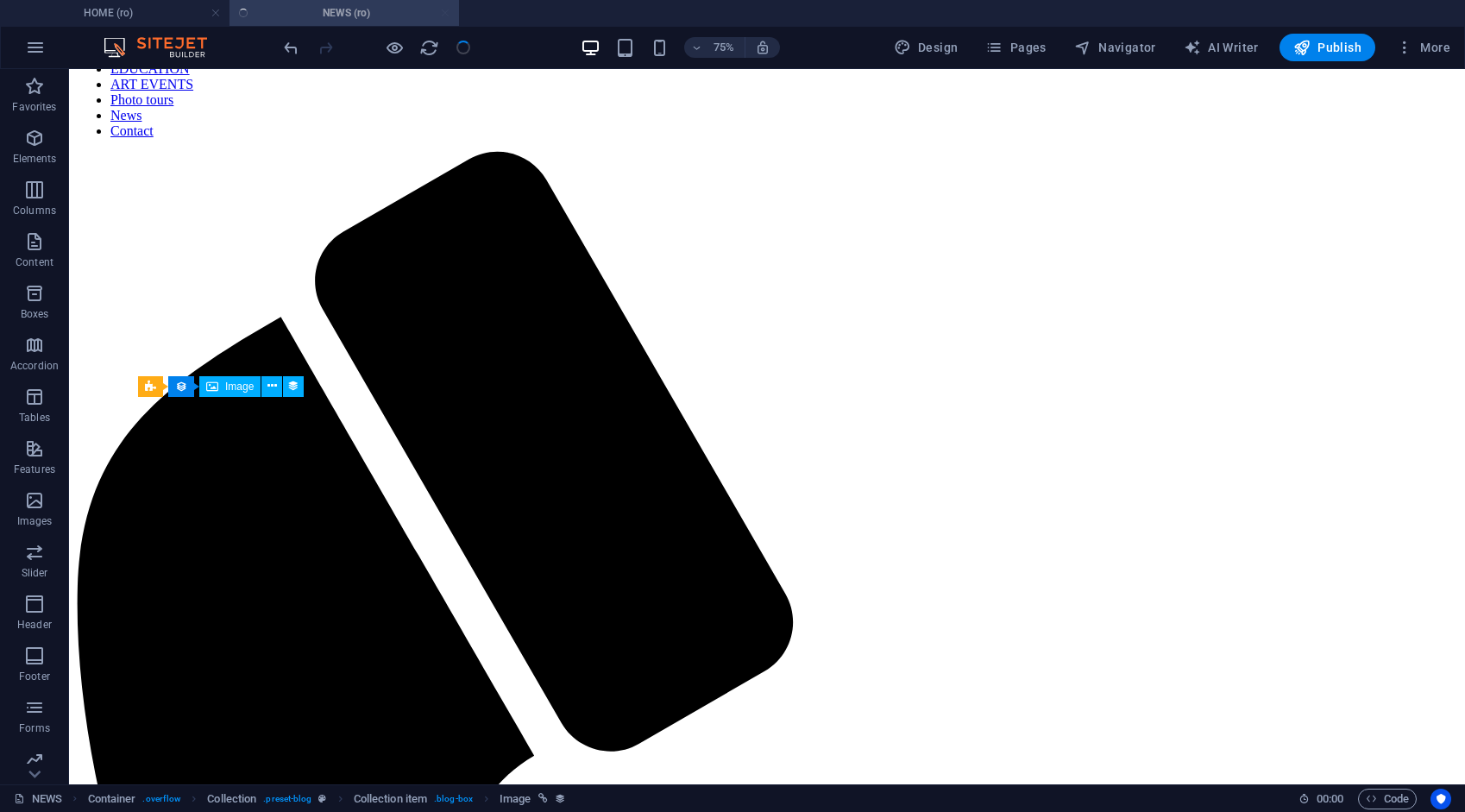
scroll to position [116, 0]
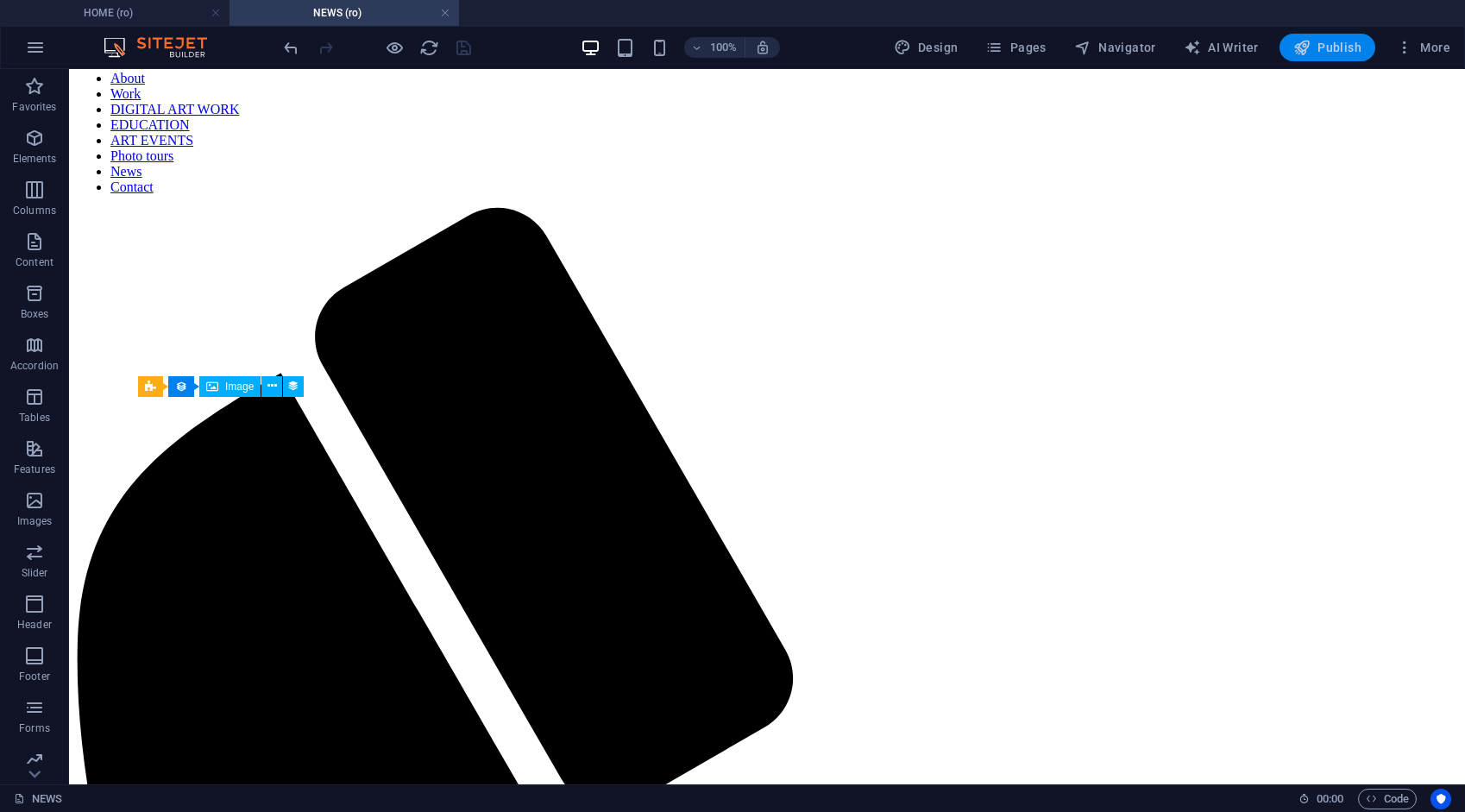
click at [1329, 44] on span "Publish" at bounding box center [1327, 47] width 68 height 17
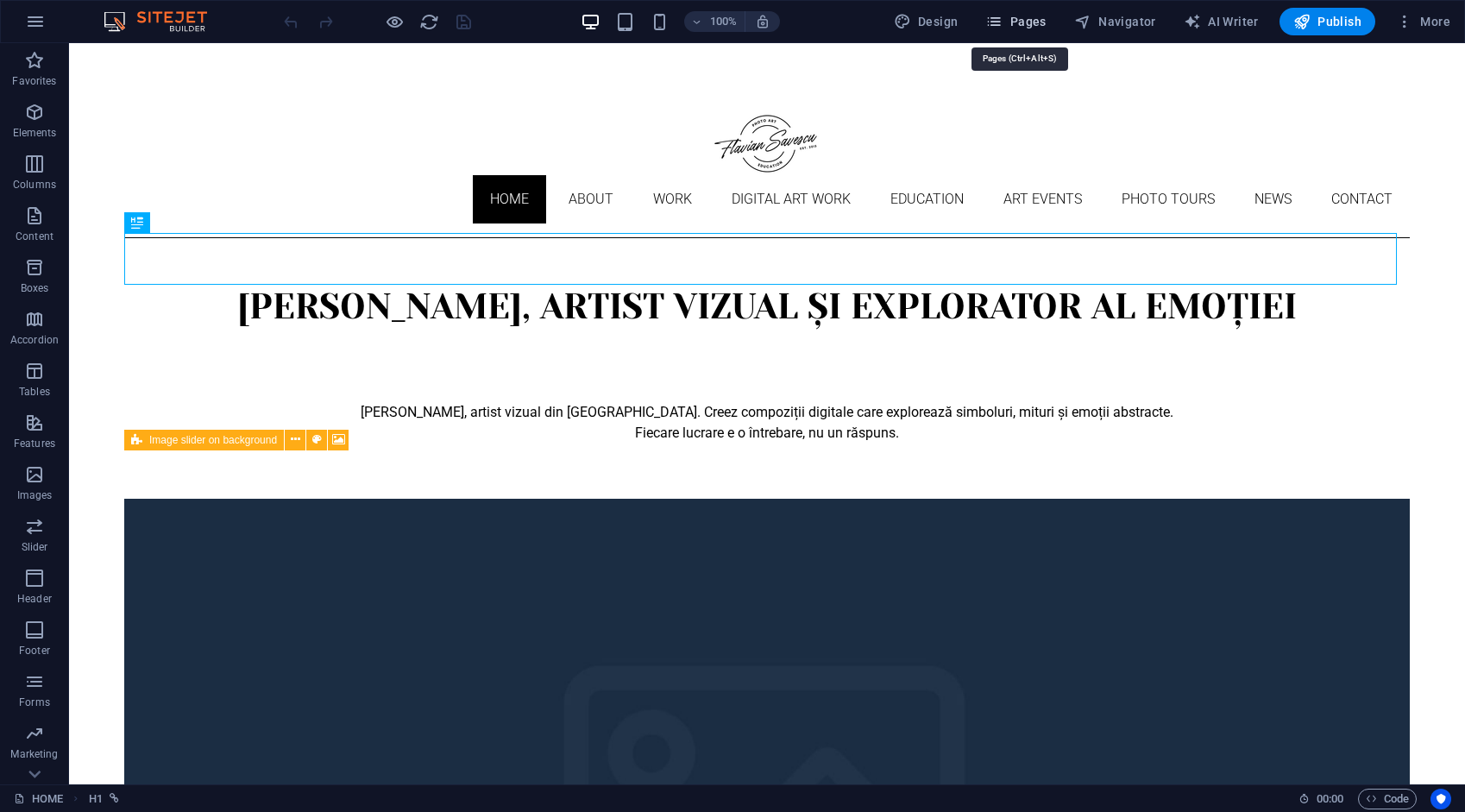
click at [1030, 21] on span "Pages" at bounding box center [1016, 21] width 61 height 17
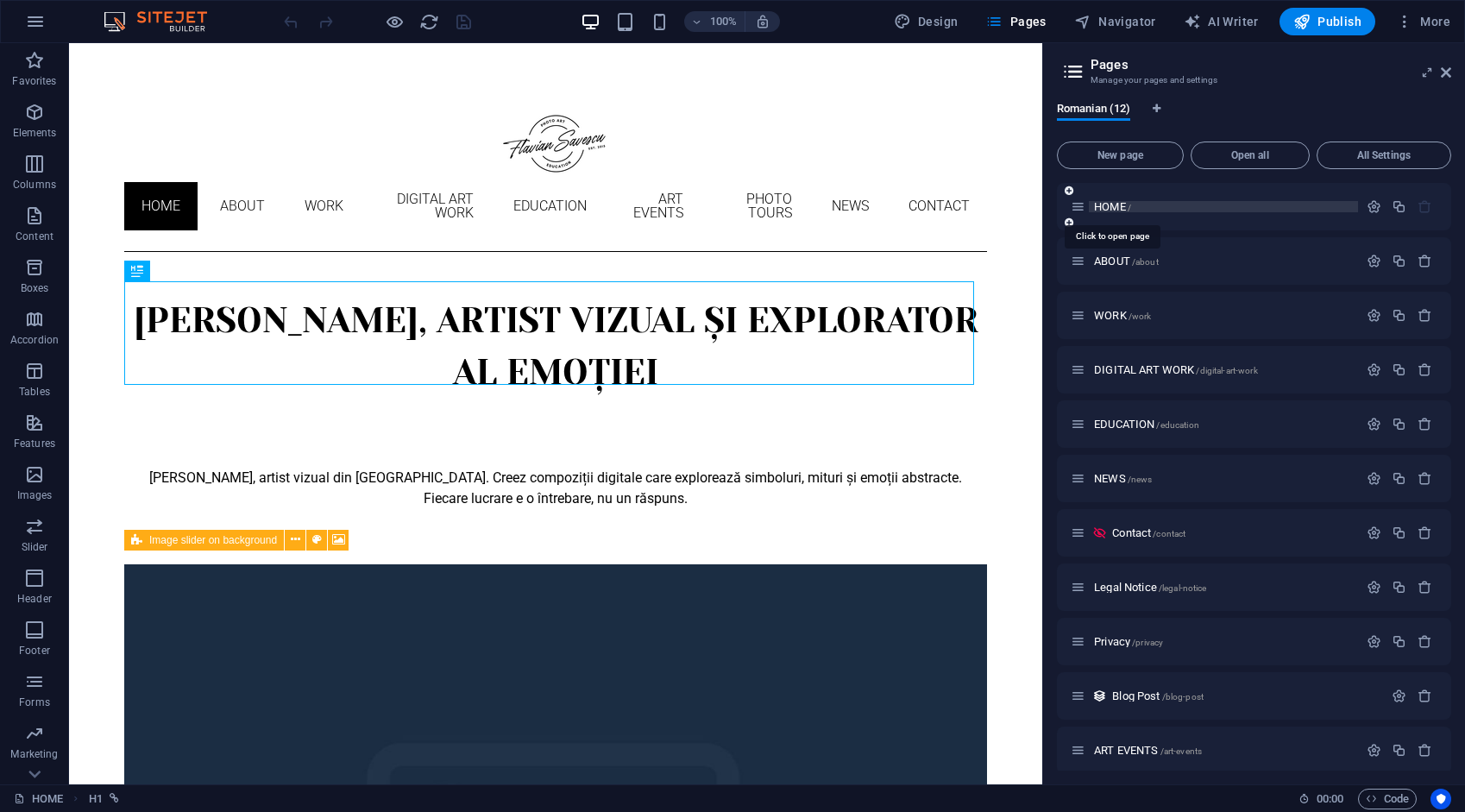
click at [1116, 207] on span "HOME /" at bounding box center [1113, 207] width 37 height 13
click at [1367, 204] on icon "button" at bounding box center [1374, 207] width 15 height 15
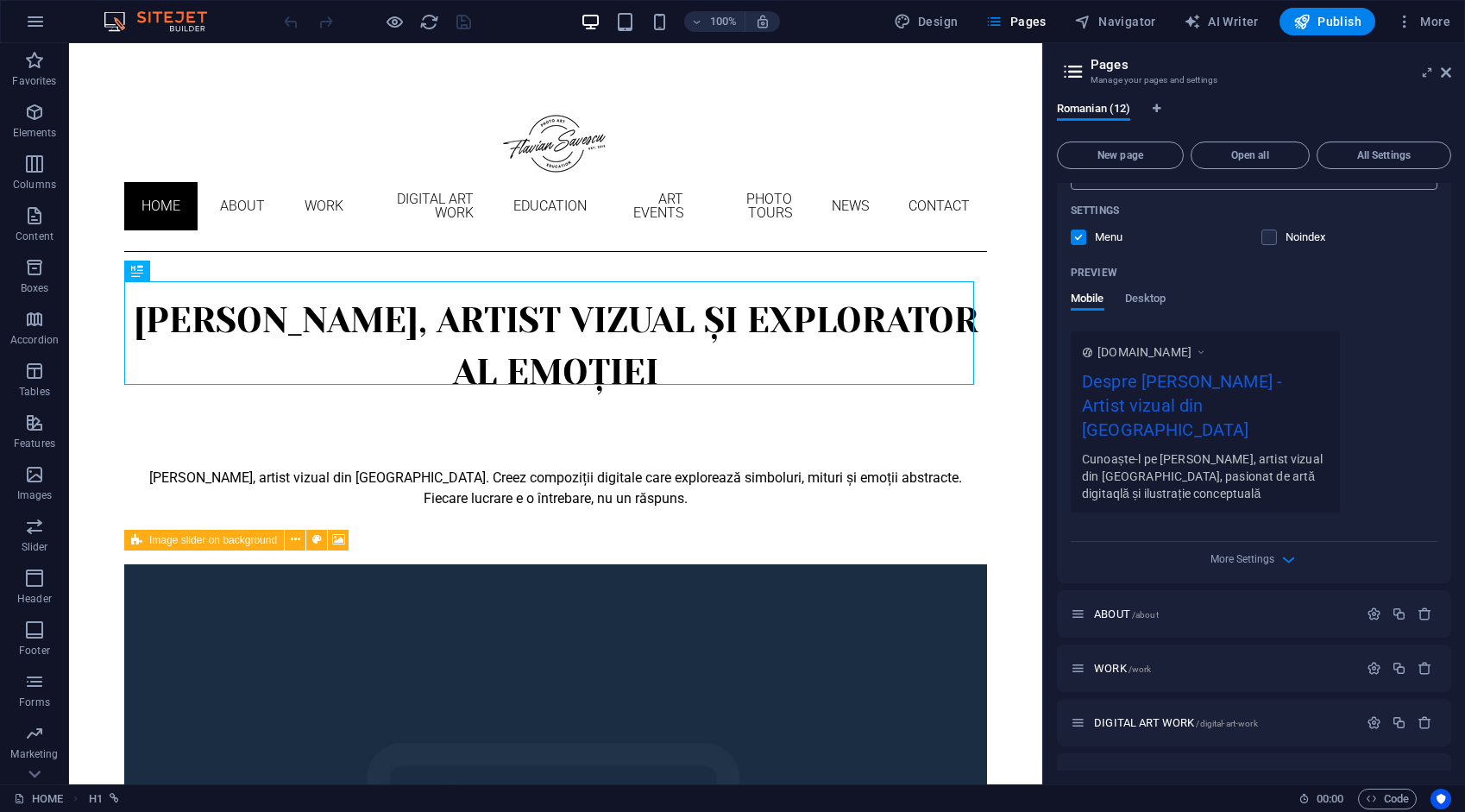
scroll to position [517, 0]
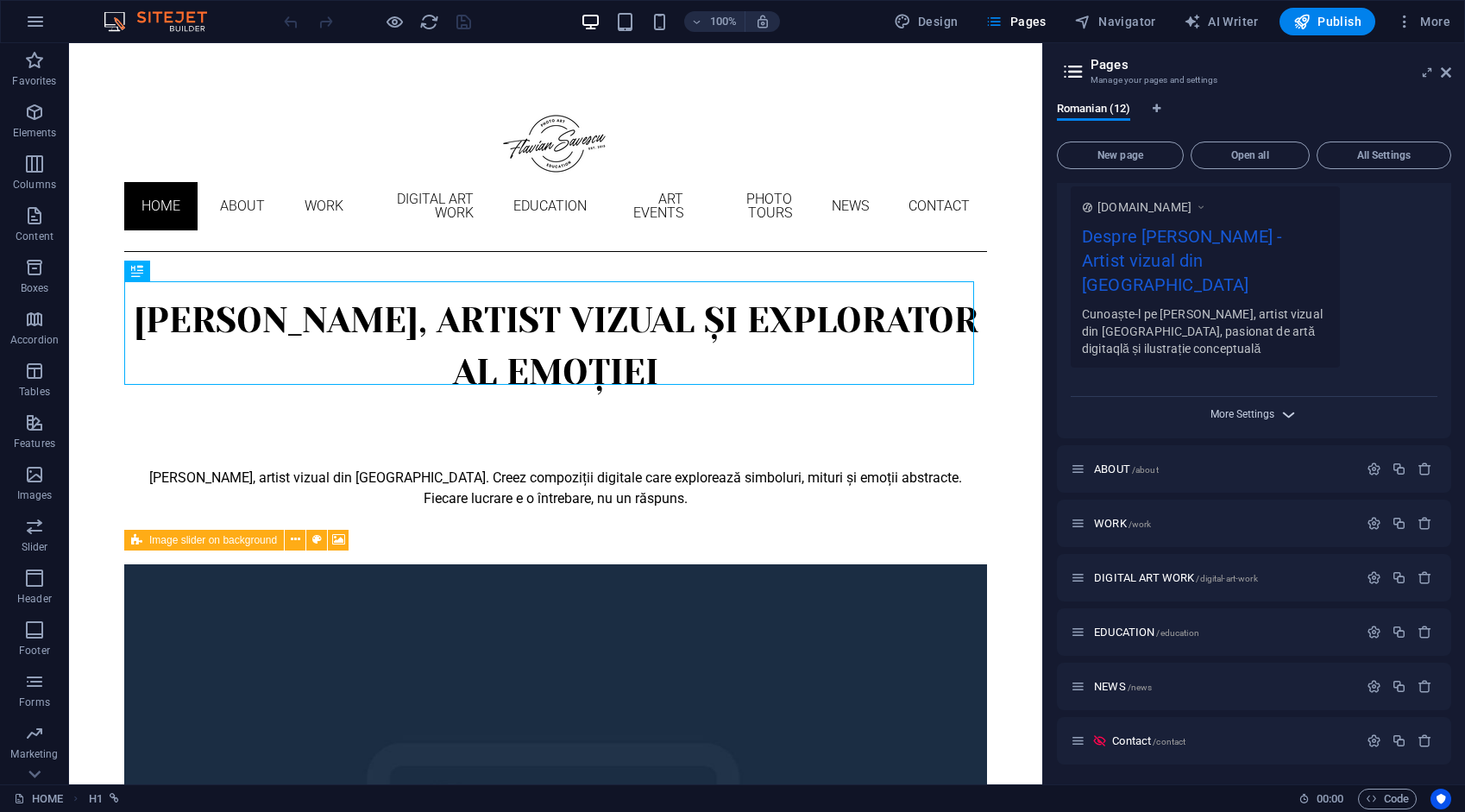
click at [1263, 408] on span "More Settings" at bounding box center [1243, 414] width 64 height 12
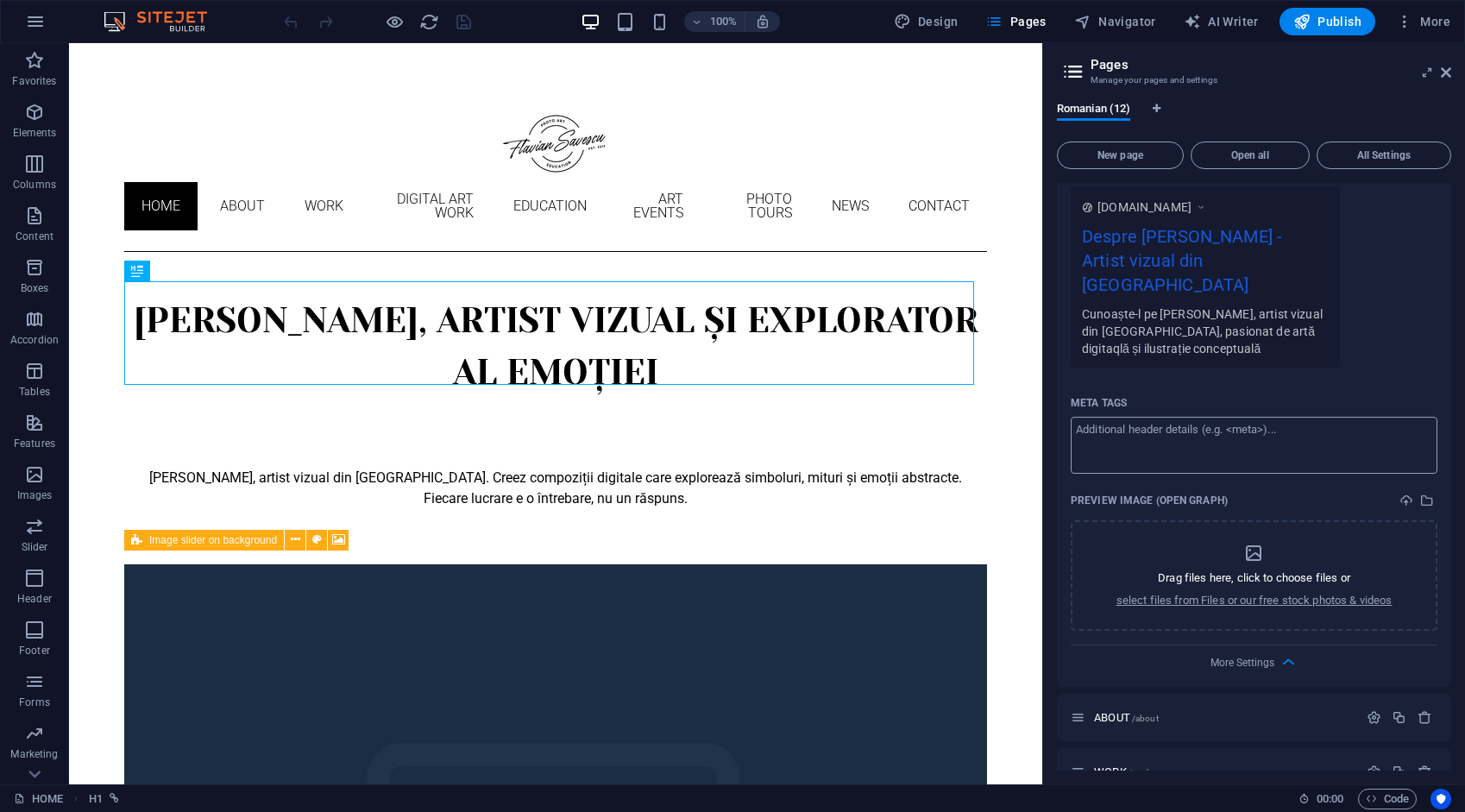
click at [1211, 416] on textarea "Meta tags ​" at bounding box center [1254, 445] width 367 height 56
paste textarea "„Flavian Săvescu – fotografie artistică rafinată. Descoperă portofoliul captiva…"
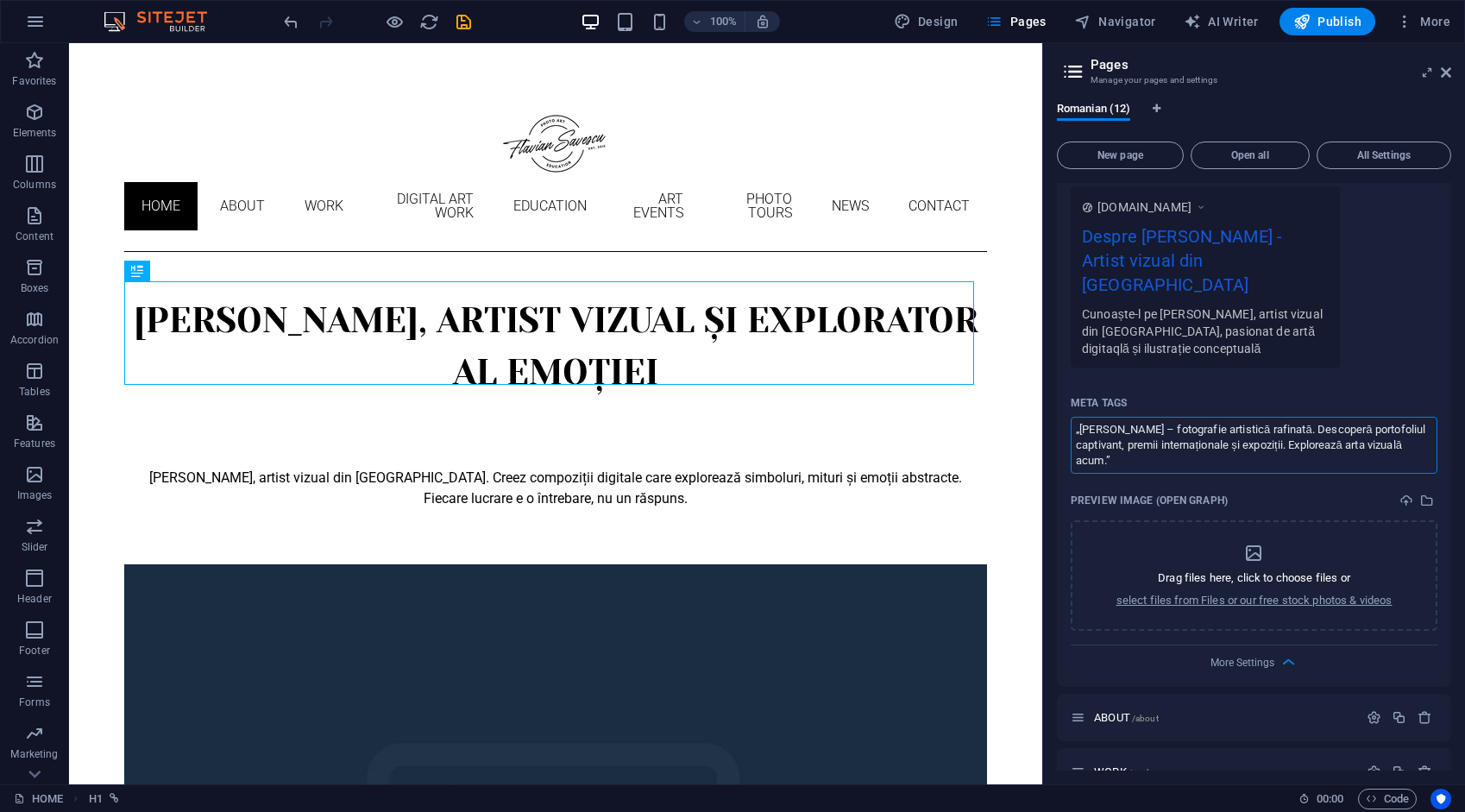
type textarea "„Flavian Săvescu – fotografie artistică rafinată. Descoperă portofoliul captiva…"
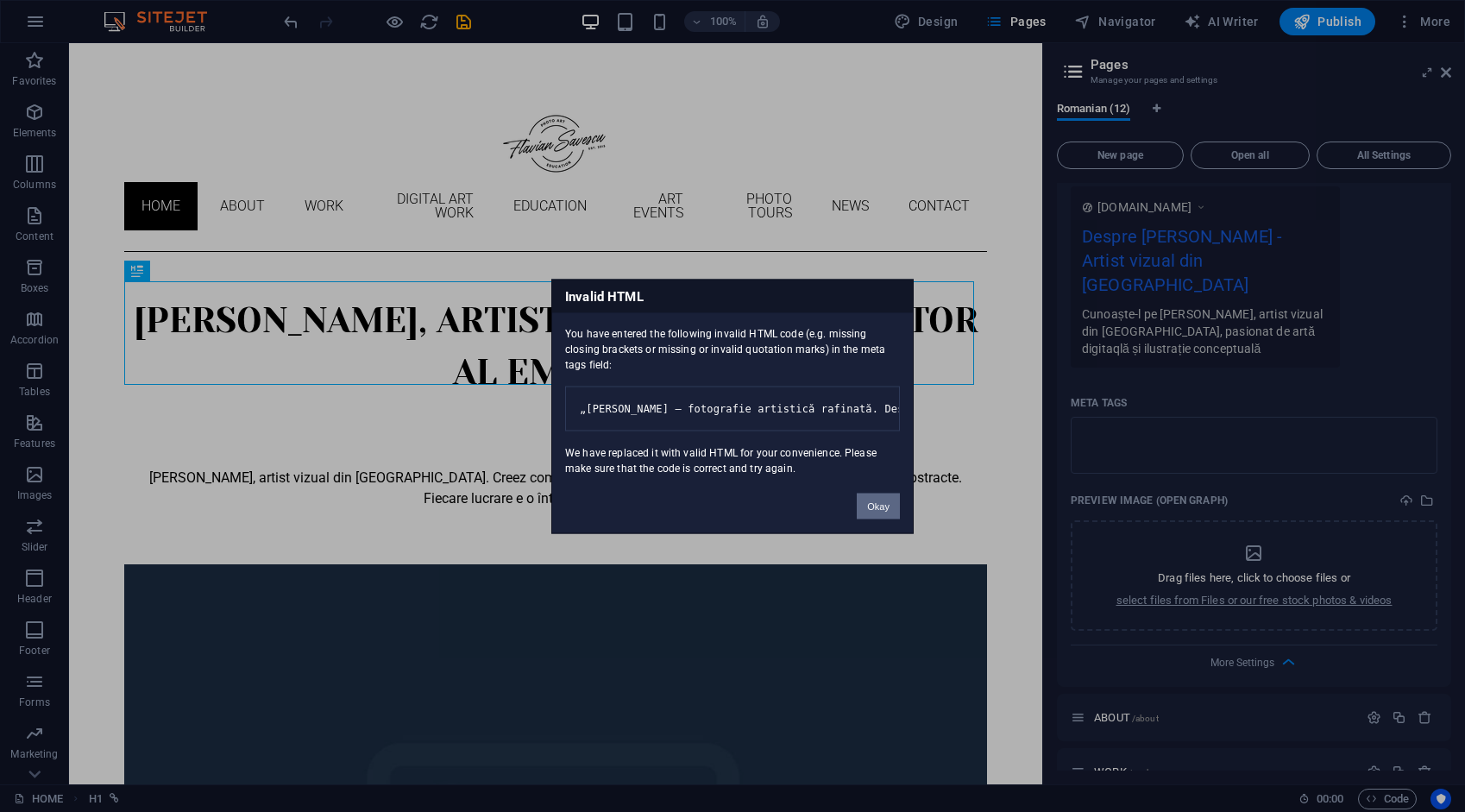
click at [885, 513] on button "Okay" at bounding box center [879, 505] width 44 height 26
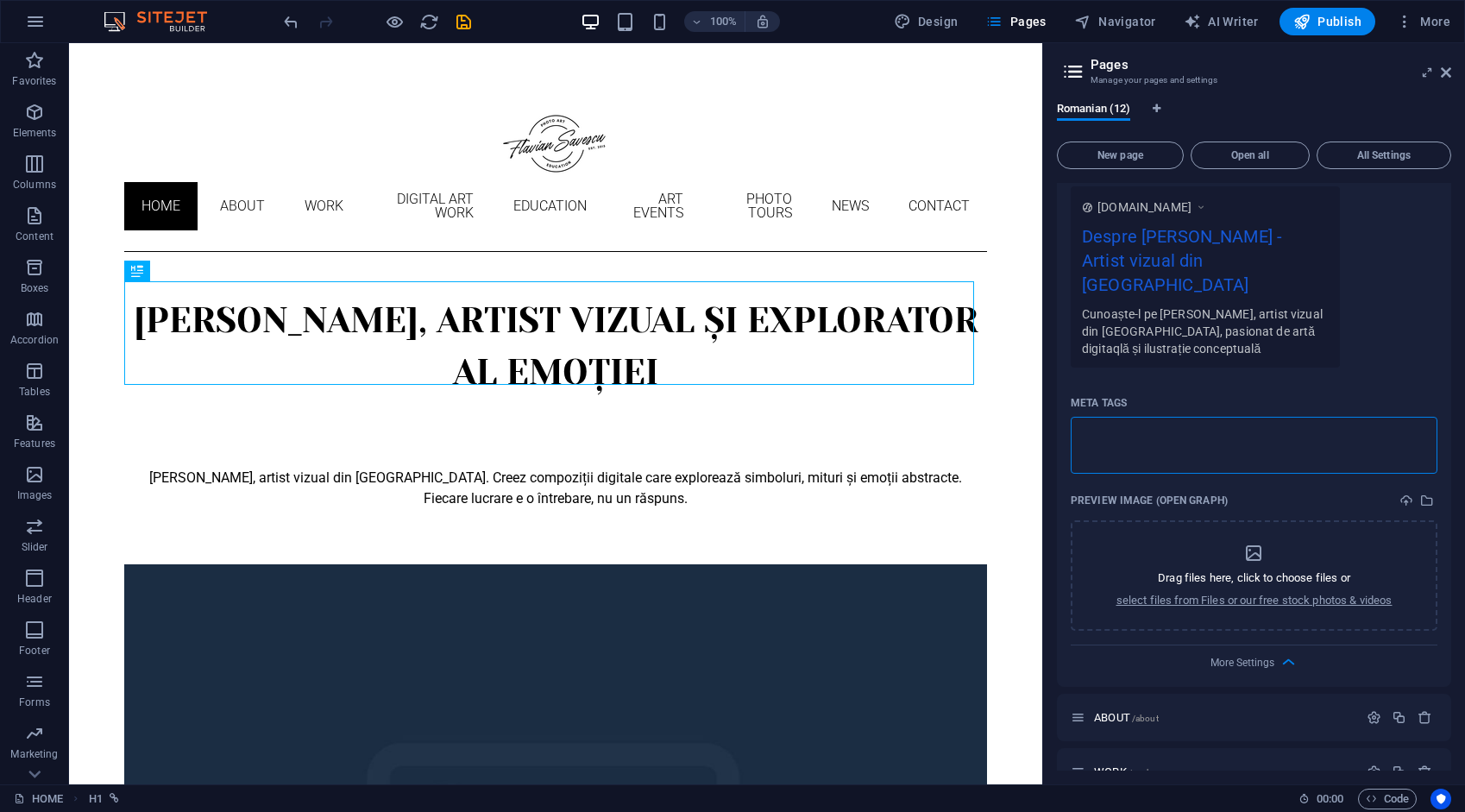
click at [1140, 416] on textarea "Meta tags ​" at bounding box center [1254, 445] width 367 height 56
click at [1124, 444] on textarea "Meta tags ​" at bounding box center [1254, 445] width 367 height 56
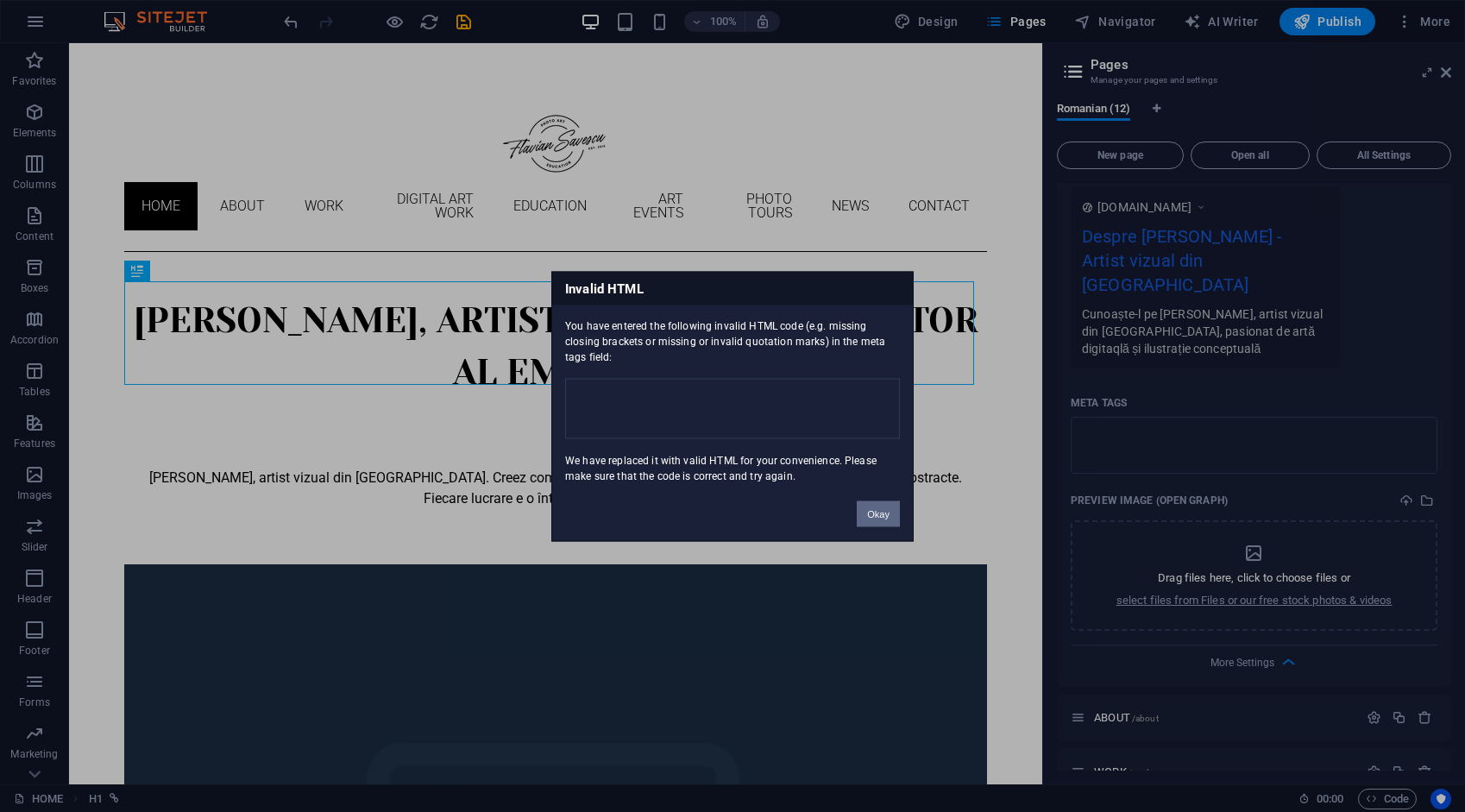
drag, startPoint x: 889, startPoint y: 505, endPoint x: 818, endPoint y: 458, distance: 85.1
click at [889, 504] on button "Okay" at bounding box center [879, 513] width 44 height 26
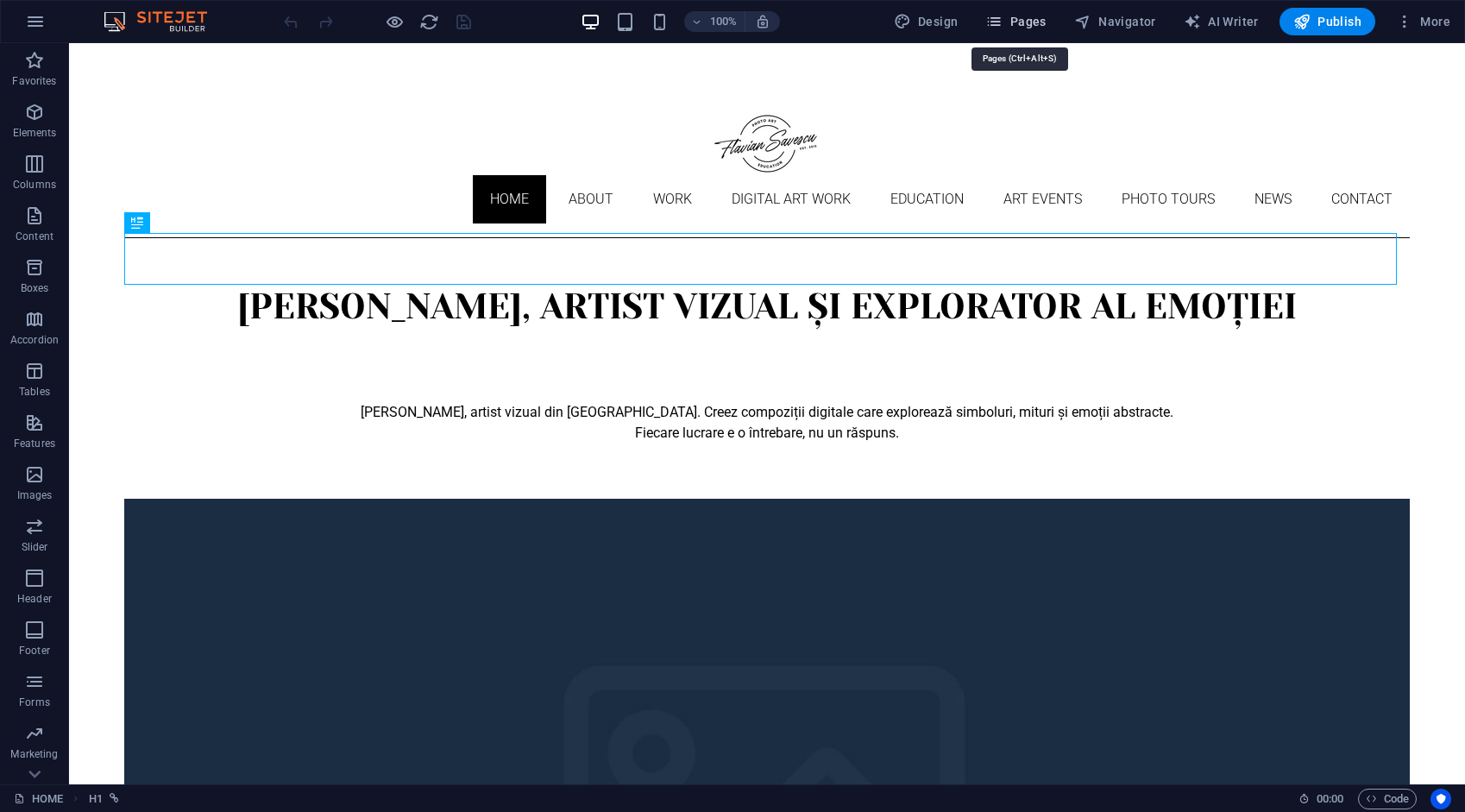
click at [1025, 26] on span "Pages" at bounding box center [1016, 21] width 61 height 17
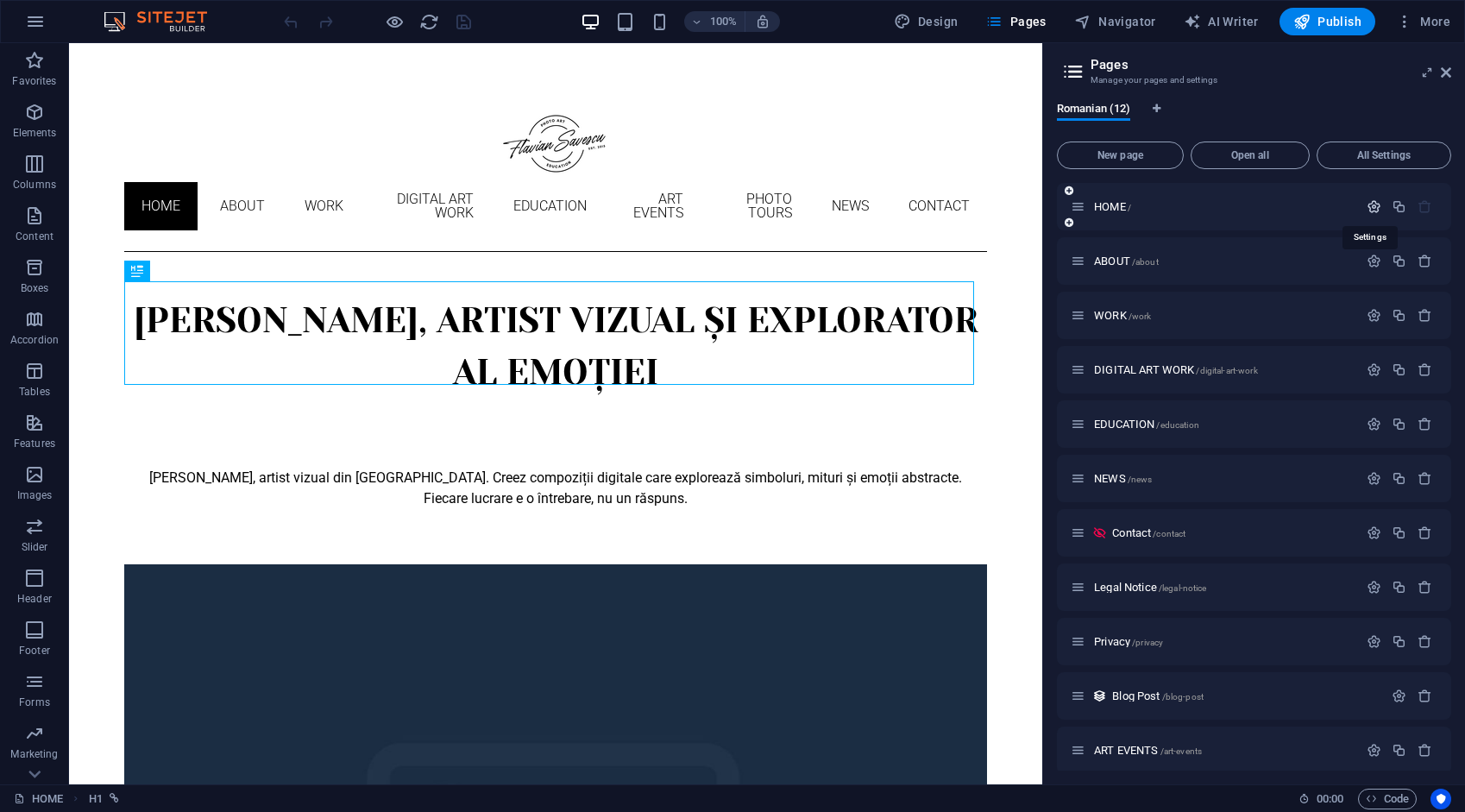
click at [1368, 203] on icon "button" at bounding box center [1374, 207] width 15 height 15
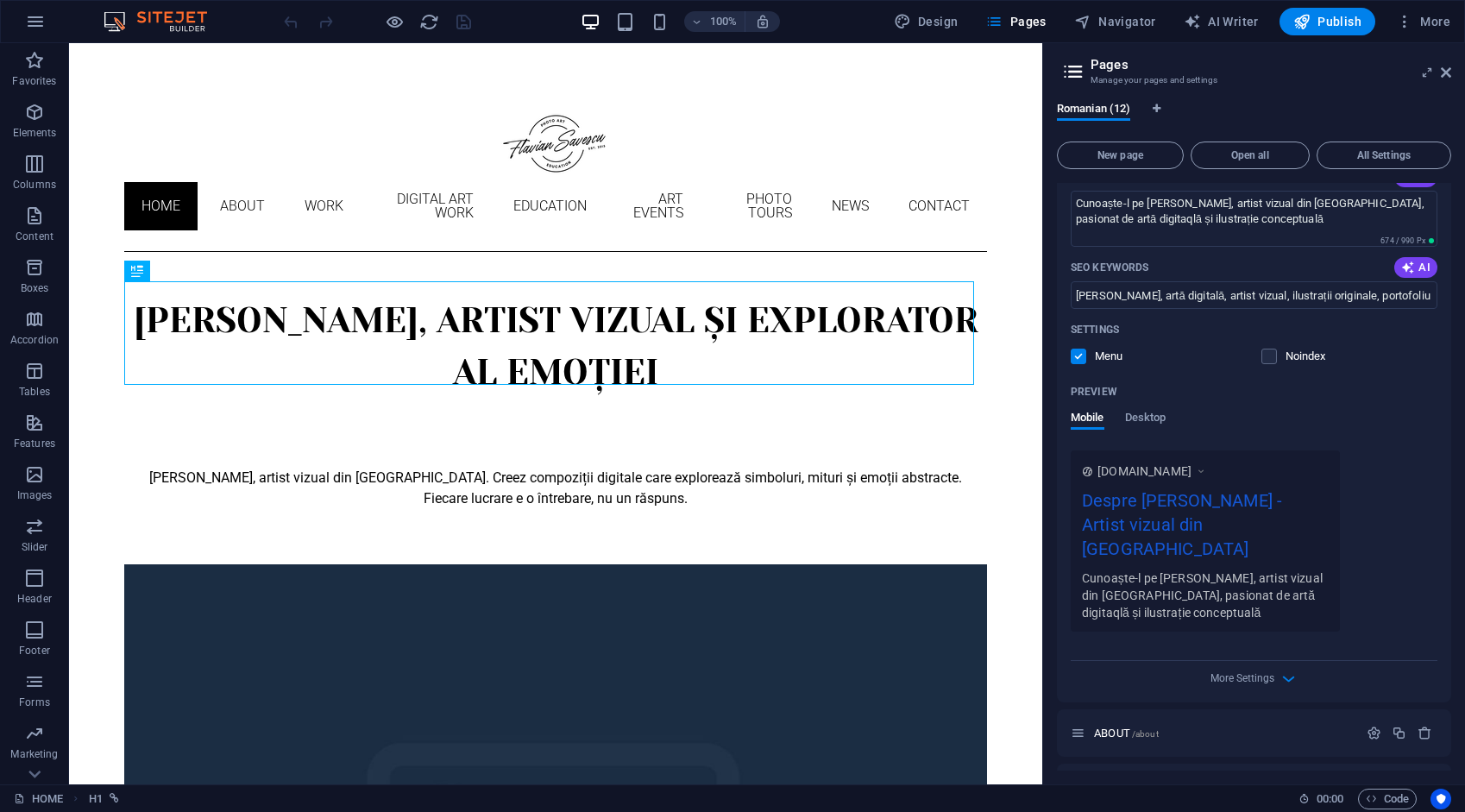
scroll to position [259, 0]
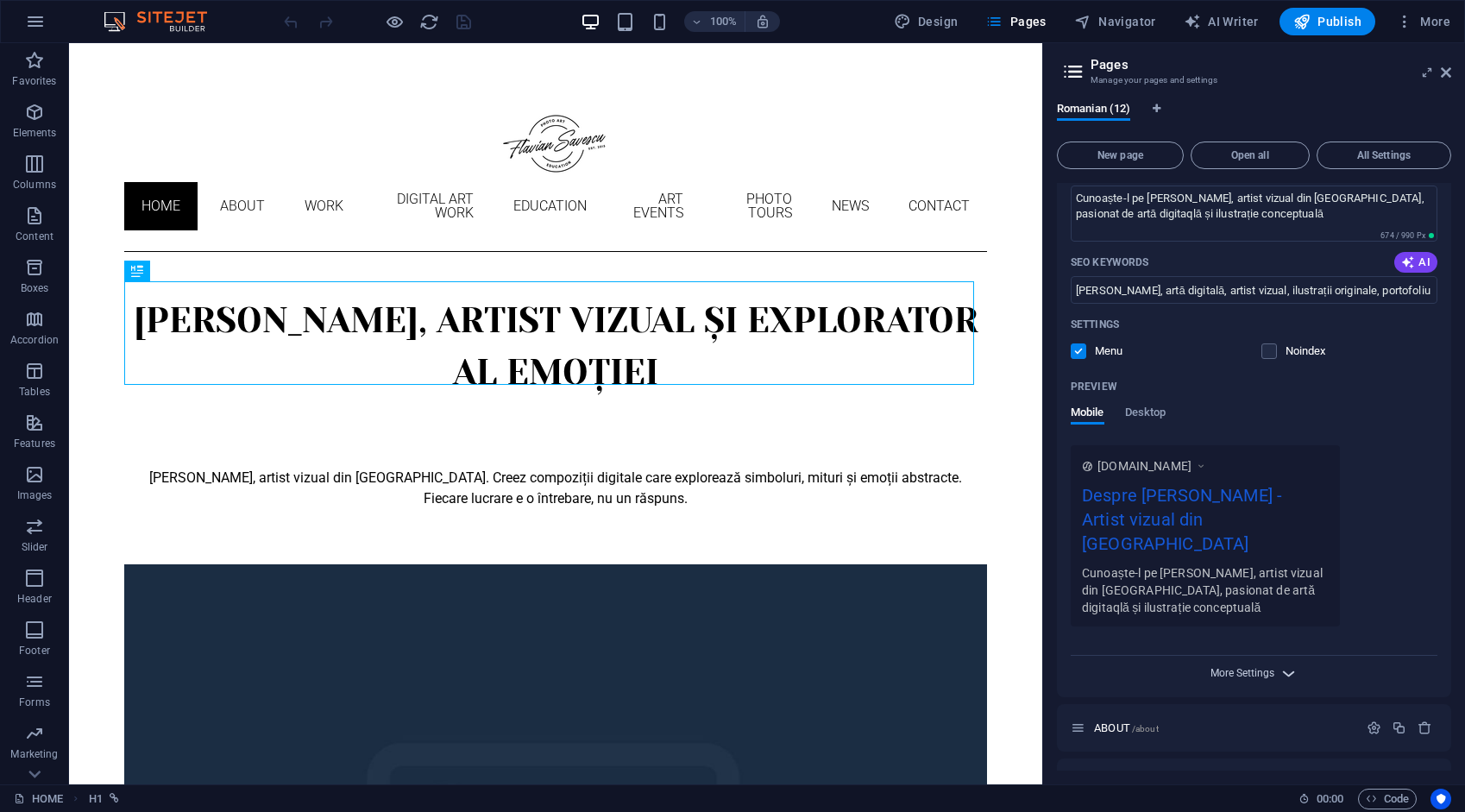
click at [1249, 667] on span "More Settings" at bounding box center [1243, 672] width 64 height 12
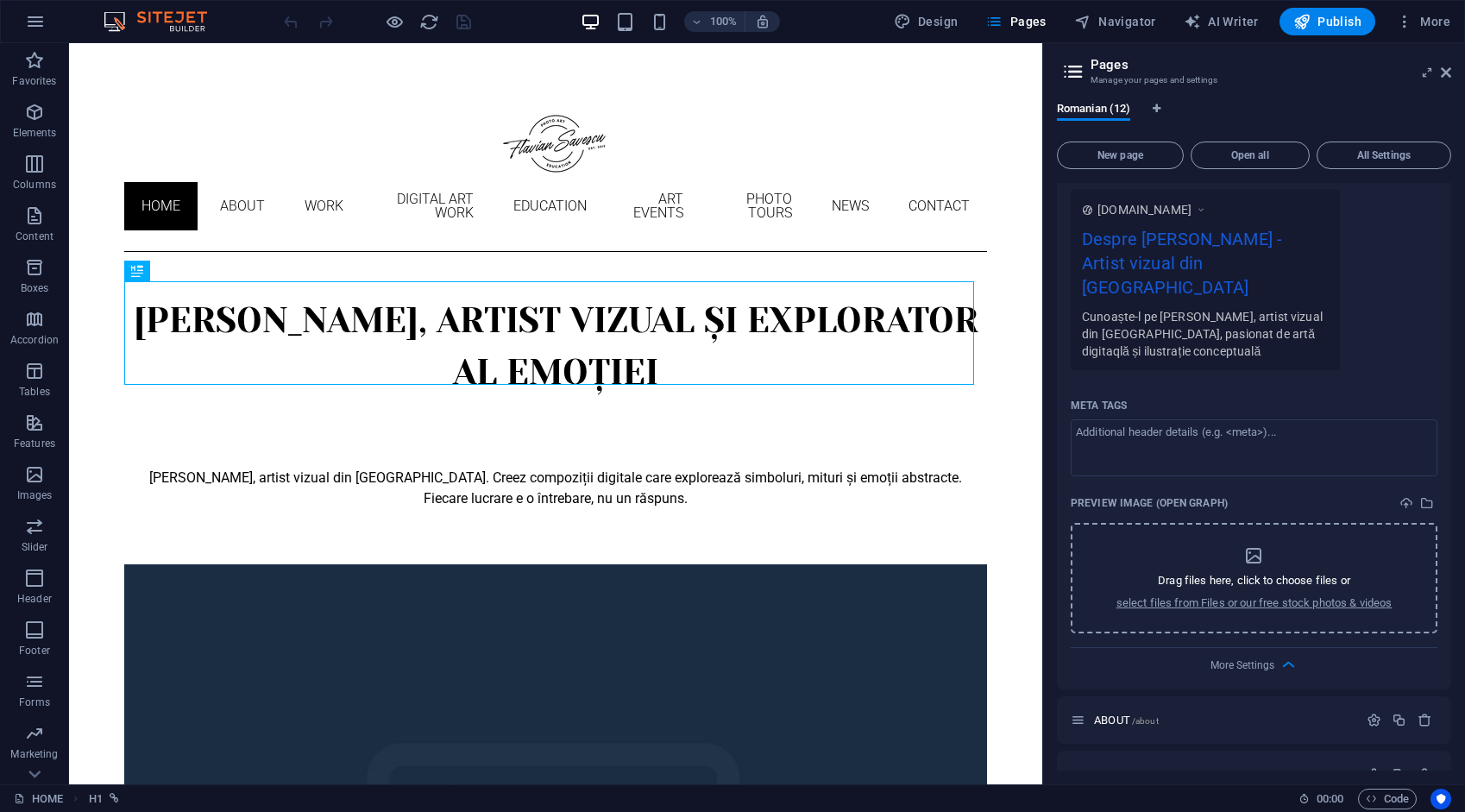
scroll to position [517, 0]
click at [1159, 416] on textarea "Meta tags ​" at bounding box center [1254, 445] width 367 height 56
paste textarea "<title>[PERSON_NAME] – Artă fotografică și digitală</title> <meta name="descrip…"
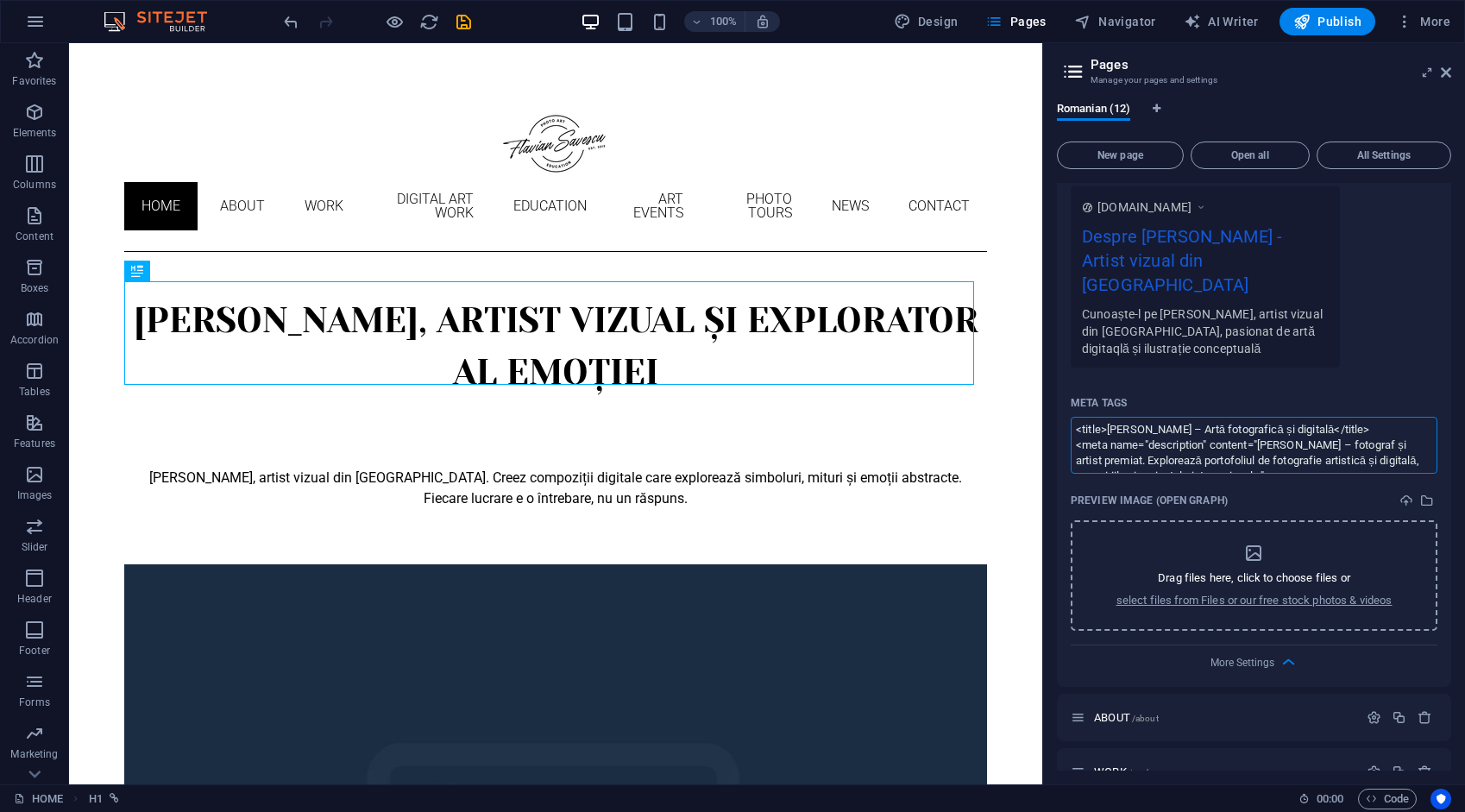
scroll to position [224, 0]
type textarea "<title>[PERSON_NAME] – Artă fotografică și digitală</title> <meta name="descrip…"
click at [465, 24] on body "[DOMAIN_NAME] HOME (ro) Favorites Elements Columns Content Boxes Accordion Tabl…" at bounding box center [732, 406] width 1465 height 812
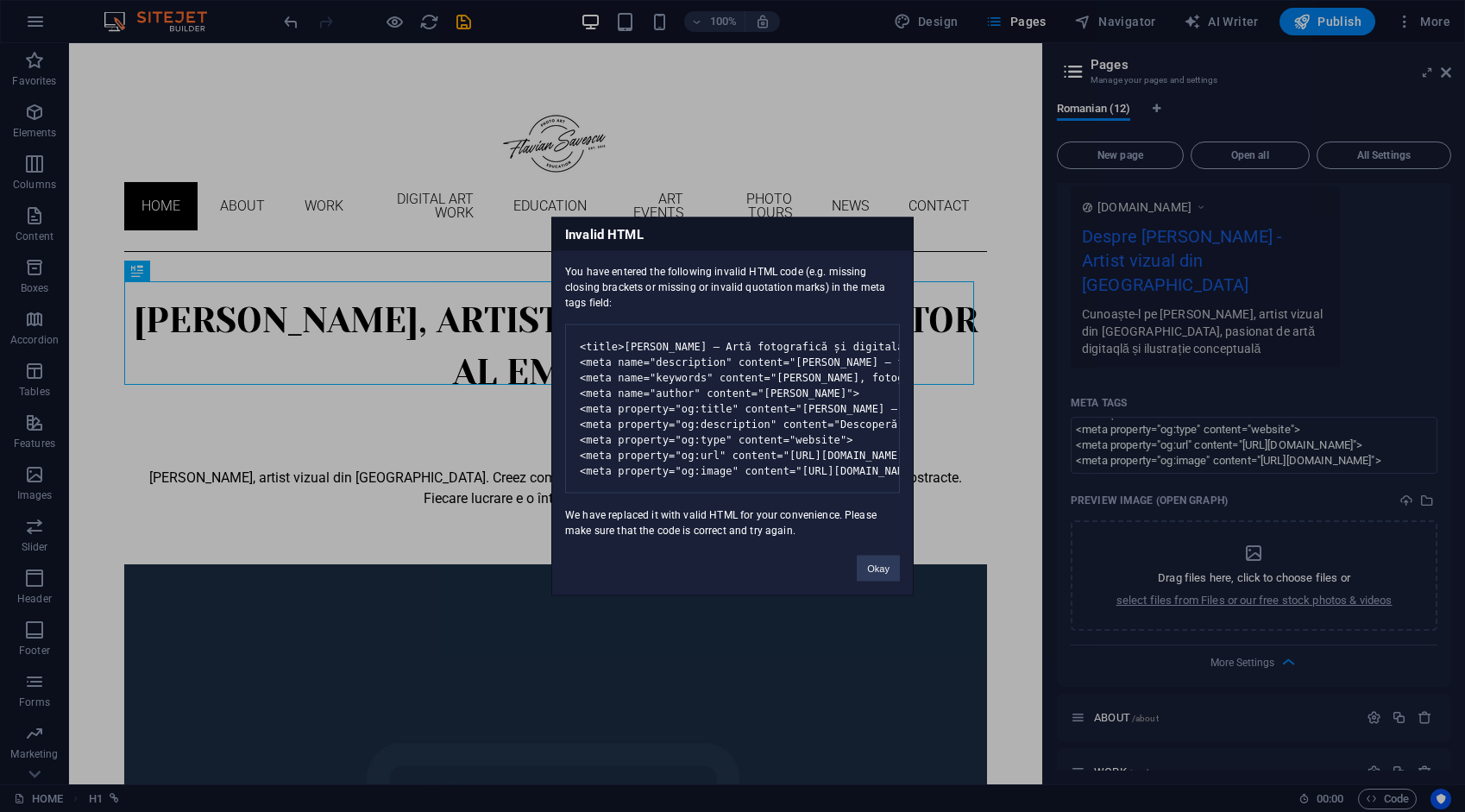
drag, startPoint x: 567, startPoint y: 263, endPoint x: 852, endPoint y: 541, distance: 398.1
click at [852, 541] on div "Invalid HTML You have entered the following invalid HTML code (e.g. missing clo…" at bounding box center [732, 406] width 362 height 378
drag, startPoint x: 852, startPoint y: 541, endPoint x: 763, endPoint y: 390, distance: 175.3
copy div "Lor ipsu dolorsi ame consectet adipisc ELIT sedd (e.t. incidid utlabor etdolore…"
click at [890, 573] on button "Okay" at bounding box center [879, 567] width 44 height 26
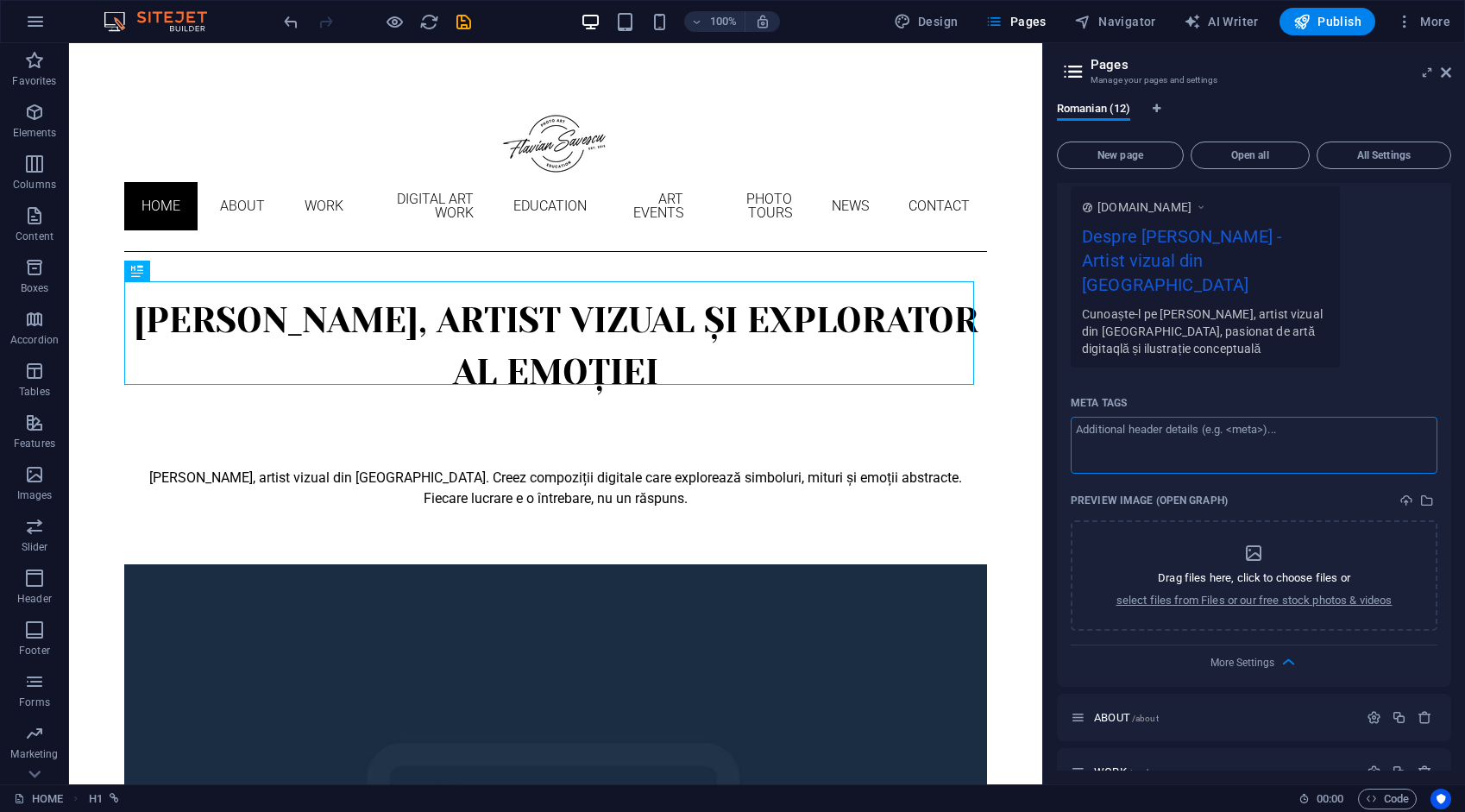
scroll to position [0, 0]
paste textarea "<meta name="description" content="[PERSON_NAME] – fotograf și artist premiat. E…"
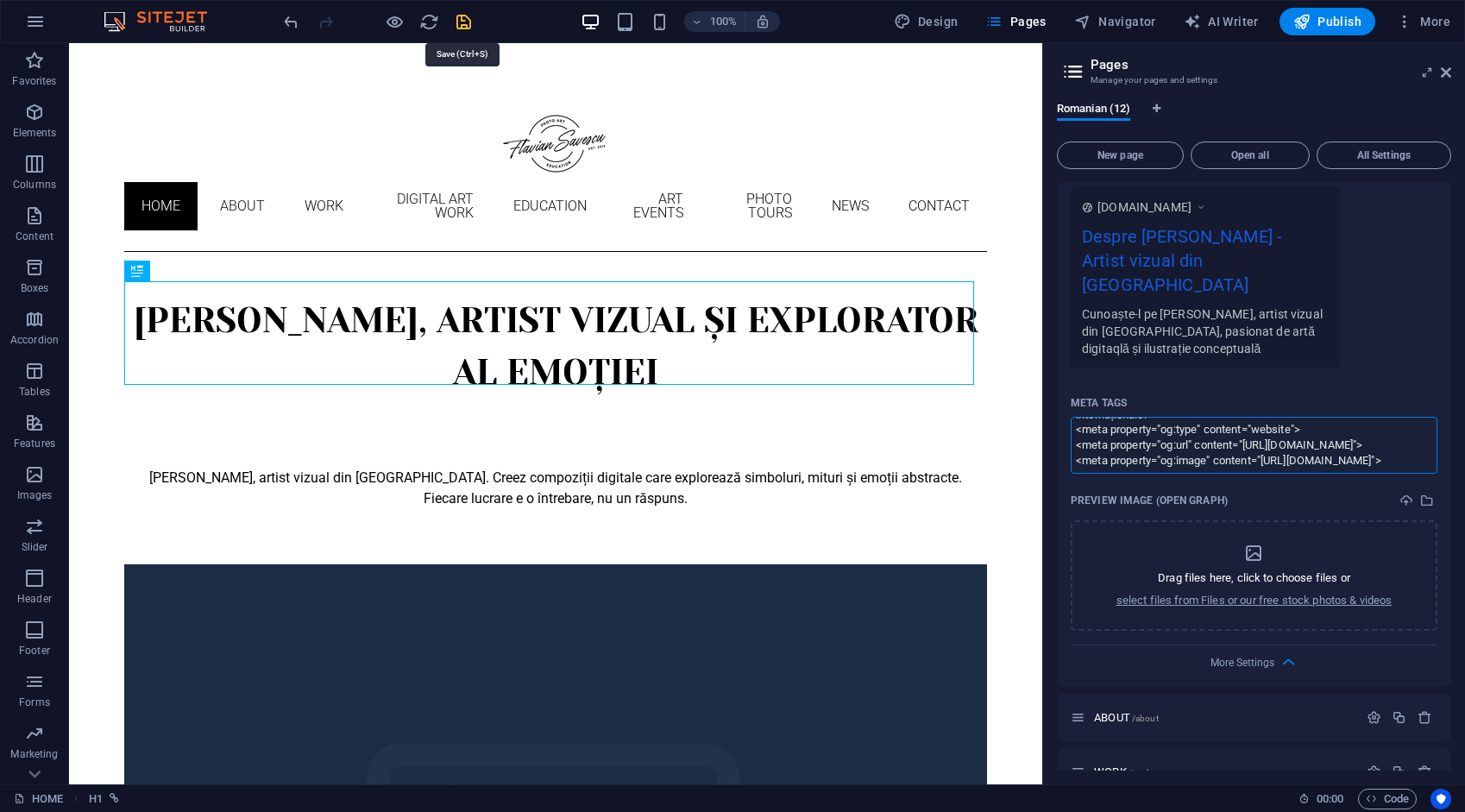
type textarea "<meta name="description" content="Flavian Savescu – fotograf și artist premiat.…"
click at [457, 10] on body "flaviansavescu.art HOME (ro) Favorites Elements Columns Content Boxes Accordion…" at bounding box center [732, 406] width 1465 height 812
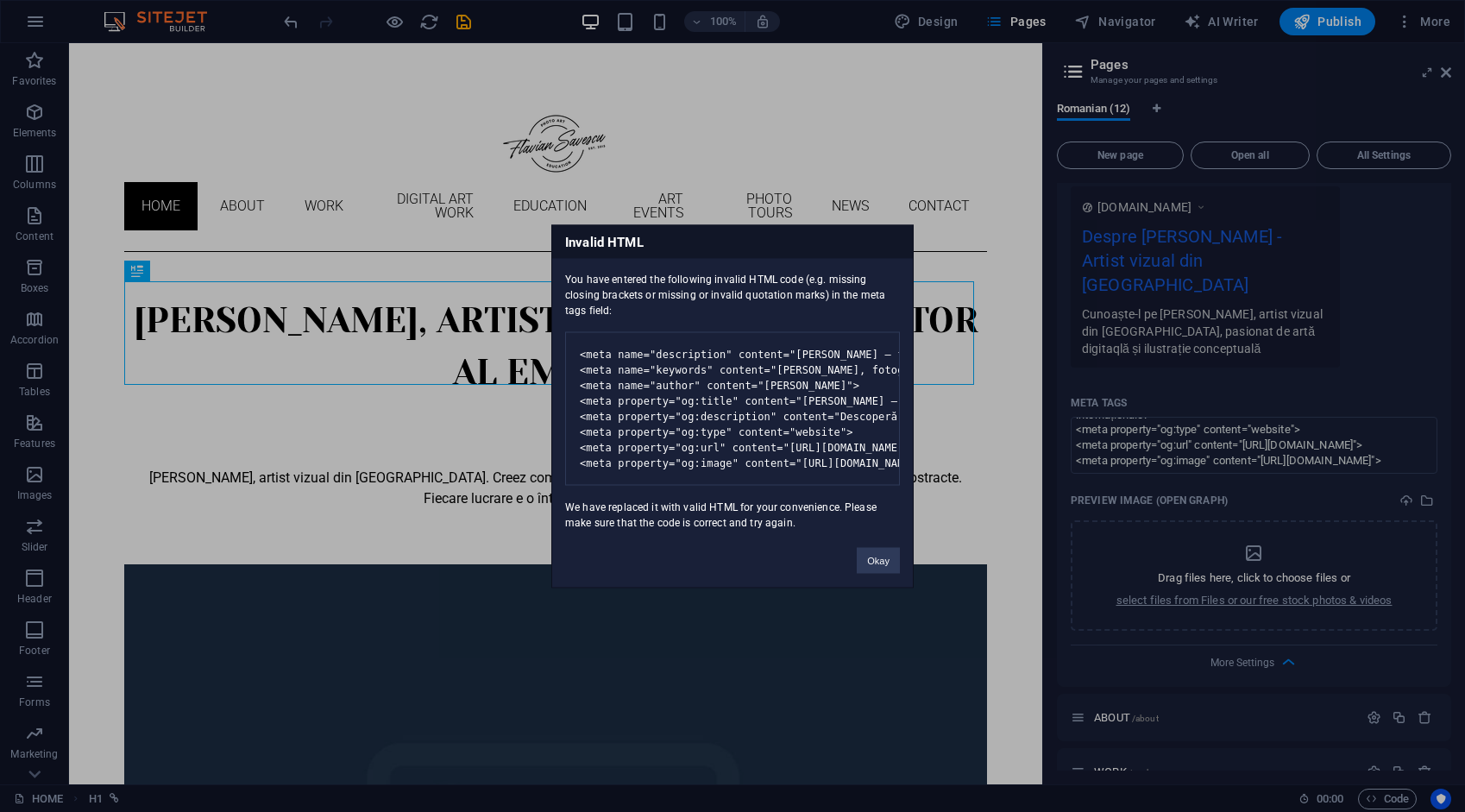
drag, startPoint x: 568, startPoint y: 276, endPoint x: 821, endPoint y: 523, distance: 353.6
click at [821, 523] on div "You have entered the following invalid HTML code (e.g. missing closing brackets…" at bounding box center [732, 394] width 360 height 272
drag, startPoint x: 821, startPoint y: 523, endPoint x: 782, endPoint y: 405, distance: 124.3
copy div "You have entered the following invalid HTML code (e.g. missing closing brackets…"
click at [870, 569] on button "Okay" at bounding box center [879, 560] width 44 height 26
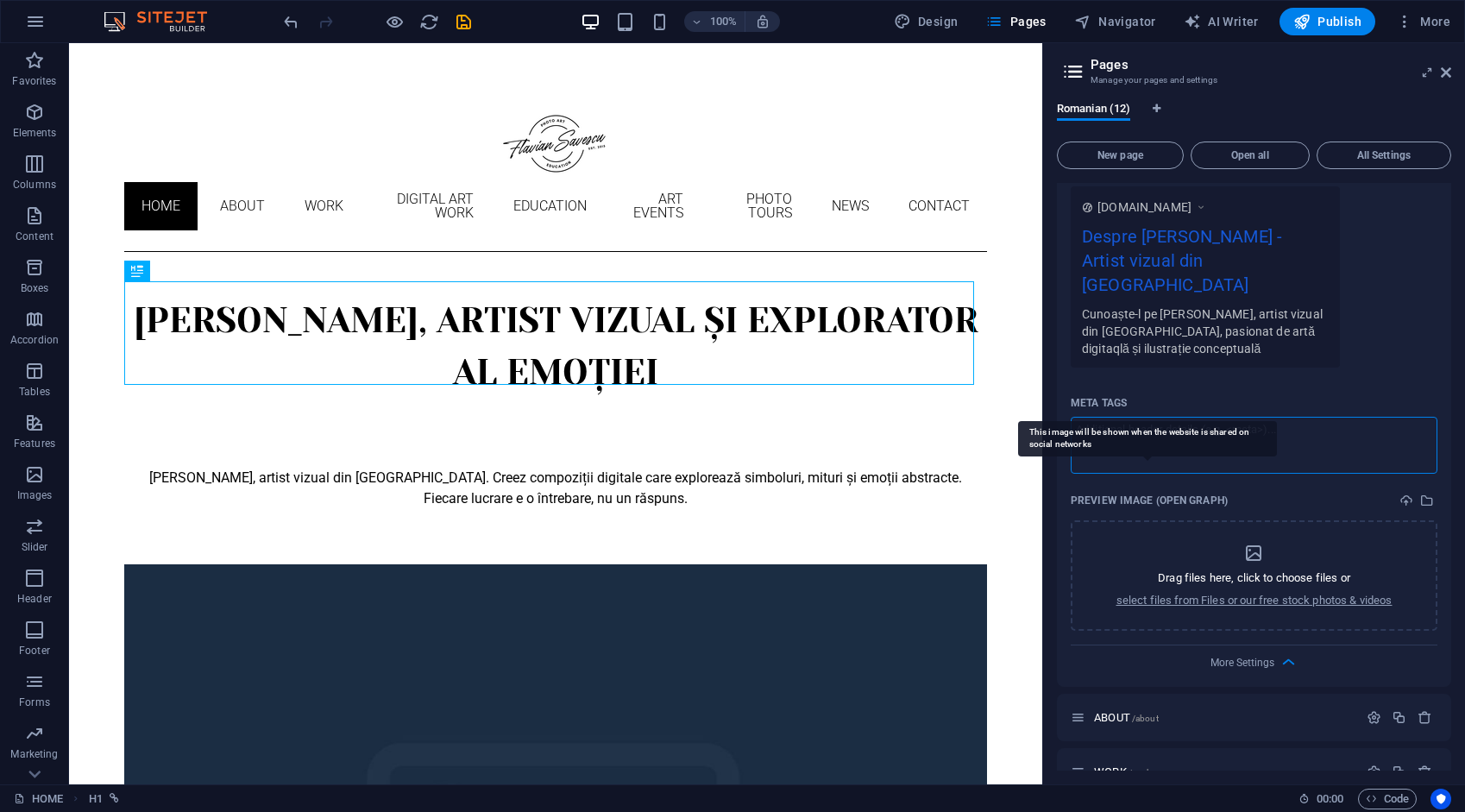
scroll to position [0, 0]
paste textarea "<meta name="description" content="Flavian Savescu – fotograf și artist premiat.…"
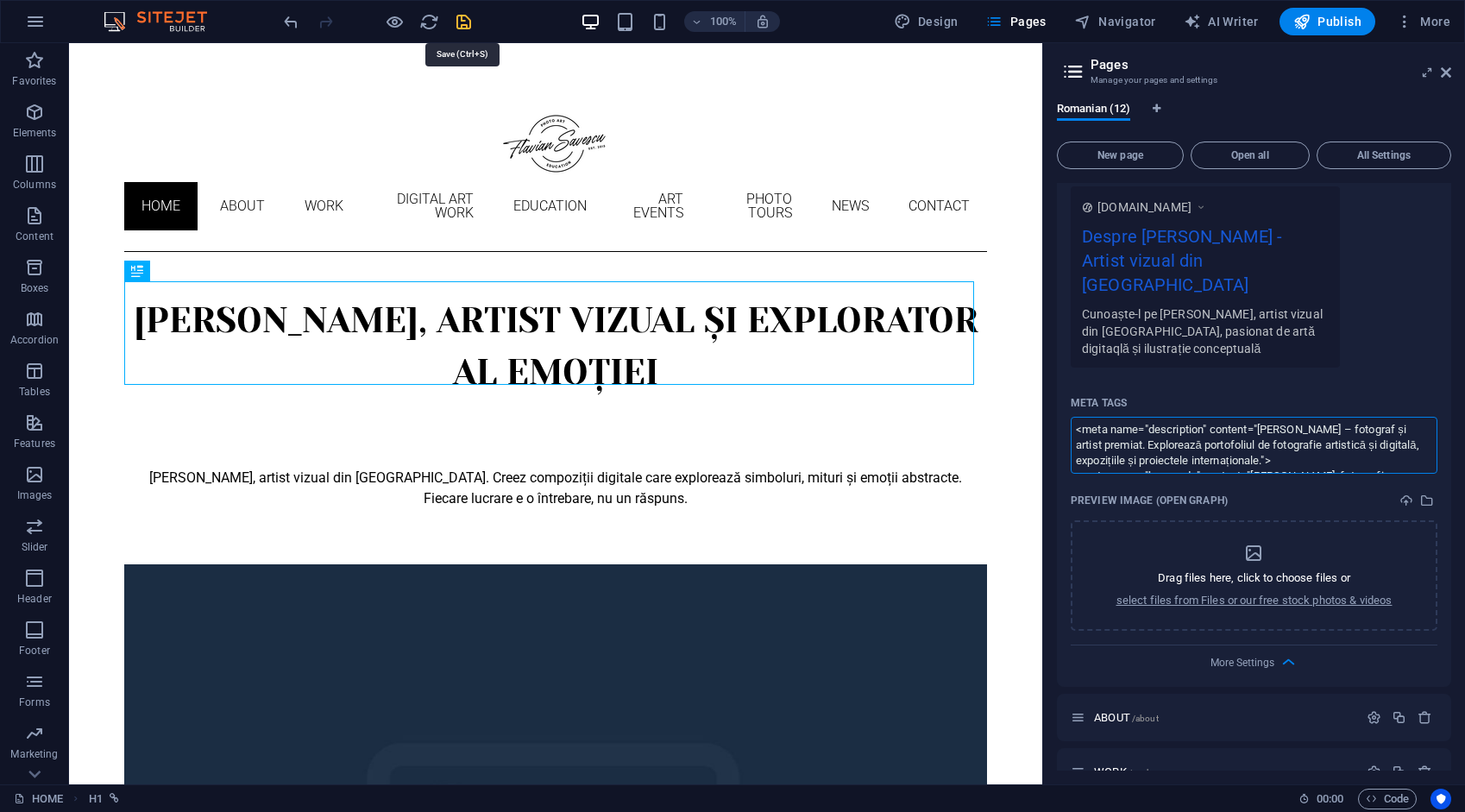
type textarea "<meta name="description" content="Flavian Savescu – fotograf și artist premiat.…"
click at [464, 24] on body "flaviansavescu.art HOME (ro) Favorites Elements Columns Content Boxes Accordion…" at bounding box center [732, 406] width 1465 height 812
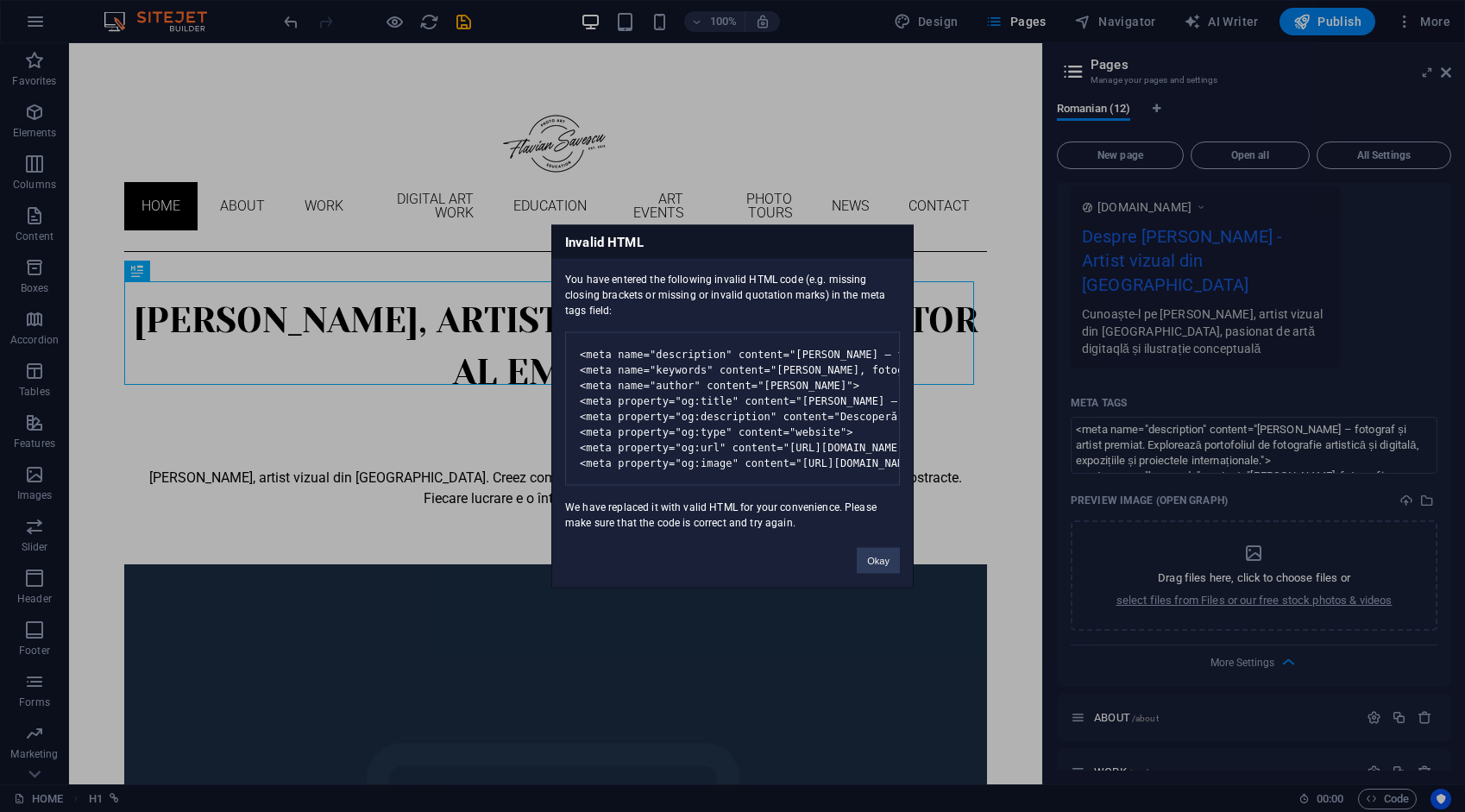
drag, startPoint x: 566, startPoint y: 228, endPoint x: 833, endPoint y: 532, distance: 404.6
click at [833, 532] on div "Invalid HTML You have entered the following invalid HTML code (e.g. missing clo…" at bounding box center [732, 406] width 362 height 363
drag, startPoint x: 833, startPoint y: 532, endPoint x: 772, endPoint y: 383, distance: 161.0
copy div "Invalid HTML You have entered the following invalid HTML code (e.g. missing clo…"
click at [879, 572] on button "Okay" at bounding box center [879, 560] width 44 height 26
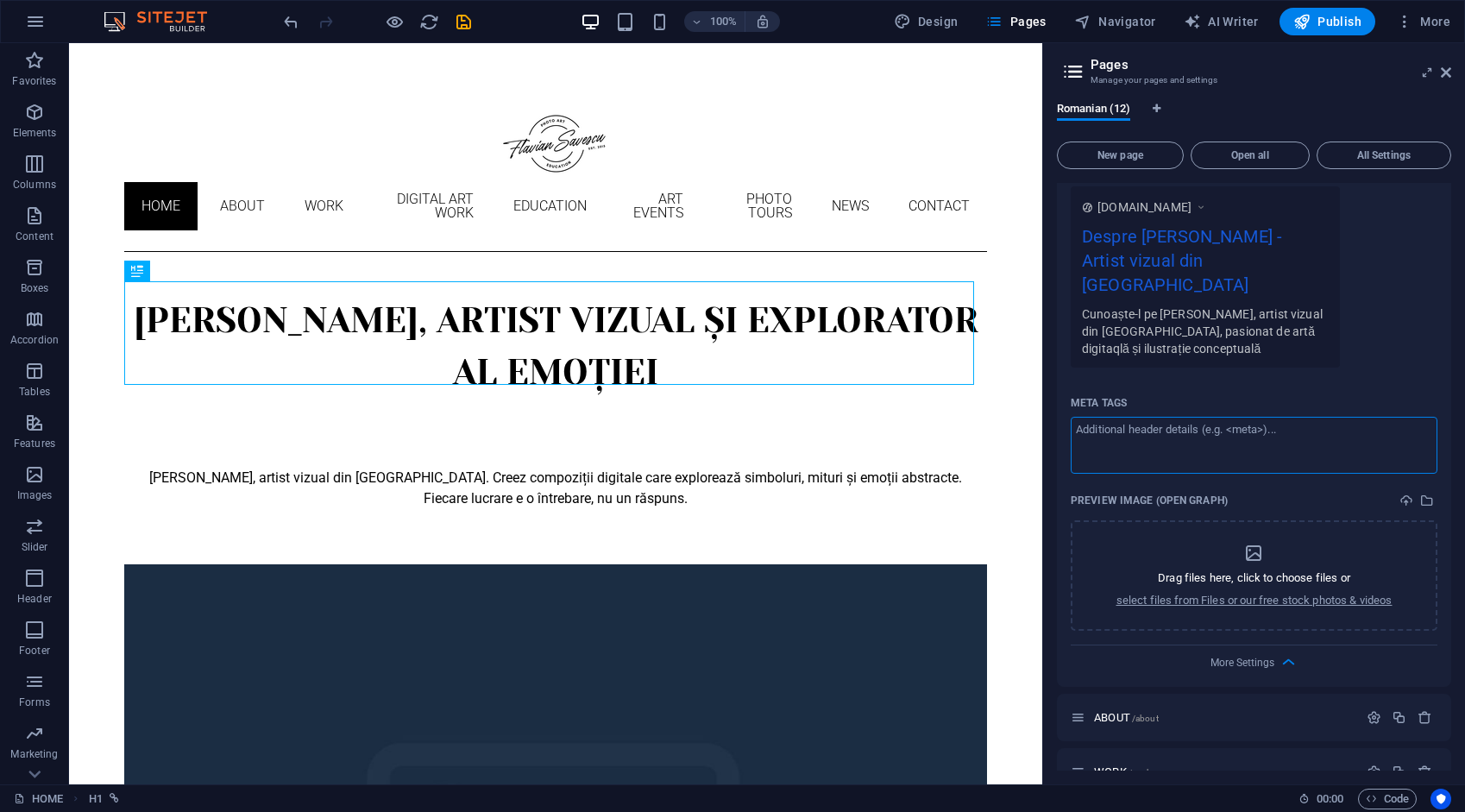
paste textarea "Flavian Savescu – fotograf și artist premiat. Explorează portofoliul de fotogra…"
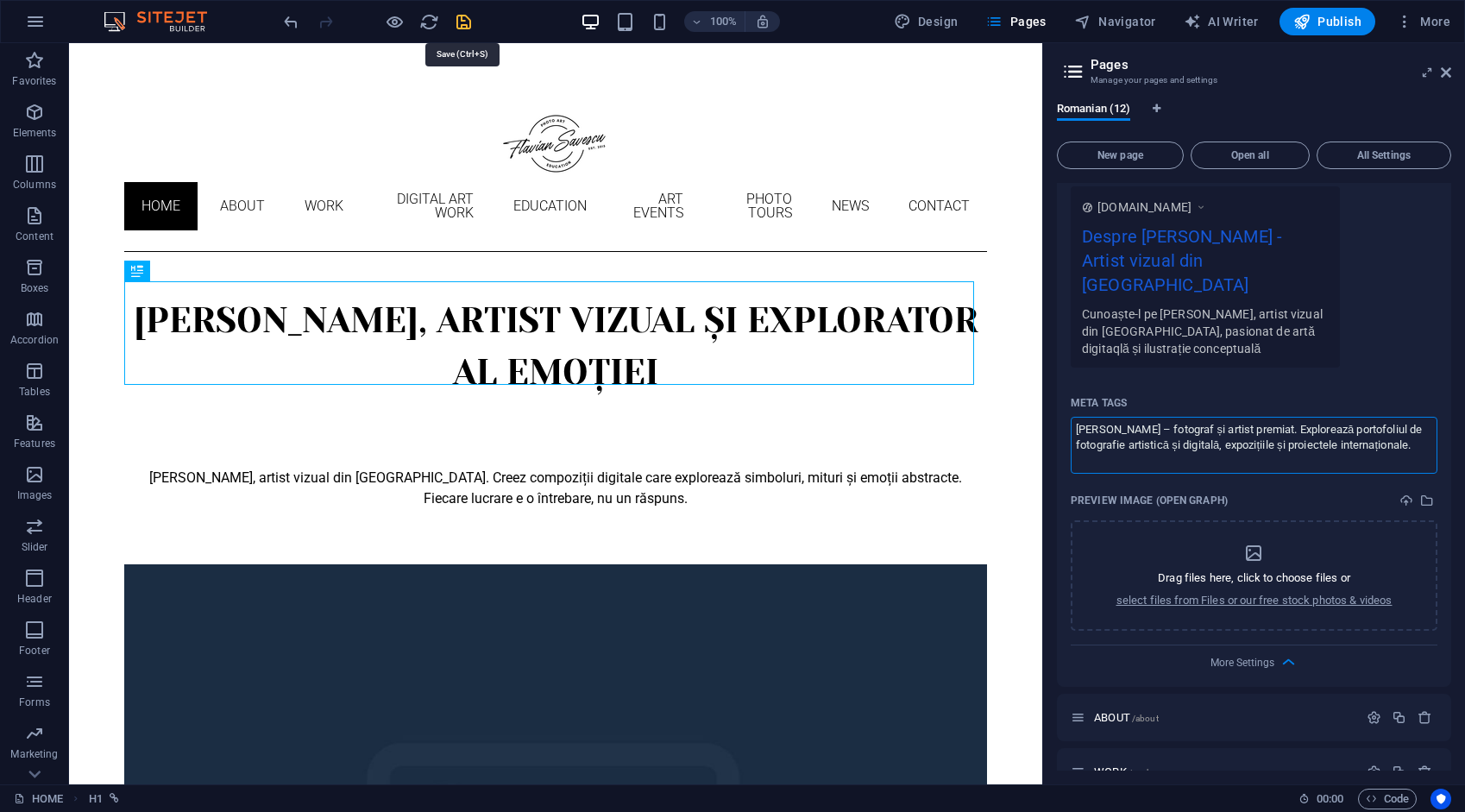
type textarea "Flavian Savescu – fotograf și artist premiat. Explorează portofoliul de fotogra…"
click at [466, 21] on body "flaviansavescu.art HOME (ro) Favorites Elements Columns Content Boxes Accordion…" at bounding box center [732, 406] width 1465 height 812
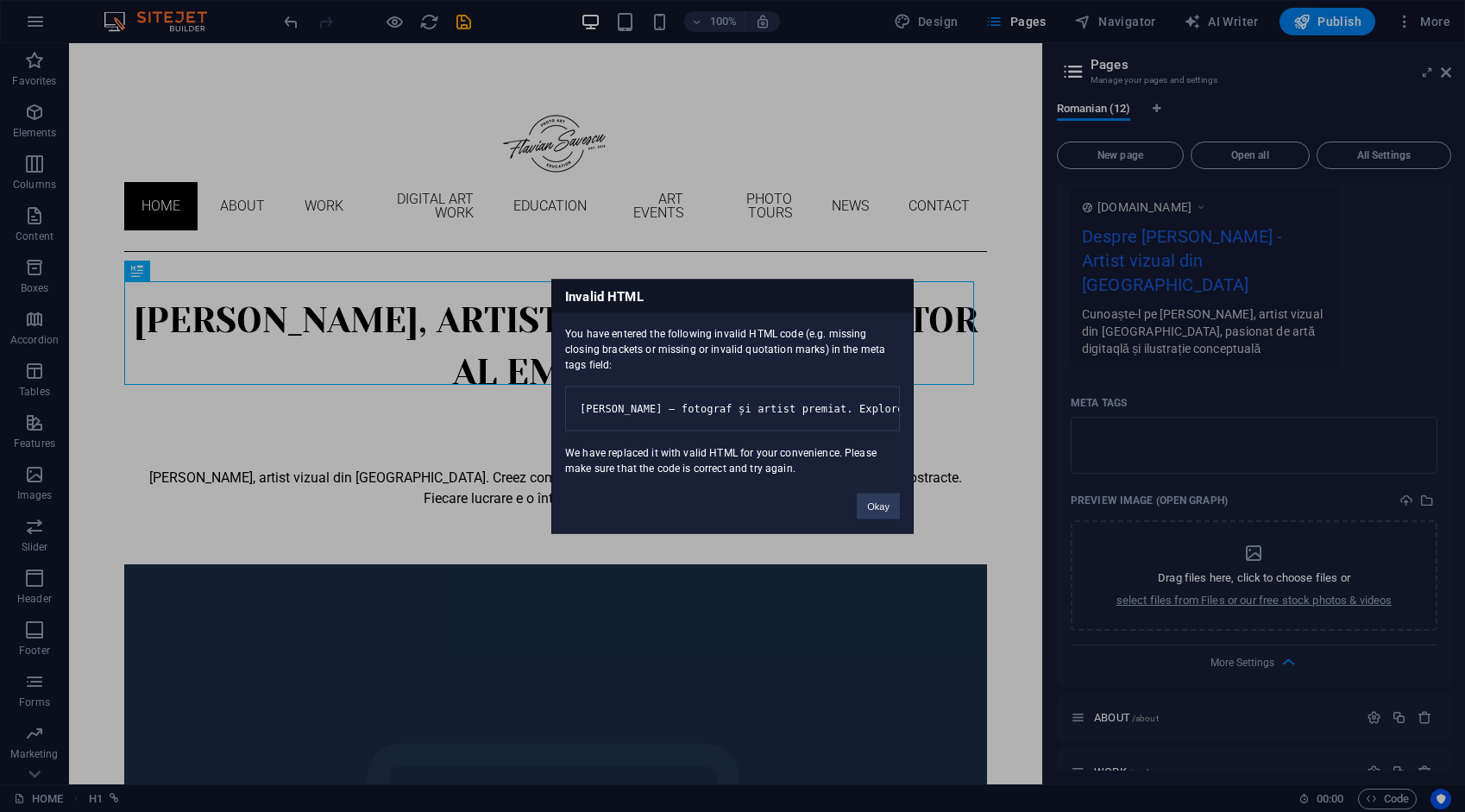
drag, startPoint x: 565, startPoint y: 281, endPoint x: 827, endPoint y: 488, distance: 333.9
click at [827, 488] on div "Invalid HTML You have entered the following invalid HTML code (e.g. missing clo…" at bounding box center [732, 406] width 362 height 254
drag, startPoint x: 827, startPoint y: 488, endPoint x: 791, endPoint y: 326, distance: 166.0
copy div "Invalid HTML You have entered the following invalid HTML code (e.g. missing clo…"
click at [870, 514] on button "Okay" at bounding box center [879, 505] width 44 height 26
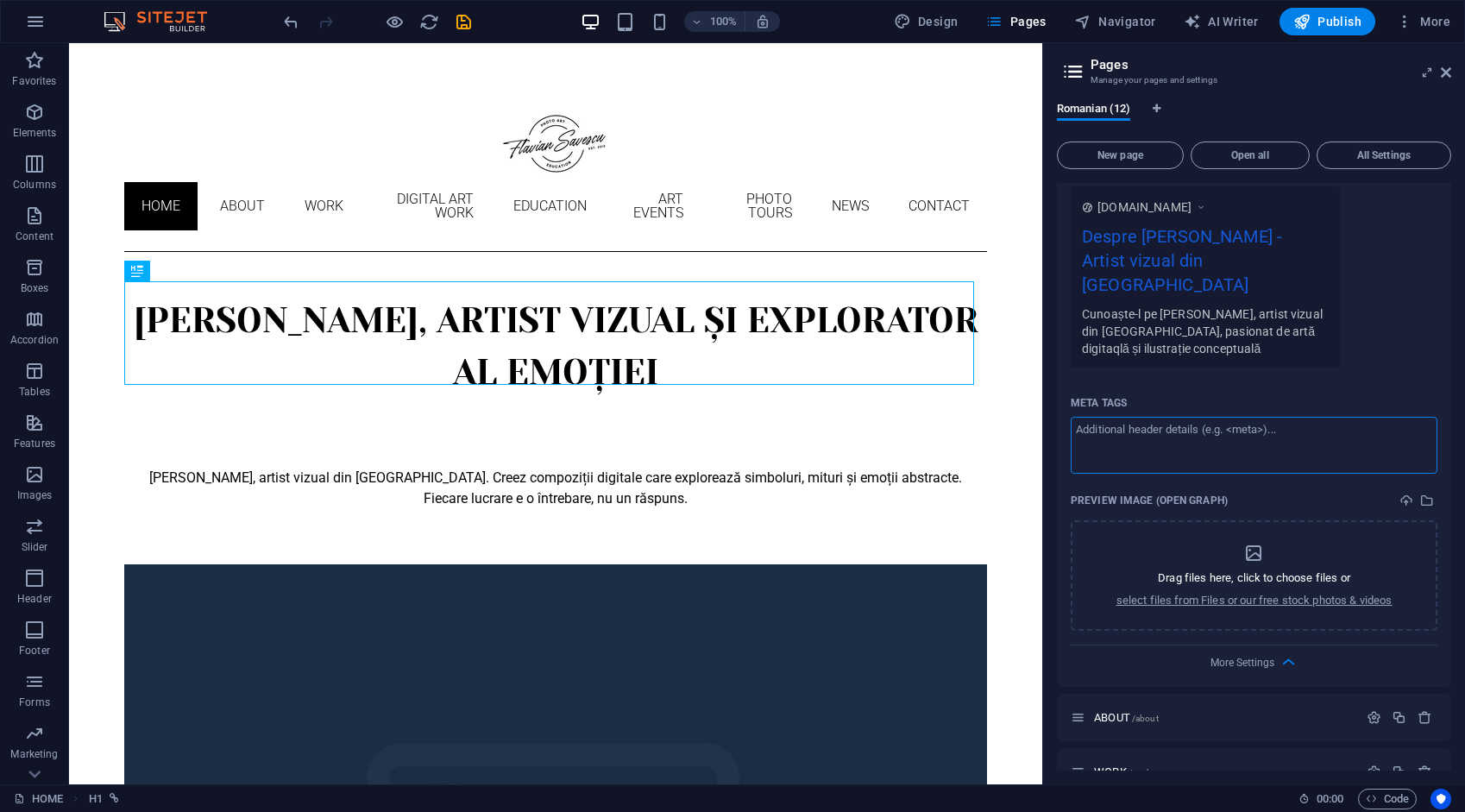
paste textarea "<meta name="description" content="Flavian Savescu – fotograf și artist premiat.…"
type textarea "<meta name="description" content="Flavian Savescu – fotograf și artist premiat.…"
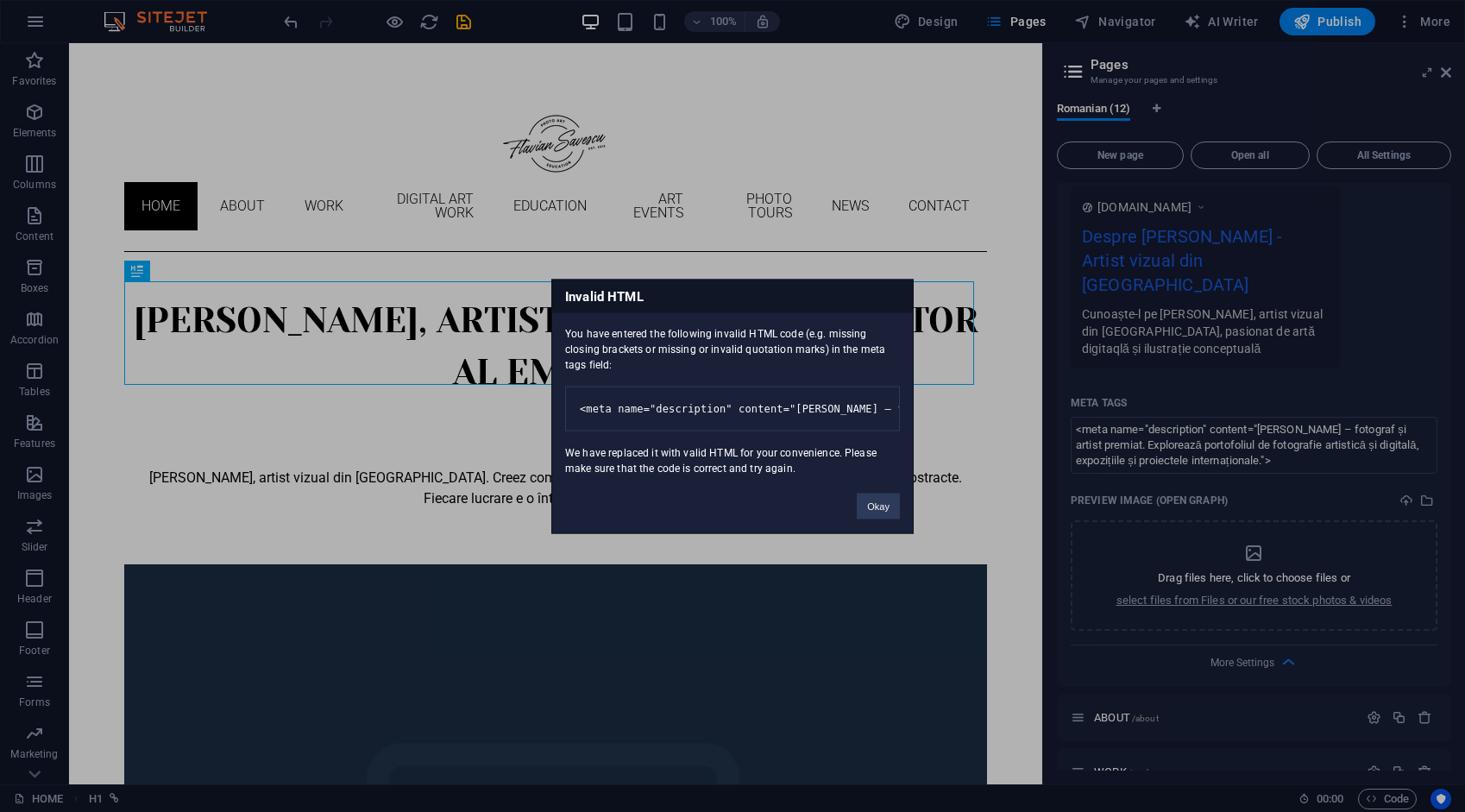
click at [463, 23] on body "flaviansavescu.art HOME (ro) Favorites Elements Columns Content Boxes Accordion…" at bounding box center [732, 406] width 1465 height 812
drag, startPoint x: 566, startPoint y: 283, endPoint x: 801, endPoint y: 487, distance: 311.2
click at [801, 487] on div "Invalid HTML You have entered the following invalid HTML code (e.g. missing clo…" at bounding box center [732, 406] width 362 height 254
drag, startPoint x: 801, startPoint y: 487, endPoint x: 764, endPoint y: 327, distance: 164.2
copy div "Invalid HTML You have entered the following invalid HTML code (e.g. missing clo…"
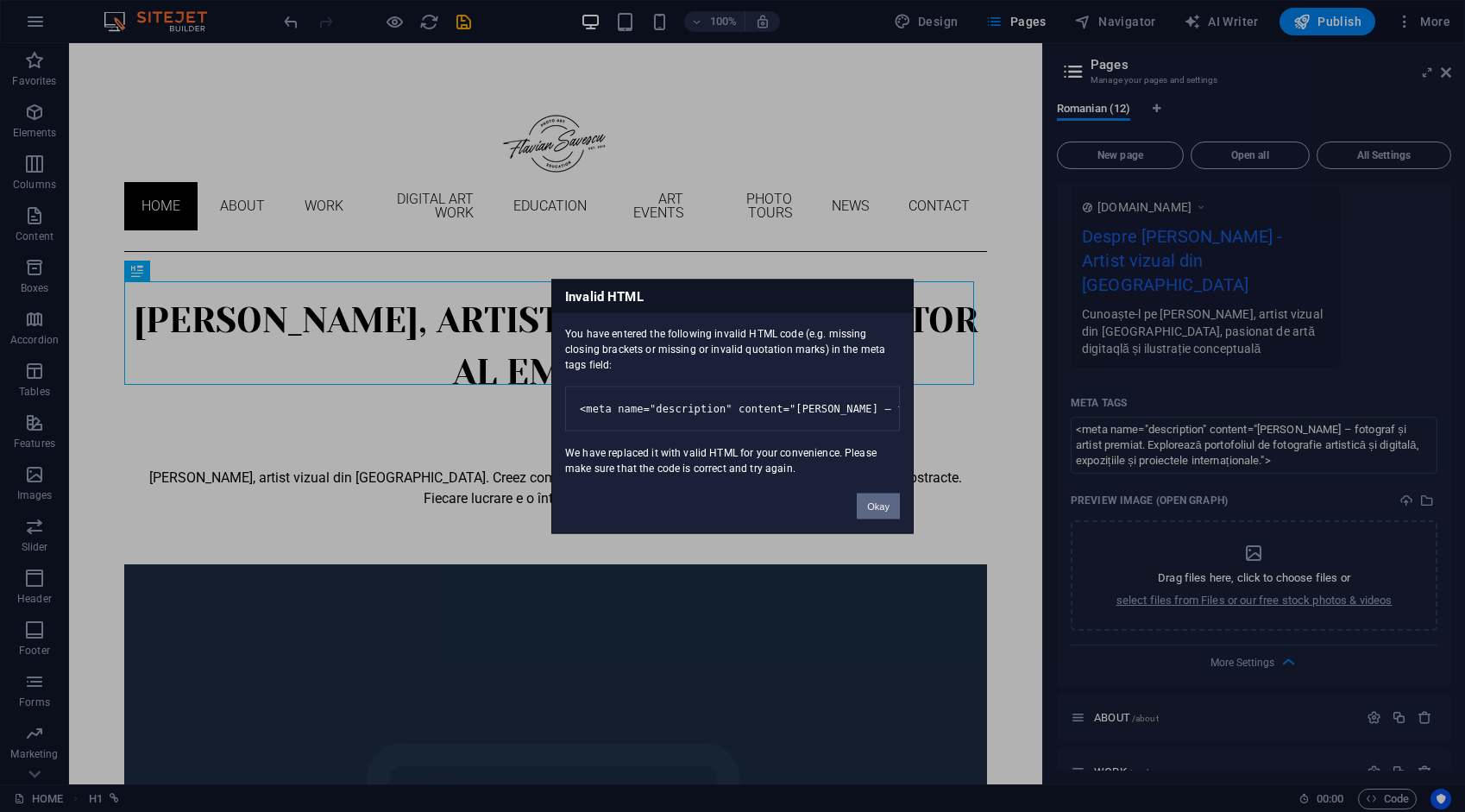
click at [880, 518] on button "Okay" at bounding box center [879, 505] width 44 height 26
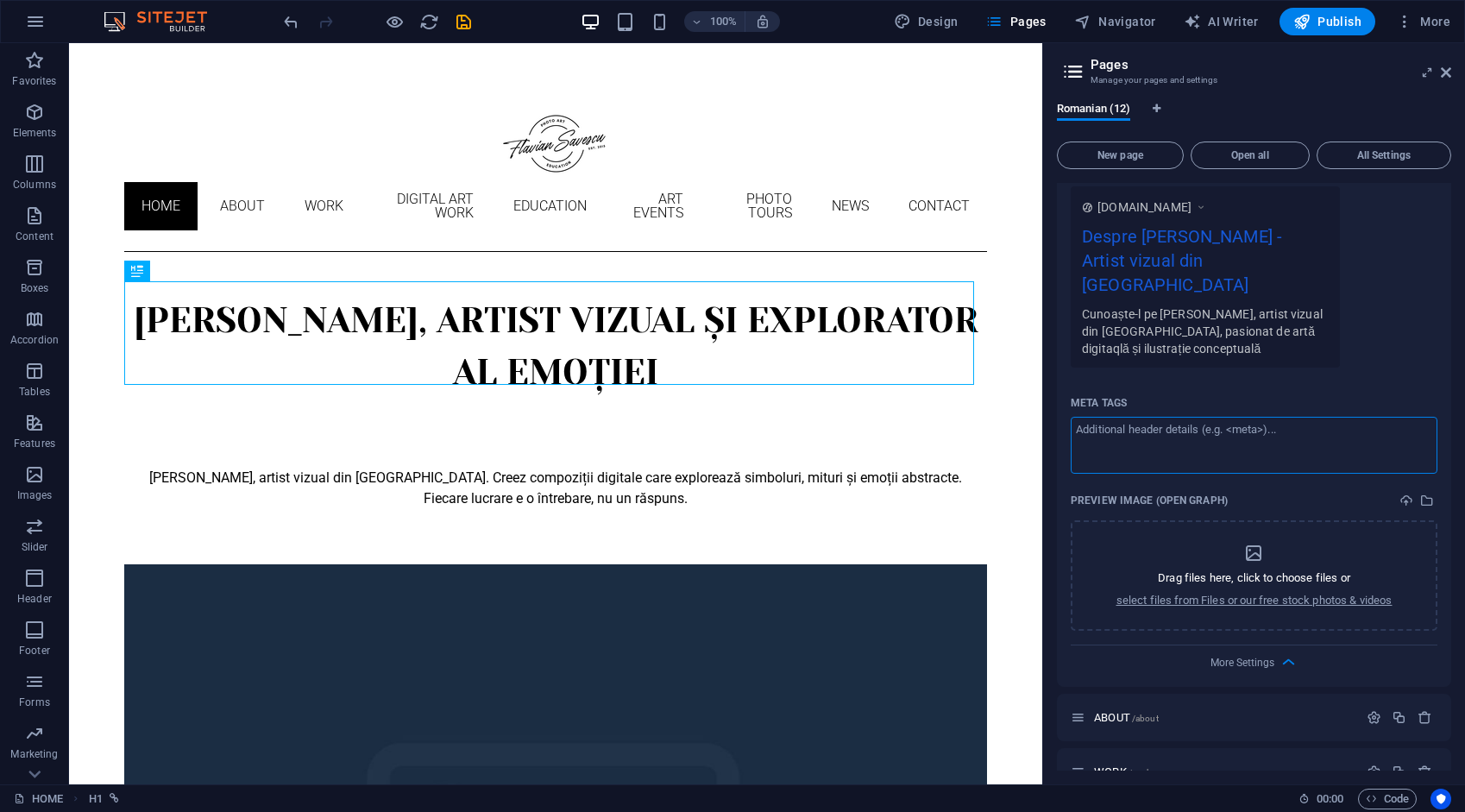
paste textarea "Flavian Savescu – fotograf și artist premiat. Explorează portofoliul de fotogra…"
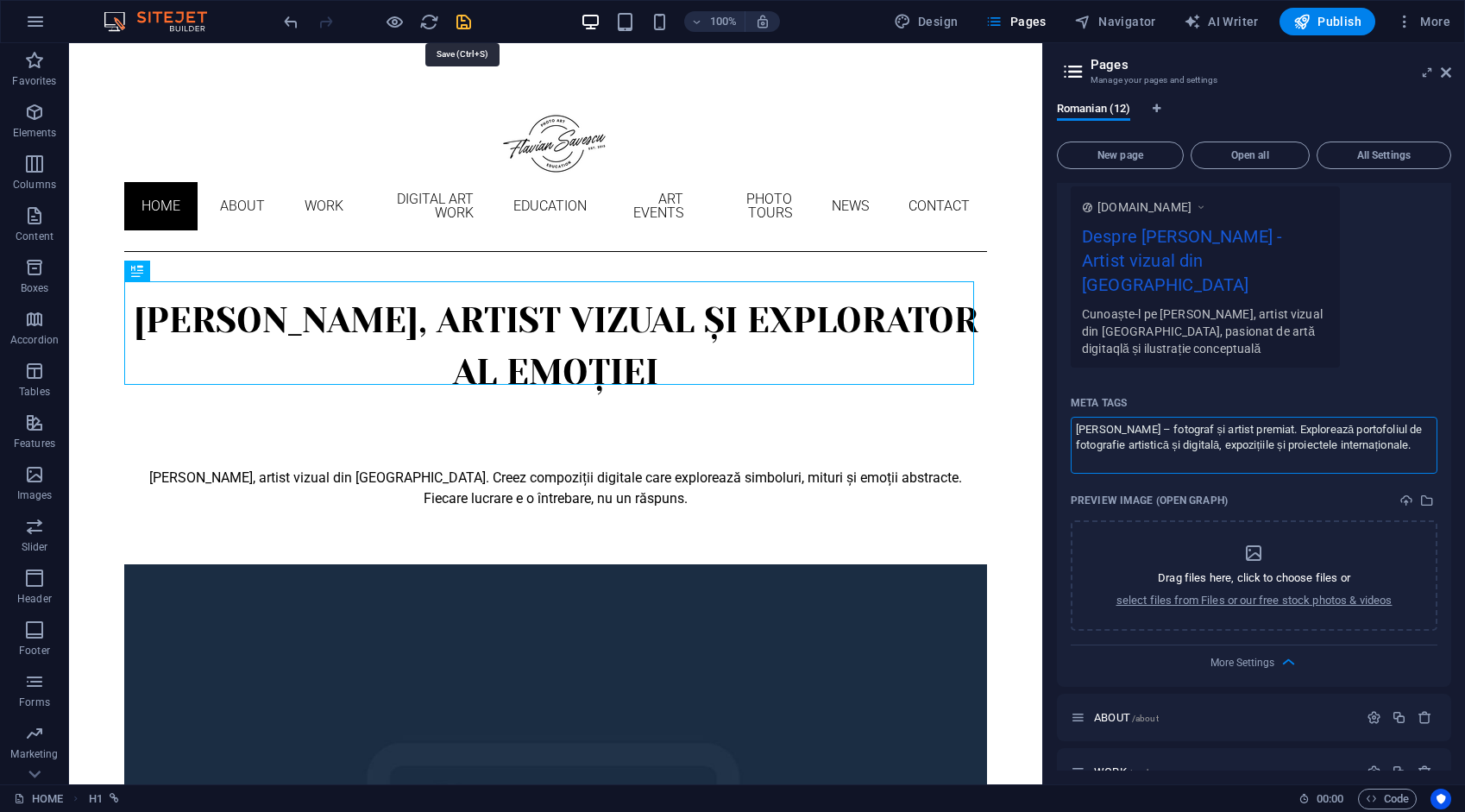
type textarea "Flavian Savescu – fotograf și artist premiat. Explorează portofoliul de fotogra…"
click at [465, 19] on body "flaviansavescu.art HOME (ro) Favorites Elements Columns Content Boxes Accordion…" at bounding box center [732, 406] width 1465 height 812
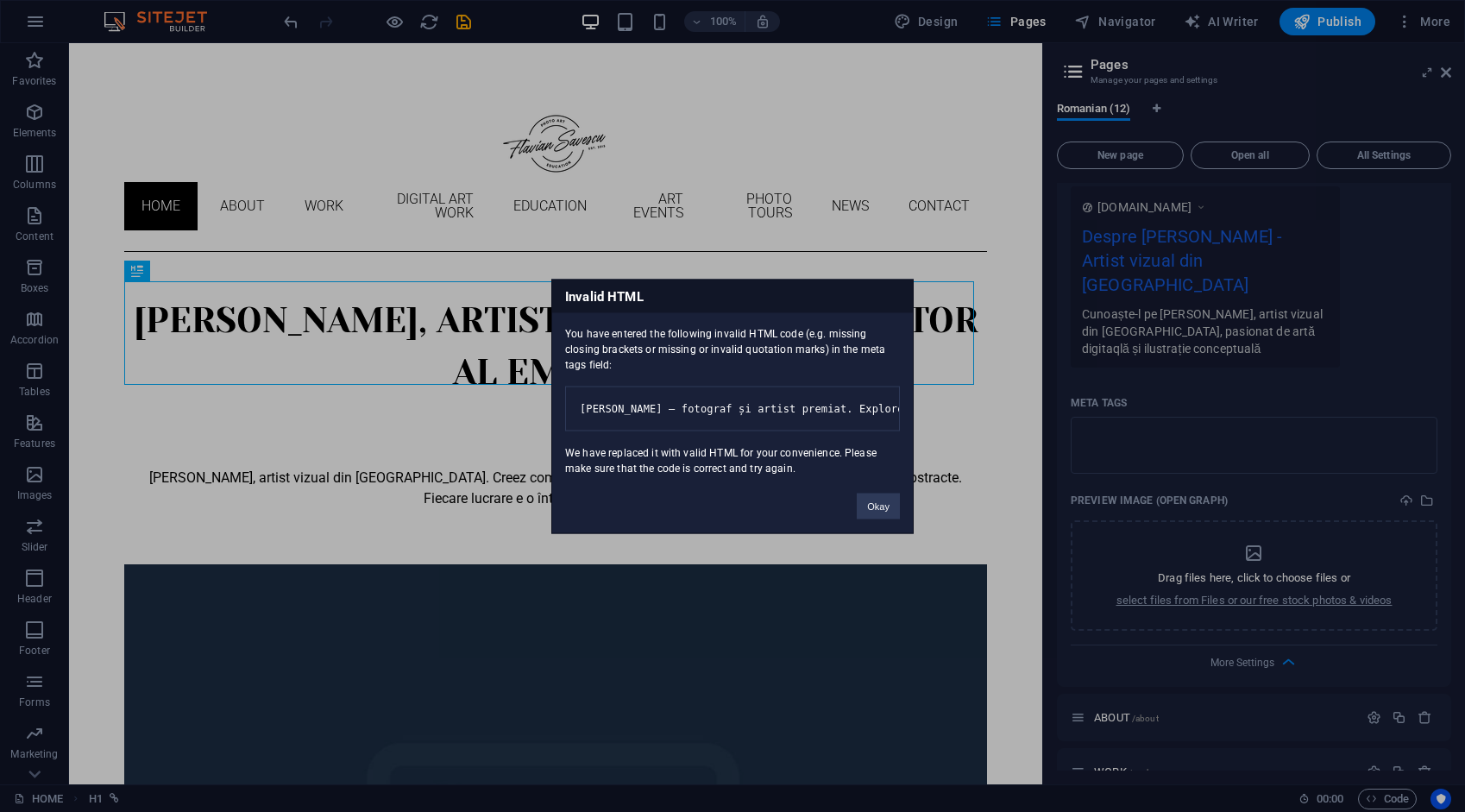
drag, startPoint x: 565, startPoint y: 283, endPoint x: 826, endPoint y: 484, distance: 329.4
click at [826, 484] on div "Invalid HTML You have entered the following invalid HTML code (e.g. missing clo…" at bounding box center [732, 406] width 362 height 254
drag, startPoint x: 826, startPoint y: 484, endPoint x: 782, endPoint y: 326, distance: 164.0
copy div "Invalid HTML You have entered the following invalid HTML code (e.g. missing clo…"
click at [886, 518] on button "Okay" at bounding box center [879, 505] width 44 height 26
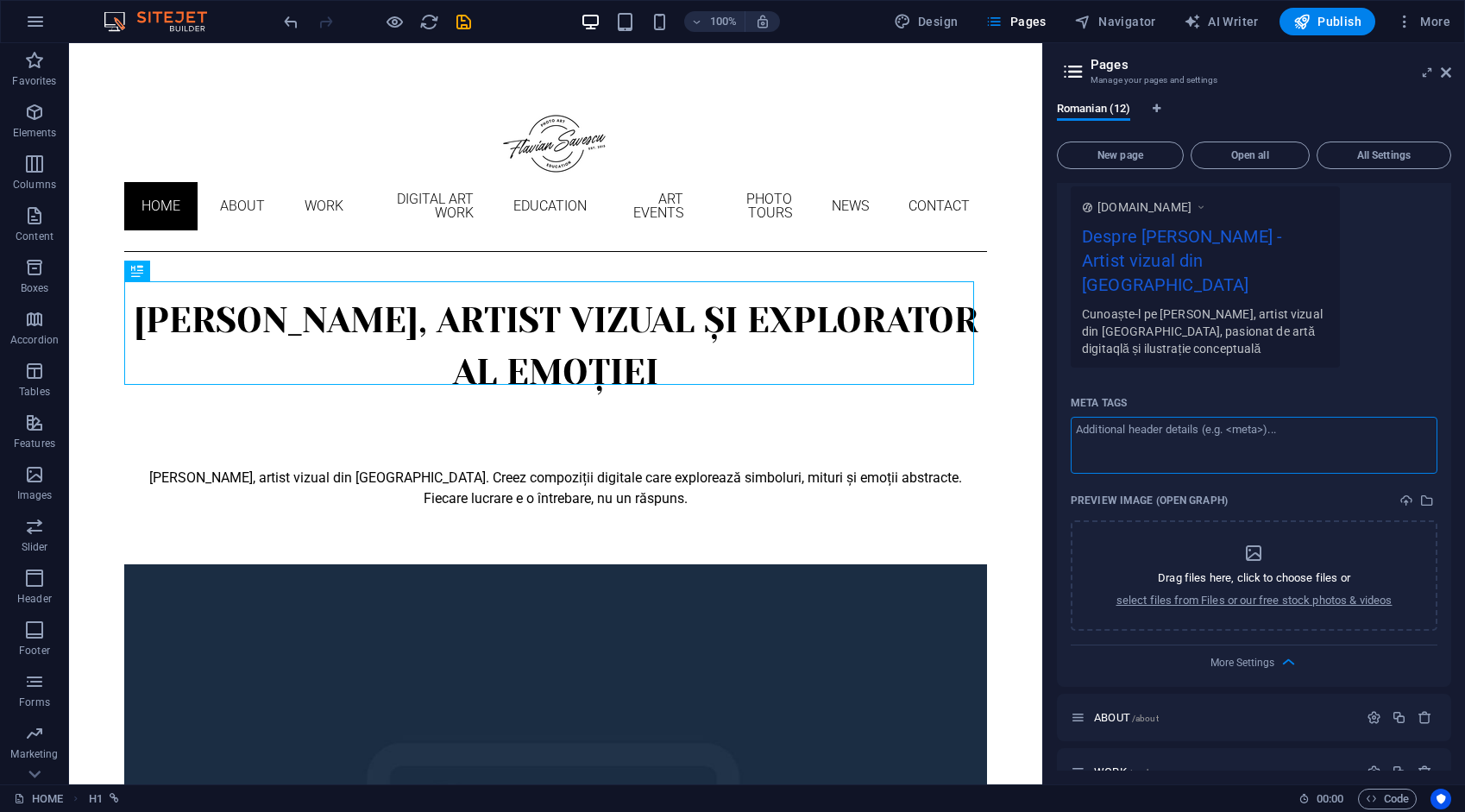
paste textarea "Flavian Savescu - fotograf si artist premiat. Exploreaza portofoliul de fotogra…"
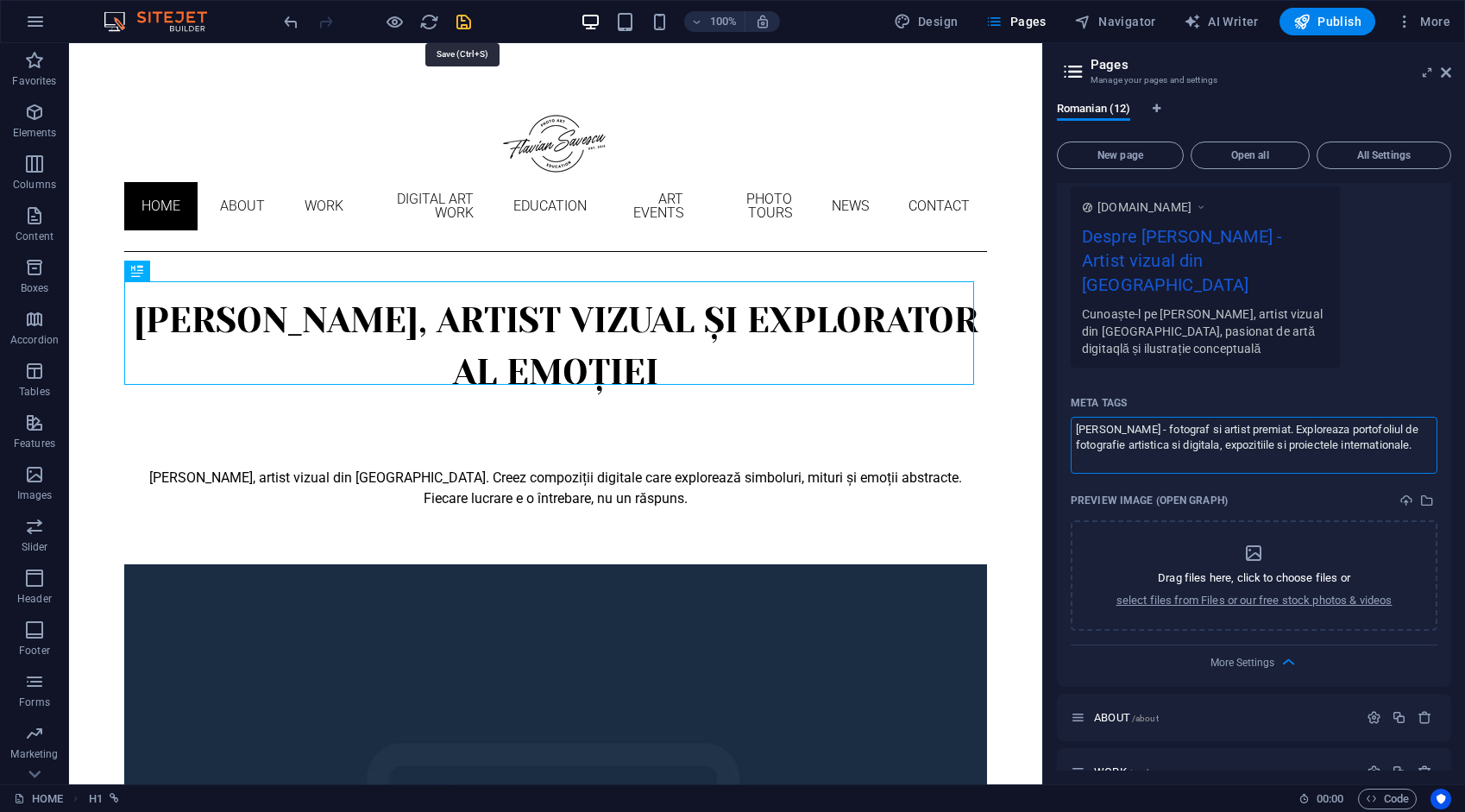
type textarea "Flavian Savescu - fotograf si artist premiat. Exploreaza portofoliul de fotogra…"
click at [468, 18] on body "flaviansavescu.art HOME (ro) Favorites Elements Columns Content Boxes Accordion…" at bounding box center [732, 406] width 1465 height 812
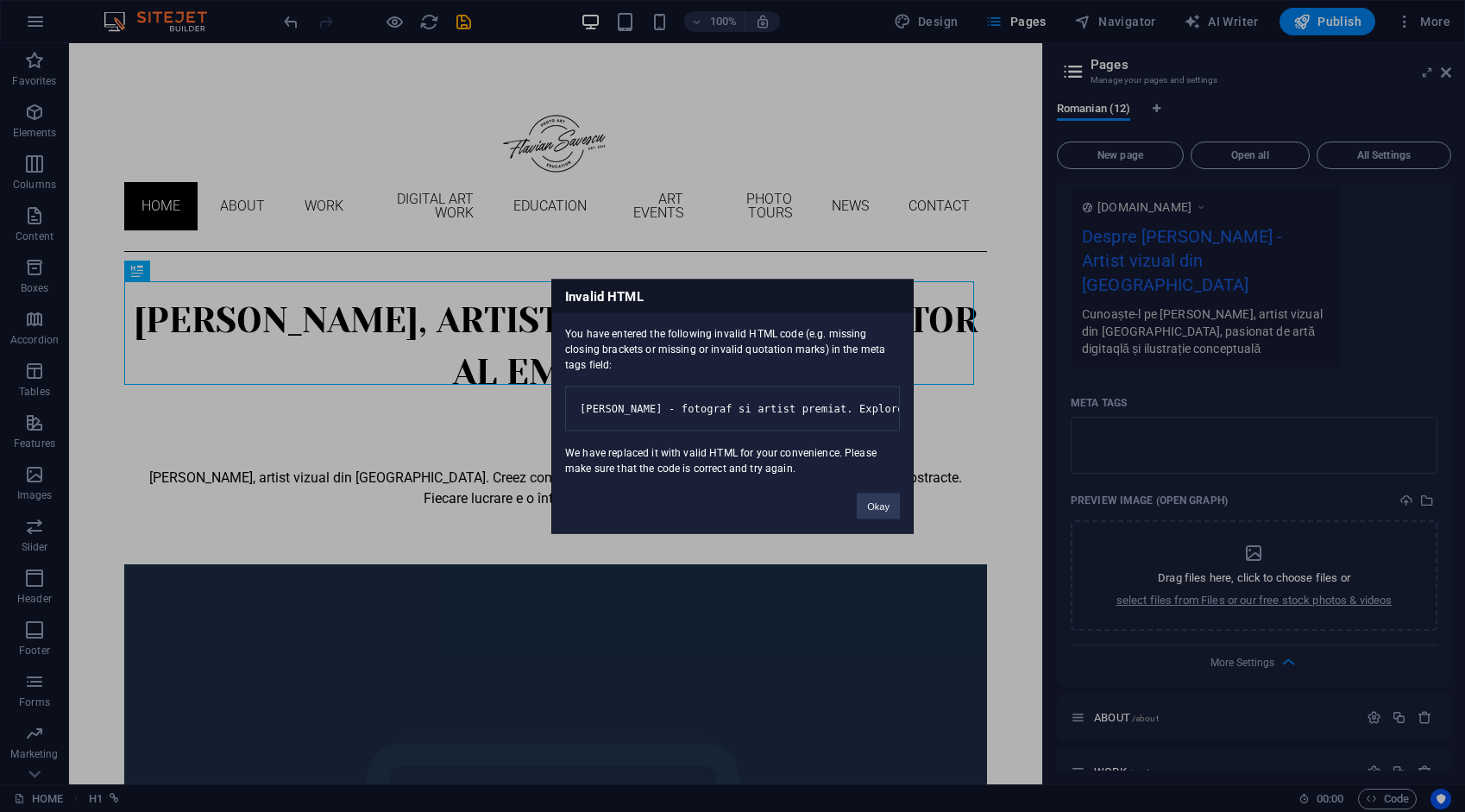
drag, startPoint x: 565, startPoint y: 283, endPoint x: 817, endPoint y: 483, distance: 321.7
click at [817, 483] on div "Invalid HTML You have entered the following invalid HTML code (e.g. missing clo…" at bounding box center [732, 406] width 362 height 254
drag, startPoint x: 817, startPoint y: 483, endPoint x: 794, endPoint y: 328, distance: 156.7
copy div "Invalid HTML You have entered the following invalid HTML code (e.g. missing clo…"
click at [887, 514] on button "Okay" at bounding box center [879, 505] width 44 height 26
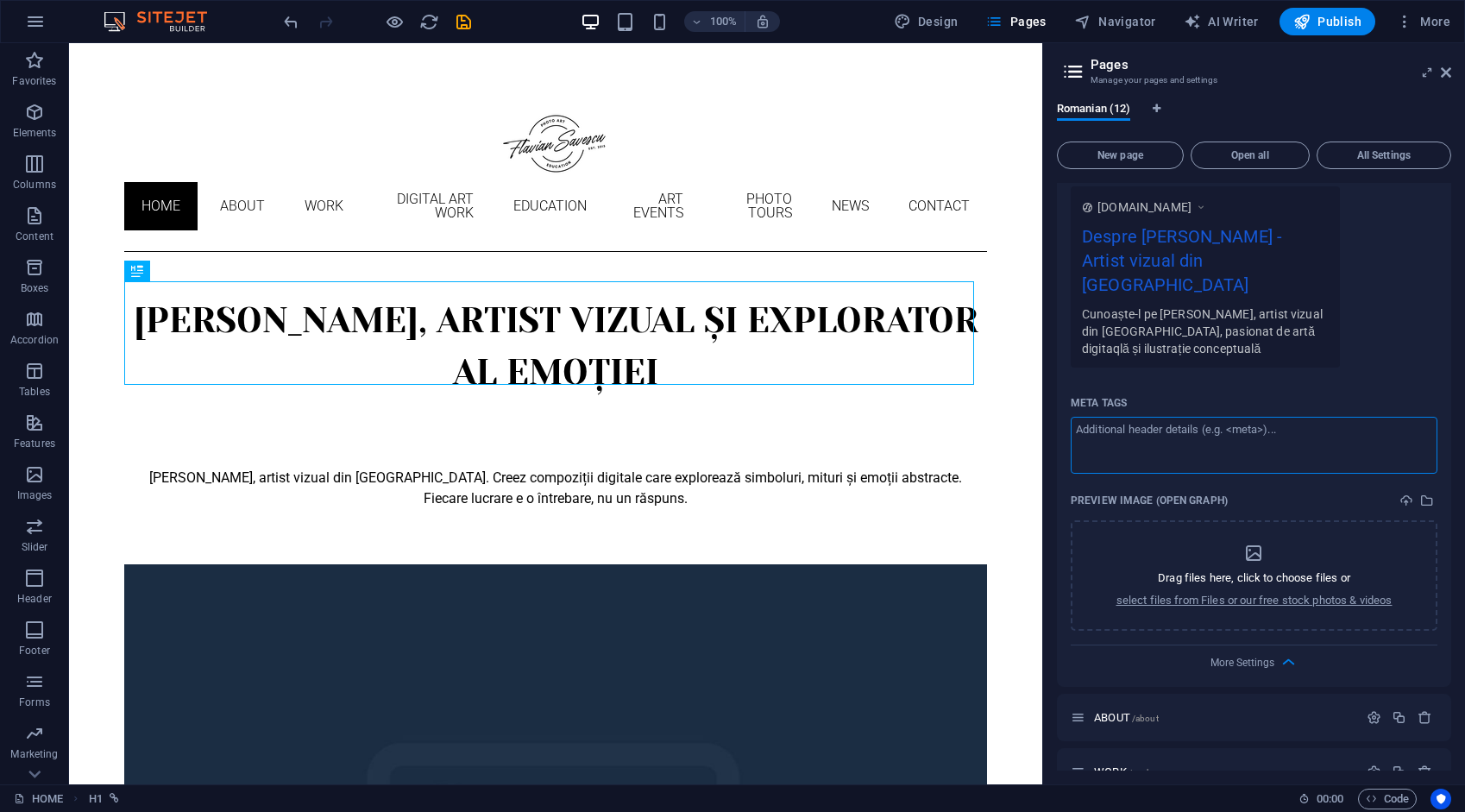
paste textarea "<meta name="description" content="Flavian Savescu - fotograf si artist premiat.…"
type textarea "<meta name="description" content="Flavian Savescu - fotograf si artist premiat.…"
click at [465, 23] on body "flaviansavescu.art HOME (ro) Favorites Elements Columns Content Boxes Accordion…" at bounding box center [732, 406] width 1465 height 812
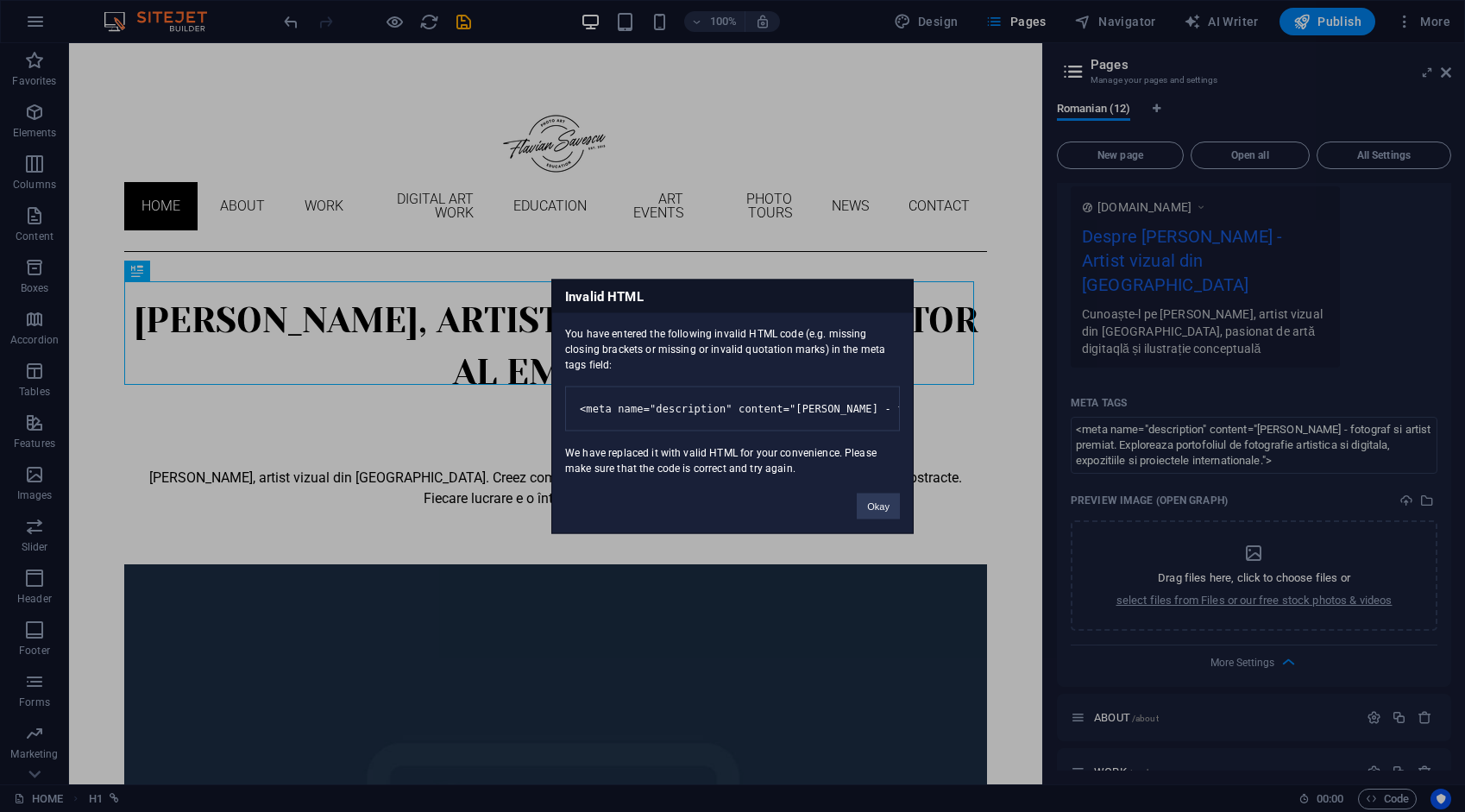
drag, startPoint x: 566, startPoint y: 282, endPoint x: 837, endPoint y: 492, distance: 342.8
click at [837, 492] on div "Invalid HTML You have entered the following invalid HTML code (e.g. missing clo…" at bounding box center [732, 406] width 362 height 254
drag, startPoint x: 837, startPoint y: 492, endPoint x: 785, endPoint y: 325, distance: 174.9
copy div "Invalid HTML You have entered the following invalid HTML code (e.g. missing clo…"
click at [884, 511] on button "Okay" at bounding box center [879, 505] width 44 height 26
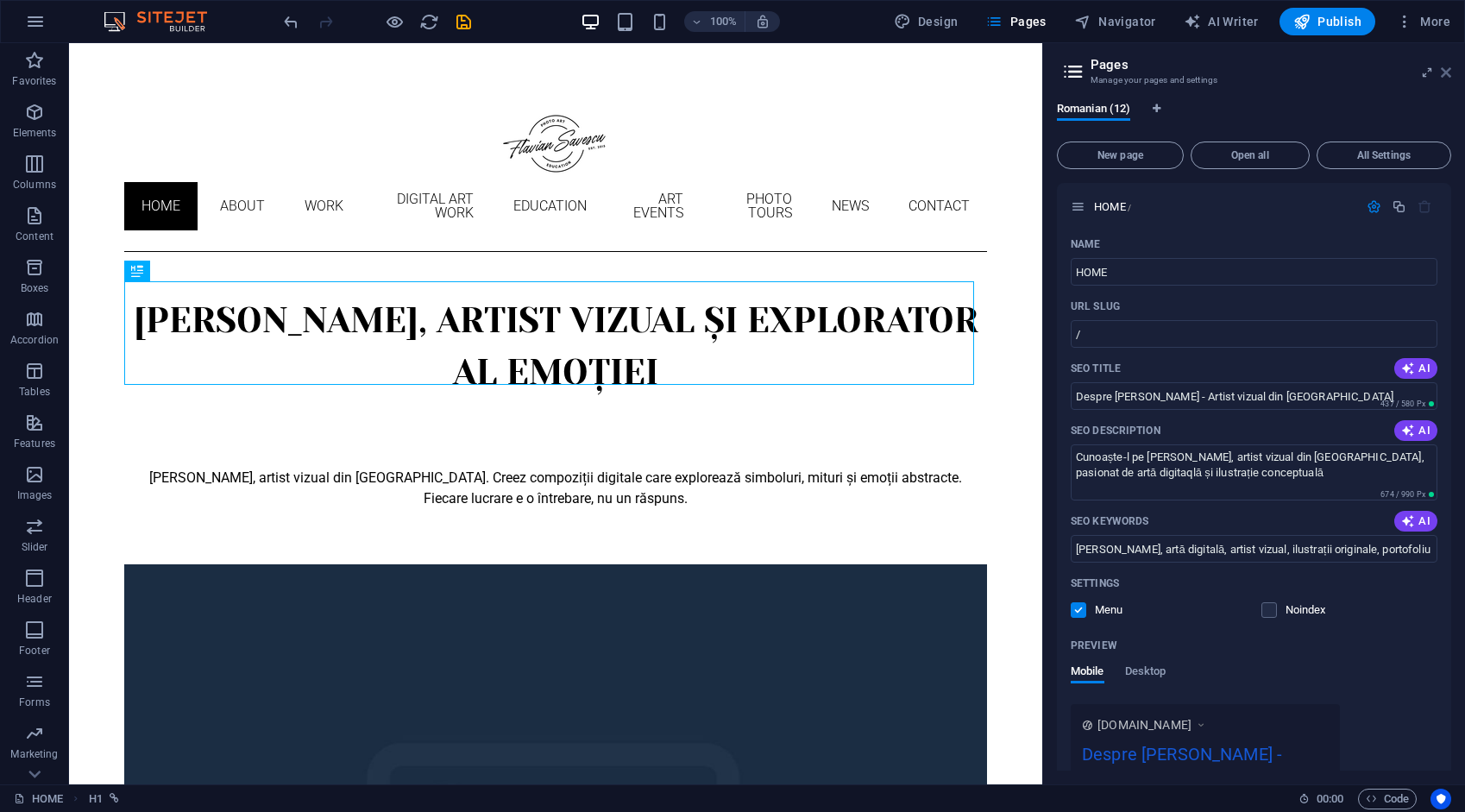
click at [1444, 67] on icon at bounding box center [1446, 72] width 10 height 14
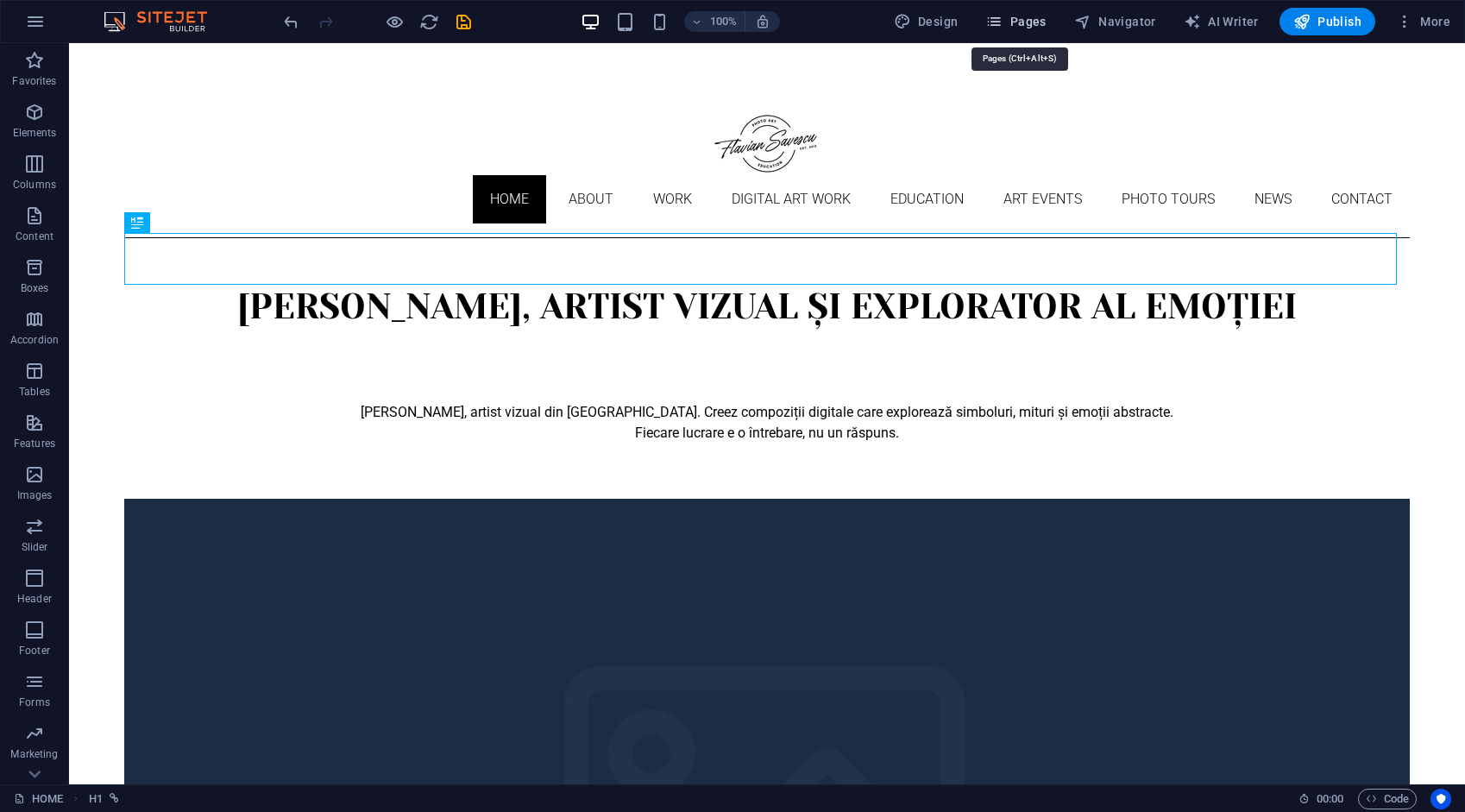
click at [1036, 26] on span "Pages" at bounding box center [1016, 21] width 61 height 17
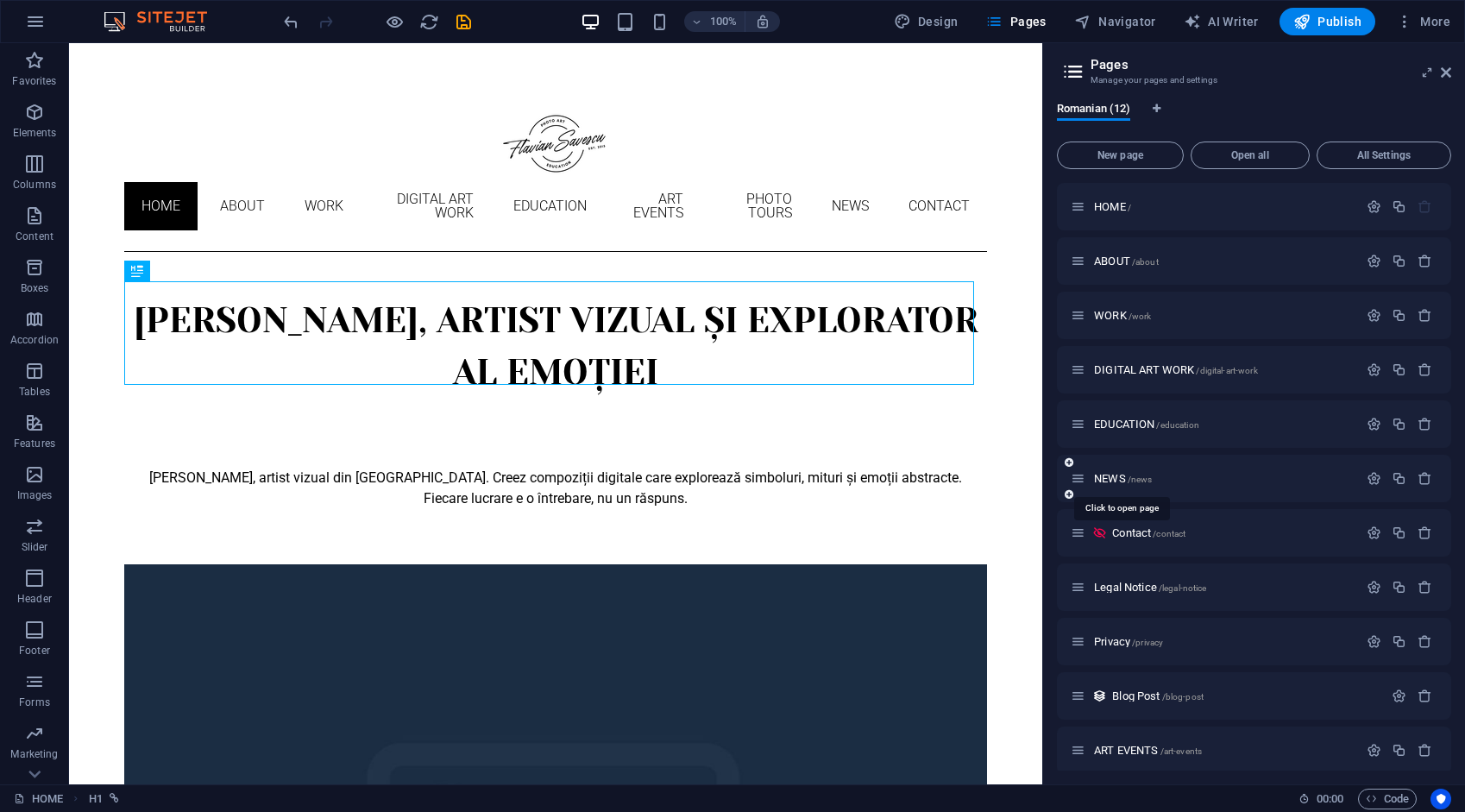
click at [1110, 474] on span "NEWS /news" at bounding box center [1124, 478] width 58 height 13
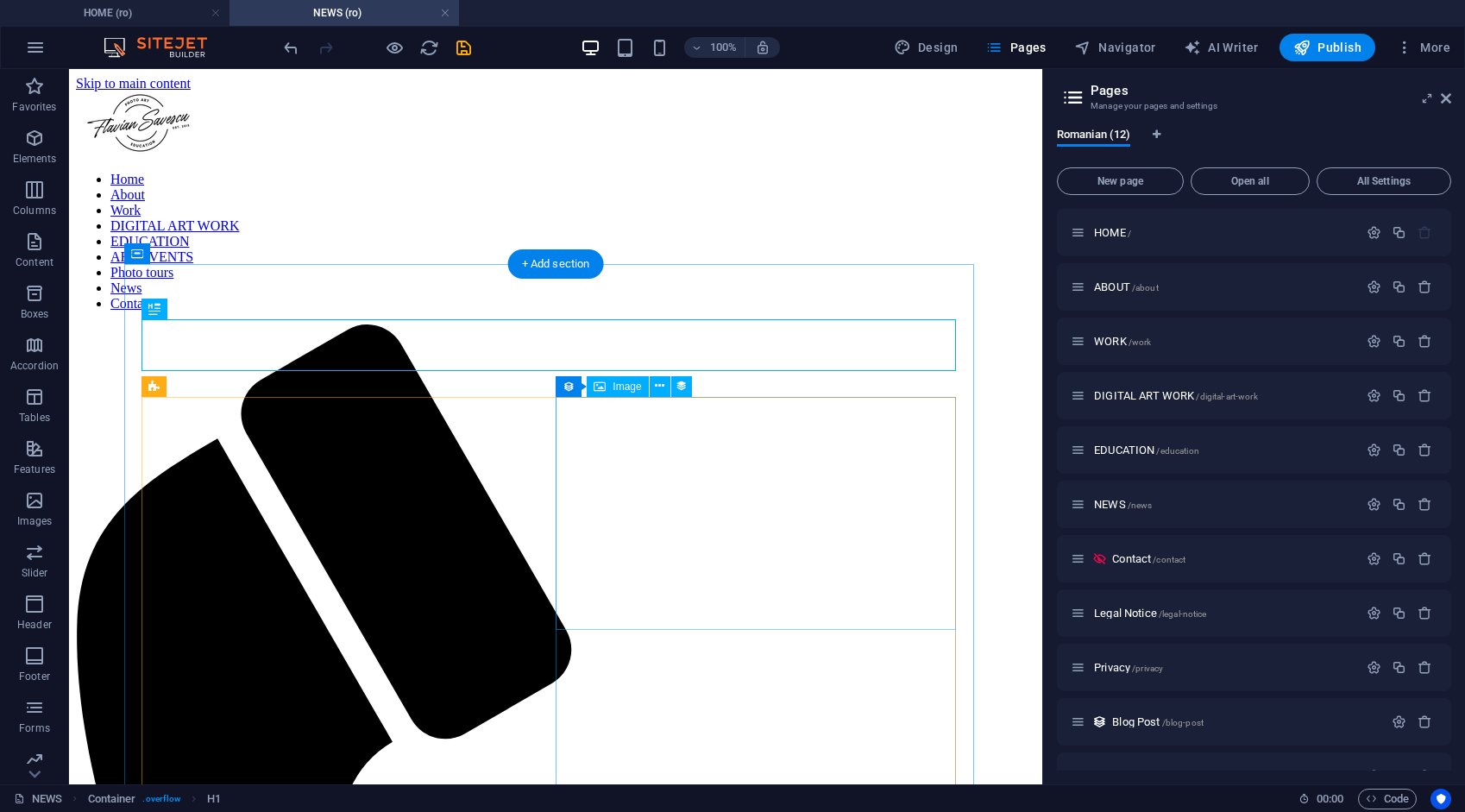
scroll to position [86, 0]
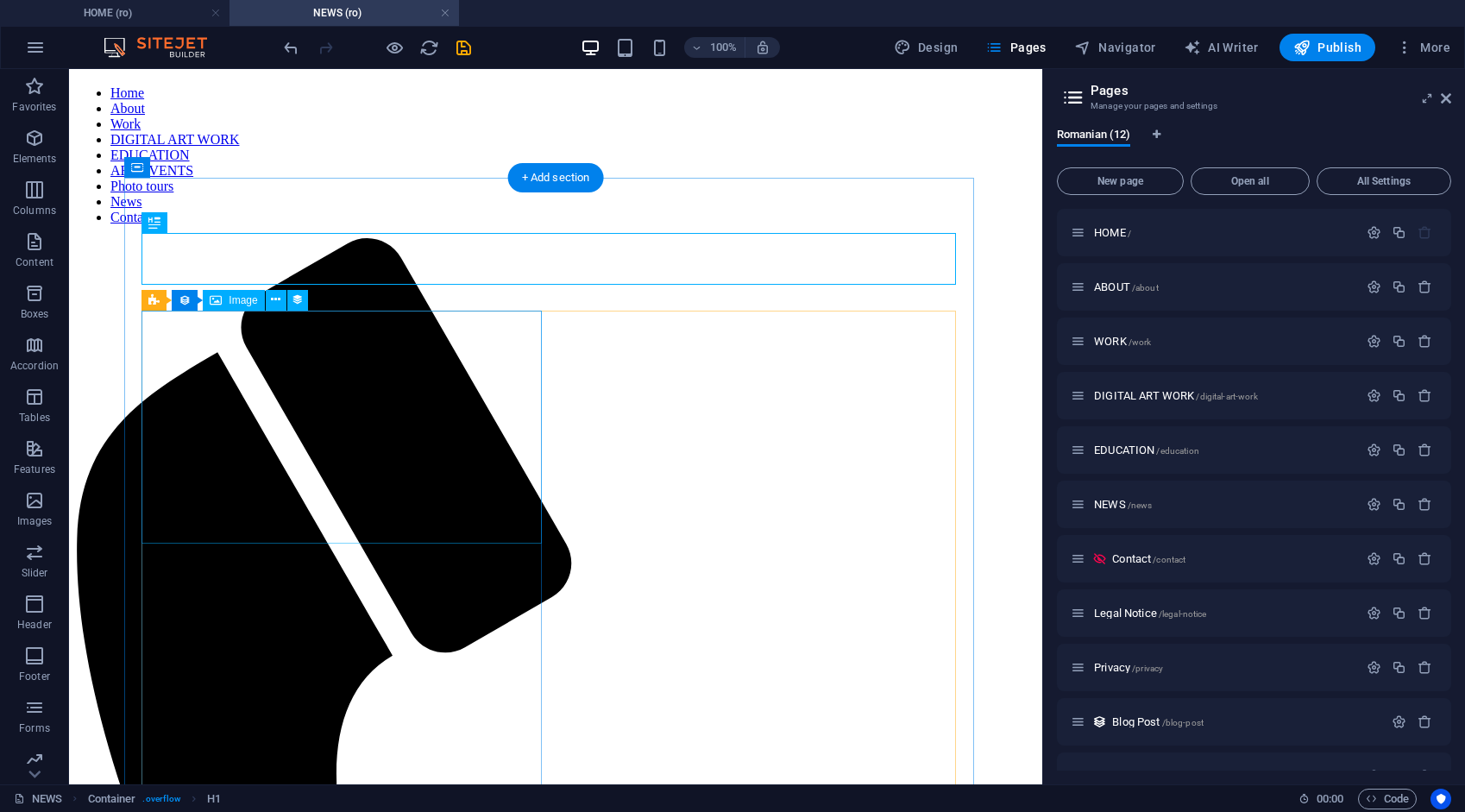
select select "px"
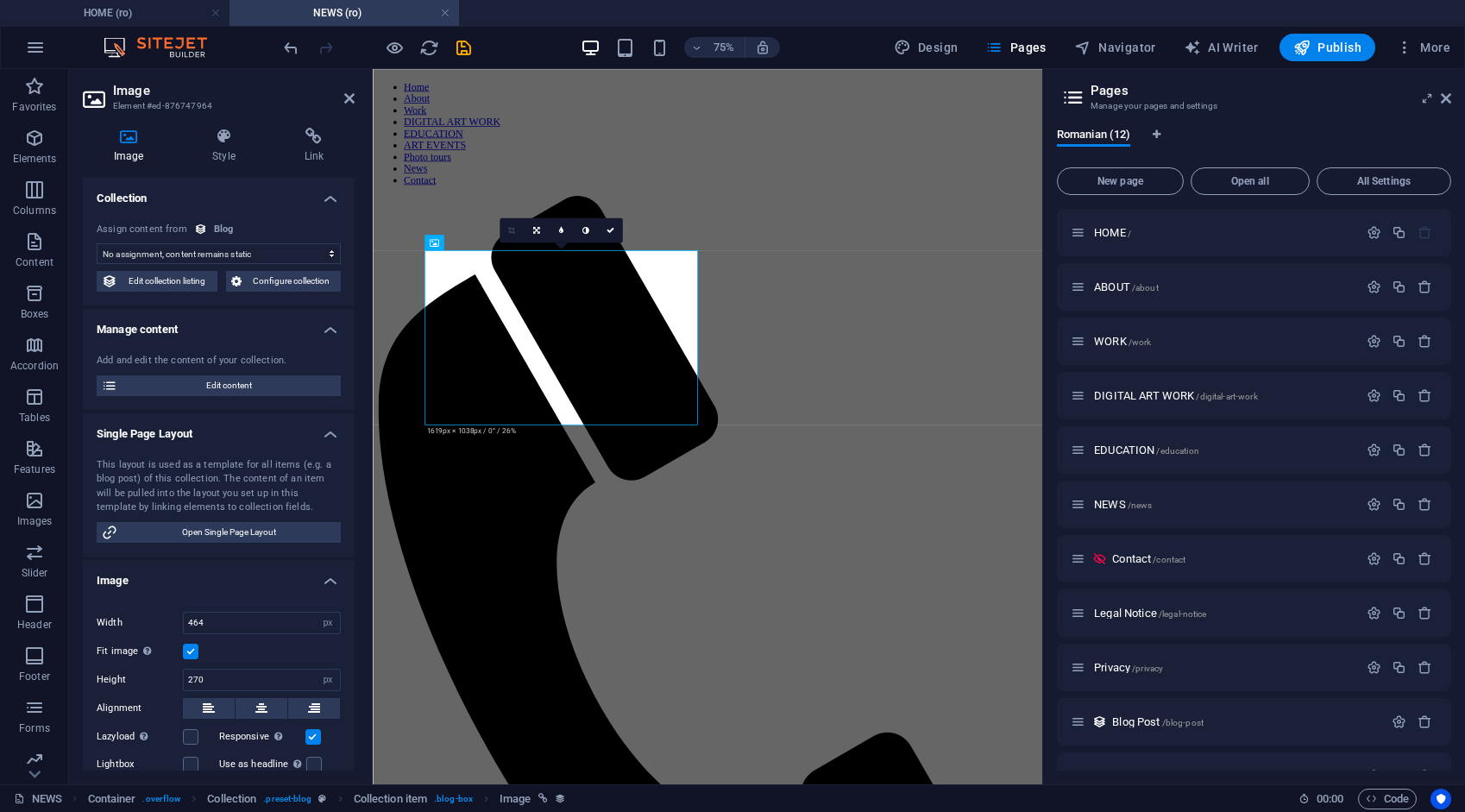
select select "image"
click at [307, 132] on icon at bounding box center [313, 136] width 81 height 17
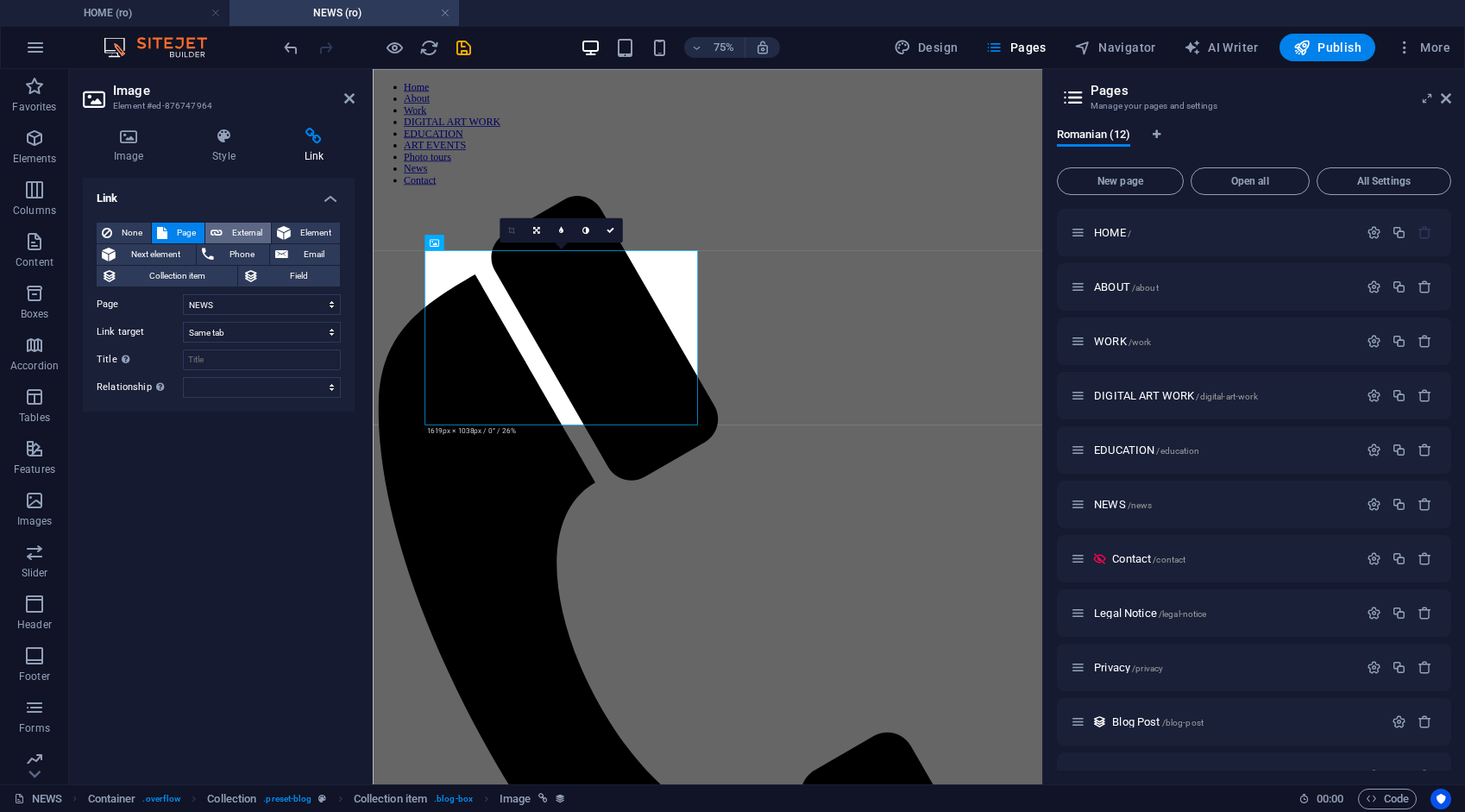
click at [233, 230] on span "External" at bounding box center [247, 232] width 38 height 21
select select "blank"
drag, startPoint x: 259, startPoint y: 305, endPoint x: 156, endPoint y: 319, distance: 103.9
click at [156, 319] on div "None Page External Element Next element Phone Email Collection item Field Page …" at bounding box center [218, 309] width 244 height 175
type input "/blog-spot"
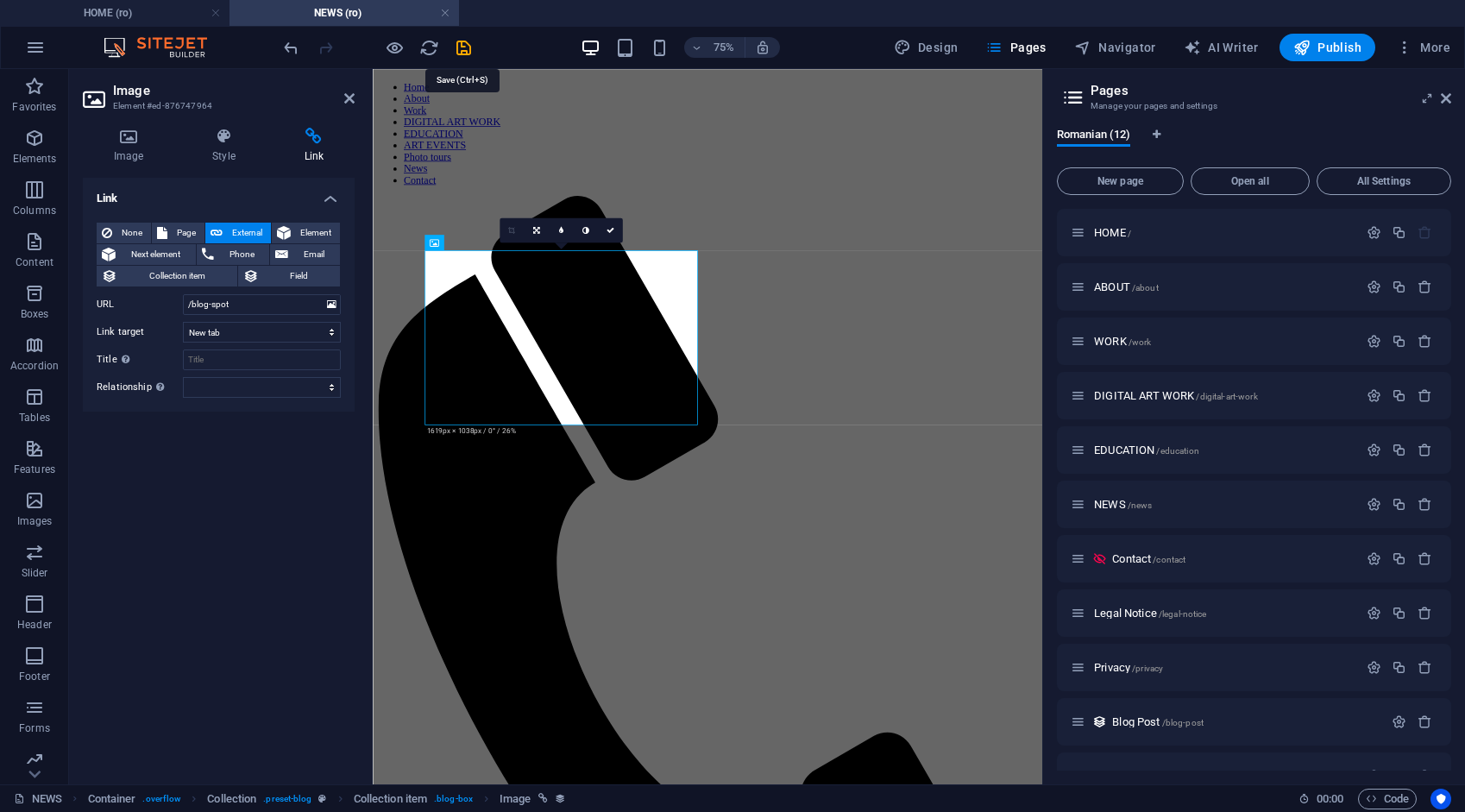
click at [465, 46] on icon "save" at bounding box center [464, 48] width 20 height 20
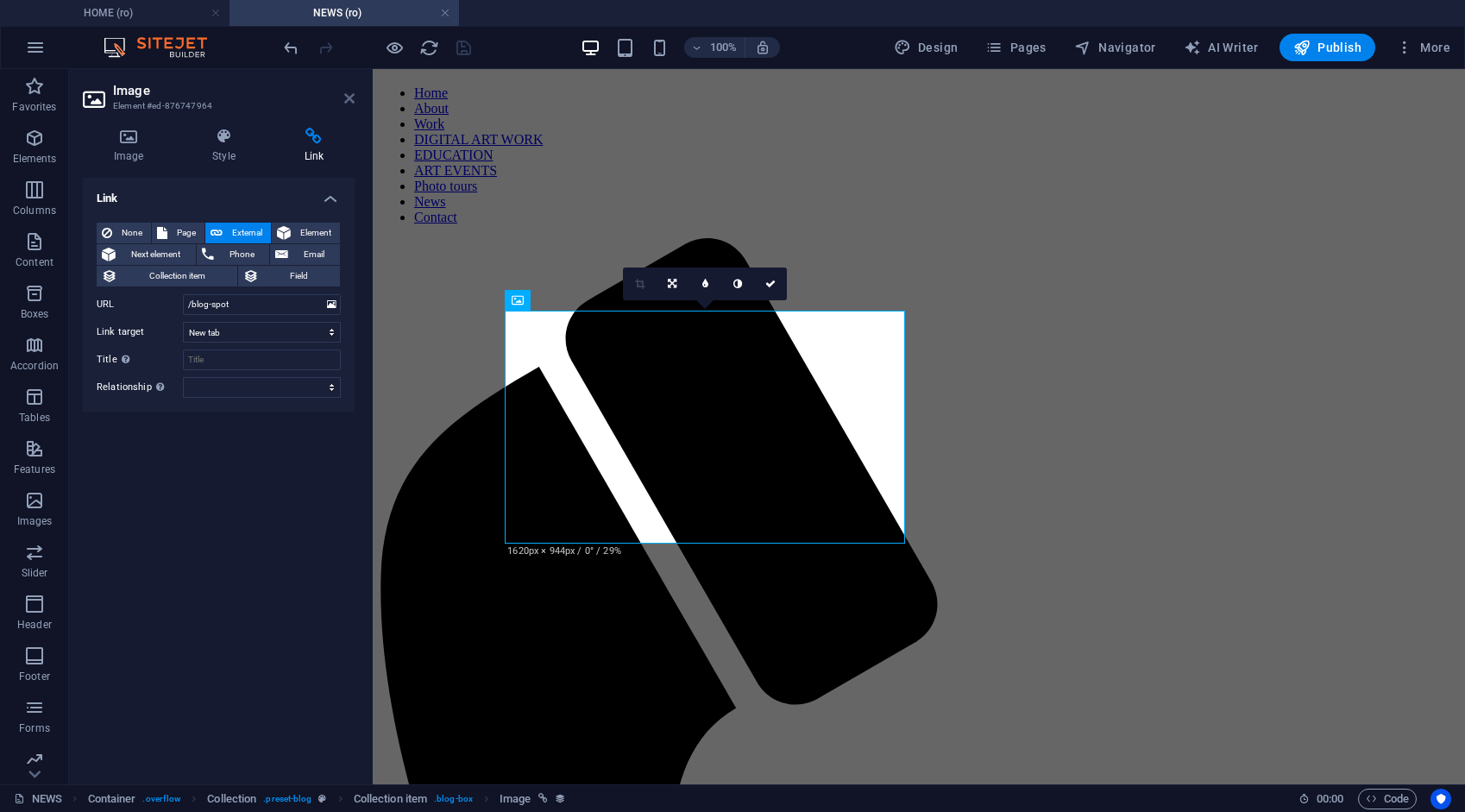
drag, startPoint x: 349, startPoint y: 94, endPoint x: 366, endPoint y: 89, distance: 17.7
click at [349, 94] on icon at bounding box center [349, 98] width 10 height 14
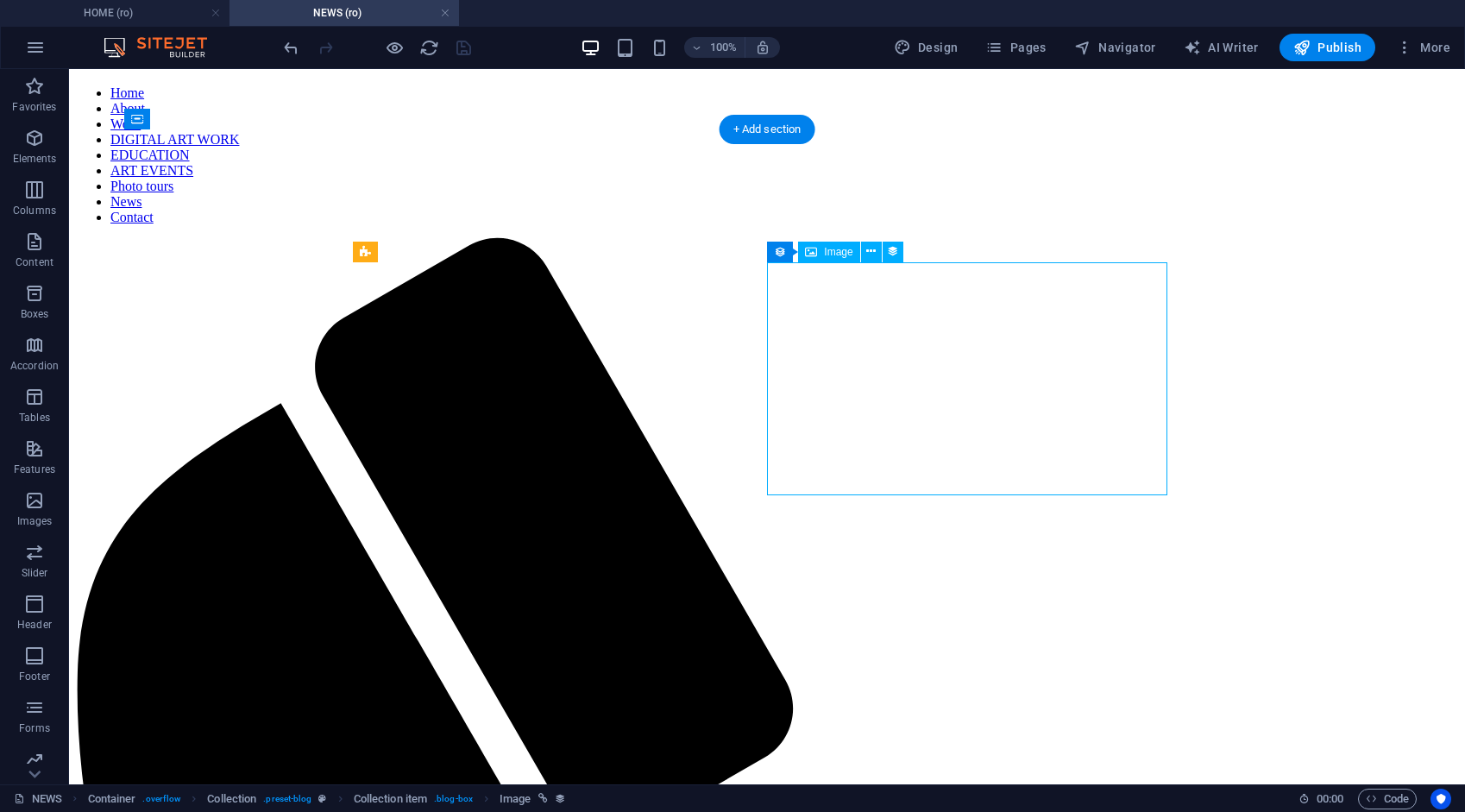
select select "image"
select select "px"
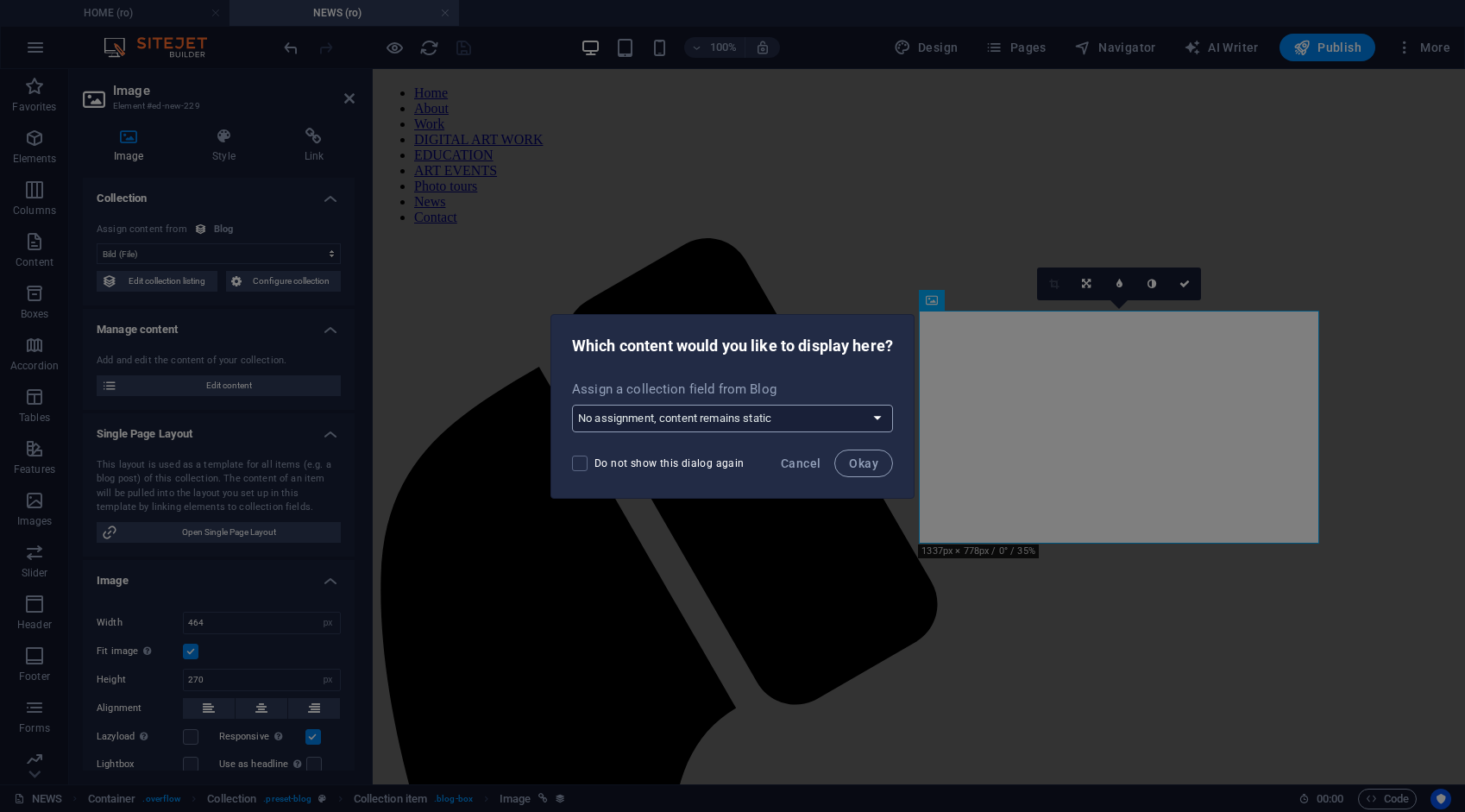
click at [799, 421] on select "No assignment, content remains static Create a new field Created at (Date) Upda…" at bounding box center [732, 418] width 321 height 27
click at [867, 461] on span "Okay" at bounding box center [864, 463] width 29 height 14
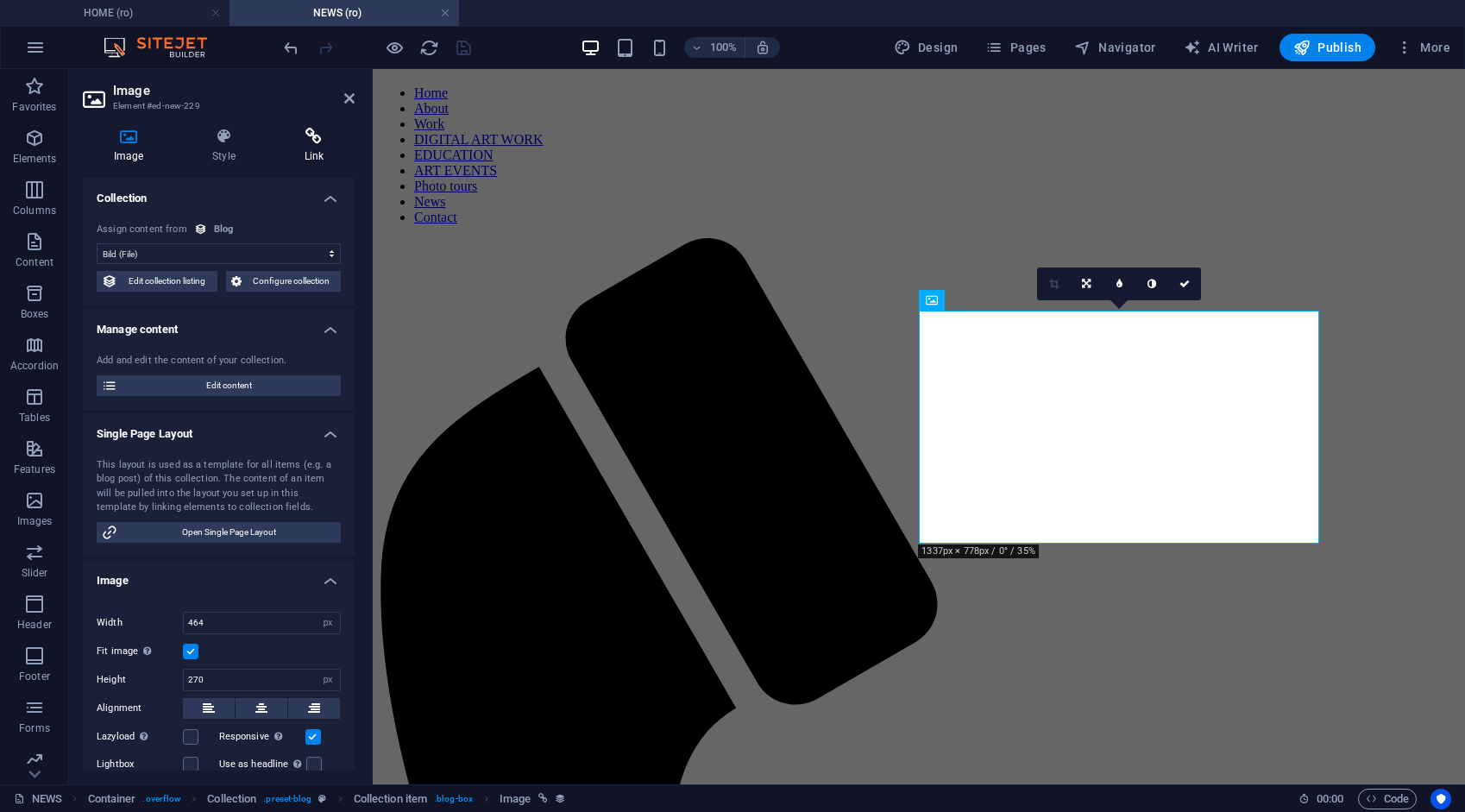
click at [310, 133] on icon at bounding box center [313, 136] width 81 height 17
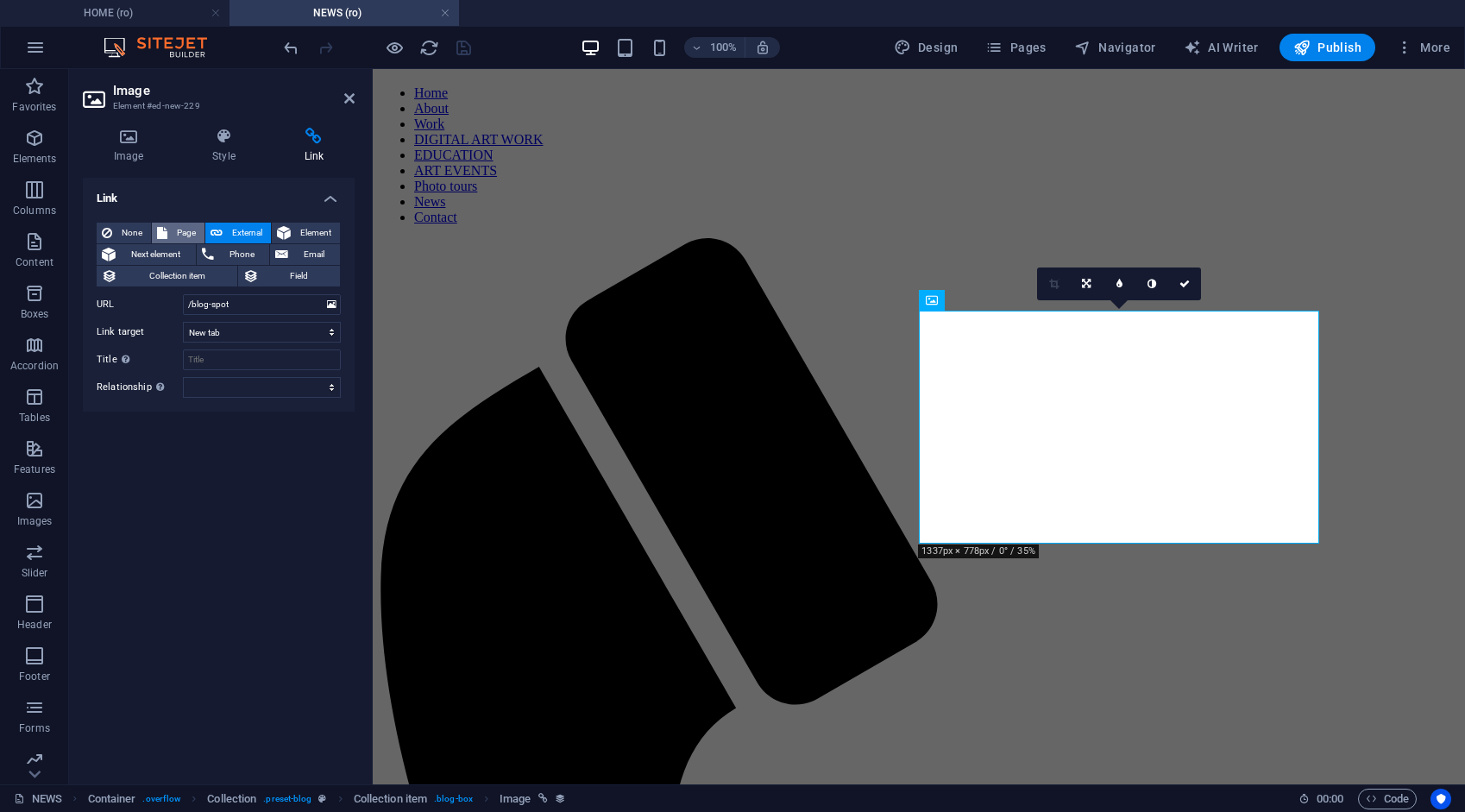
click at [194, 227] on span "Page" at bounding box center [185, 232] width 26 height 21
select select
click at [259, 306] on select "HOME ABOUT WORK DIGITAL ART WORK EDUCATION NEWS Contact Legal Notice Privacy AR…" at bounding box center [262, 304] width 158 height 21
select select "5"
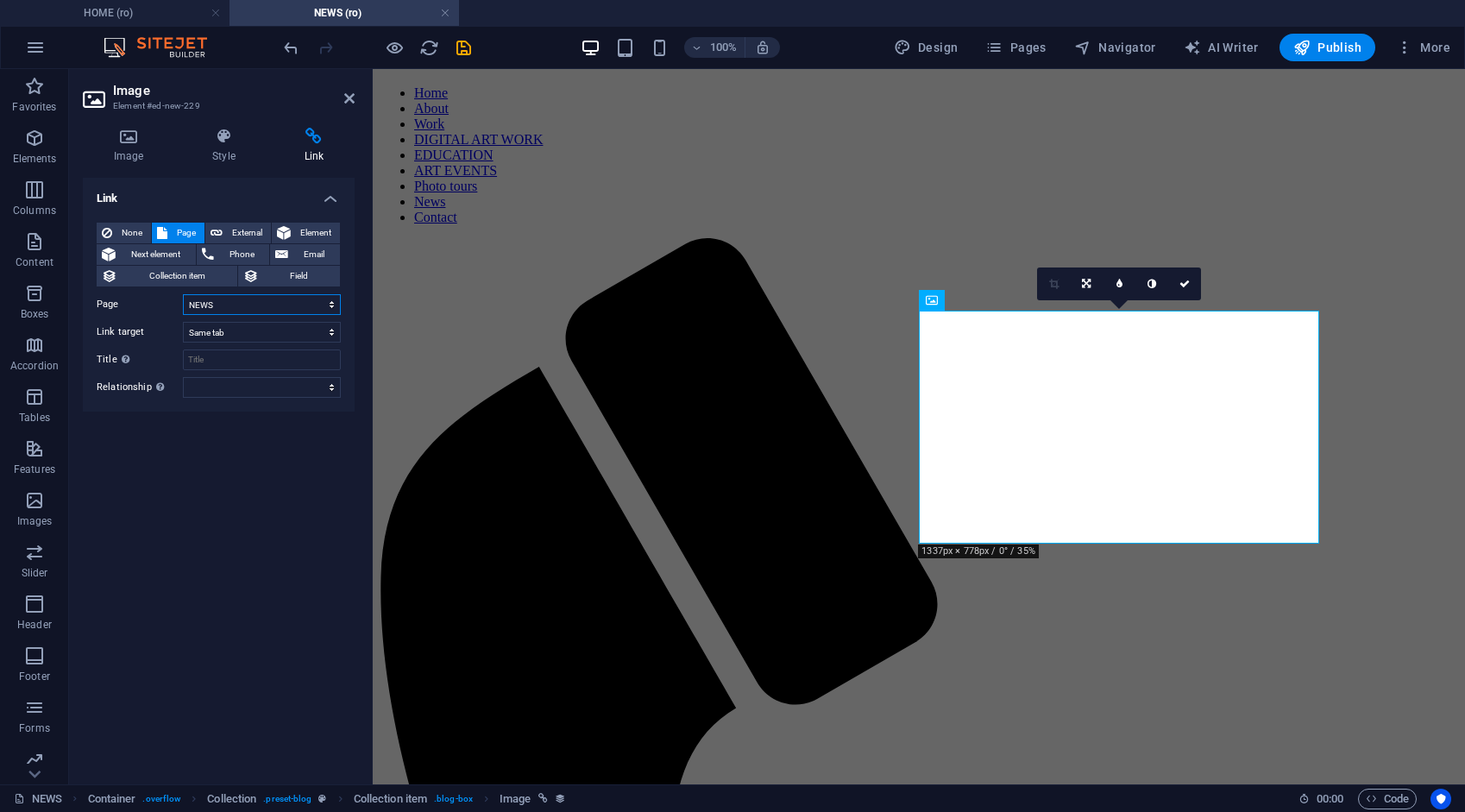
click at [183, 294] on select "HOME ABOUT WORK DIGITAL ART WORK EDUCATION NEWS Contact Legal Notice Privacy AR…" at bounding box center [262, 304] width 158 height 21
click at [460, 46] on icon "save" at bounding box center [464, 48] width 20 height 20
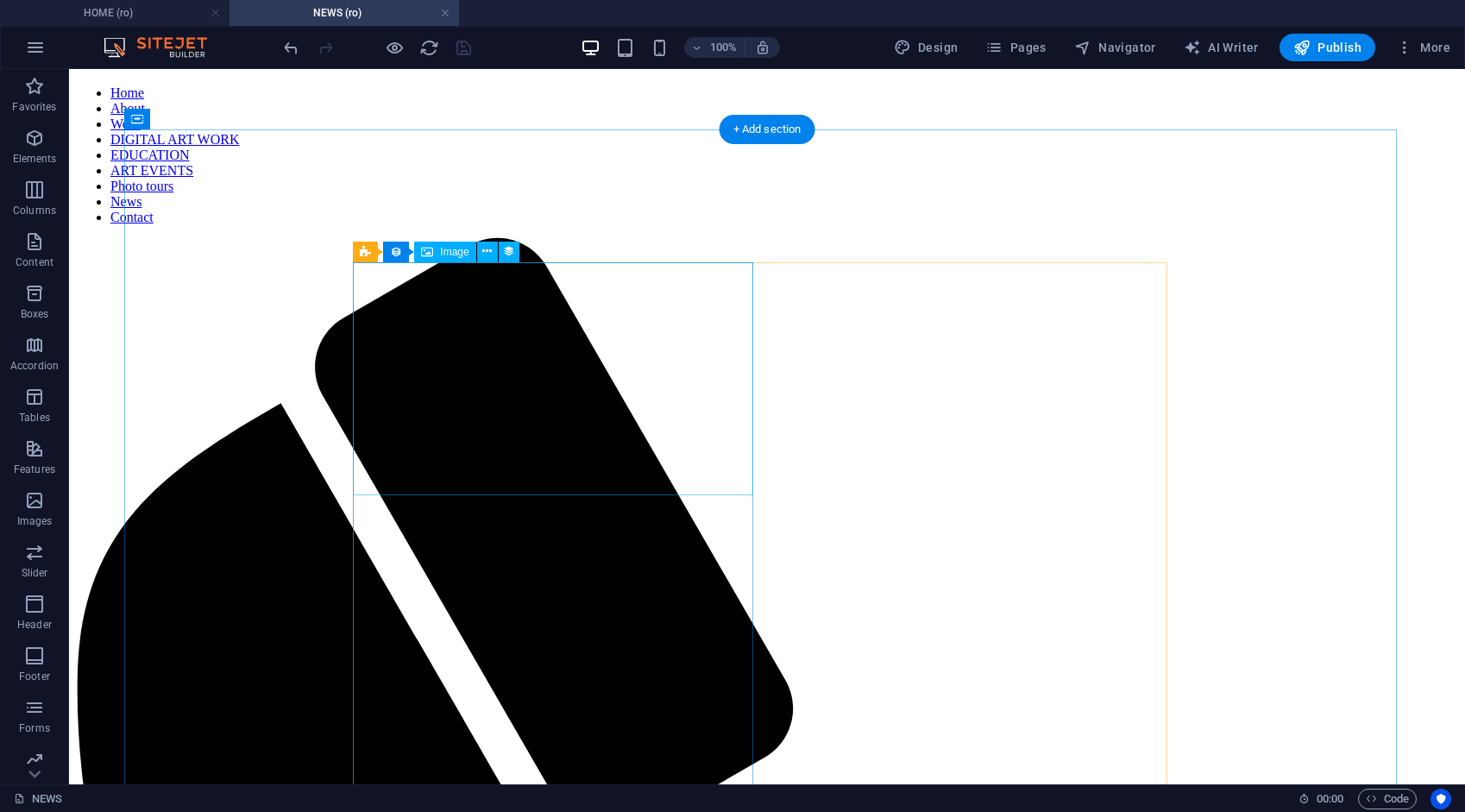
select select "image"
select select "px"
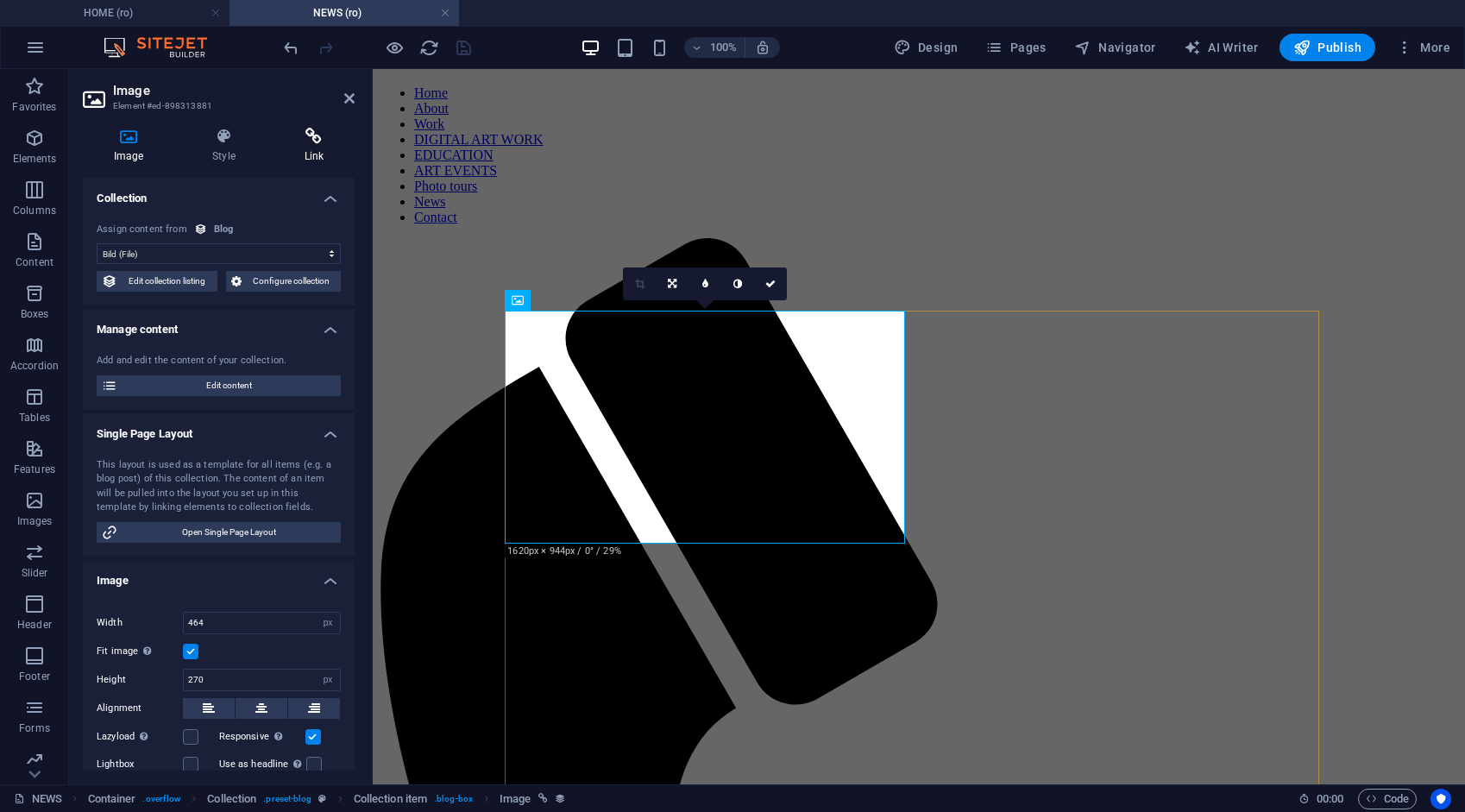
click at [310, 144] on h4 "Link" at bounding box center [313, 146] width 81 height 36
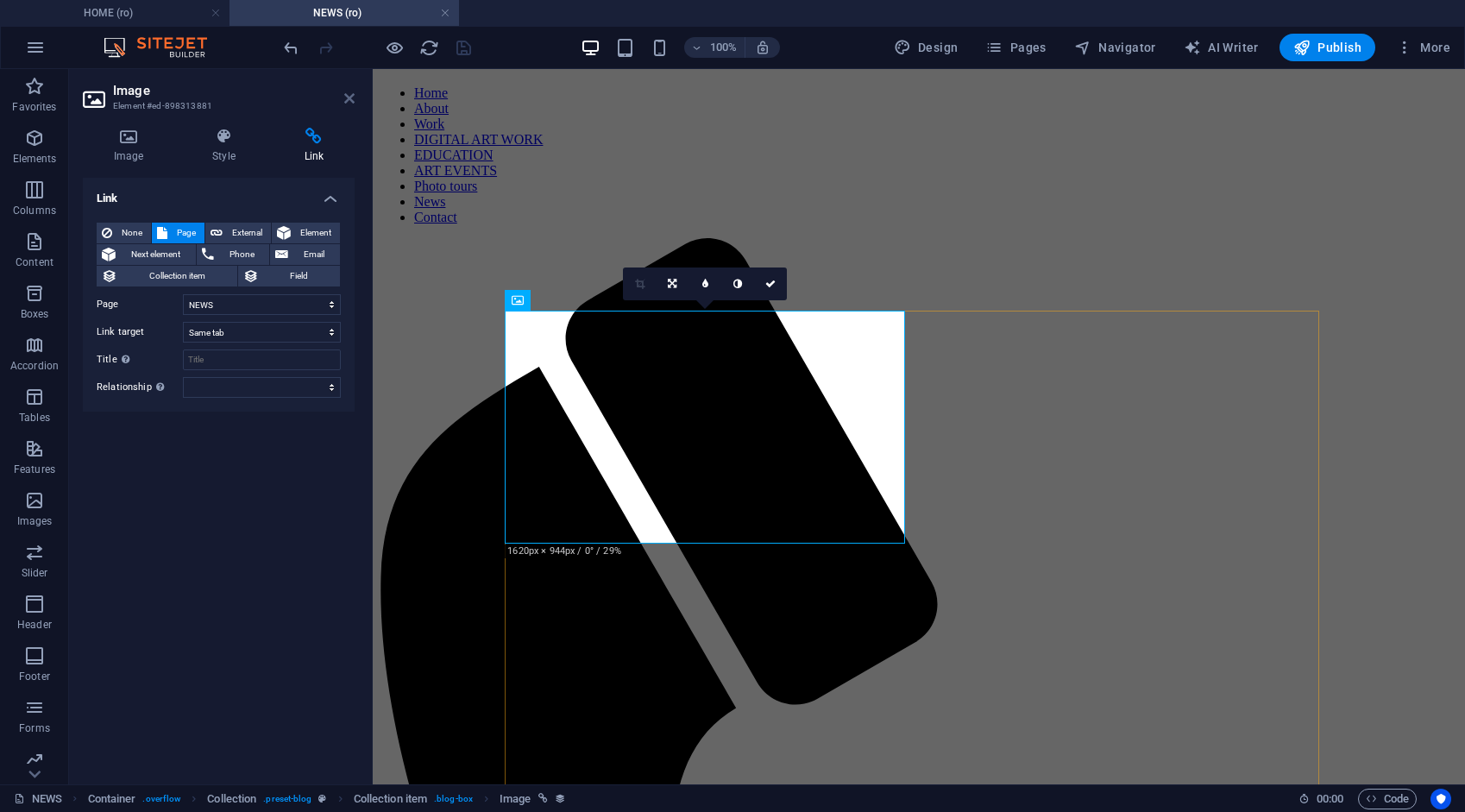
click at [349, 101] on icon at bounding box center [349, 98] width 10 height 14
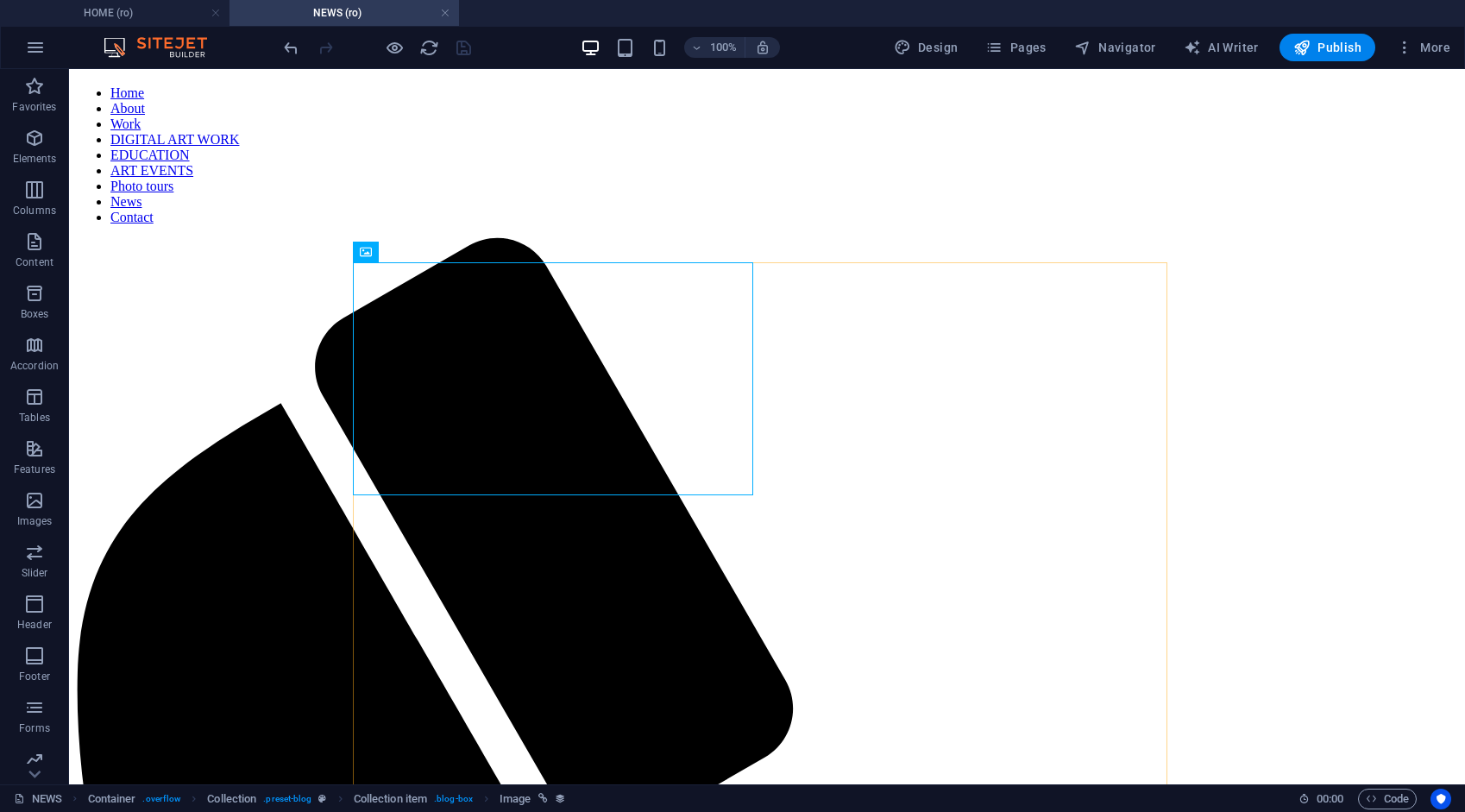
click at [215, 14] on link at bounding box center [215, 14] width 10 height 16
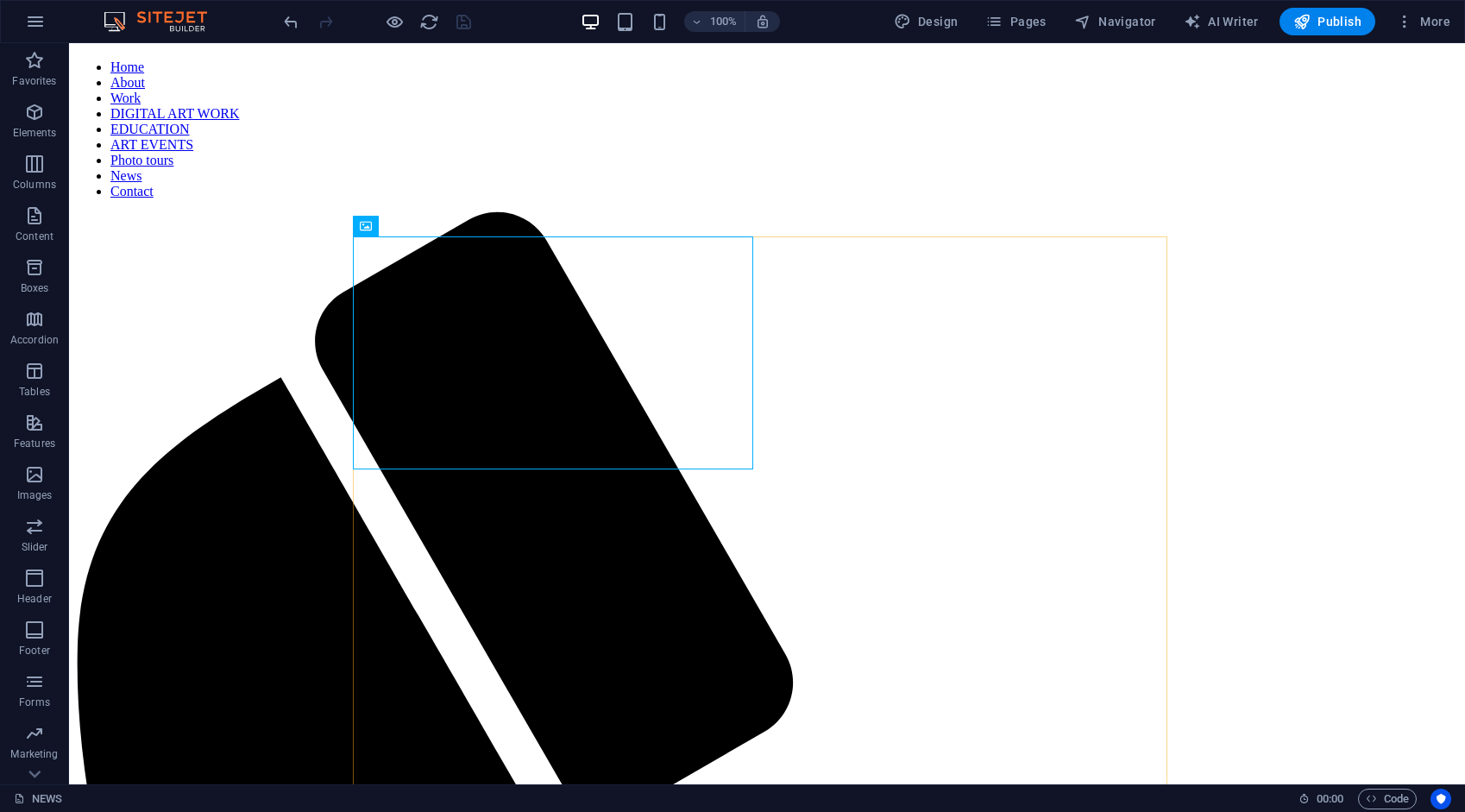
click at [215, 14] on img at bounding box center [163, 21] width 130 height 21
click at [1318, 18] on span "Publish" at bounding box center [1327, 21] width 68 height 17
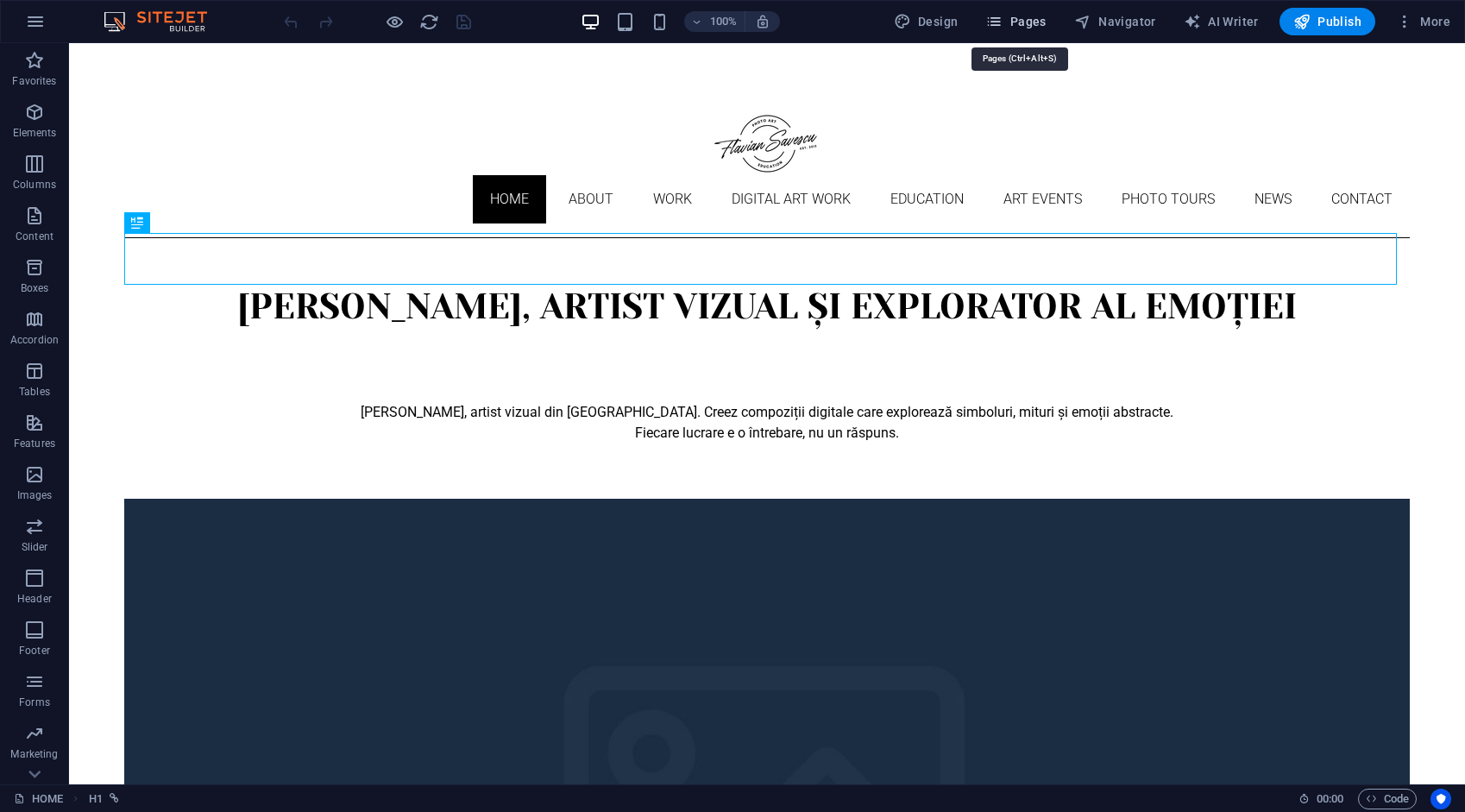
click at [1027, 29] on span "Pages" at bounding box center [1016, 21] width 61 height 17
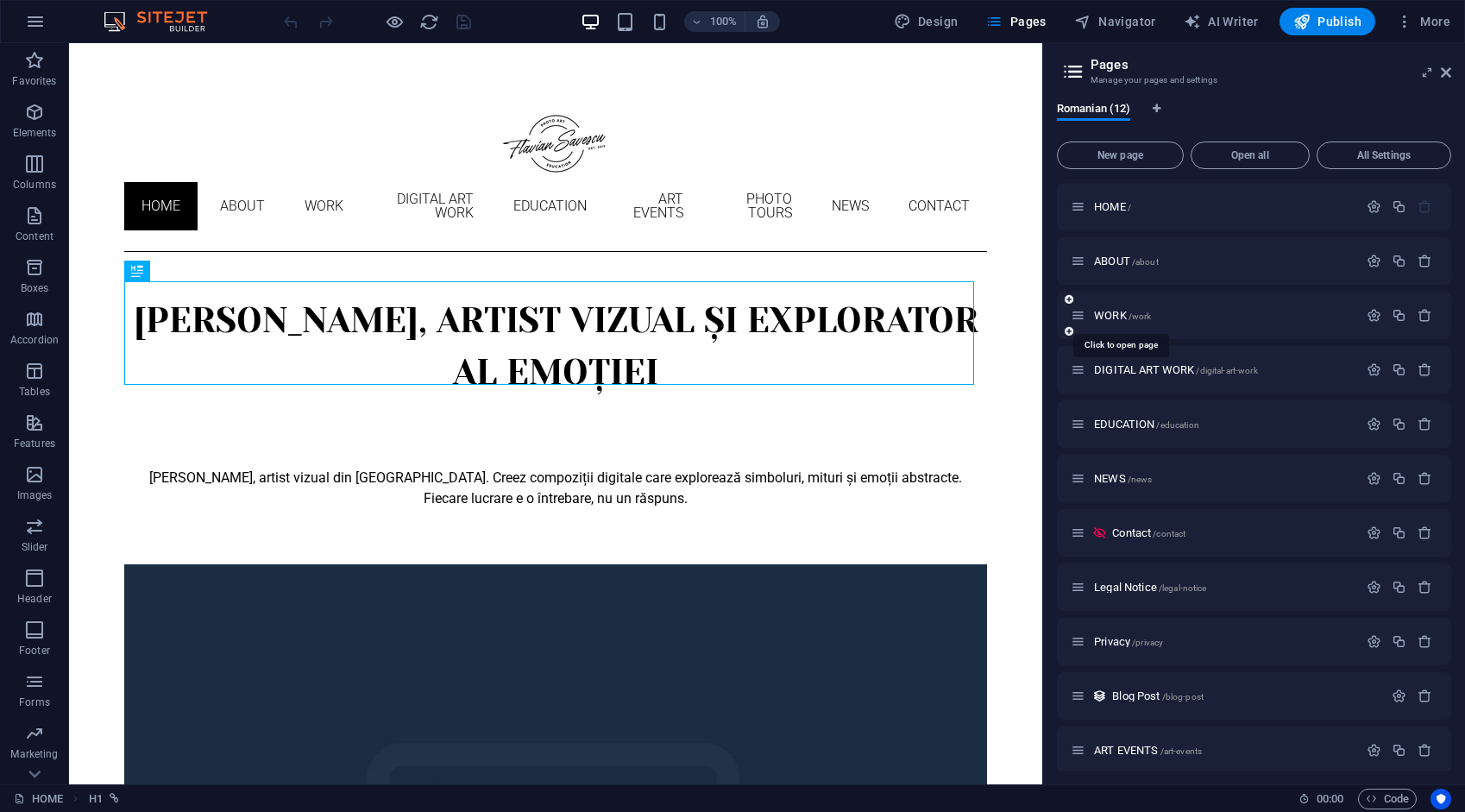
click at [1108, 317] on span "WORK /work" at bounding box center [1123, 315] width 57 height 13
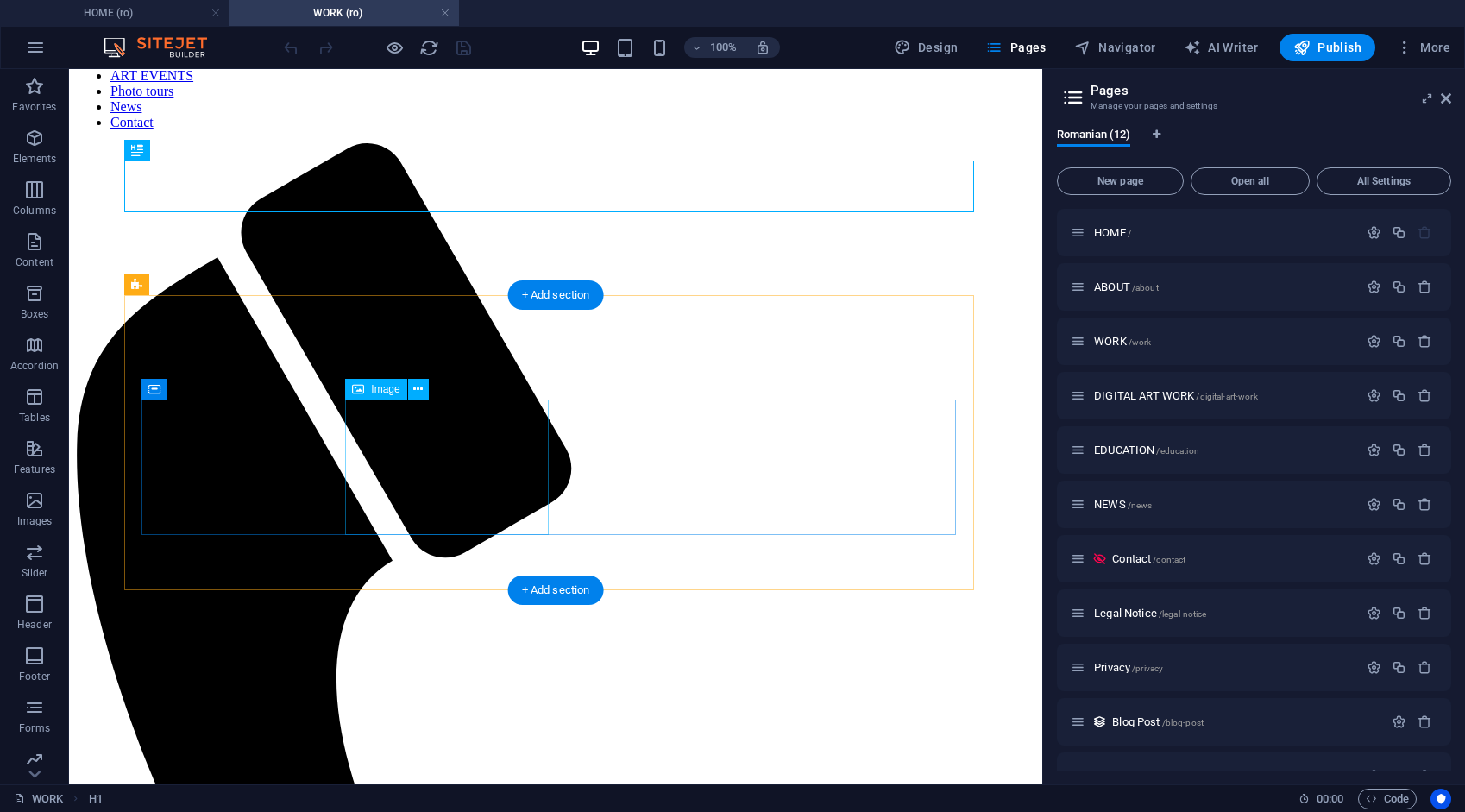
scroll to position [431, 0]
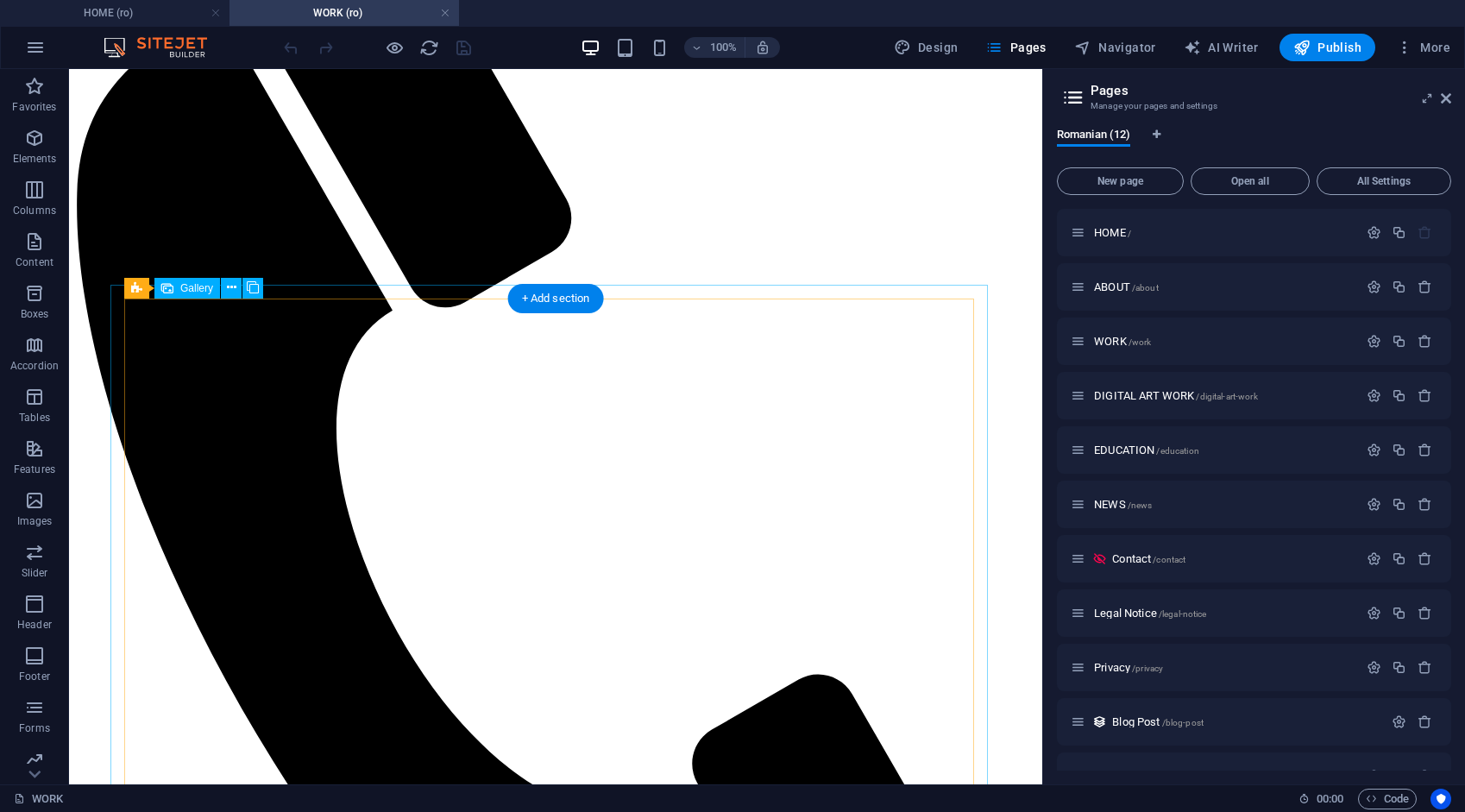
select select "4"
select select "px"
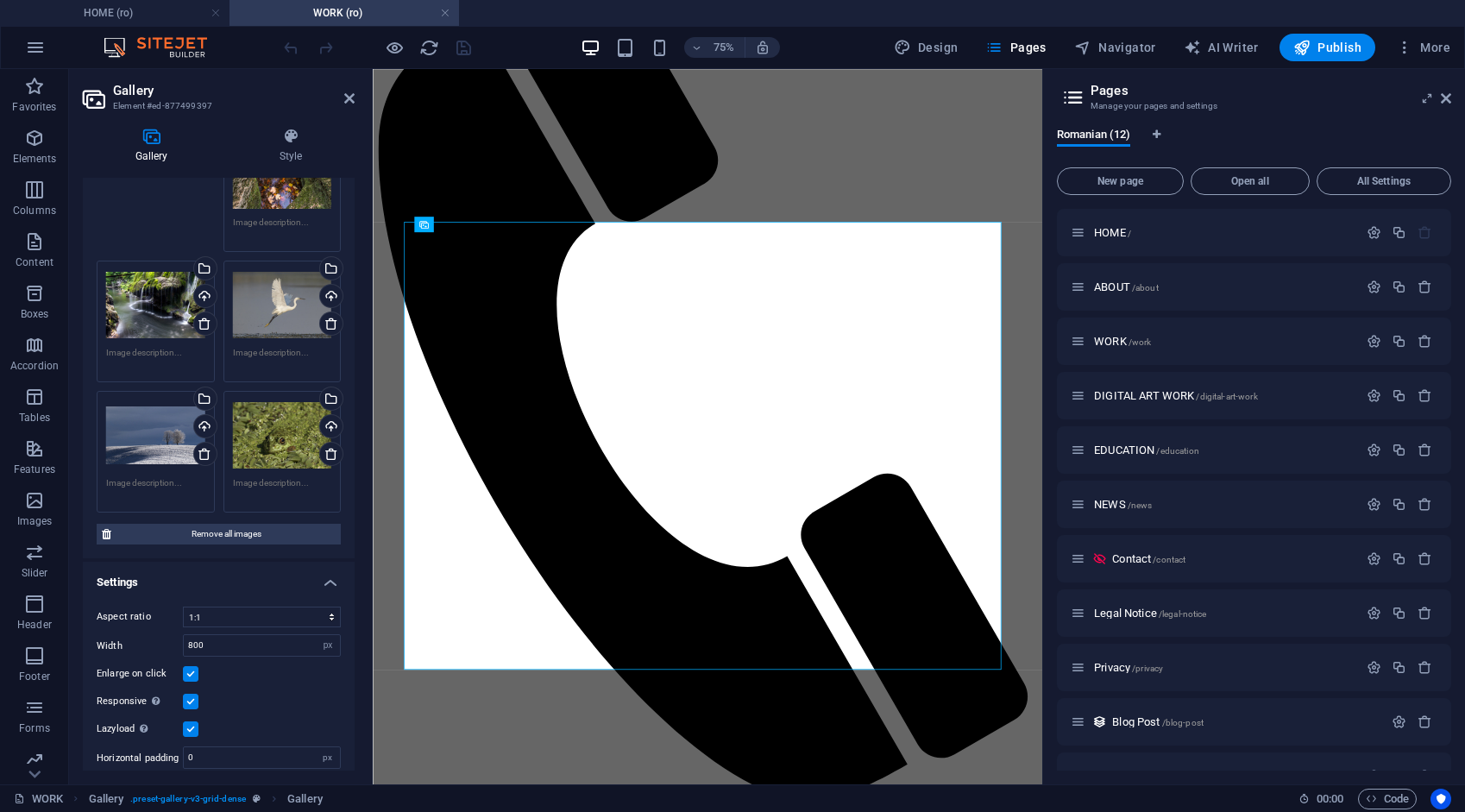
scroll to position [279, 0]
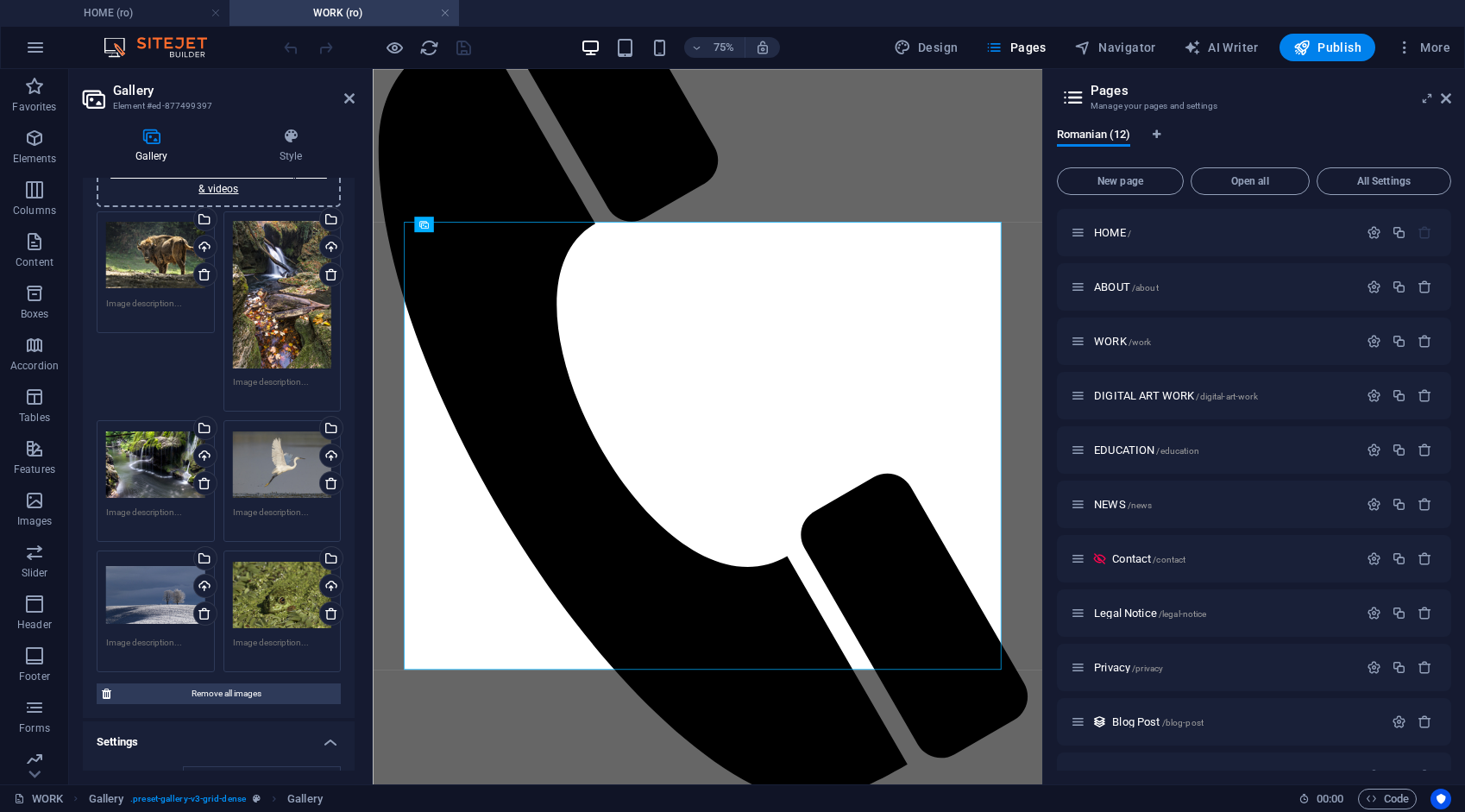
scroll to position [0, 0]
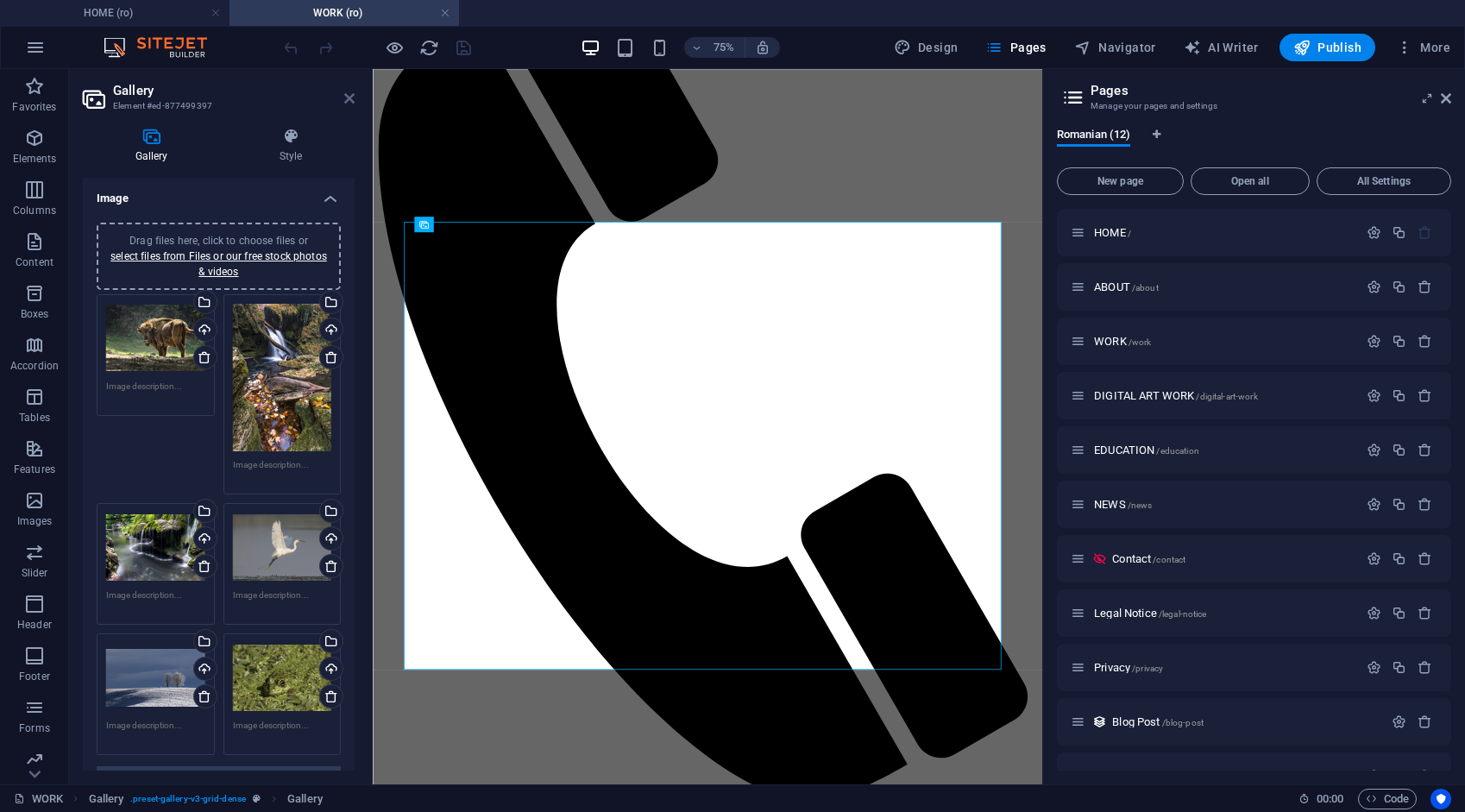
drag, startPoint x: 348, startPoint y: 99, endPoint x: 279, endPoint y: 31, distance: 96.9
click at [348, 99] on icon at bounding box center [349, 98] width 10 height 14
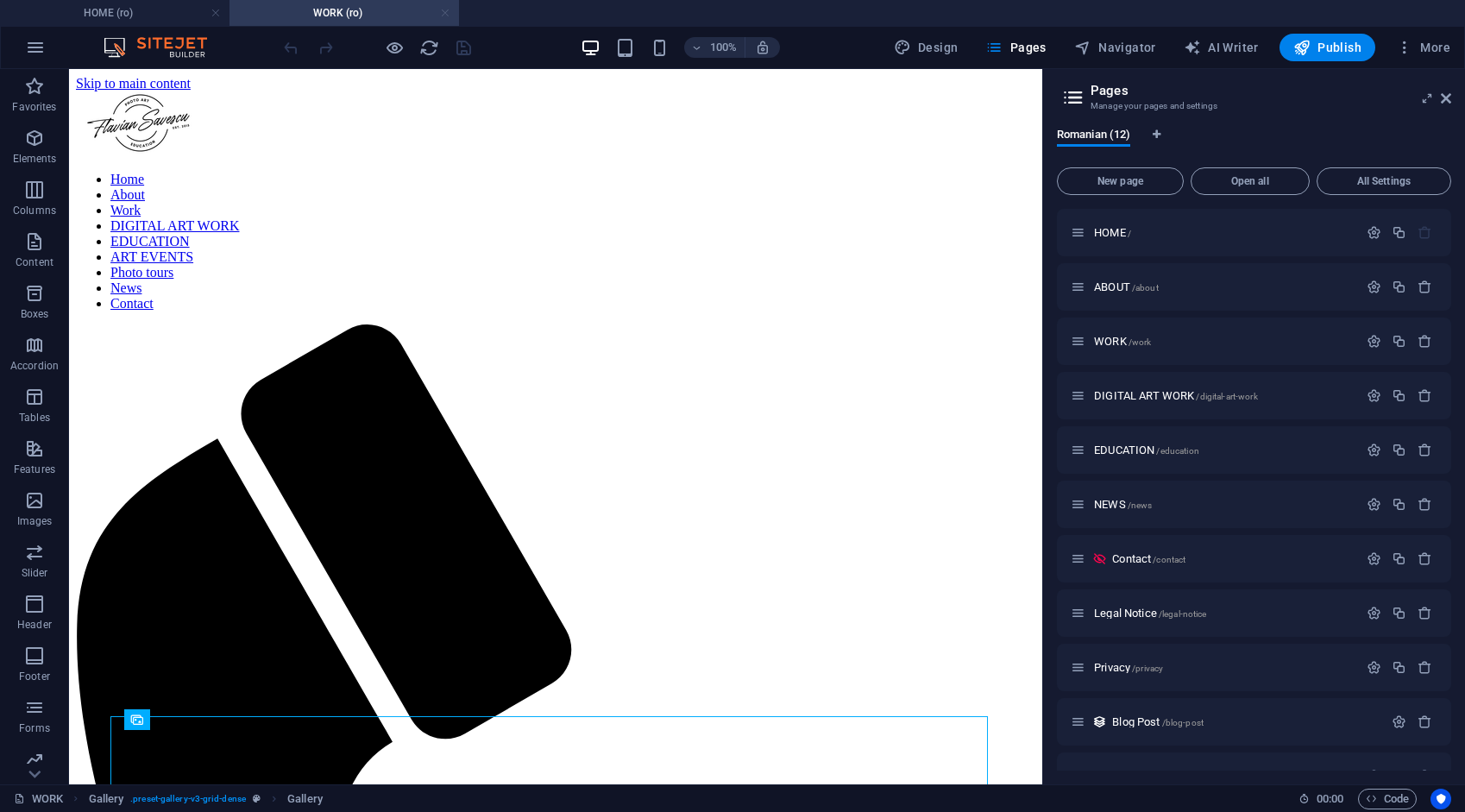
click at [447, 12] on link at bounding box center [445, 14] width 10 height 16
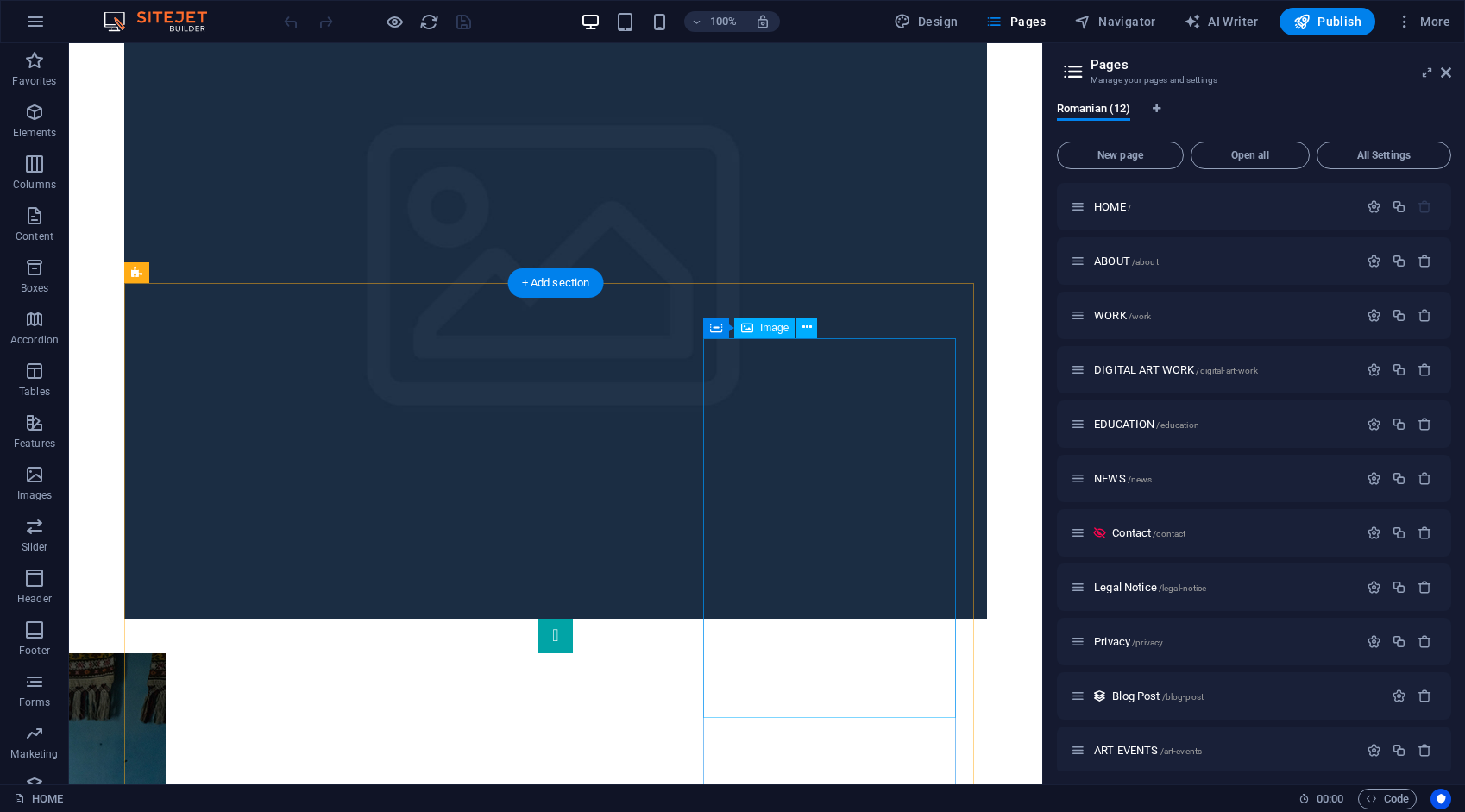
scroll to position [517, 0]
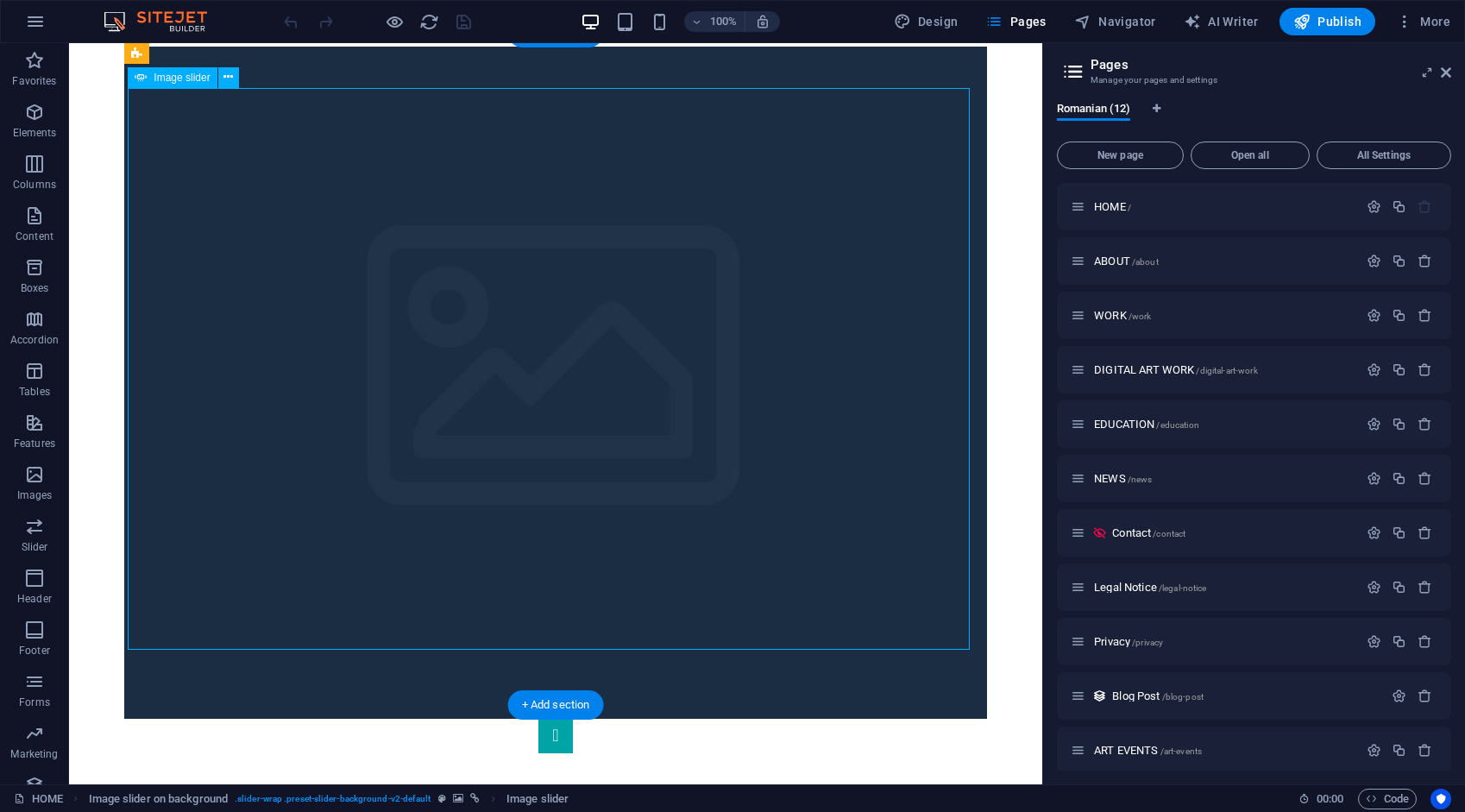
select select "ms"
select select "s"
select select "progressive"
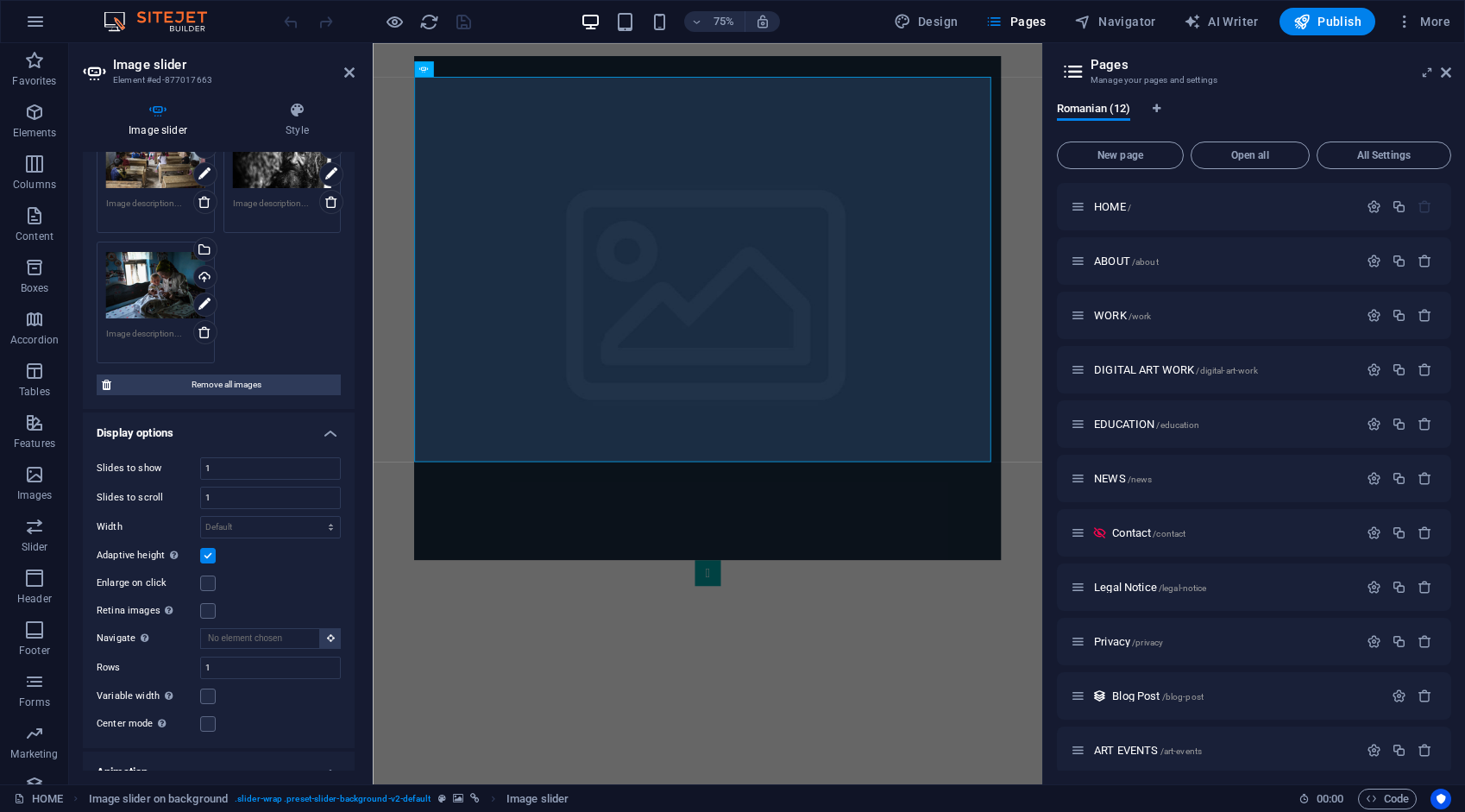
scroll to position [172, 0]
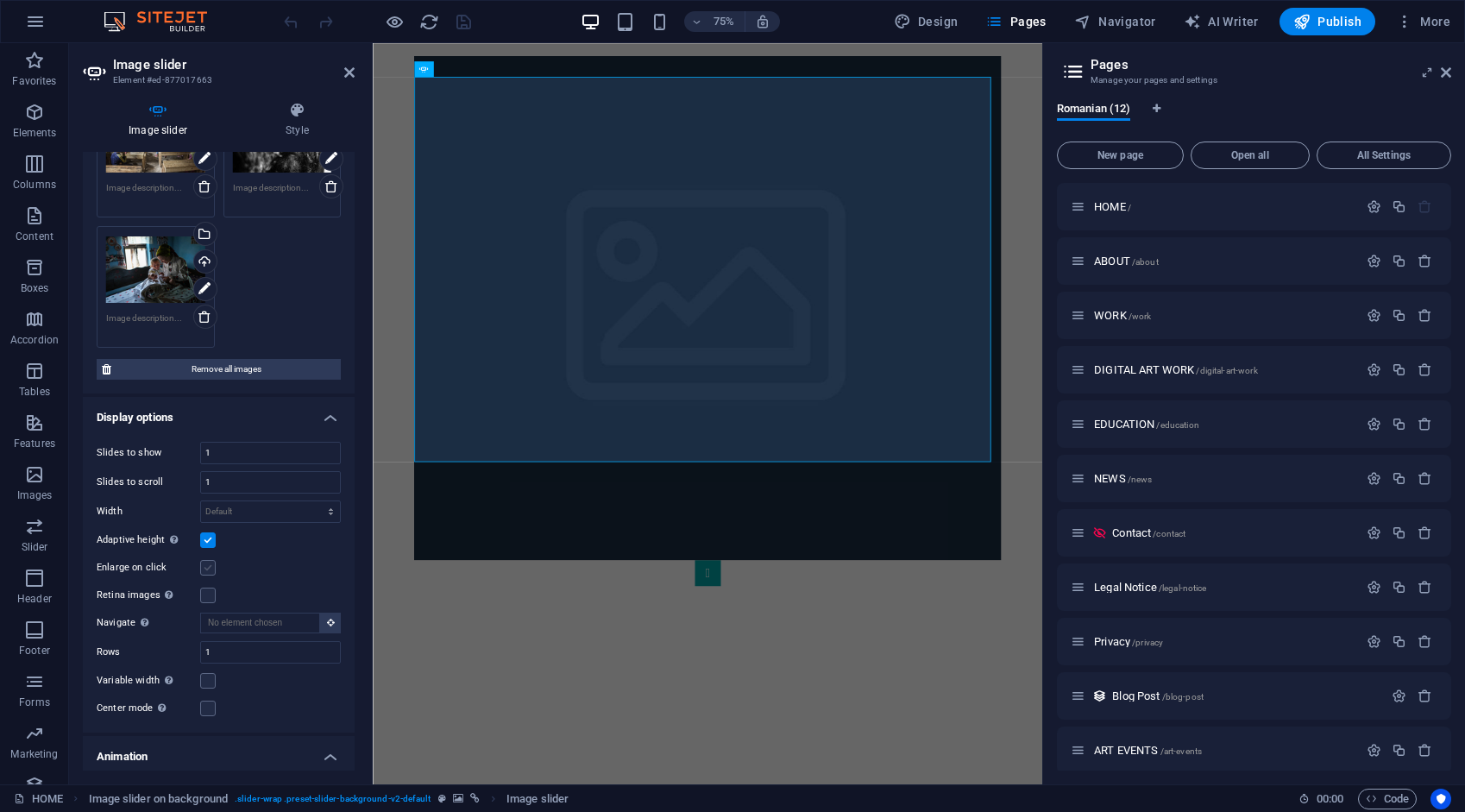
click at [206, 569] on label at bounding box center [208, 567] width 15 height 15
click at [0, 0] on input "Enlarge on click" at bounding box center [0, 0] width 0 height 0
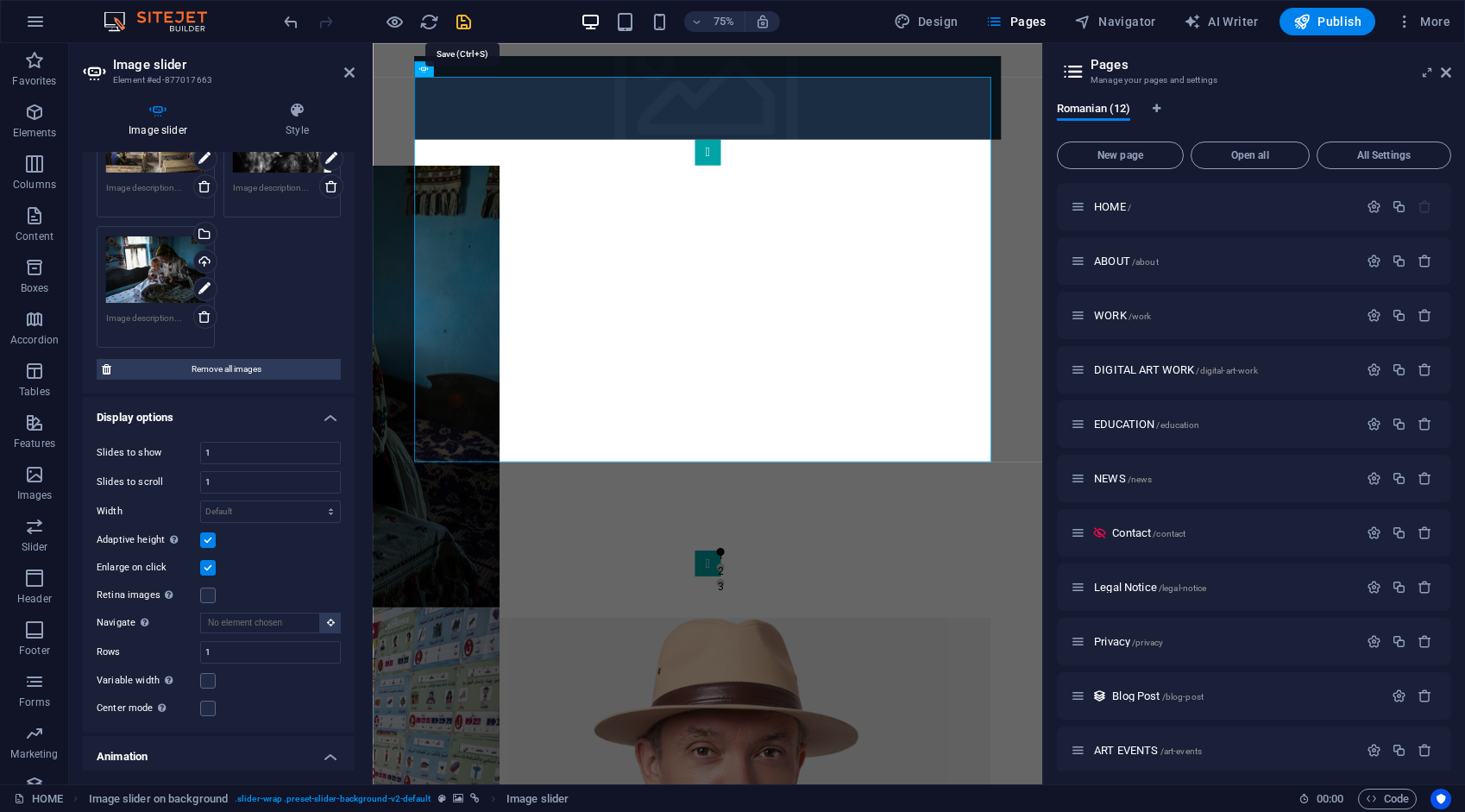
click at [460, 23] on icon "save" at bounding box center [464, 22] width 20 height 20
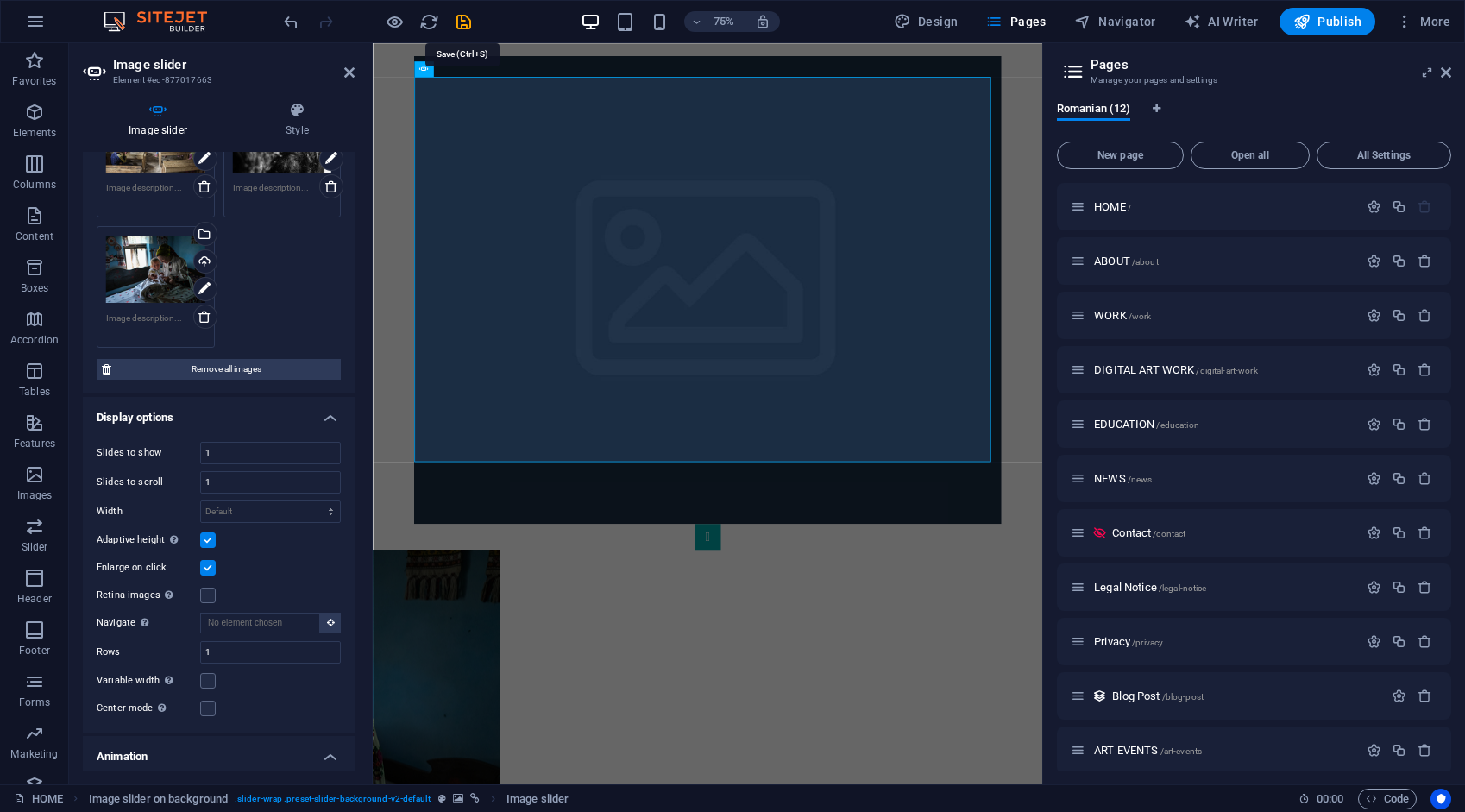
scroll to position [417, 0]
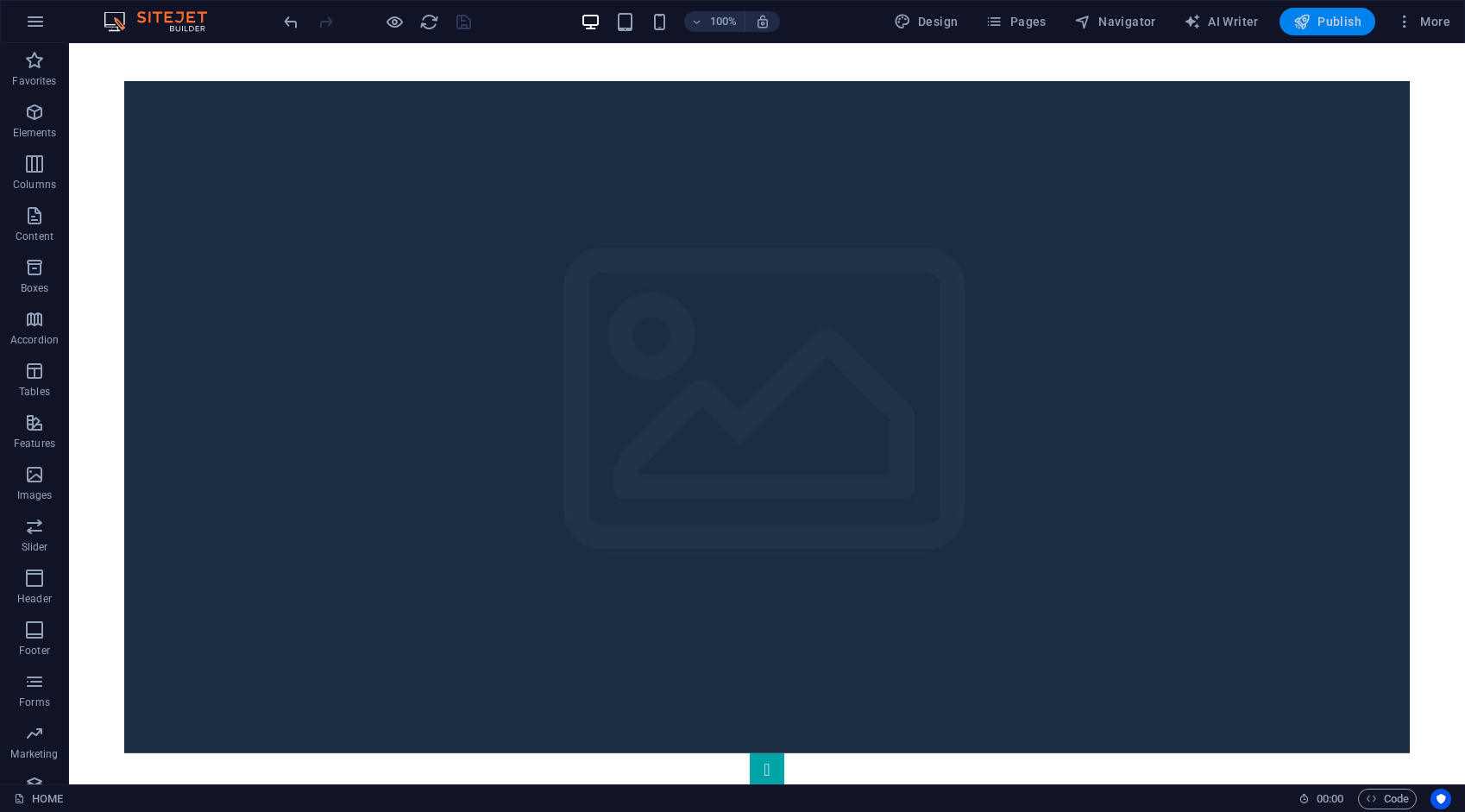
click at [1325, 19] on span "Publish" at bounding box center [1327, 21] width 68 height 17
